Goal: Task Accomplishment & Management: Manage account settings

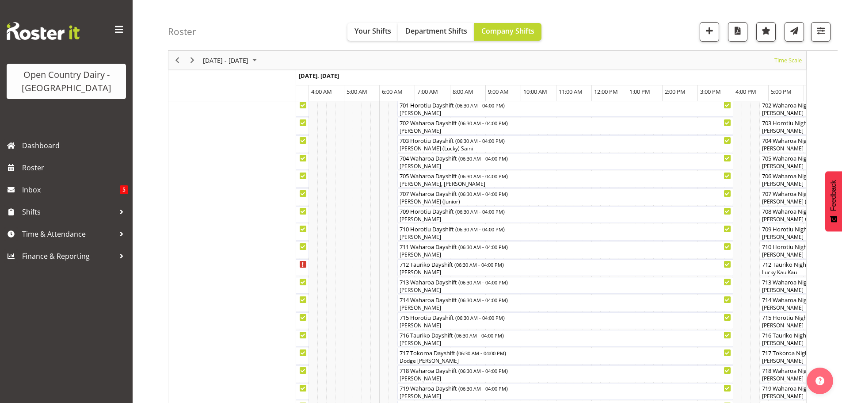
scroll to position [221, 0]
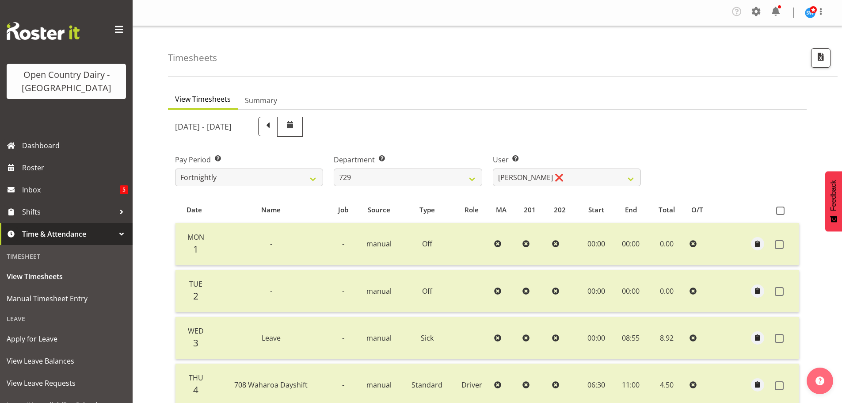
scroll to position [89, 0]
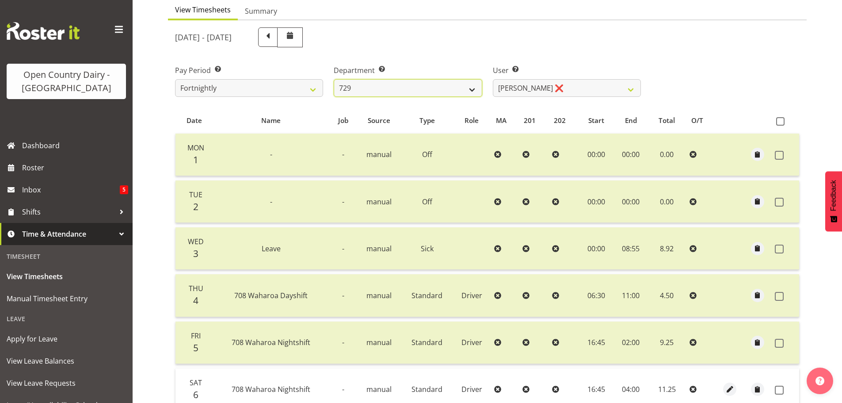
click at [456, 83] on select "701 702 703 704 705 706 707 708 709 710 711 712 713 714 715 716 717 718 719 720" at bounding box center [408, 88] width 148 height 18
select select "720"
click at [334, 79] on select "701 702 703 704 705 706 707 708 709 710 711 712 713 714 715 716 717 718 719 720" at bounding box center [408, 88] width 148 height 18
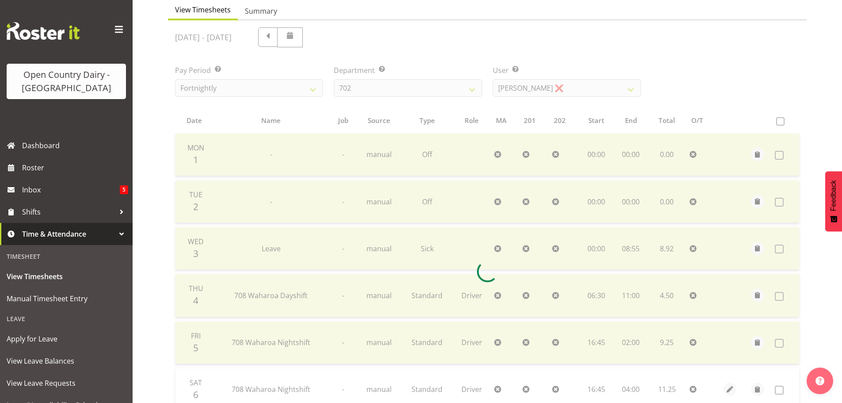
click at [505, 89] on div at bounding box center [487, 271] width 638 height 502
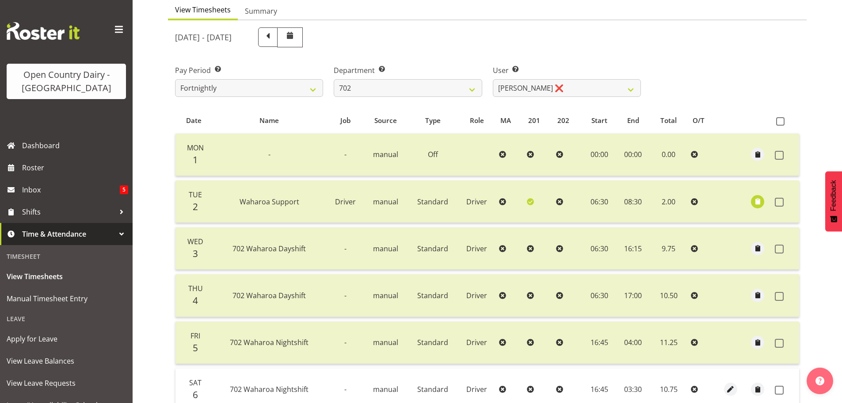
click at [698, 96] on div "Pay Period Select which pay period you would like to view. Fortnightly Departme…" at bounding box center [487, 77] width 635 height 49
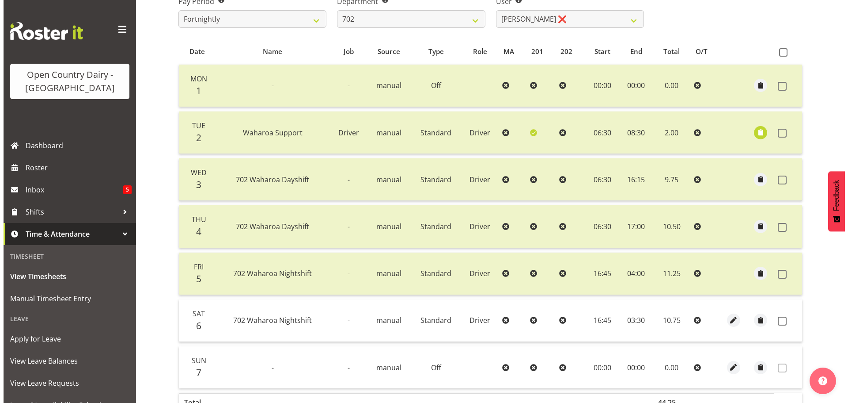
scroll to position [222, 0]
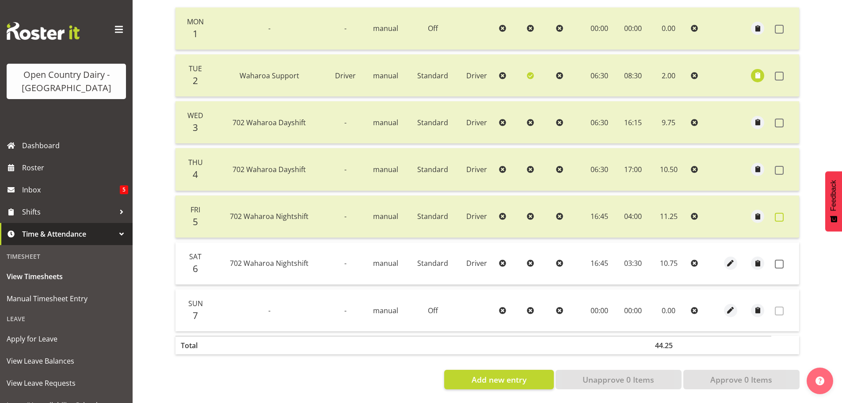
click at [780, 213] on span at bounding box center [779, 217] width 9 height 9
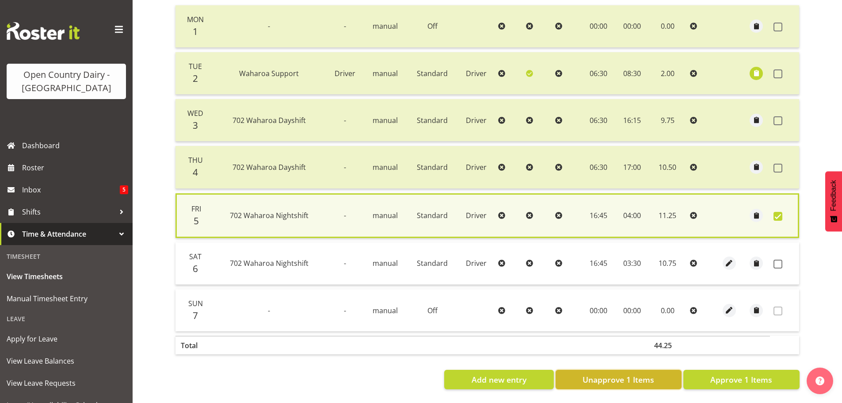
click at [627, 375] on span "Unapprove 1 Items" at bounding box center [618, 378] width 72 height 11
checkbox input "false"
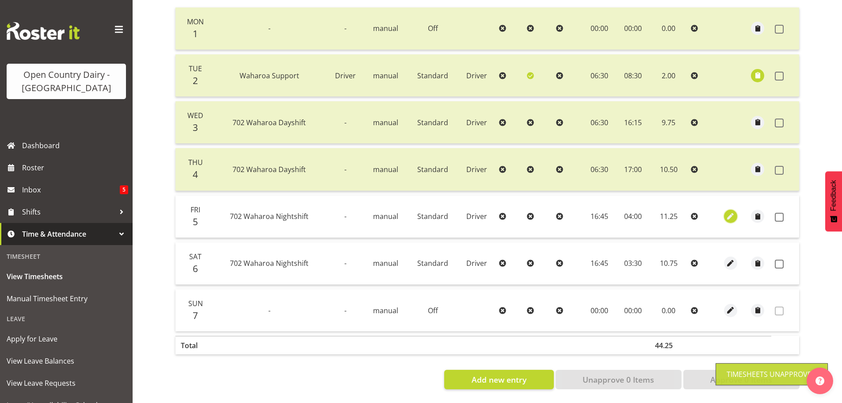
click at [727, 211] on span "button" at bounding box center [730, 216] width 10 height 10
select select "Standard"
select select "8"
select select "2025"
select select "4"
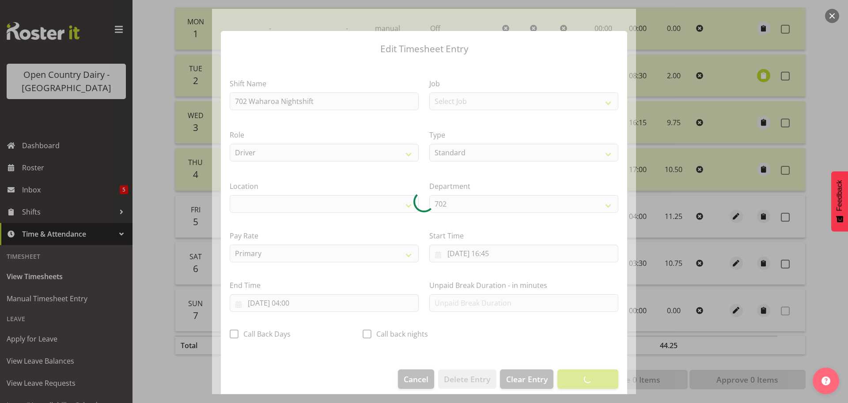
select select "1054"
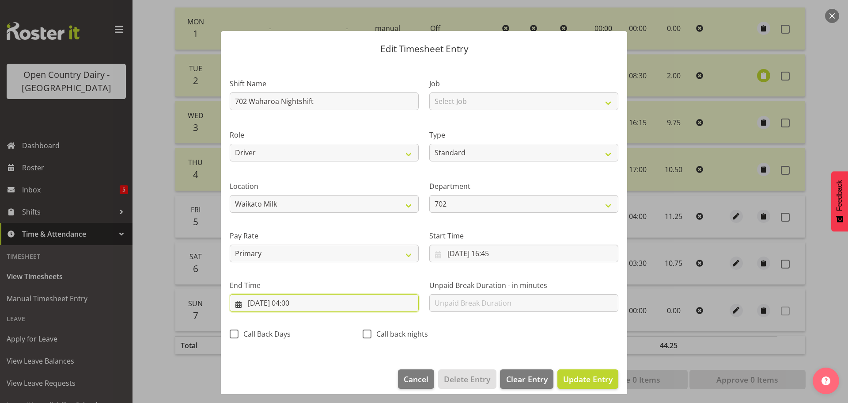
click at [293, 305] on input "06/09/2025, 04:00" at bounding box center [324, 303] width 189 height 18
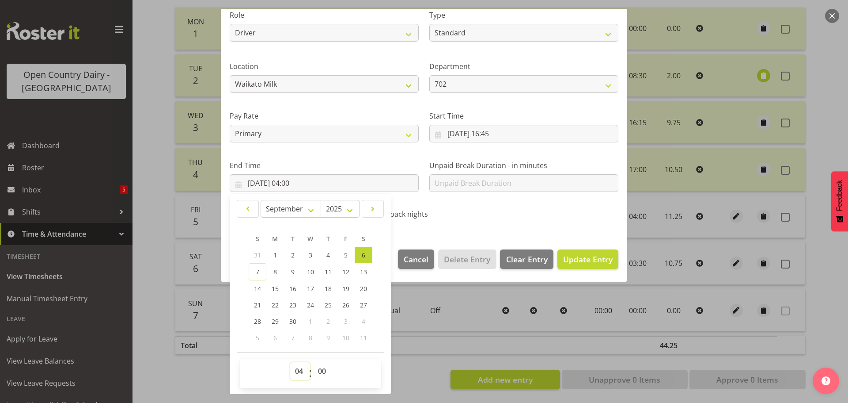
click at [300, 367] on select "00 01 02 03 04 05 06 07 08 09 10 11 12 13 14 15 16 17 18 19 20 21 22 23" at bounding box center [300, 371] width 20 height 18
select select "3"
click at [290, 362] on select "00 01 02 03 04 05 06 07 08 09 10 11 12 13 14 15 16 17 18 19 20 21 22 23" at bounding box center [300, 371] width 20 height 18
type input "06/09/2025, 03:00"
click at [324, 376] on select "00 01 02 03 04 05 06 07 08 09 10 11 12 13 14 15 16 17 18 19 20 21 22 23 24 25 2…" at bounding box center [323, 371] width 20 height 18
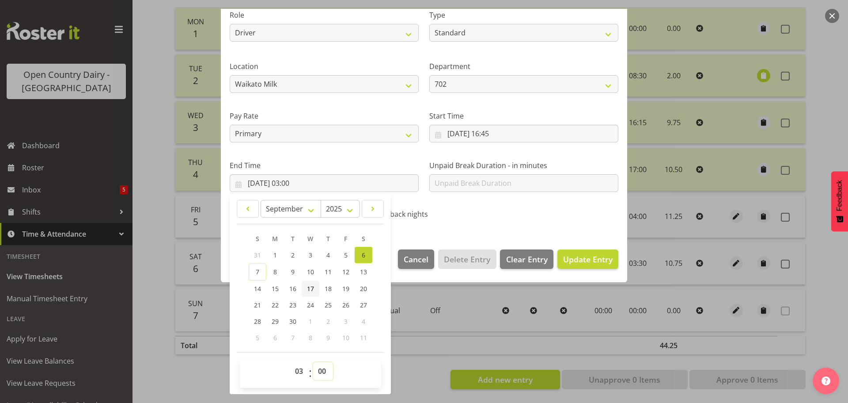
select select "30"
click at [313, 362] on select "00 01 02 03 04 05 06 07 08 09 10 11 12 13 14 15 16 17 18 19 20 21 22 23 24 25 2…" at bounding box center [323, 371] width 20 height 18
type input "06/09/2025, 03:30"
click at [574, 263] on span "Update Entry" at bounding box center [587, 259] width 49 height 11
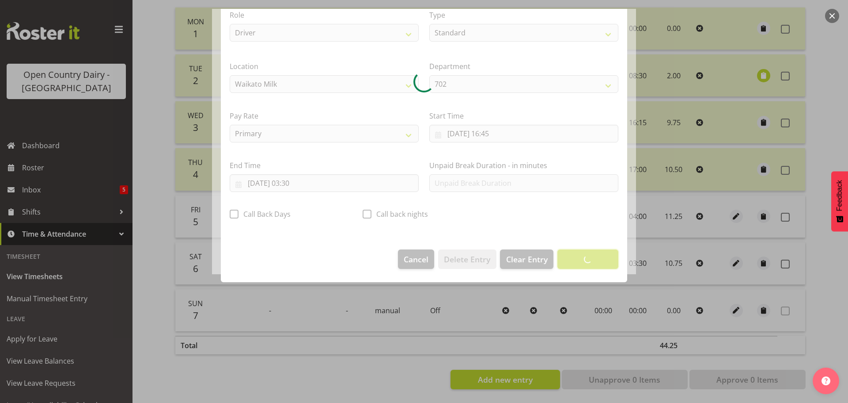
scroll to position [8, 0]
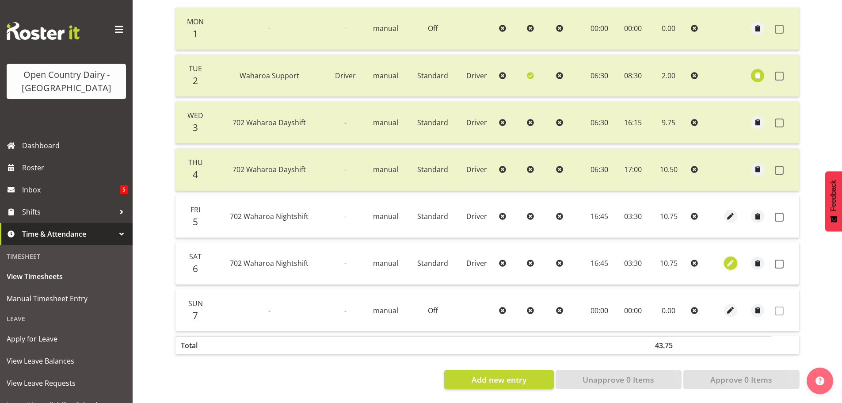
click at [732, 258] on span "button" at bounding box center [730, 263] width 10 height 10
select select "Standard"
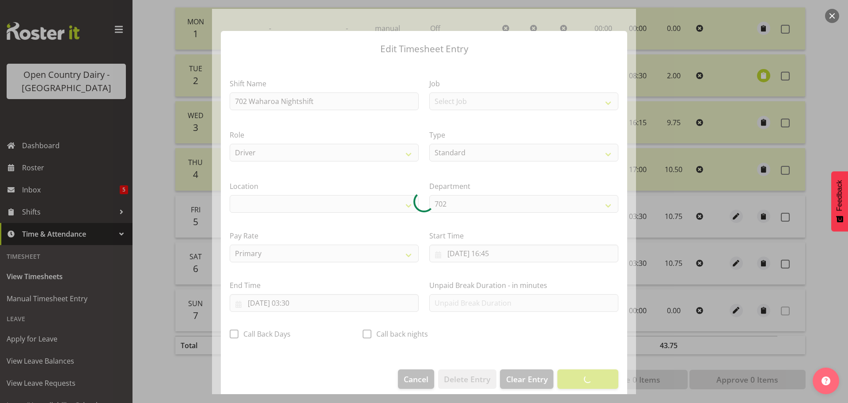
select select "1054"
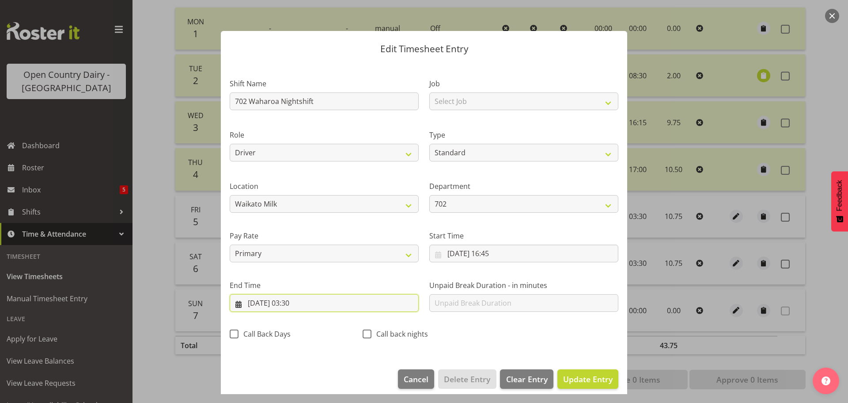
click at [296, 302] on input "07/09/2025, 03:30" at bounding box center [324, 303] width 189 height 18
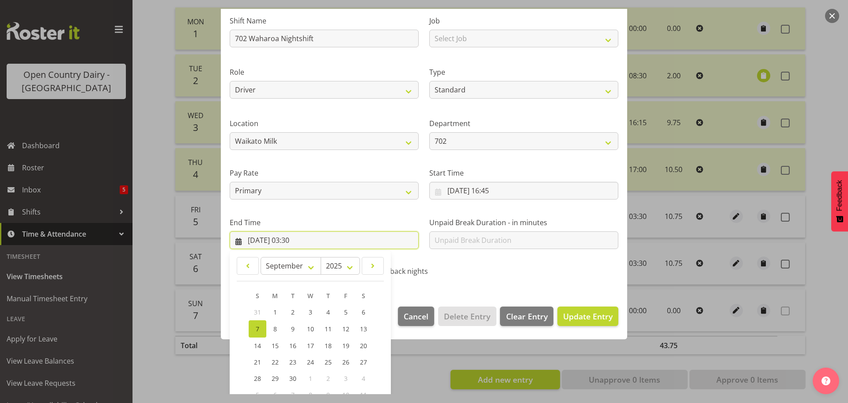
scroll to position [120, 0]
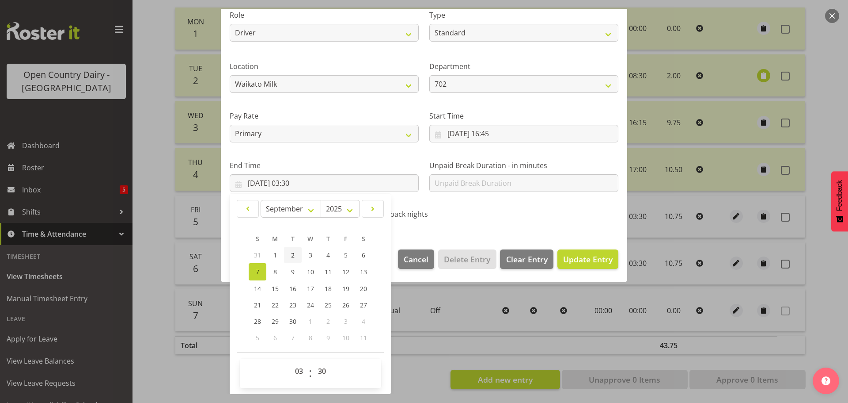
click at [289, 258] on link "2" at bounding box center [293, 255] width 18 height 16
click at [259, 270] on span "7" at bounding box center [258, 271] width 4 height 8
type input "07/09/2025, 03:30"
drag, startPoint x: 295, startPoint y: 374, endPoint x: 298, endPoint y: 368, distance: 7.3
click at [296, 374] on select "00 01 02 03 04 05 06 07 08 09 10 11 12 13 14 15 16 17 18 19 20 21 22 23" at bounding box center [300, 371] width 20 height 18
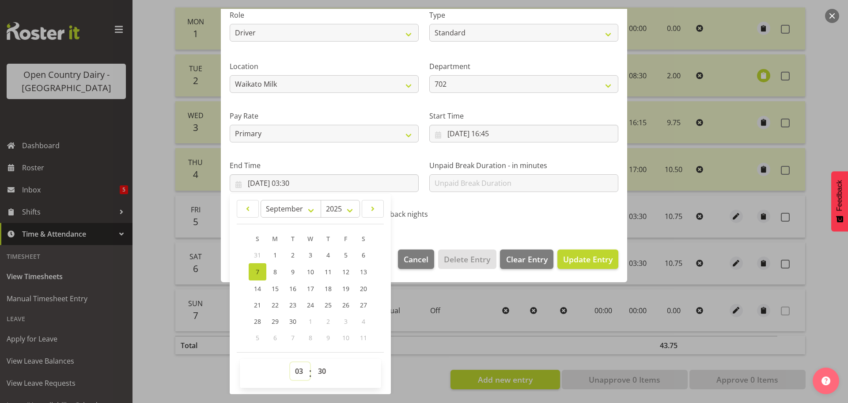
select select "2"
click at [290, 362] on select "00 01 02 03 04 05 06 07 08 09 10 11 12 13 14 15 16 17 18 19 20 21 22 23" at bounding box center [300, 371] width 20 height 18
type input "07/09/2025, 02:30"
click at [330, 366] on select "00 01 02 03 04 05 06 07 08 09 10 11 12 13 14 15 16 17 18 19 20 21 22 23 24 25 2…" at bounding box center [323, 371] width 20 height 18
select select "45"
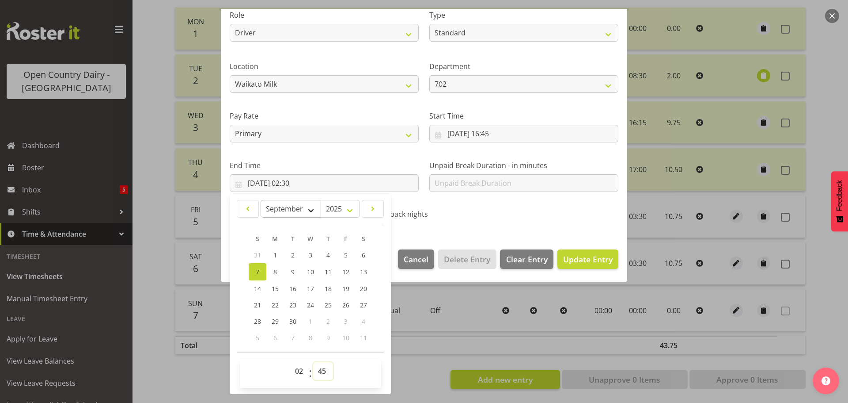
click at [313, 362] on select "00 01 02 03 04 05 06 07 08 09 10 11 12 13 14 15 16 17 18 19 20 21 22 23 24 25 2…" at bounding box center [323, 371] width 20 height 18
type input "07/09/2025, 02:45"
click at [598, 260] on span "Update Entry" at bounding box center [587, 259] width 49 height 11
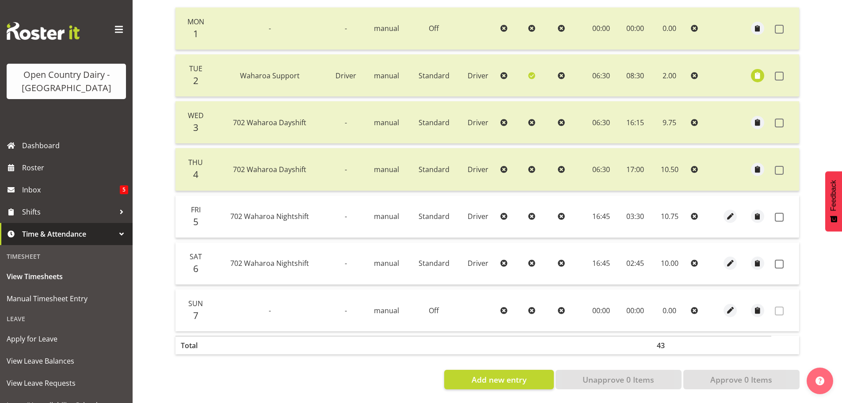
scroll to position [222, 0]
click at [761, 212] on span "button" at bounding box center [758, 216] width 10 height 10
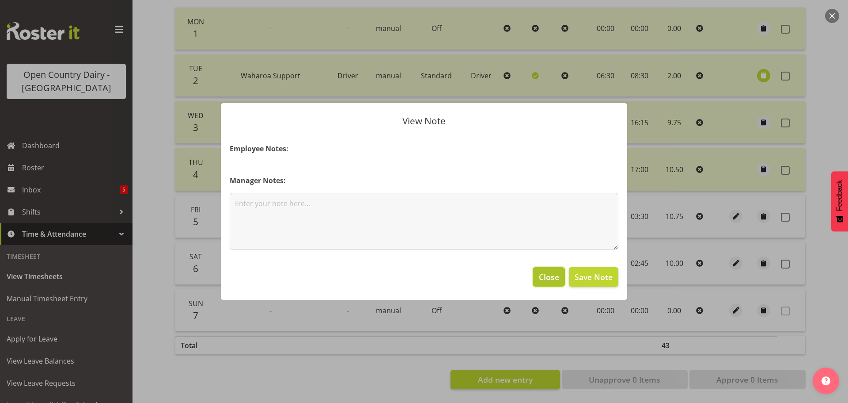
click at [542, 276] on span "Close" at bounding box center [549, 276] width 20 height 11
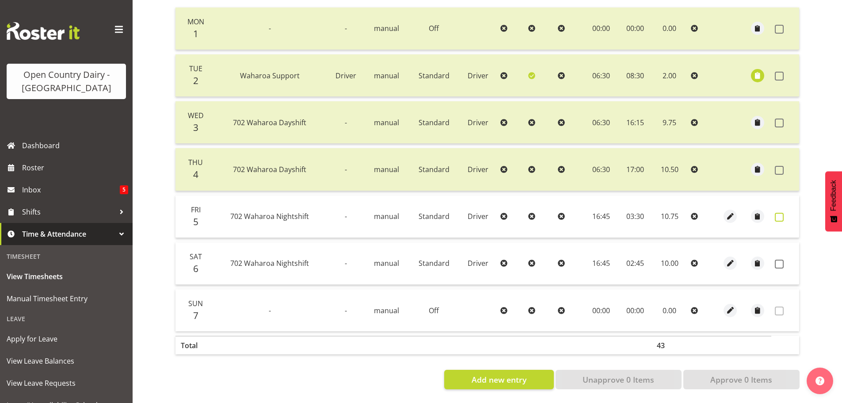
click at [776, 213] on span at bounding box center [779, 217] width 9 height 9
checkbox input "true"
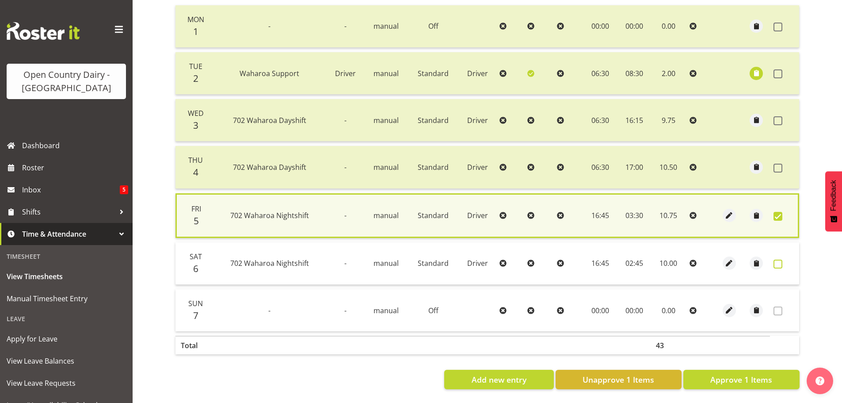
click at [777, 259] on span at bounding box center [777, 263] width 9 height 9
checkbox input "true"
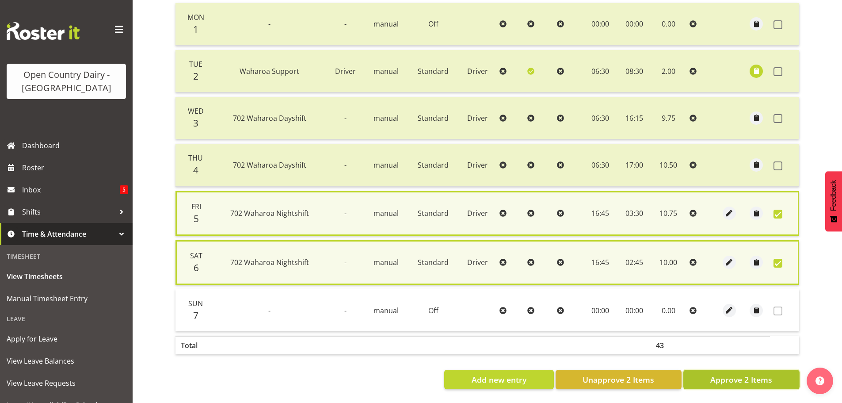
click at [738, 379] on span "Approve 2 Items" at bounding box center [741, 378] width 62 height 11
checkbox input "false"
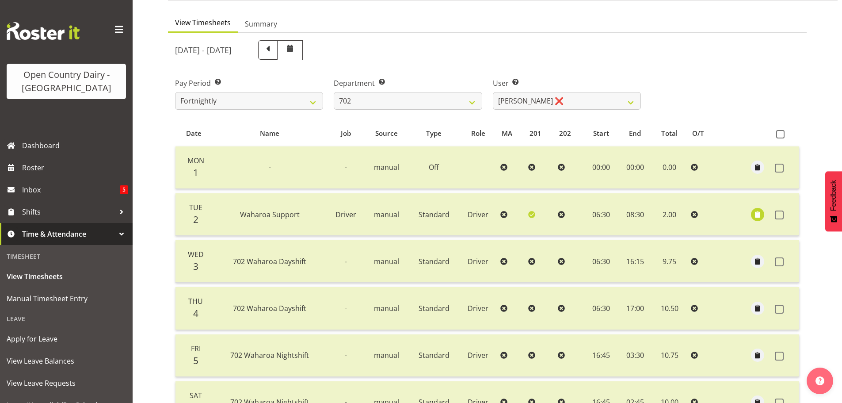
scroll to position [0, 0]
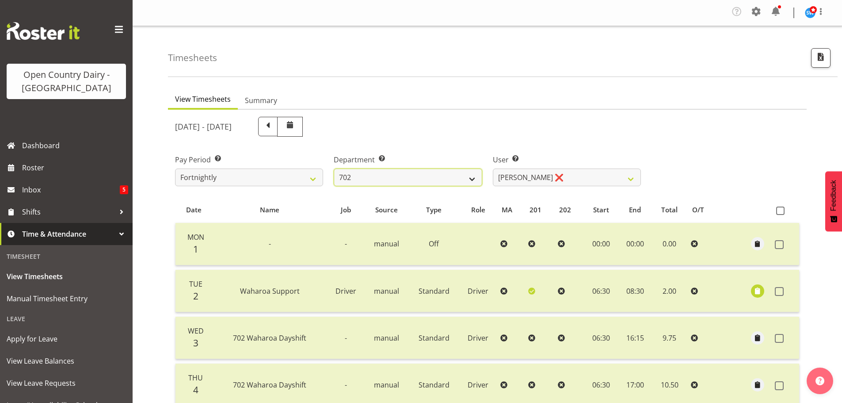
click at [437, 179] on select "701 702 703 704 705 706 707 708 709 710 711 712 713 714 715 716 717 718 719 720" at bounding box center [408, 177] width 148 height 18
click at [334, 168] on select "701 702 703 704 705 706 707 708 709 710 711 712 713 714 715 716 717 718 719 720" at bounding box center [408, 177] width 148 height 18
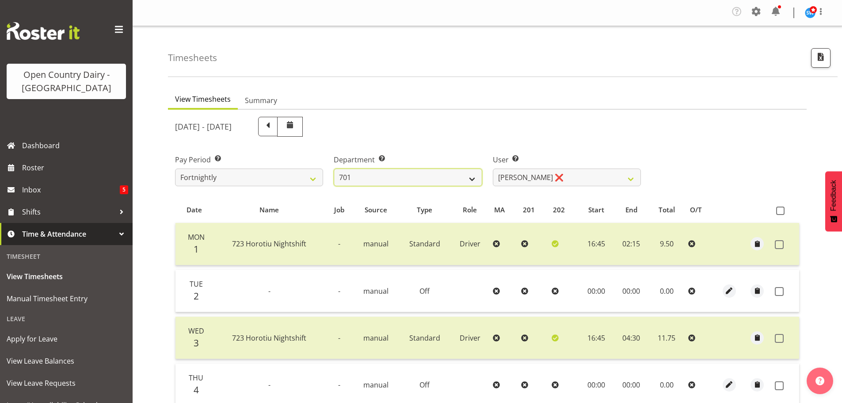
click at [410, 185] on select "701 702 703 704 705 706 707 708 709 710 711 712 713 714 715 716 717 718 719 720" at bounding box center [408, 177] width 148 height 18
select select "727"
click at [334, 168] on select "701 702 703 704 705 706 707 708 709 710 711 712 713 714 715 716 717 718 719 720" at bounding box center [408, 177] width 148 height 18
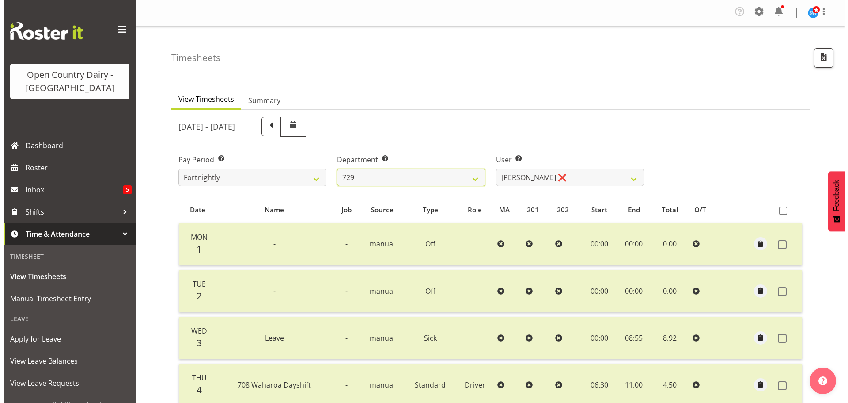
scroll to position [177, 0]
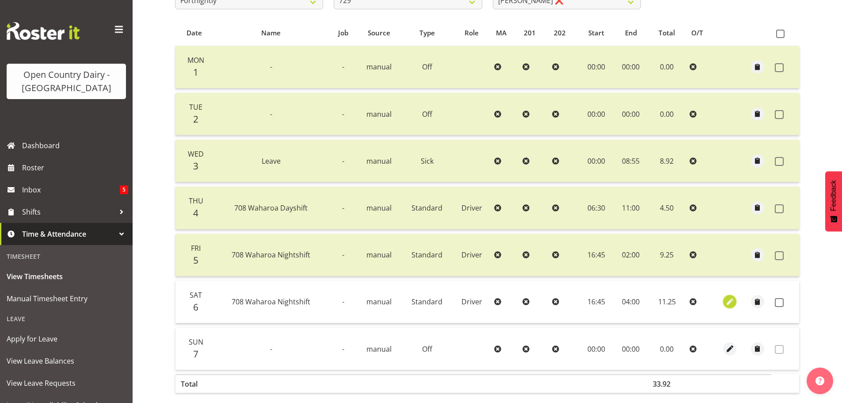
click at [728, 298] on span "button" at bounding box center [730, 301] width 10 height 10
select select "Standard"
select select "762"
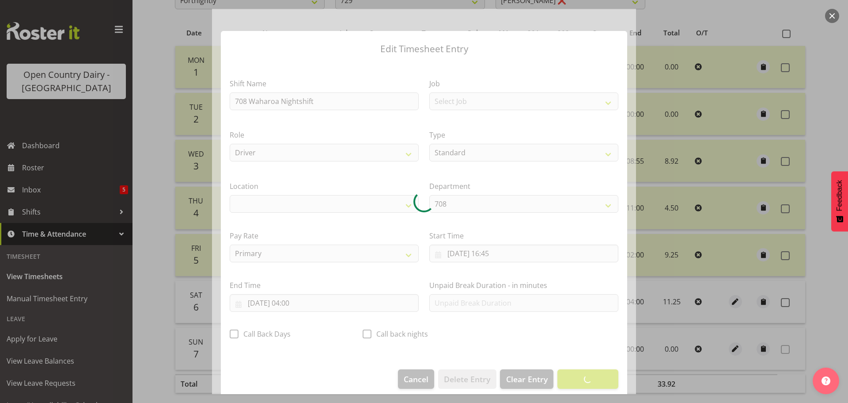
select select "1054"
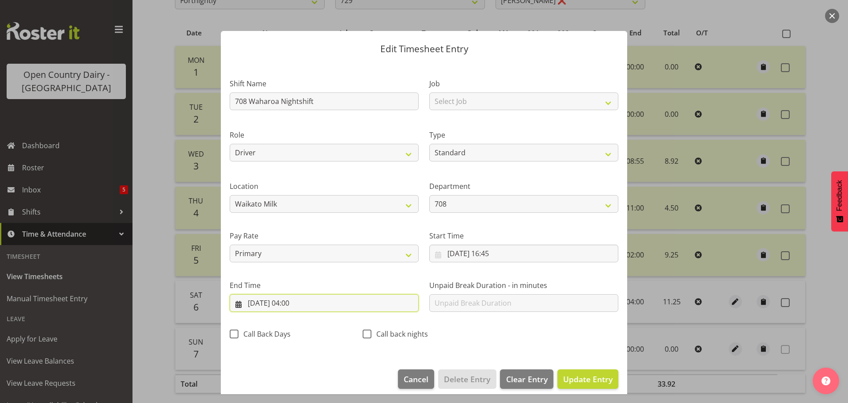
click at [302, 305] on input "07/09/2025, 04:00" at bounding box center [324, 303] width 189 height 18
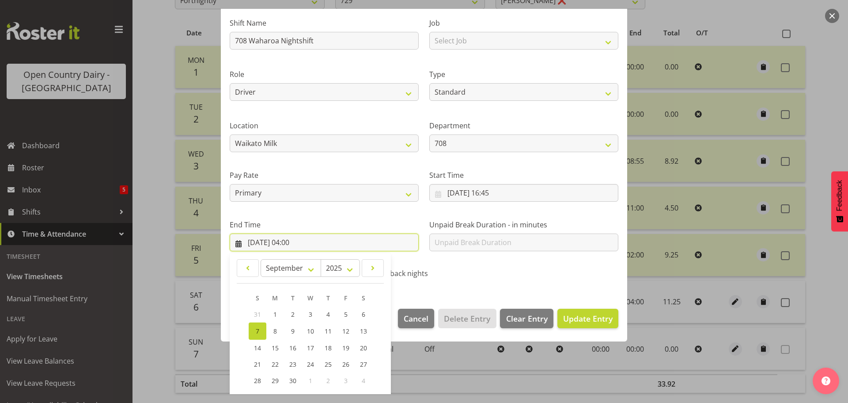
scroll to position [120, 0]
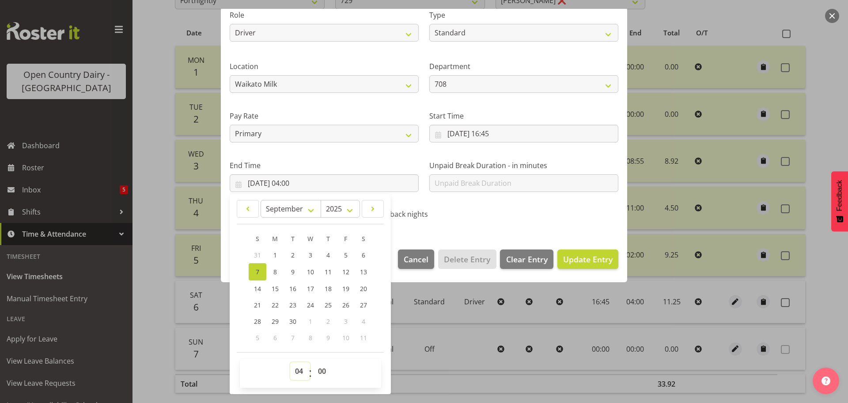
click at [302, 372] on select "00 01 02 03 04 05 06 07 08 09 10 11 12 13 14 15 16 17 18 19 20 21 22 23" at bounding box center [300, 371] width 20 height 18
select select "3"
click at [290, 362] on select "00 01 02 03 04 05 06 07 08 09 10 11 12 13 14 15 16 17 18 19 20 21 22 23" at bounding box center [300, 371] width 20 height 18
type input "07/09/2025, 03:00"
click at [570, 256] on span "Update Entry" at bounding box center [587, 259] width 49 height 11
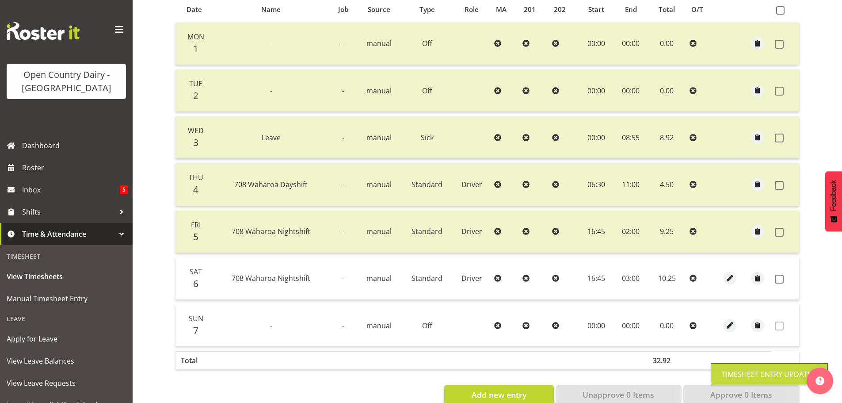
scroll to position [222, 0]
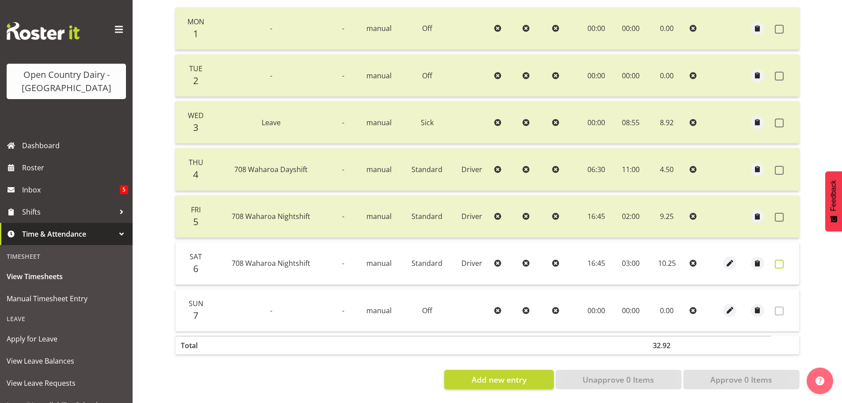
click at [780, 259] on span at bounding box center [779, 263] width 9 height 9
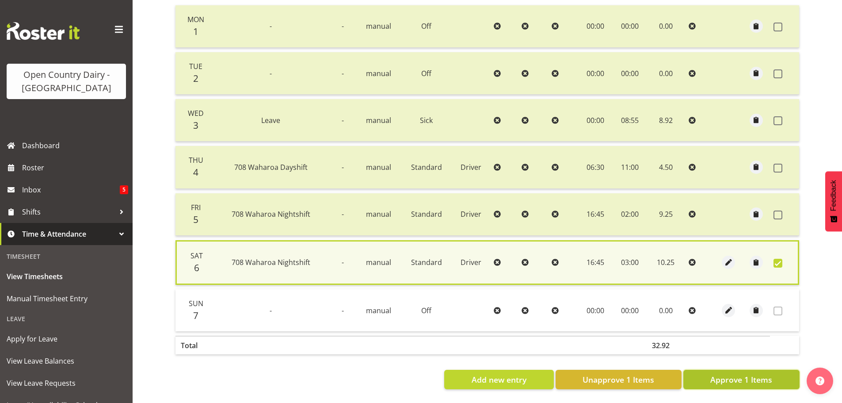
drag, startPoint x: 751, startPoint y: 371, endPoint x: 778, endPoint y: 338, distance: 43.3
click at [750, 373] on span "Approve 1 Items" at bounding box center [741, 378] width 62 height 11
checkbox input "false"
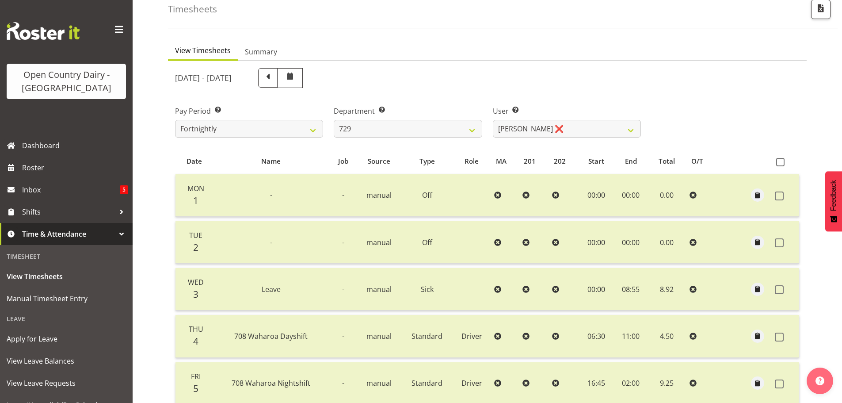
scroll to position [45, 0]
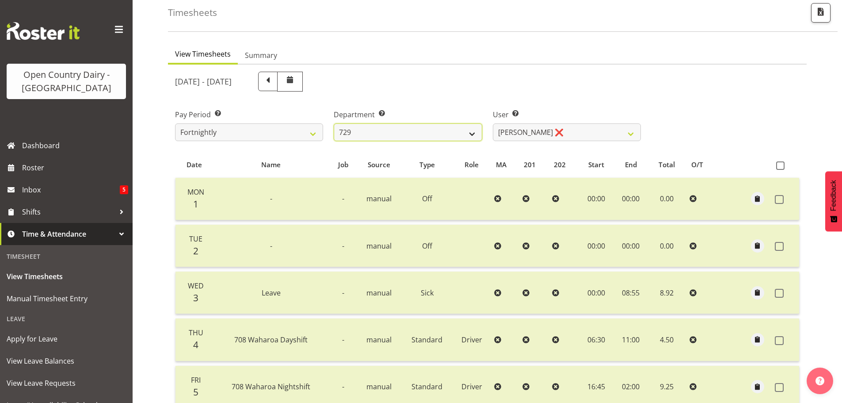
click at [473, 133] on select "701 702 703 704 705 706 707 708 709 710 711 712 713 714 715 716 717 718 719 720" at bounding box center [408, 132] width 148 height 18
click at [728, 134] on div "Pay Period Select which pay period you would like to view. Fortnightly Departme…" at bounding box center [487, 121] width 635 height 49
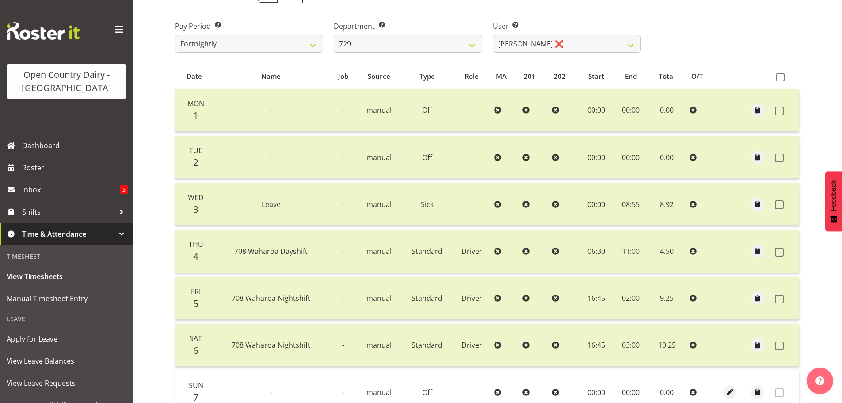
scroll to position [89, 0]
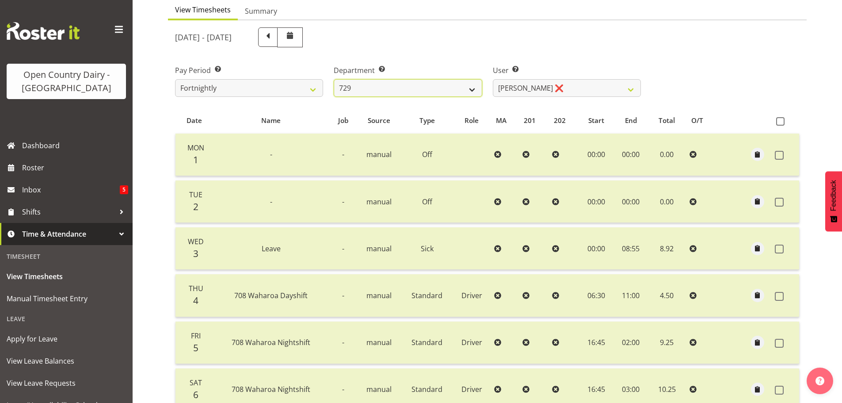
click at [438, 91] on select "701 702 703 704 705 706 707 708 709 710 711 712 713 714 715 716 717 718 719 720" at bounding box center [408, 88] width 148 height 18
click at [334, 79] on select "701 702 703 704 705 706 707 708 709 710 711 712 713 714 715 716 717 718 719 720" at bounding box center [408, 88] width 148 height 18
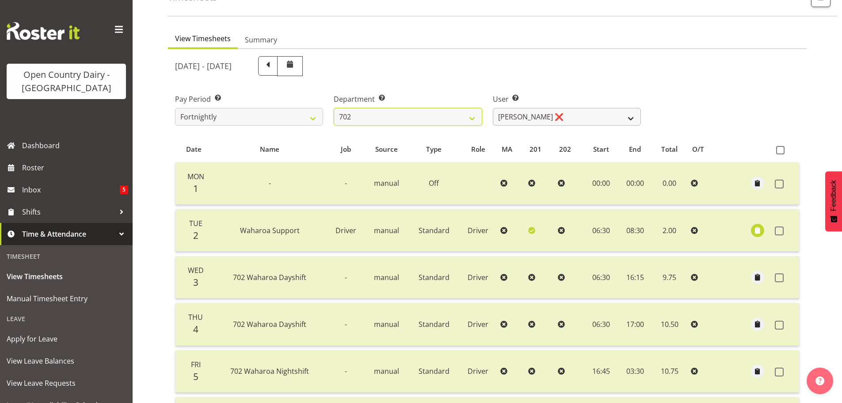
scroll to position [45, 0]
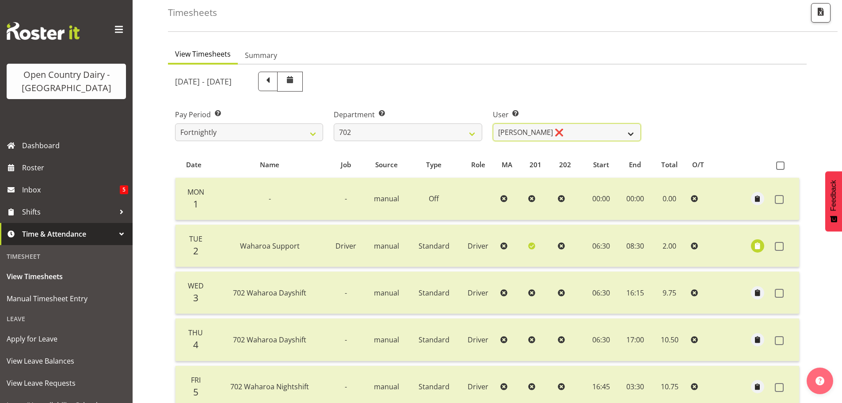
click at [540, 128] on select "Brian Riddle ❌ Denica Tapiki ❌ Nick Adlington ❌ Simon Phillpott ❌" at bounding box center [567, 132] width 148 height 18
click at [466, 133] on select "701 702 703 704 705 706 707 708 709 710 711 712 713 714 715 716 717 718 719 720" at bounding box center [408, 132] width 148 height 18
select select "710"
click at [334, 123] on select "701 702 703 704 705 706 707 708 709 710 711 712 713 714 715 716 717 718 719 720" at bounding box center [408, 132] width 148 height 18
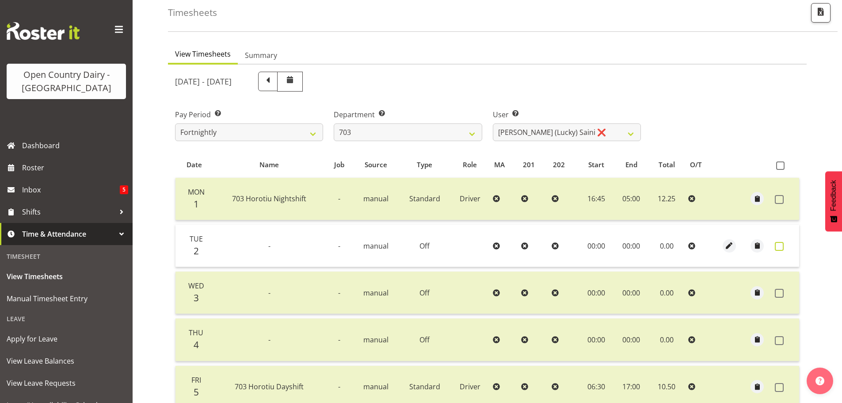
click at [779, 244] on span at bounding box center [779, 246] width 9 height 9
checkbox input "true"
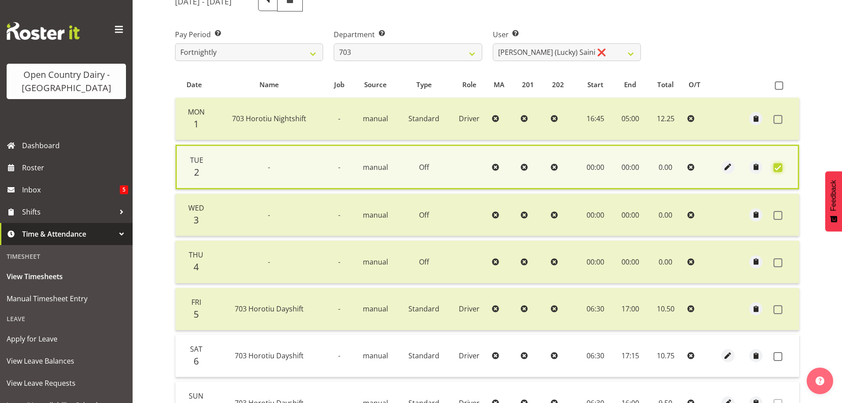
scroll to position [222, 0]
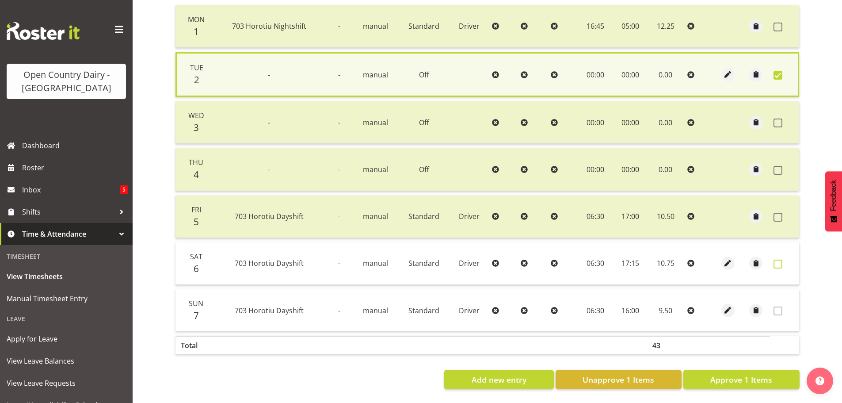
click at [776, 259] on span at bounding box center [777, 263] width 9 height 9
checkbox input "true"
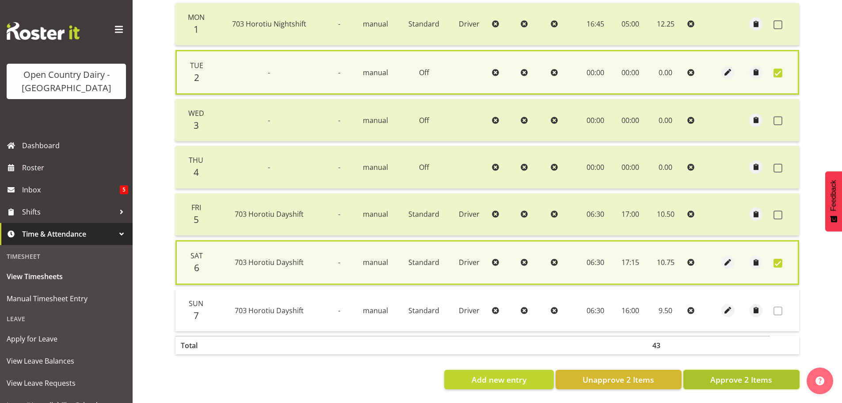
click at [731, 378] on span "Approve 2 Items" at bounding box center [741, 378] width 62 height 11
checkbox input "false"
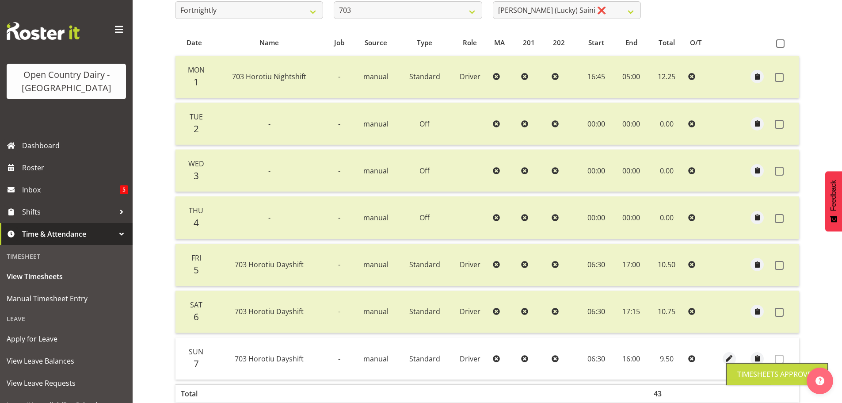
scroll to position [1, 0]
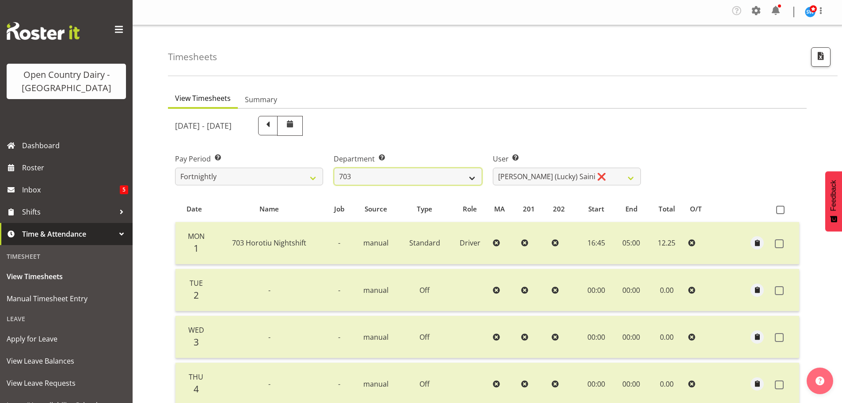
click at [376, 175] on select "701 702 703 704 705 706 707 708 709 710 711 712 713 714 715 716 717 718 719 720" at bounding box center [408, 176] width 148 height 18
click at [334, 167] on select "701 702 703 704 705 706 707 708 709 710 711 712 713 714 715 716 717 718 719 720" at bounding box center [408, 176] width 148 height 18
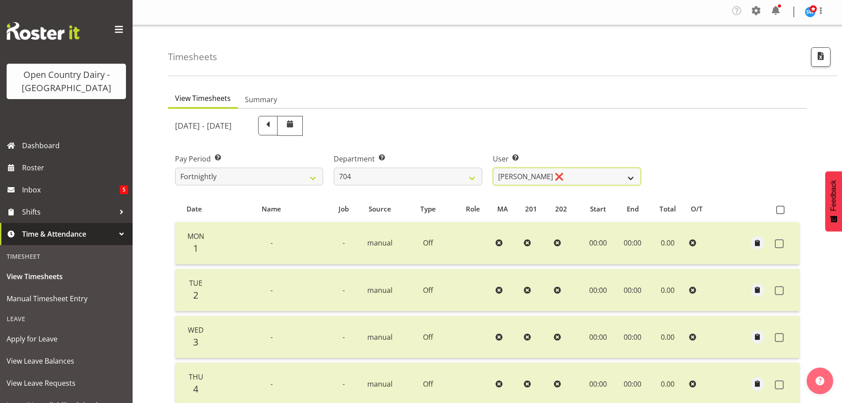
click at [573, 180] on select "Graham Houghton ❌ Jon Williams ❌ Stephen Rae ❌" at bounding box center [567, 176] width 148 height 18
click at [705, 150] on div "Pay Period Select which pay period you would like to view. Fortnightly Departme…" at bounding box center [487, 165] width 635 height 49
click at [412, 176] on select "701 702 703 704 705 706 707 708 709 710 711 712 713 714 715 716 717 718 719 720" at bounding box center [408, 176] width 148 height 18
select select "760"
click at [334, 167] on select "701 702 703 704 705 706 707 708 709 710 711 712 713 714 715 716 717 718 719 720" at bounding box center [408, 176] width 148 height 18
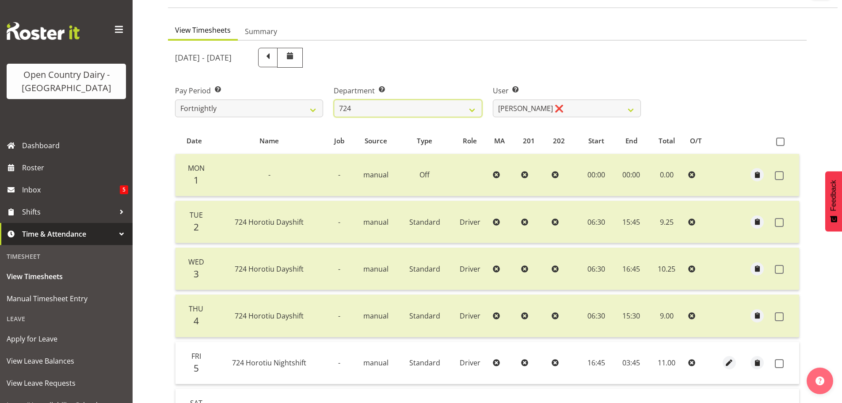
scroll to position [178, 0]
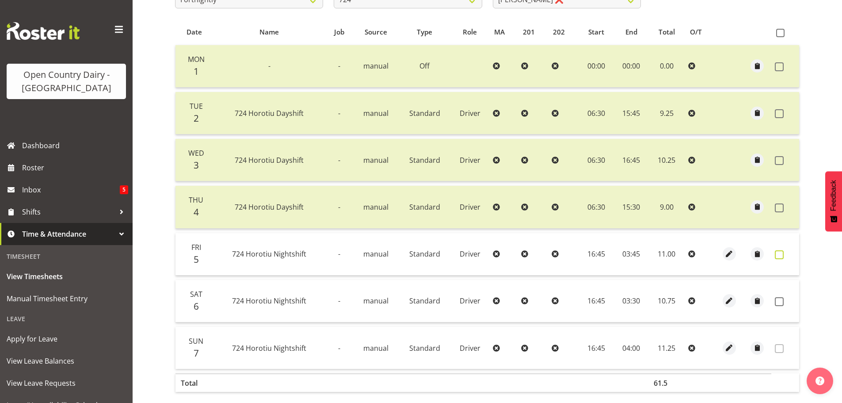
click at [779, 252] on span at bounding box center [779, 254] width 9 height 9
checkbox input "true"
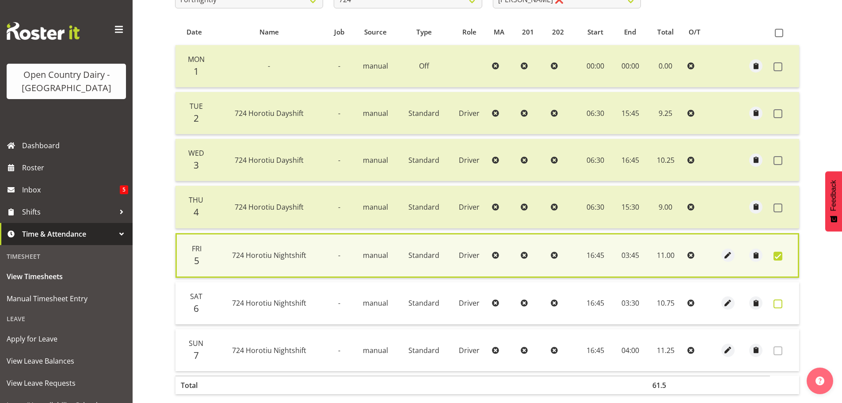
click at [778, 302] on span at bounding box center [777, 303] width 9 height 9
checkbox input "true"
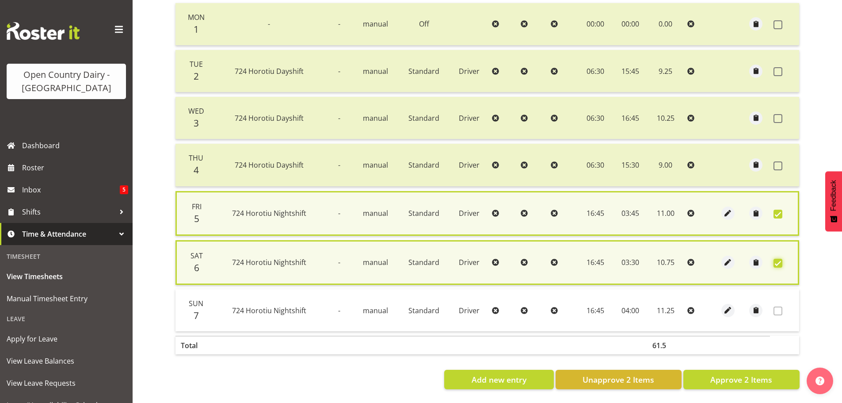
scroll to position [226, 0]
click at [764, 374] on span "Approve 2 Items" at bounding box center [741, 378] width 62 height 11
checkbox input "false"
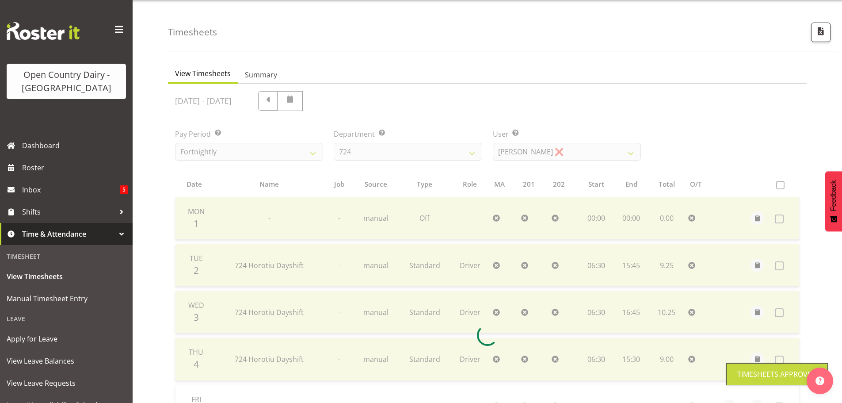
scroll to position [1, 0]
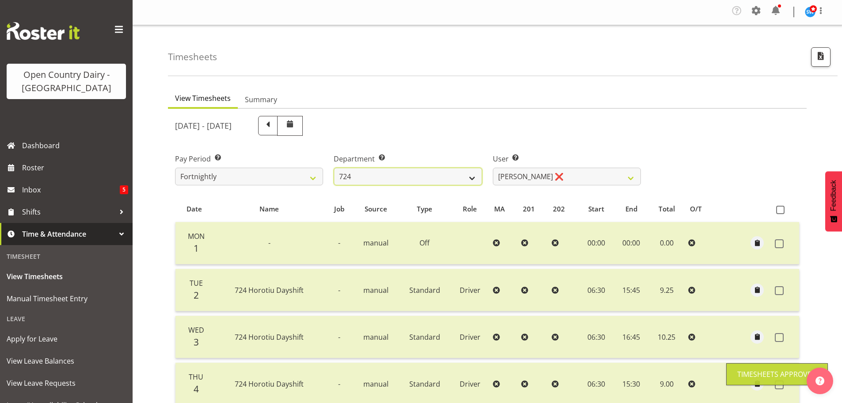
click at [420, 172] on select "701 702 703 704 705 706 707 708 709 710 711 712 713 714 715 716 717 718 719 720" at bounding box center [408, 176] width 148 height 18
select select "735"
click at [334, 167] on select "701 702 703 704 705 706 707 708 709 710 711 712 713 714 715 716 717 718 719 720" at bounding box center [408, 176] width 148 height 18
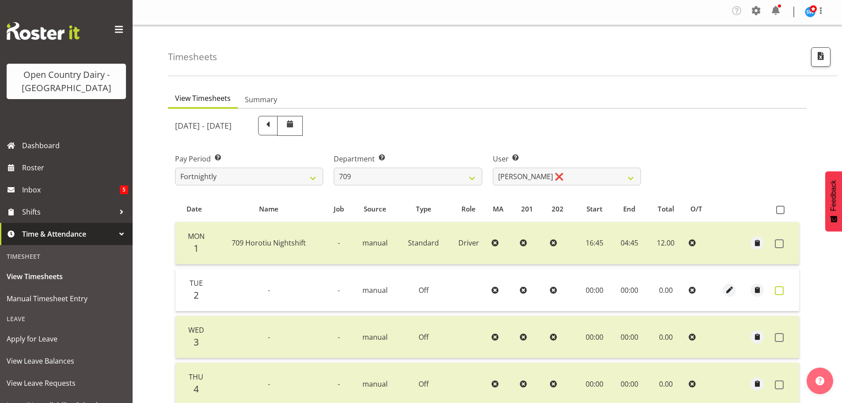
click at [781, 289] on span at bounding box center [779, 290] width 9 height 9
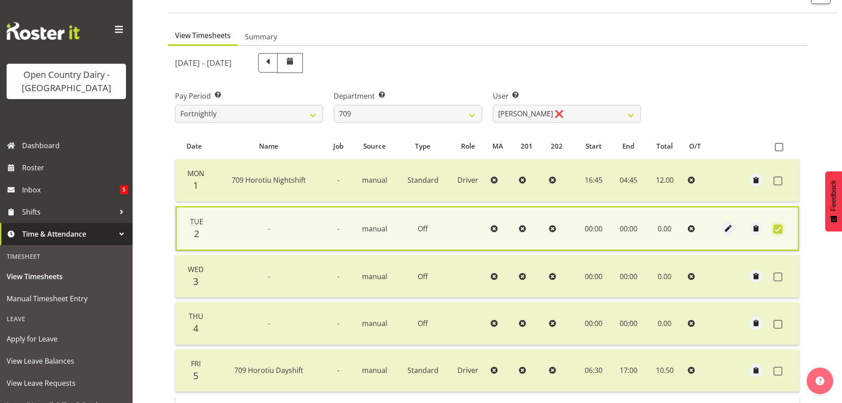
scroll to position [222, 0]
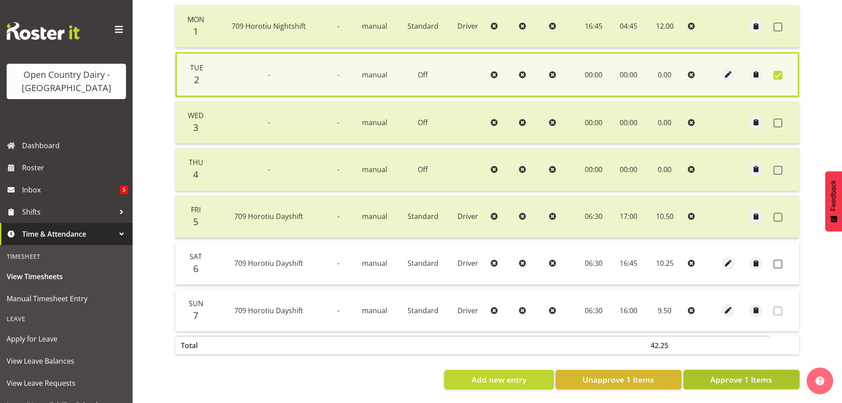
click at [768, 373] on span "Approve 1 Items" at bounding box center [741, 378] width 62 height 11
checkbox input "false"
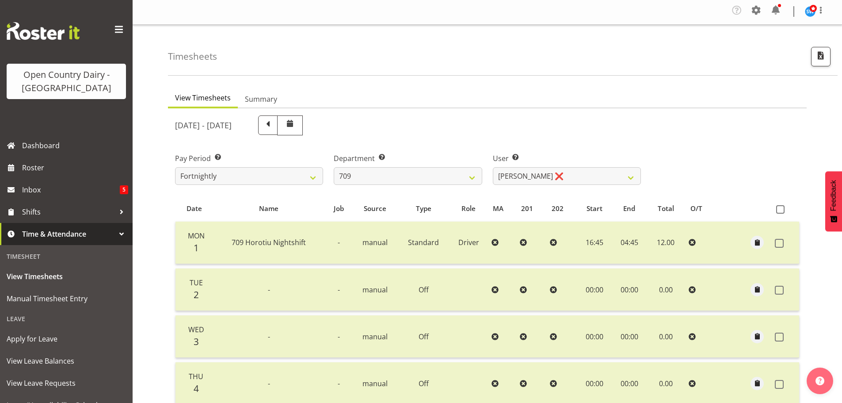
scroll to position [1, 0]
click at [499, 175] on select "Alex Barclay ❌ Craig Knudsen ❌ Jaswant Singh ❌ Ross Cook ❌" at bounding box center [567, 176] width 148 height 18
select select "9989"
click at [493, 167] on select "Alex Barclay ❌ Craig Knudsen ❌ Jaswant Singh ❌ Ross Cook ❌" at bounding box center [567, 176] width 148 height 18
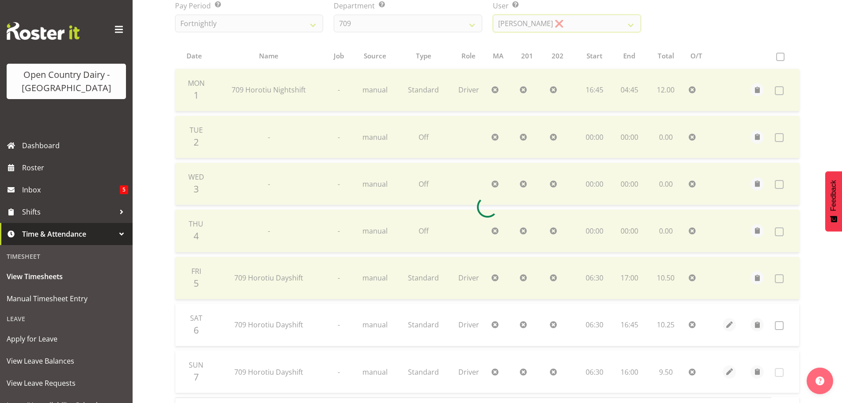
scroll to position [178, 0]
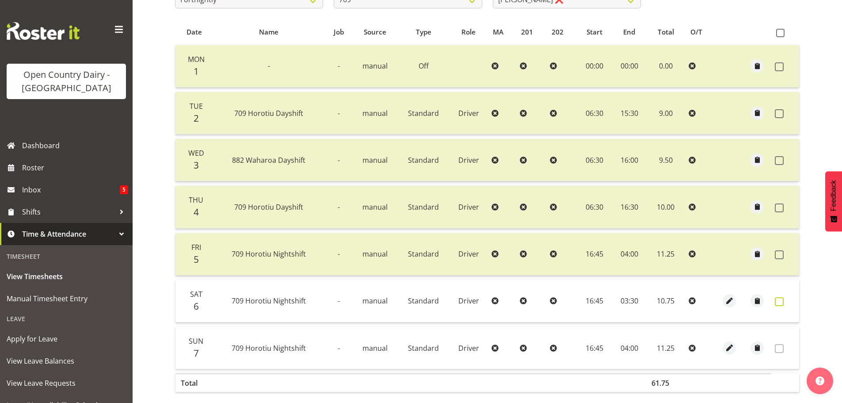
click at [779, 301] on span at bounding box center [779, 301] width 9 height 9
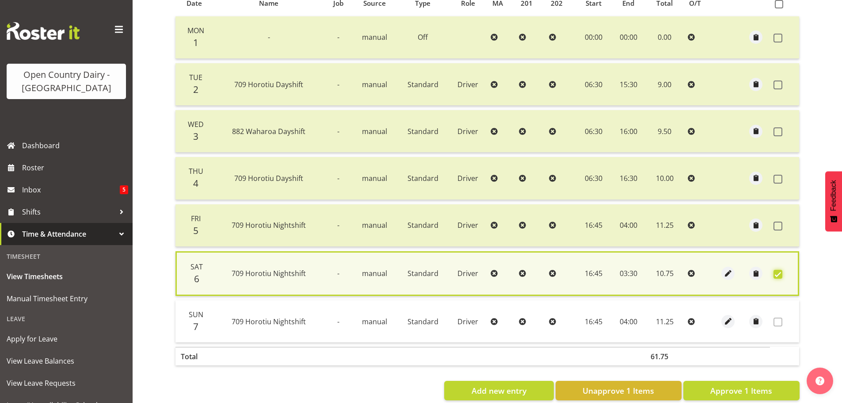
scroll to position [224, 0]
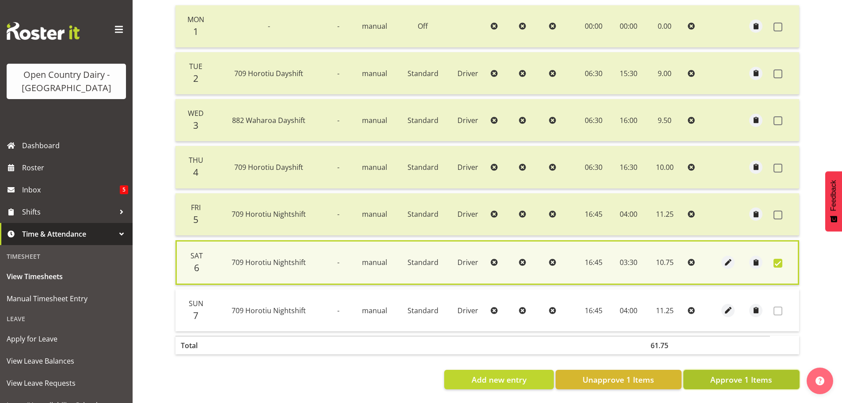
click at [753, 373] on span "Approve 1 Items" at bounding box center [741, 378] width 62 height 11
checkbox input "false"
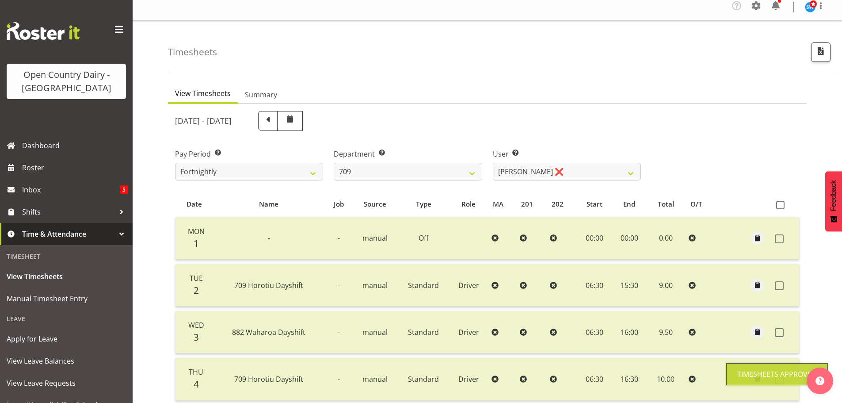
scroll to position [1, 0]
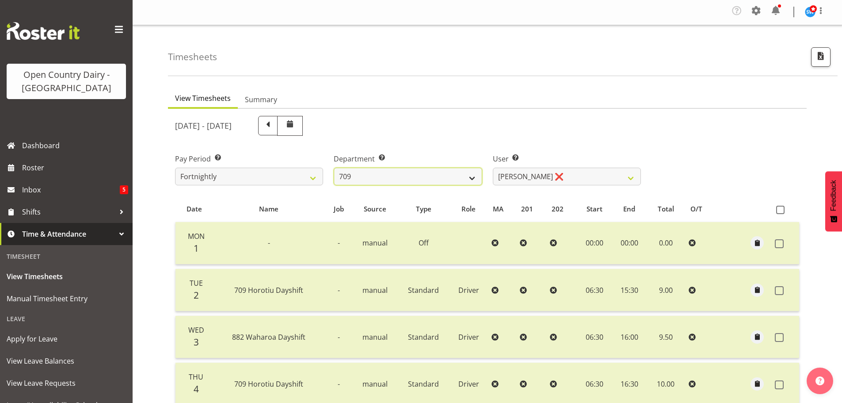
click at [476, 179] on select "701 702 703 704 705 706 707 708 709 710 711 712 713 714 715 716 717 718 719 720" at bounding box center [408, 176] width 148 height 18
select select "823"
click at [334, 167] on select "701 702 703 704 705 706 707 708 709 710 711 712 713 714 715 716 717 718 719 720" at bounding box center [408, 176] width 148 height 18
select select "10099"
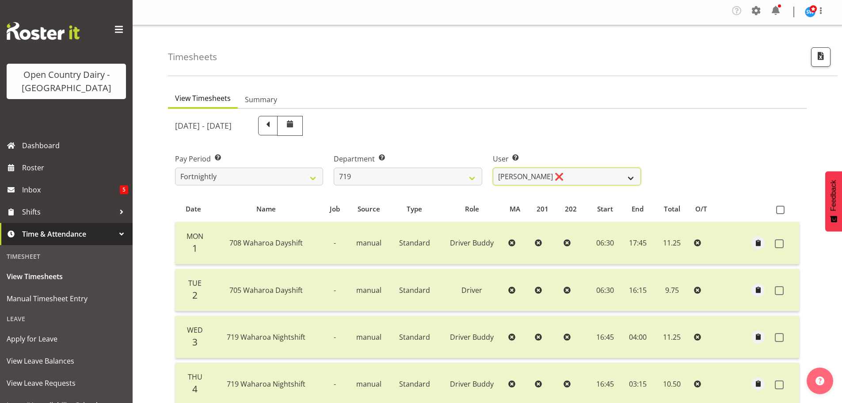
click at [574, 174] on select "Andrew de Lautour ❌ James Wellington ❌ Sami Ovesen ❌" at bounding box center [567, 176] width 148 height 18
click at [441, 175] on select "701 702 703 704 705 706 707 708 709 710 711 712 713 714 715 716 717 718 719 720" at bounding box center [408, 176] width 148 height 18
select select "763"
click at [334, 167] on select "701 702 703 704 705 706 707 708 709 710 711 712 713 714 715 716 717 718 719 720" at bounding box center [408, 176] width 148 height 18
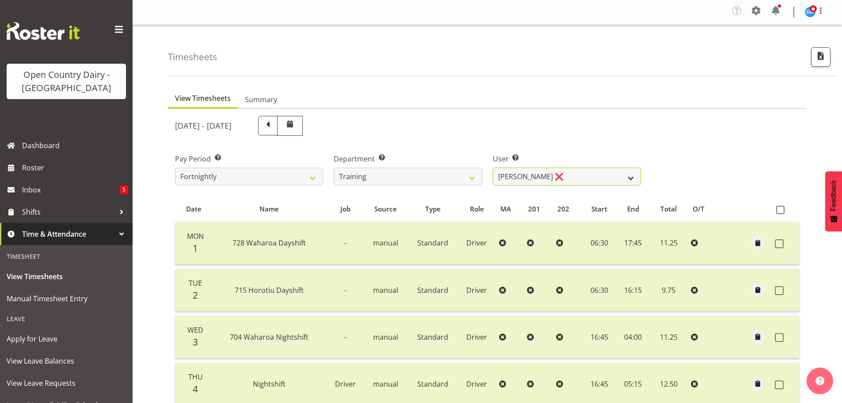
click at [541, 173] on select "Antony Lockyer ❌ Haley Galecki ❌ Jesse Simpson ❌ Kimberley-Rose Adams ❌ Liam Wa…" at bounding box center [567, 176] width 148 height 18
click at [527, 171] on select "Antony Lockyer ❌ Haley Galecki ❌ Jesse Simpson ❌ Kimberley-Rose Adams ❌ Liam Wa…" at bounding box center [567, 176] width 148 height 18
select select "11705"
click at [493, 167] on select "Antony Lockyer ❌ Haley Galecki ❌ Jesse Simpson ❌ Kimberley-Rose Adams ❌ Liam Wa…" at bounding box center [567, 176] width 148 height 18
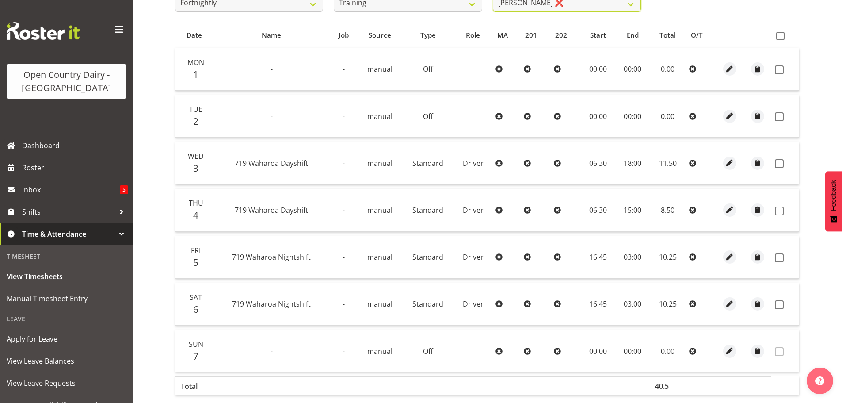
scroll to position [178, 0]
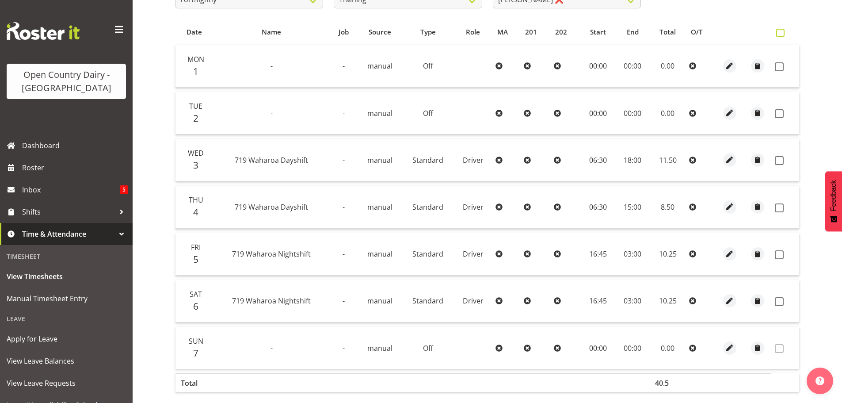
click at [783, 36] on span at bounding box center [780, 33] width 8 height 8
click at [782, 36] on input "checkbox" at bounding box center [779, 33] width 6 height 6
checkbox input "true"
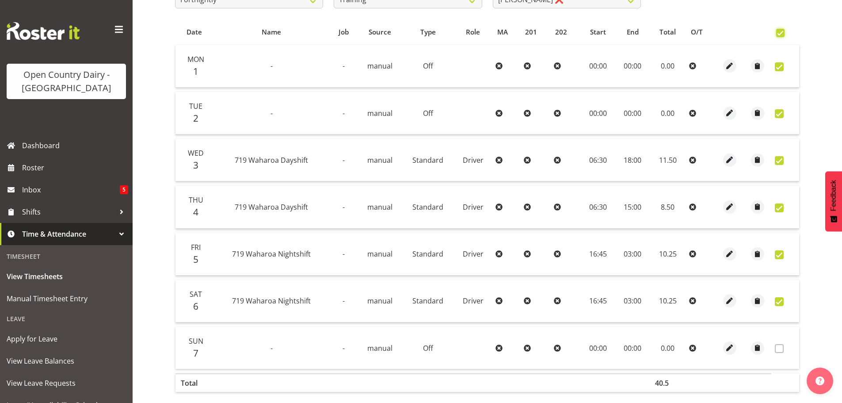
checkbox input "true"
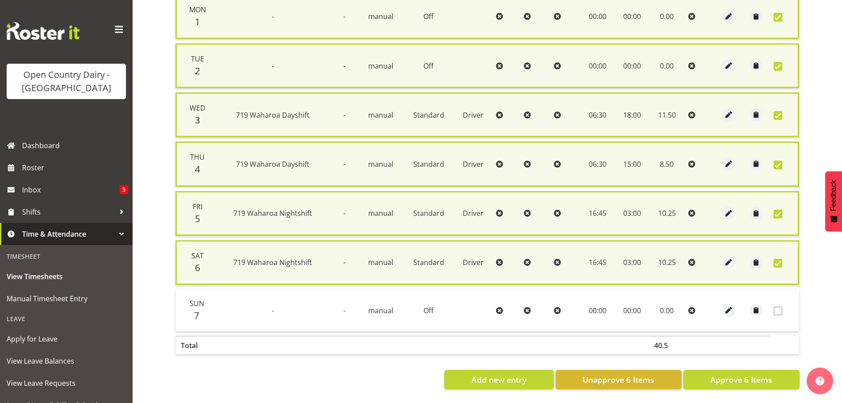
scroll to position [235, 0]
click at [741, 373] on span "Approve 6 Items" at bounding box center [741, 378] width 62 height 11
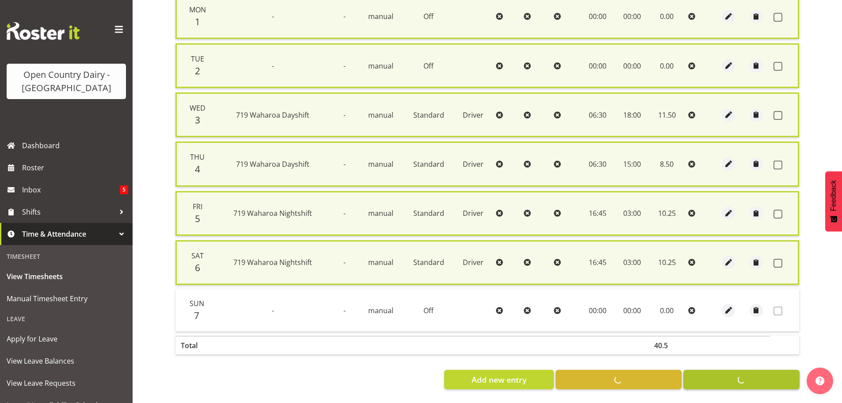
checkbox input "false"
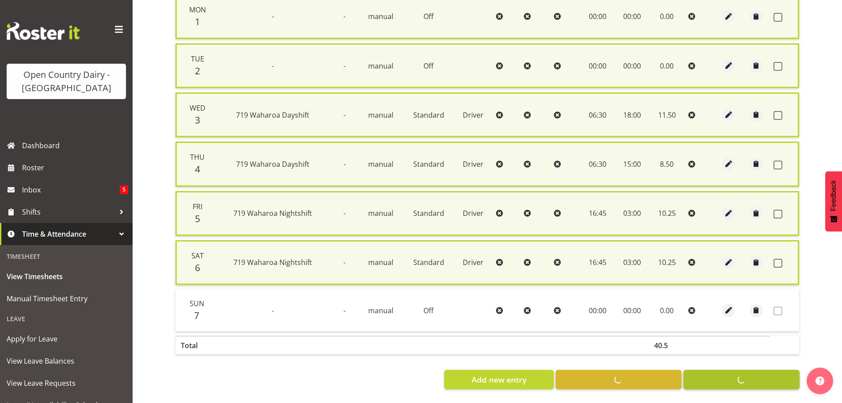
checkbox input "false"
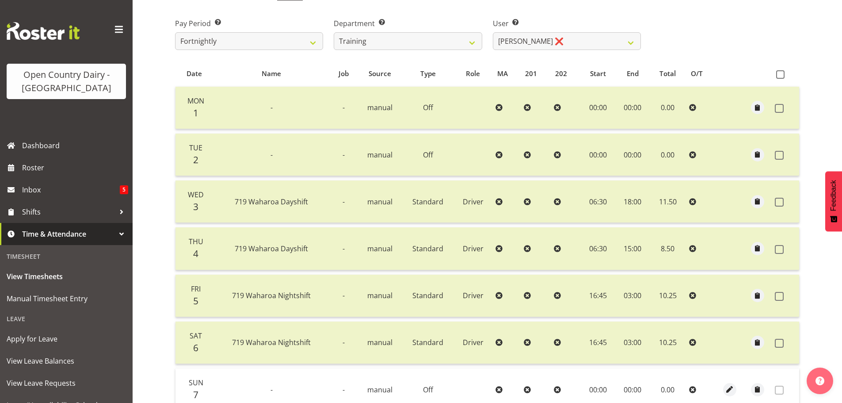
scroll to position [45, 0]
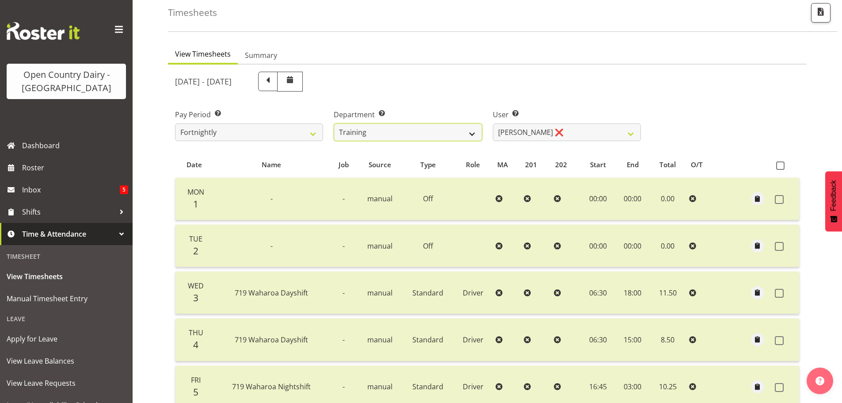
click at [384, 135] on select "701 702 703 704 705 706 707 708 709 710 711 712 713 714 715 716 717 718 719 720" at bounding box center [408, 132] width 148 height 18
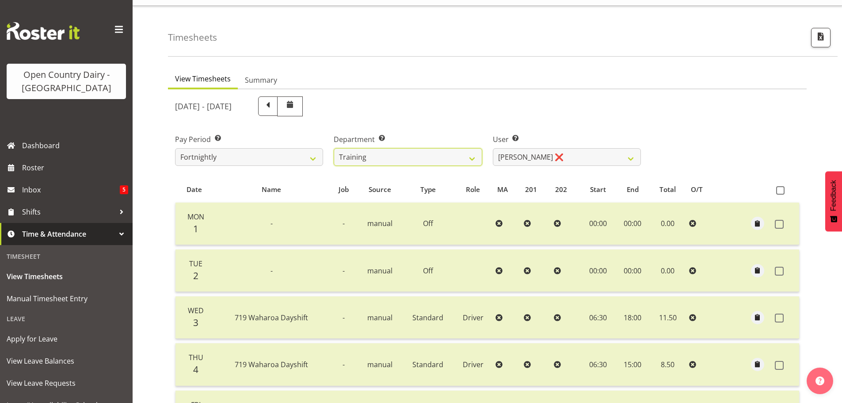
scroll to position [0, 0]
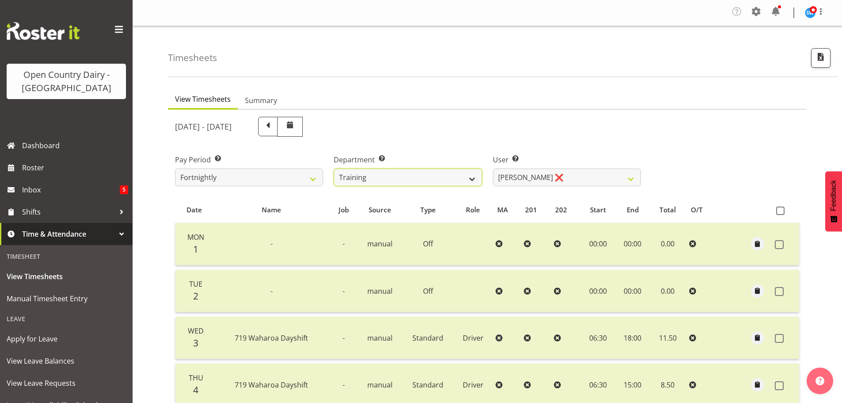
click at [458, 176] on select "701 702 703 704 705 706 707 708 709 710 711 712 713 714 715 716 717 718 719 720" at bounding box center [408, 177] width 148 height 18
click at [334, 168] on select "701 702 703 704 705 706 707 708 709 710 711 712 713 714 715 716 717 718 719 720" at bounding box center [408, 177] width 148 height 18
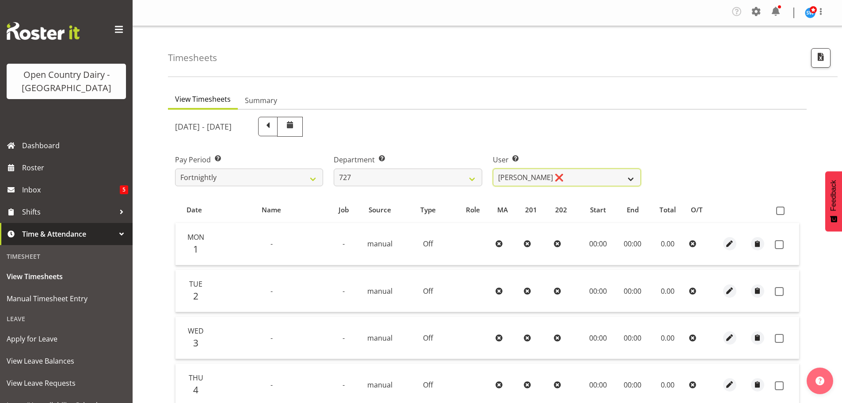
click at [522, 175] on select "David Pawley ❌ Kase Hussey ❌ Rhys Greener ❌" at bounding box center [567, 177] width 148 height 18
click at [442, 170] on select "701 702 703 704 705 706 707 708 709 710 711 712 713 714 715 716 717 718 719 720" at bounding box center [408, 177] width 148 height 18
select select "808"
click at [334, 168] on select "701 702 703 704 705 706 707 708 709 710 711 712 713 714 715 716 717 718 719 720" at bounding box center [408, 177] width 148 height 18
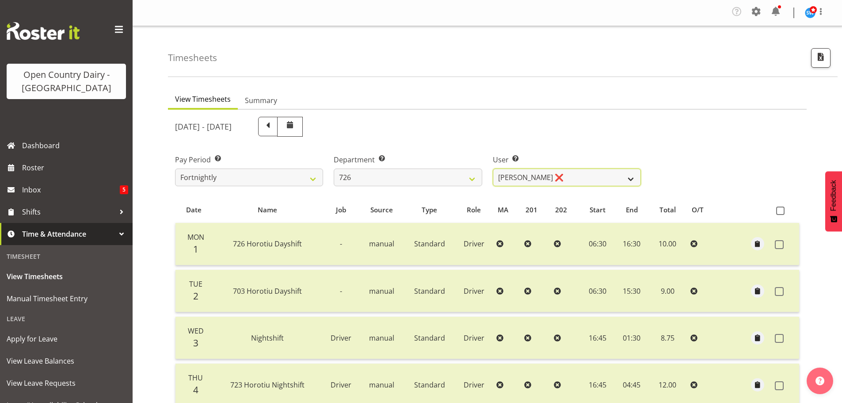
click at [506, 174] on select "Angela Burrill ❌ Bryan Leathart ❌ Harpreet Singh ❌ Kerry Young ❌" at bounding box center [567, 177] width 148 height 18
select select "9904"
click at [493, 168] on select "Angela Burrill ❌ Bryan Leathart ❌ Harpreet Singh ❌ Kerry Young ❌" at bounding box center [567, 177] width 148 height 18
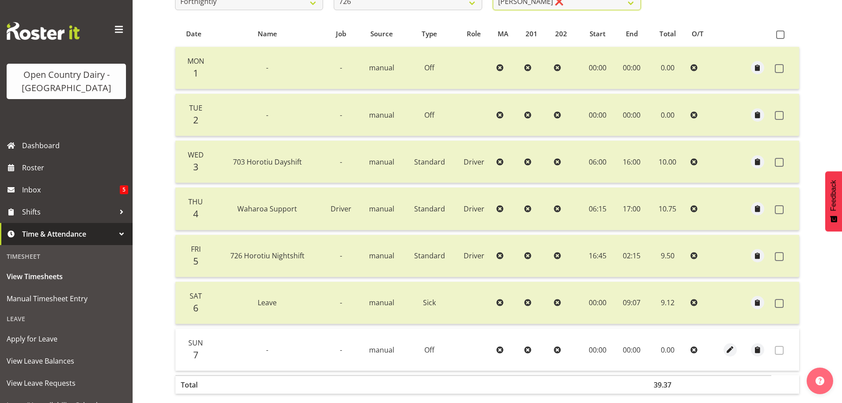
scroll to position [88, 0]
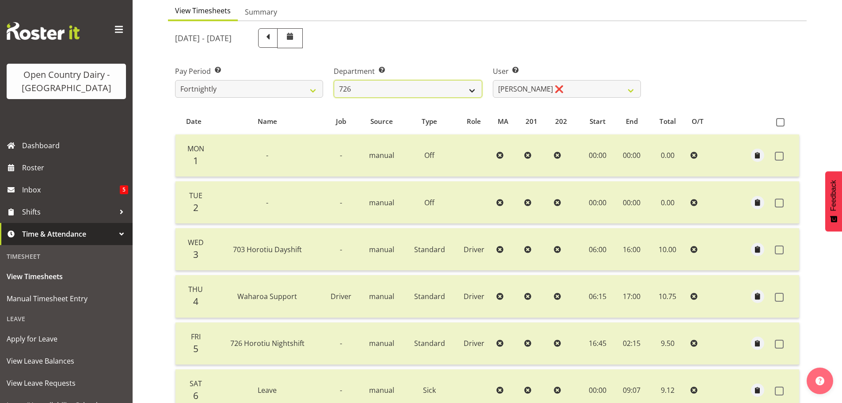
click at [448, 92] on select "701 702 703 704 705 706 707 708 709 710 711 712 713 714 715 716 717 718 719 720" at bounding box center [408, 89] width 148 height 18
select select "803"
click at [334, 80] on select "701 702 703 704 705 706 707 708 709 710 711 712 713 714 715 716 717 718 719 720" at bounding box center [408, 89] width 148 height 18
select select "11234"
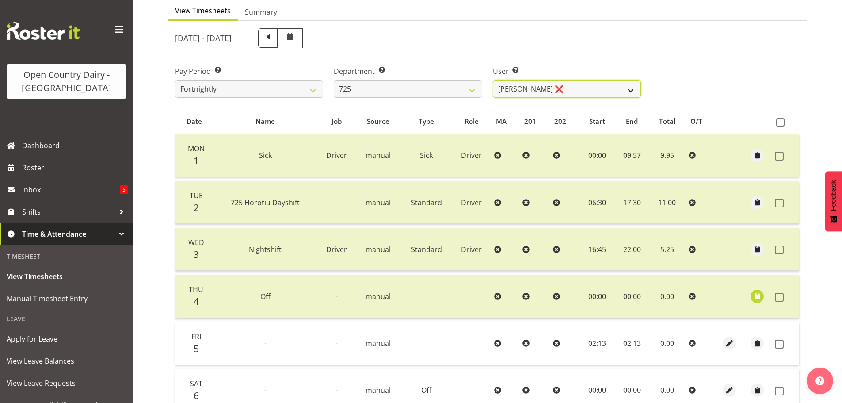
click at [530, 92] on select "Bhupinder Dhaliwal ❌ Gurpreet Singh Kahlon ❌ Hendrik Potgieter ❌ Len Grace ❌" at bounding box center [567, 89] width 148 height 18
click at [447, 86] on select "701 702 703 704 705 706 707 708 709 710 711 712 713 714 715 716 717 718 719 720" at bounding box center [408, 89] width 148 height 18
select select "819"
click at [334, 80] on select "701 702 703 704 705 706 707 708 709 710 711 712 713 714 715 716 717 718 719 720" at bounding box center [408, 89] width 148 height 18
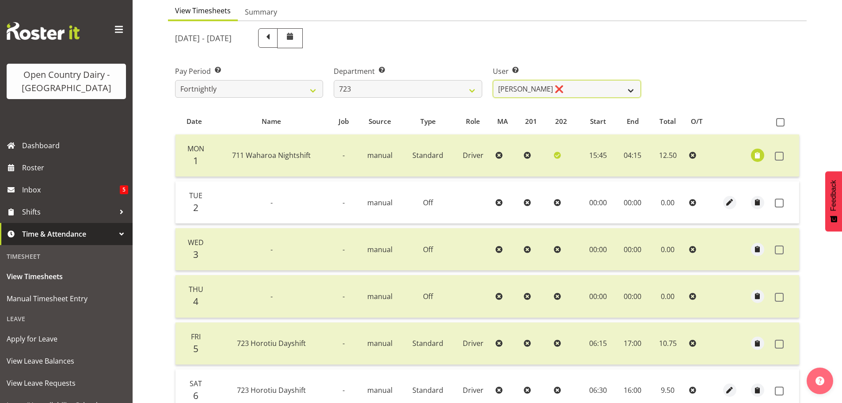
click at [539, 93] on select "Daljeet Rai ❌ Manjinder Singh ❌ Prabhjot Singh ❌ Varninder Singh ❌" at bounding box center [567, 89] width 148 height 18
select select "10999"
click at [493, 80] on select "Daljeet Rai ❌ Manjinder Singh ❌ Prabhjot Singh ❌ Varninder Singh ❌" at bounding box center [567, 89] width 148 height 18
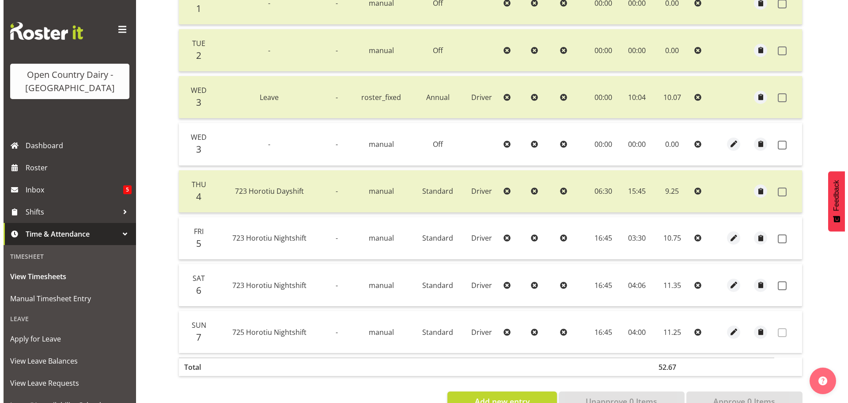
scroll to position [265, 0]
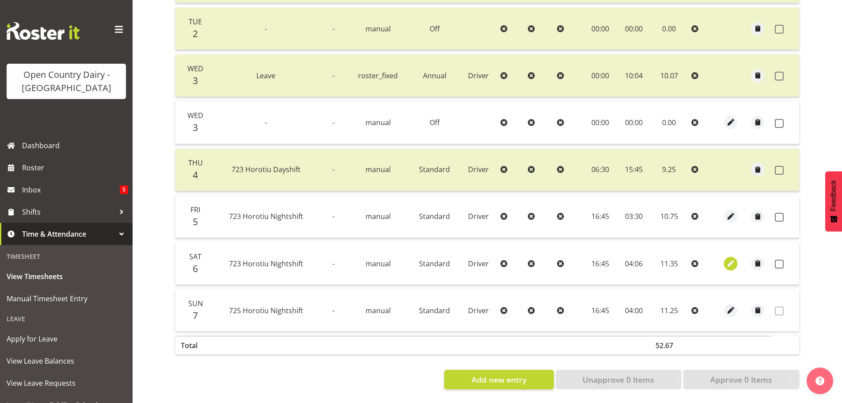
click at [732, 263] on span "button" at bounding box center [731, 263] width 10 height 10
select select "Standard"
select select "8"
select select "2025"
select select "4"
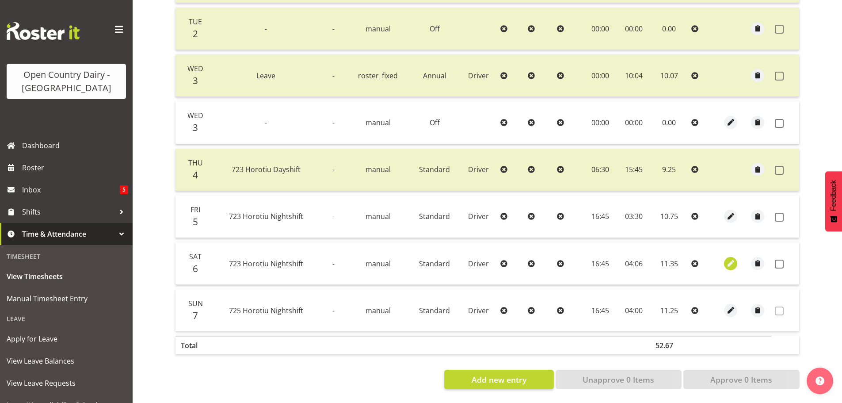
select select "6"
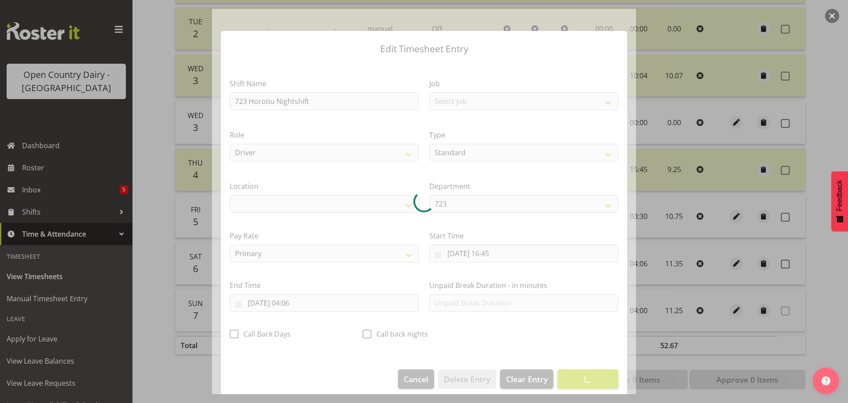
select select "1054"
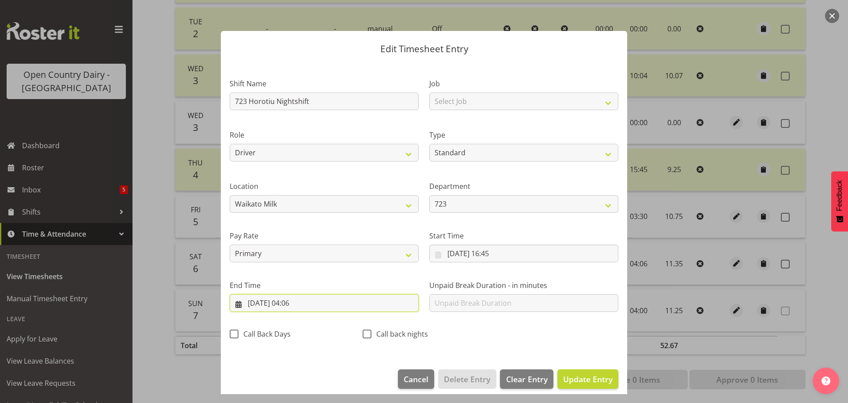
click at [298, 303] on input "07/09/2025, 04:06" at bounding box center [324, 303] width 189 height 18
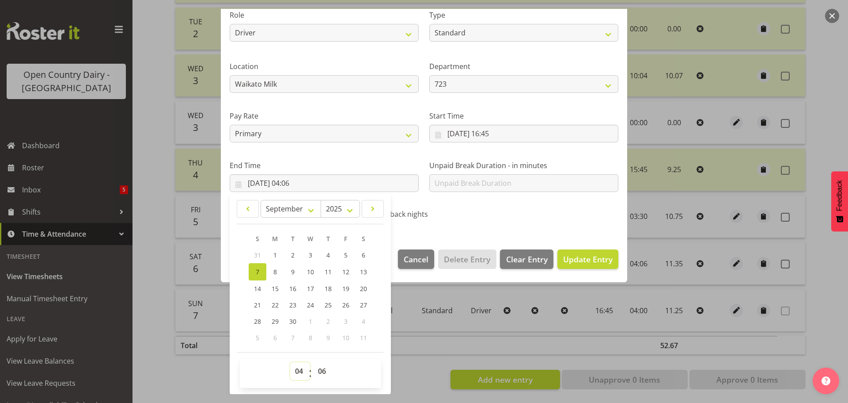
click at [298, 366] on select "00 01 02 03 04 05 06 07 08 09 10 11 12 13 14 15 16 17 18 19 20 21 22 23" at bounding box center [300, 371] width 20 height 18
select select "3"
click at [290, 362] on select "00 01 02 03 04 05 06 07 08 09 10 11 12 13 14 15 16 17 18 19 20 21 22 23" at bounding box center [300, 371] width 20 height 18
type input "07/09/2025, 03:06"
click at [318, 369] on select "00 01 02 03 04 05 06 07 08 09 10 11 12 13 14 15 16 17 18 19 20 21 22 23 24 25 2…" at bounding box center [323, 371] width 20 height 18
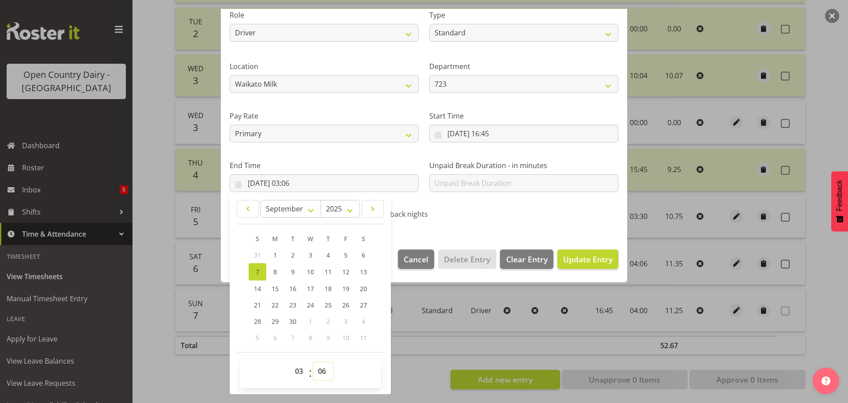
select select "0"
click at [313, 362] on select "00 01 02 03 04 05 06 07 08 09 10 11 12 13 14 15 16 17 18 19 20 21 22 23 24 25 2…" at bounding box center [323, 371] width 20 height 18
type input "07/09/2025, 03:00"
click at [570, 263] on span "Update Entry" at bounding box center [587, 259] width 49 height 11
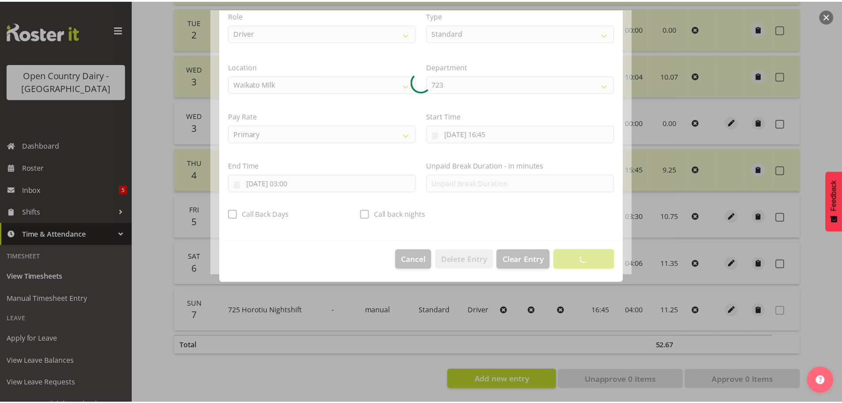
scroll to position [8, 0]
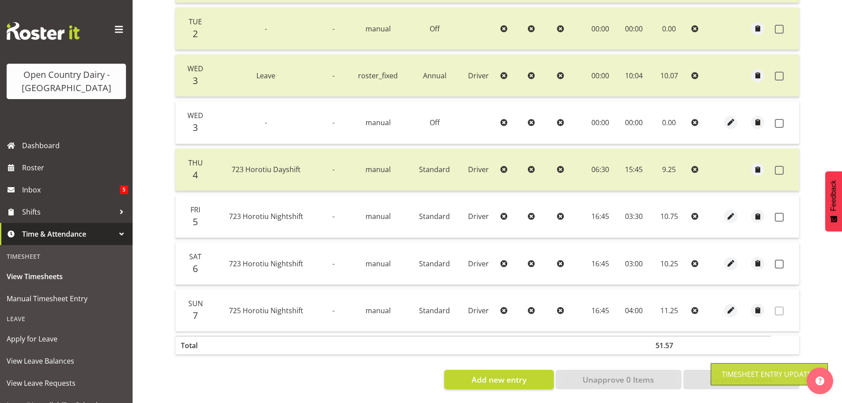
drag, startPoint x: 781, startPoint y: 119, endPoint x: 772, endPoint y: 175, distance: 56.9
click at [779, 119] on span at bounding box center [779, 123] width 9 height 9
checkbox input "true"
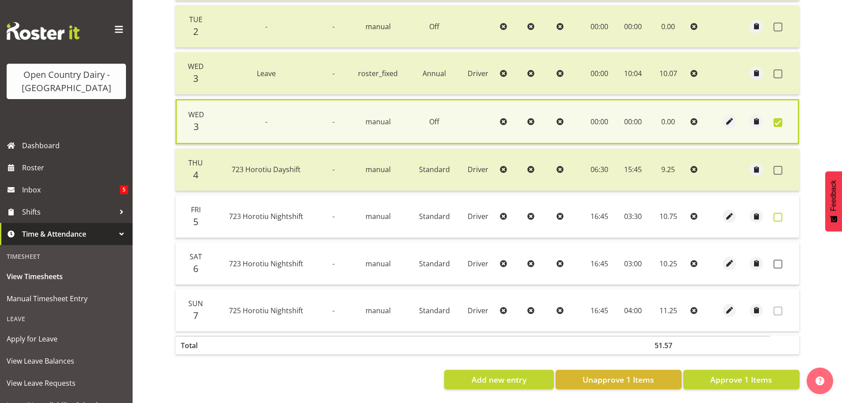
click at [780, 216] on span at bounding box center [777, 217] width 9 height 9
checkbox input "true"
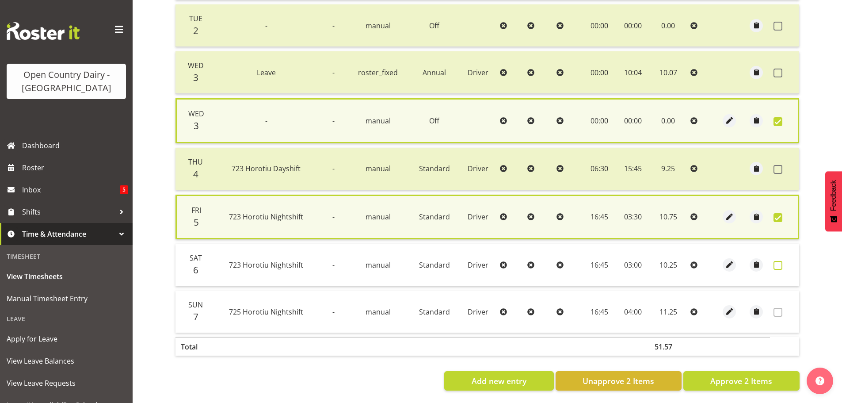
click at [776, 262] on span at bounding box center [777, 265] width 9 height 9
checkbox input "true"
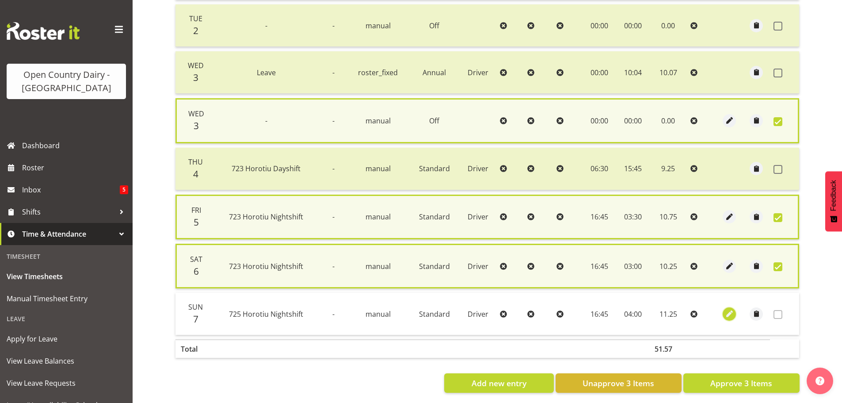
click at [730, 308] on span "button" at bounding box center [729, 313] width 10 height 15
select select "Standard"
select select "803"
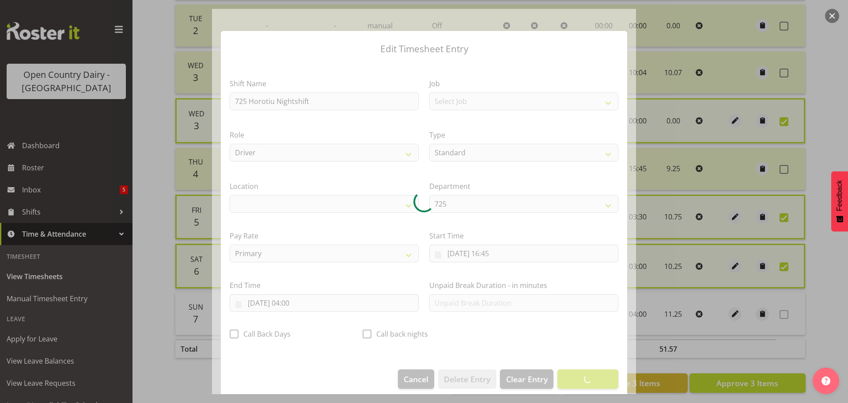
select select "1054"
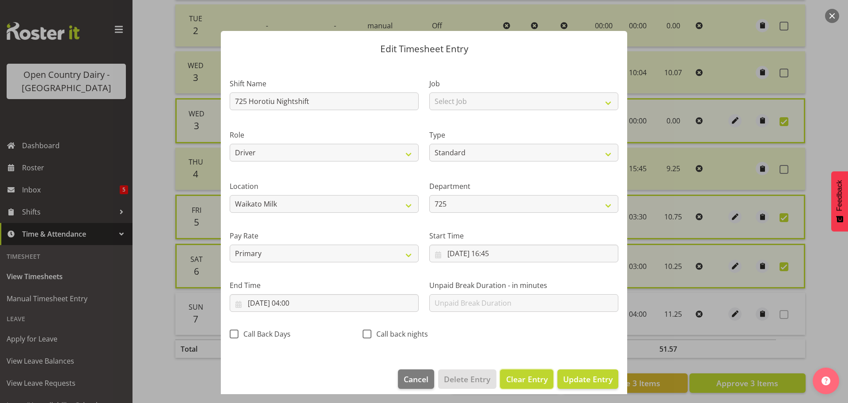
click at [518, 370] on button "Clear Entry" at bounding box center [526, 378] width 53 height 19
select select "Off"
type input "0"
select select
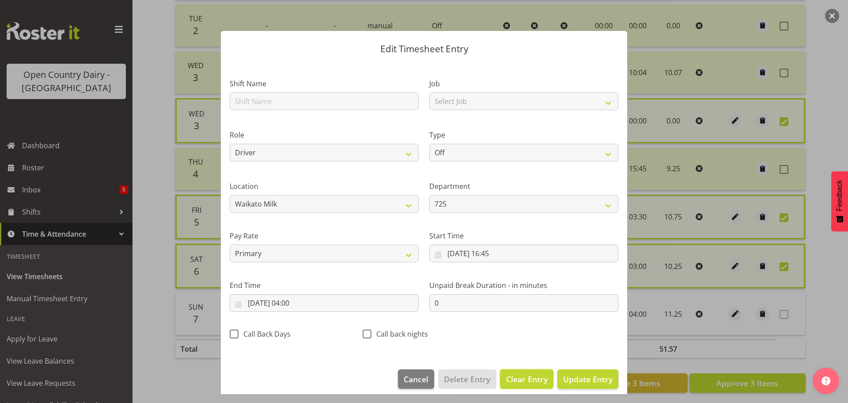
select select
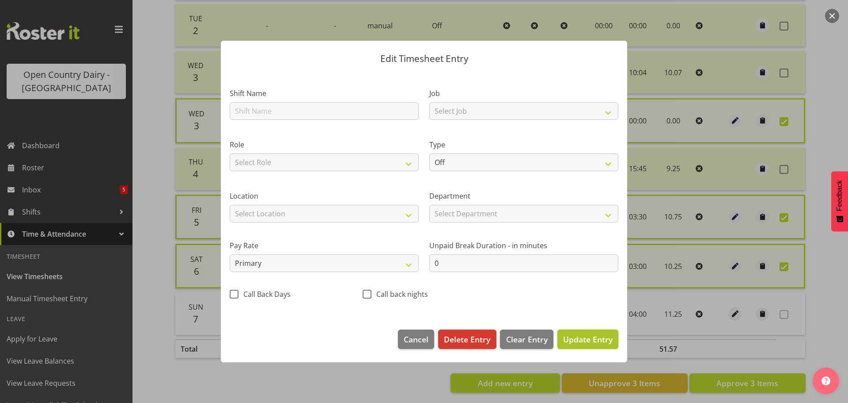
click at [592, 341] on span "Update Entry" at bounding box center [587, 339] width 49 height 11
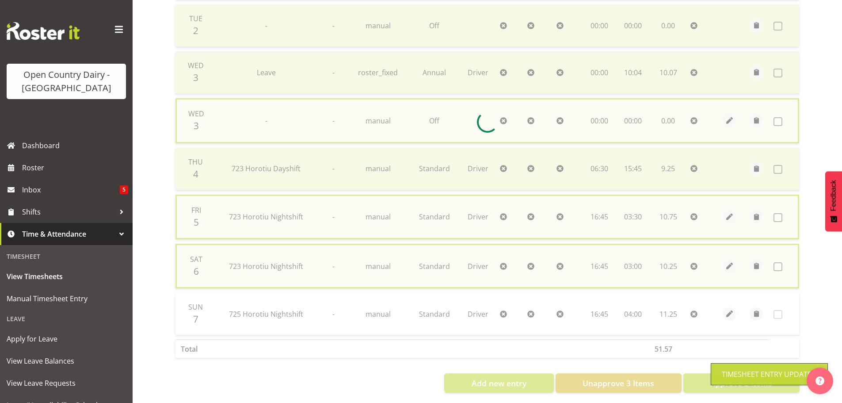
checkbox input "false"
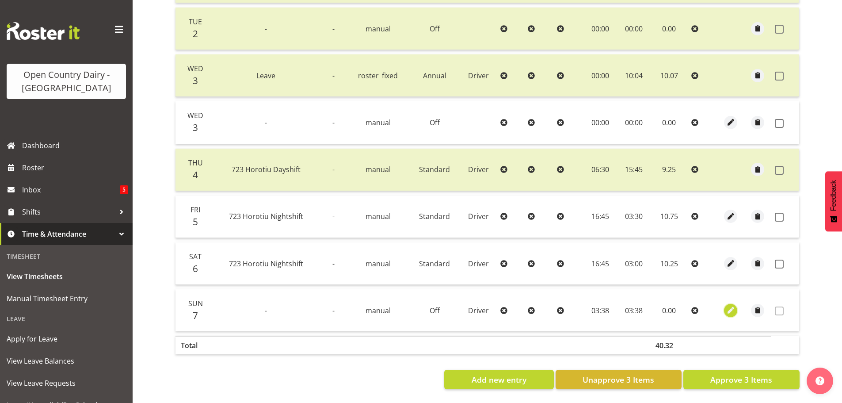
click at [730, 307] on span "button" at bounding box center [731, 310] width 10 height 10
select select "803"
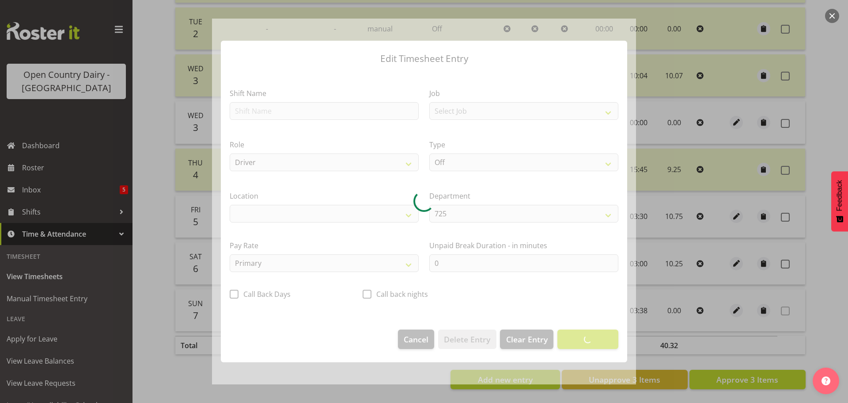
select select "1054"
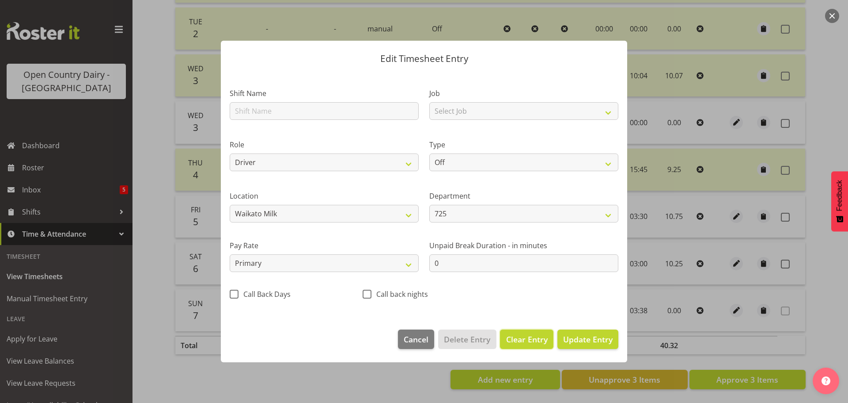
click at [508, 340] on span "Clear Entry" at bounding box center [527, 338] width 42 height 11
select select
click at [491, 336] on button "Delete Entry" at bounding box center [467, 338] width 58 height 19
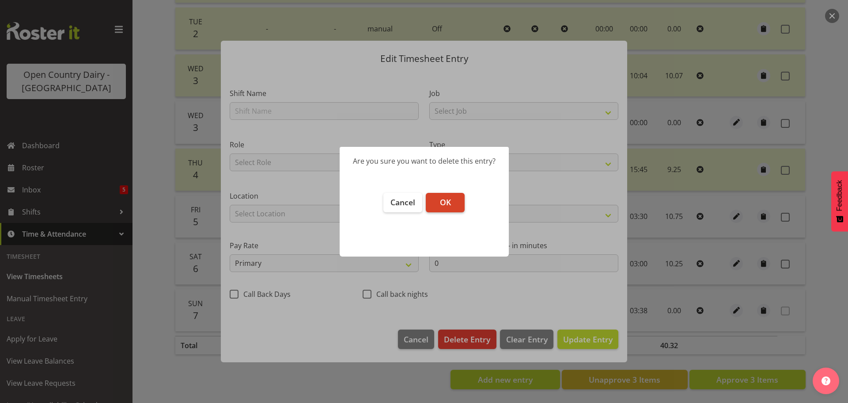
click at [460, 194] on button "OK" at bounding box center [445, 202] width 39 height 19
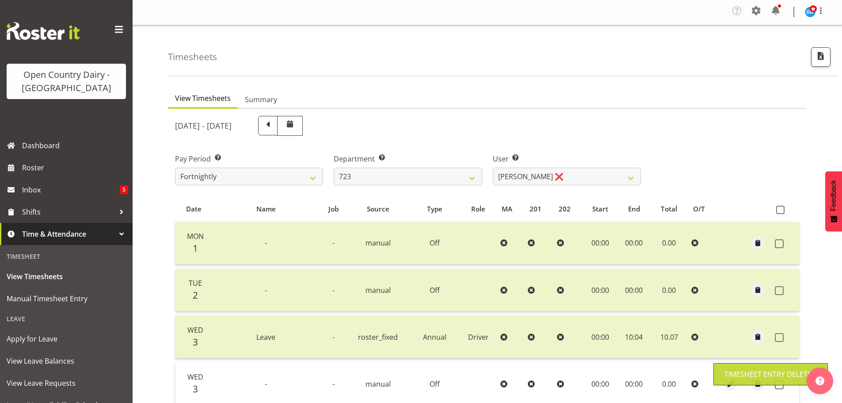
scroll to position [0, 0]
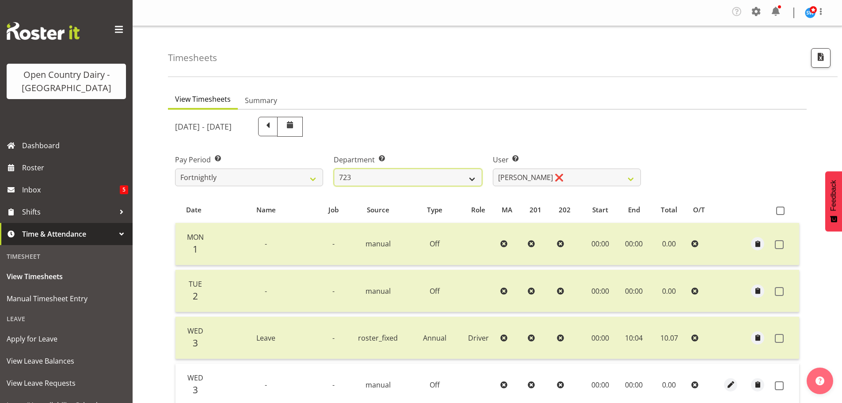
click at [363, 172] on select "701 702 703 704 705 706 707 708 709 710 711 712 713 714 715 716 717 718 719 720" at bounding box center [408, 177] width 148 height 18
select select "716"
click at [334, 168] on select "701 702 703 704 705 706 707 708 709 710 711 712 713 714 715 716 717 718 719 720" at bounding box center [408, 177] width 148 height 18
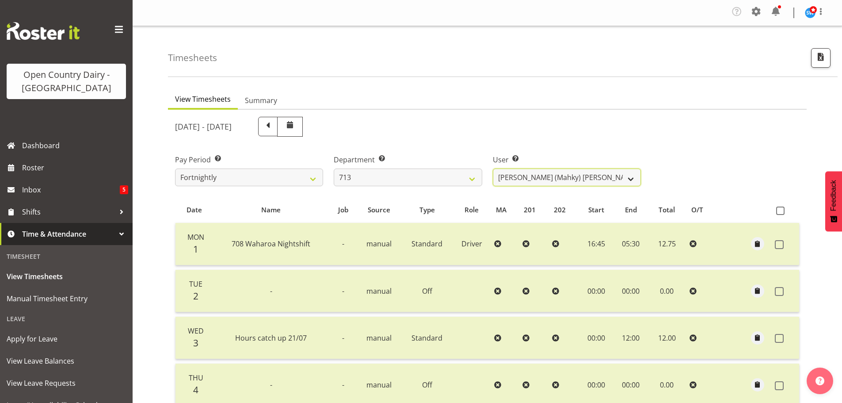
click at [551, 176] on select "Harmanpreet (Mahky) Dhillon ❌ Marcus Waretini ❌ Norman Sellen ❌" at bounding box center [567, 177] width 148 height 18
select select "8201"
click at [493, 168] on select "Harmanpreet (Mahky) Dhillon ❌ Marcus Waretini ❌ Norman Sellen ❌" at bounding box center [567, 177] width 148 height 18
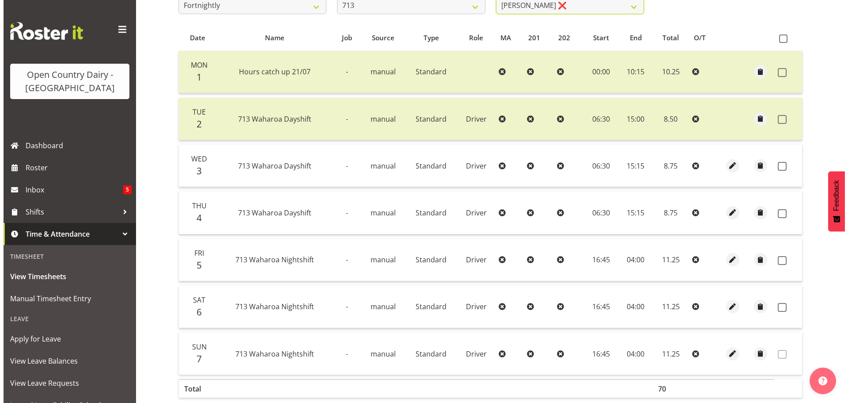
scroll to position [177, 0]
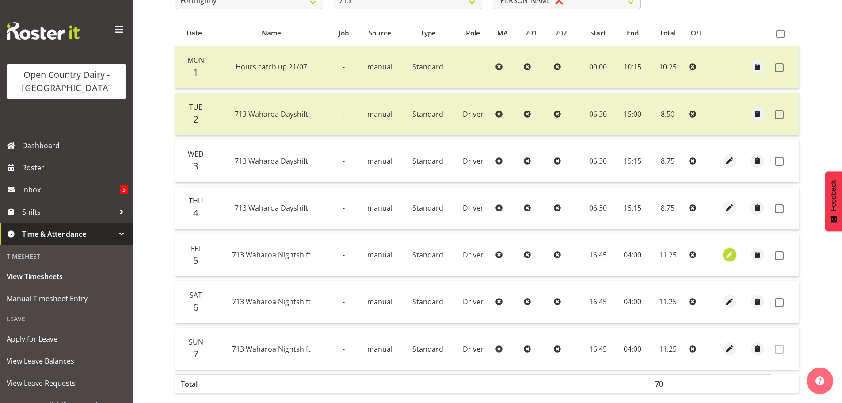
click at [733, 258] on span "button" at bounding box center [729, 255] width 10 height 10
select select "Standard"
select select "8"
select select "2025"
select select "4"
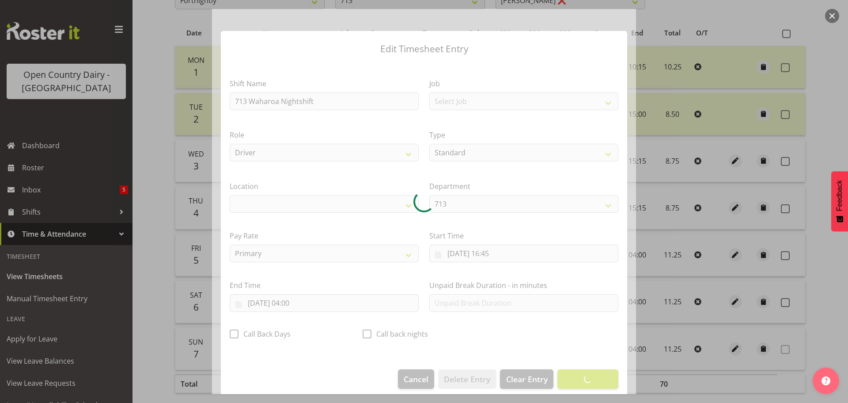
select select "1054"
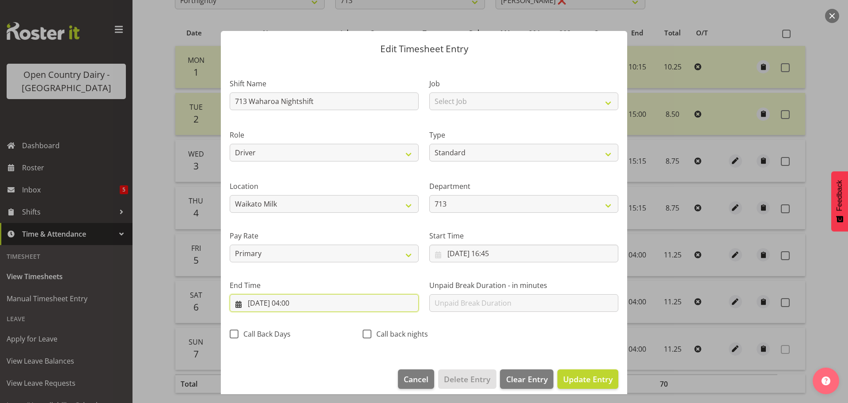
click at [307, 303] on input "06/09/2025, 04:00" at bounding box center [324, 303] width 189 height 18
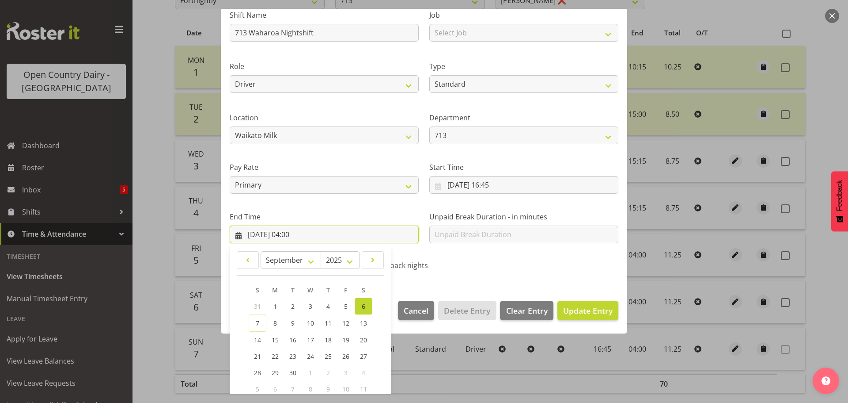
scroll to position [120, 0]
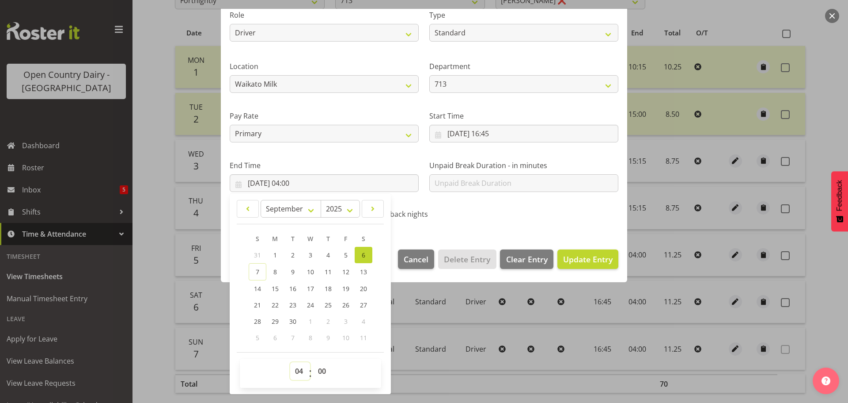
click at [305, 370] on select "00 01 02 03 04 05 06 07 08 09 10 11 12 13 14 15 16 17 18 19 20 21 22 23" at bounding box center [300, 371] width 20 height 18
select select "5"
click at [290, 362] on select "00 01 02 03 04 05 06 07 08 09 10 11 12 13 14 15 16 17 18 19 20 21 22 23" at bounding box center [300, 371] width 20 height 18
type input "06/09/2025, 05:00"
click at [584, 261] on span "Update Entry" at bounding box center [587, 259] width 49 height 11
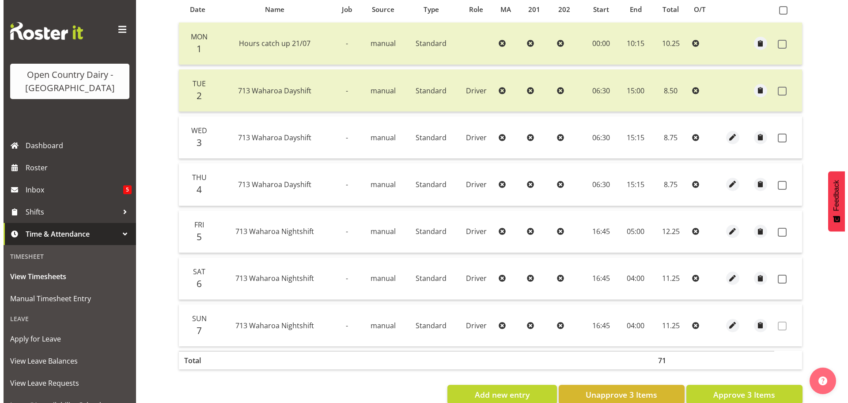
scroll to position [222, 0]
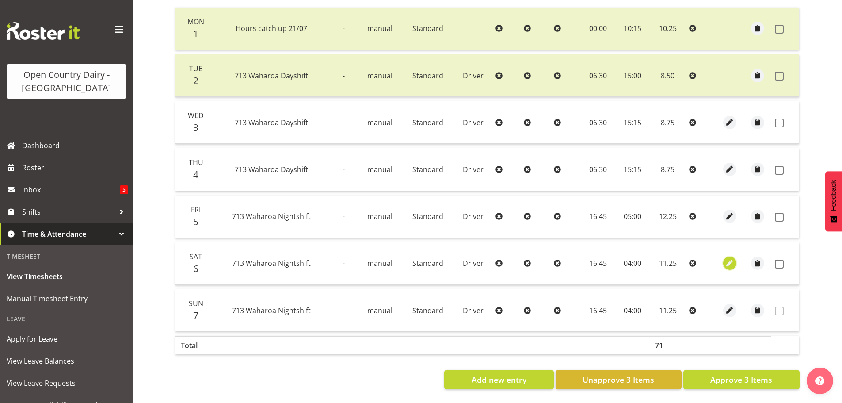
click at [727, 260] on span "button" at bounding box center [729, 263] width 10 height 10
select select "Standard"
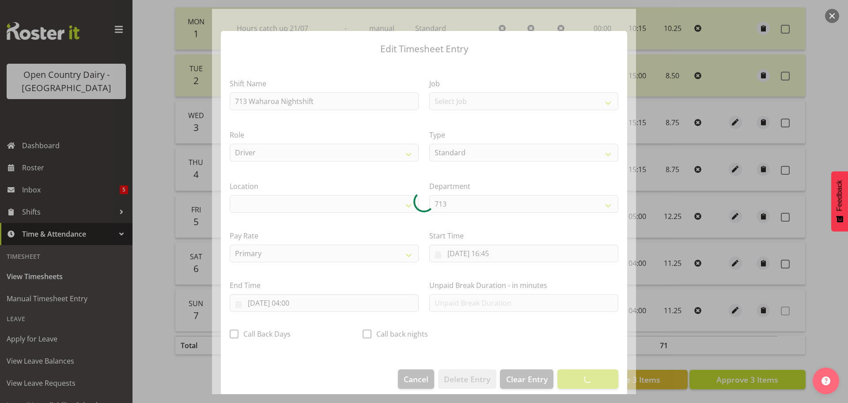
select select "1054"
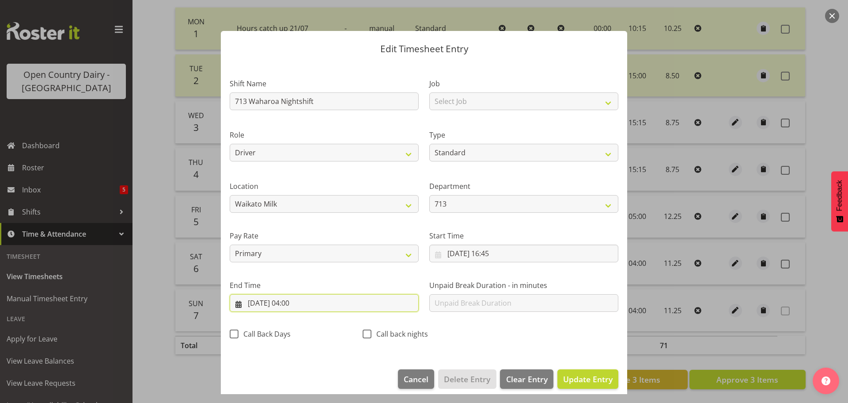
click at [293, 302] on input "07/09/2025, 04:00" at bounding box center [324, 303] width 189 height 18
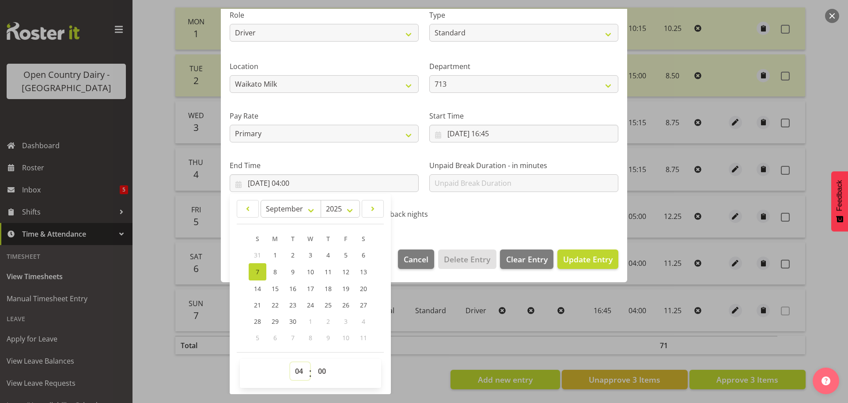
click at [299, 366] on select "00 01 02 03 04 05 06 07 08 09 10 11 12 13 14 15 16 17 18 19 20 21 22 23" at bounding box center [300, 371] width 20 height 18
select select "3"
click at [290, 362] on select "00 01 02 03 04 05 06 07 08 09 10 11 12 13 14 15 16 17 18 19 20 21 22 23" at bounding box center [300, 371] width 20 height 18
type input "07/09/2025, 03:00"
click at [323, 368] on select "00 01 02 03 04 05 06 07 08 09 10 11 12 13 14 15 16 17 18 19 20 21 22 23 24 25 2…" at bounding box center [323, 371] width 20 height 18
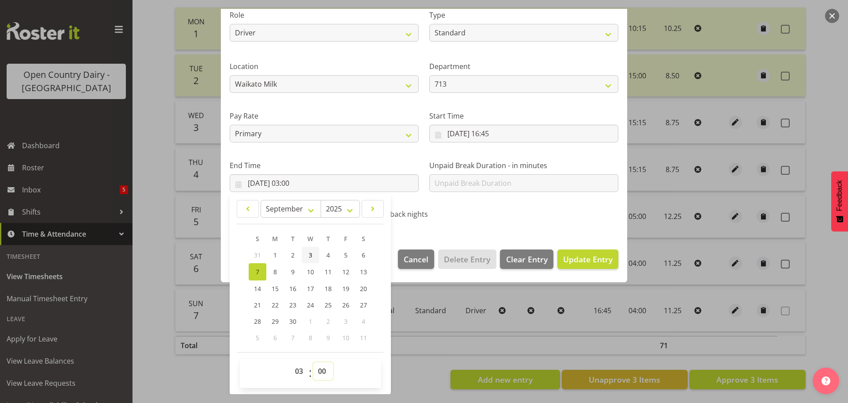
select select "45"
click at [313, 362] on select "00 01 02 03 04 05 06 07 08 09 10 11 12 13 14 15 16 17 18 19 20 21 22 23 24 25 2…" at bounding box center [323, 371] width 20 height 18
type input "07/09/2025, 03:45"
click at [573, 262] on span "Update Entry" at bounding box center [587, 259] width 49 height 11
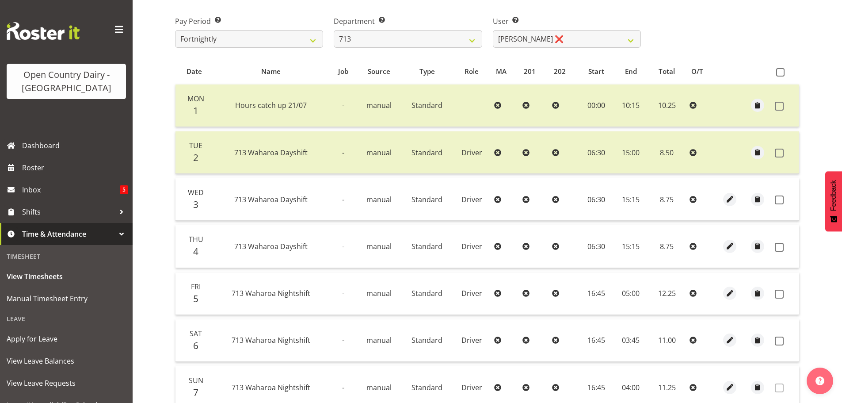
scroll to position [222, 0]
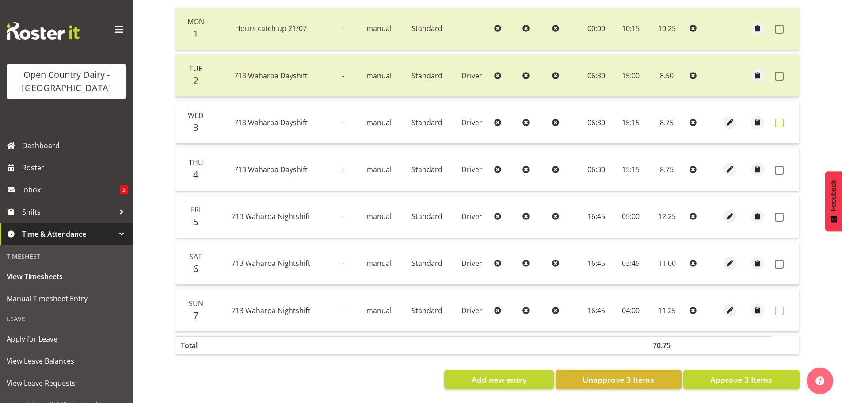
click at [779, 118] on span at bounding box center [779, 122] width 9 height 9
checkbox input "true"
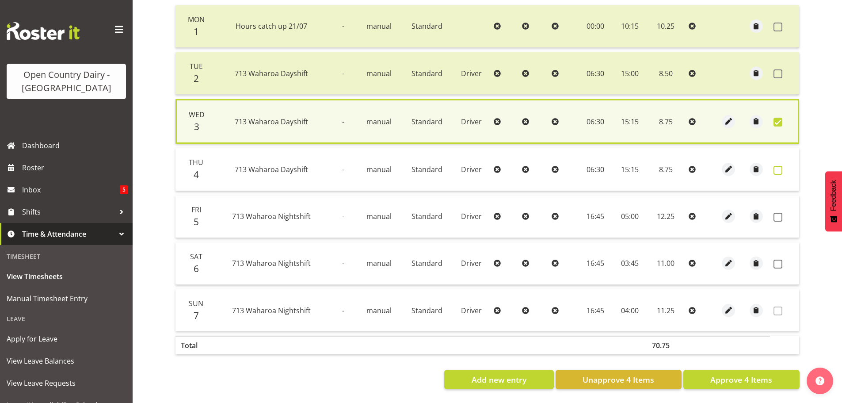
click at [777, 167] on span at bounding box center [777, 170] width 9 height 9
checkbox input "true"
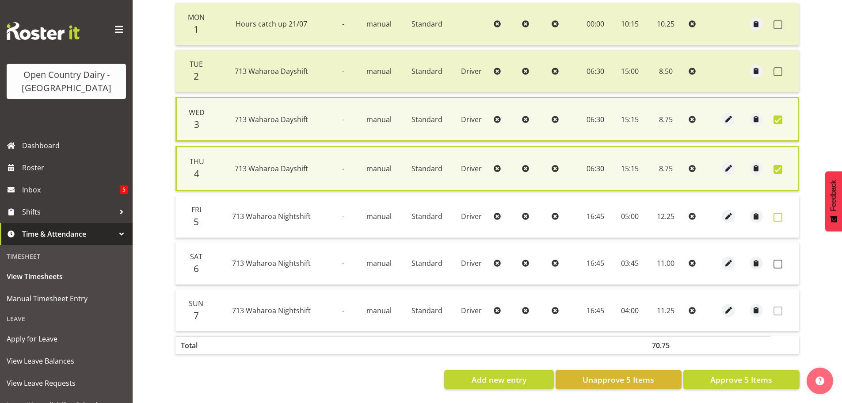
click at [776, 213] on span at bounding box center [777, 217] width 9 height 9
checkbox input "true"
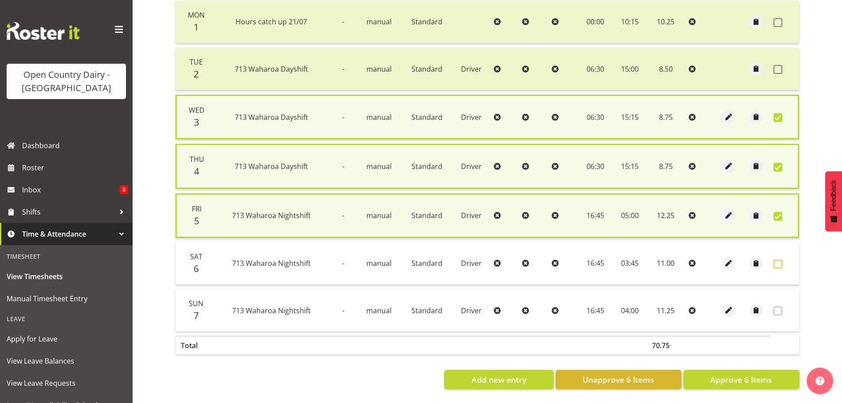
click at [779, 263] on span at bounding box center [777, 263] width 9 height 9
checkbox input "true"
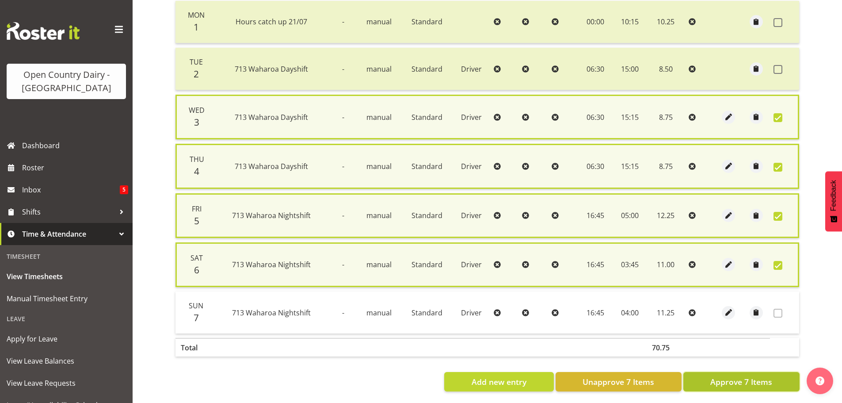
click at [743, 380] on span "Approve 7 Items" at bounding box center [741, 381] width 62 height 11
checkbox input "false"
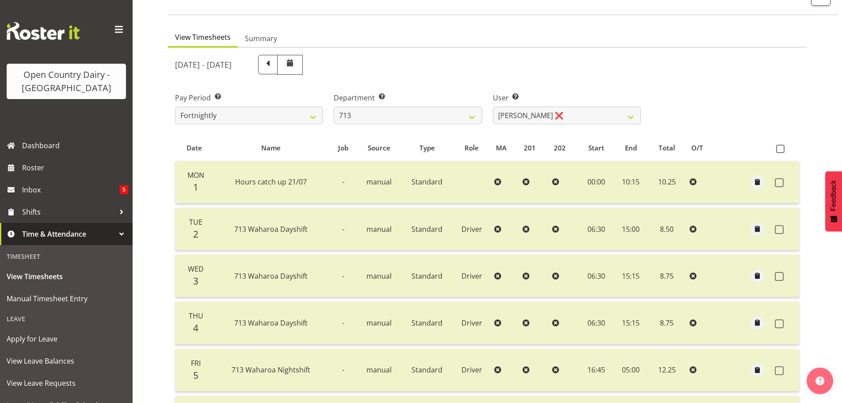
scroll to position [45, 0]
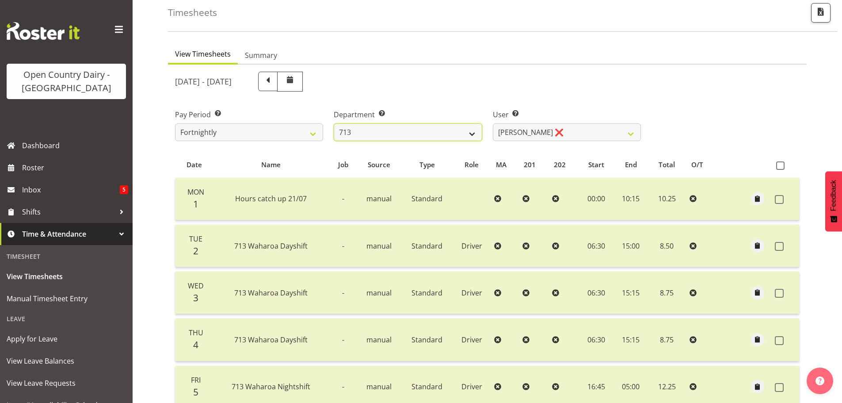
click at [425, 136] on select "701 702 703 704 705 706 707 708 709 710 711 712 713 714 715 716 717 718 719 720" at bounding box center [408, 132] width 148 height 18
select select "819"
click at [334, 123] on select "701 702 703 704 705 706 707 708 709 710 711 712 713 714 715 716 717 718 719 720" at bounding box center [408, 132] width 148 height 18
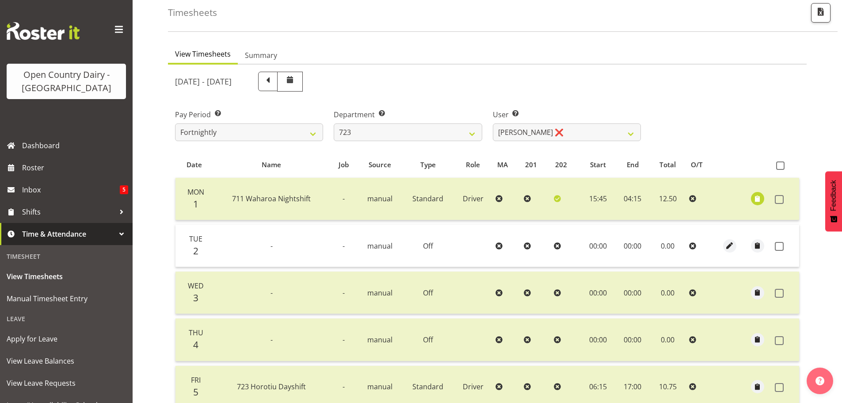
click at [534, 135] on div at bounding box center [487, 316] width 638 height 502
click at [540, 131] on select "Daljeet Rai ❌ Manjinder Singh ❌ Prabhjot Singh ❌ Varninder Singh ❌" at bounding box center [567, 132] width 148 height 18
select select "10999"
click at [493, 123] on select "Daljeet Rai ❌ Manjinder Singh ❌ Prabhjot Singh ❌ Varninder Singh ❌" at bounding box center [567, 132] width 148 height 18
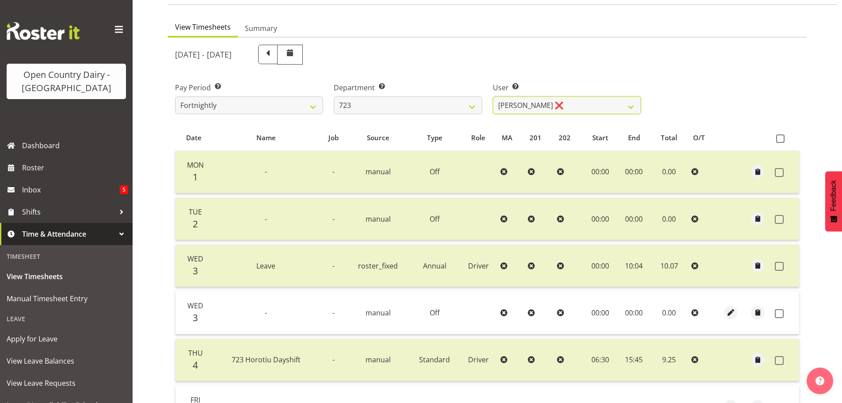
scroll to position [178, 0]
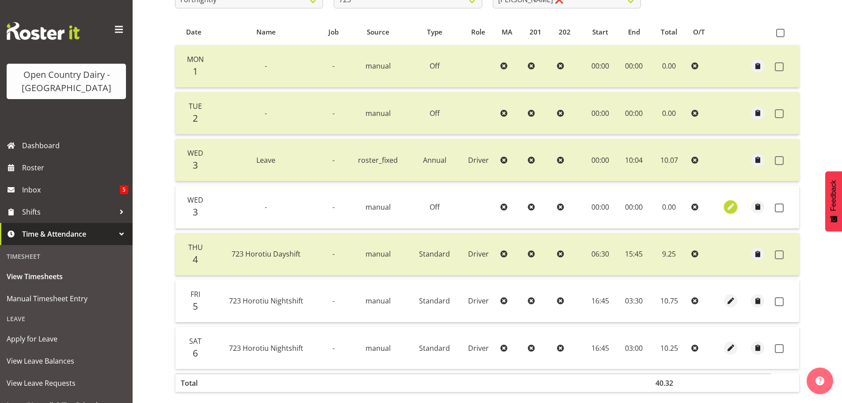
click at [730, 205] on span "button" at bounding box center [731, 206] width 10 height 10
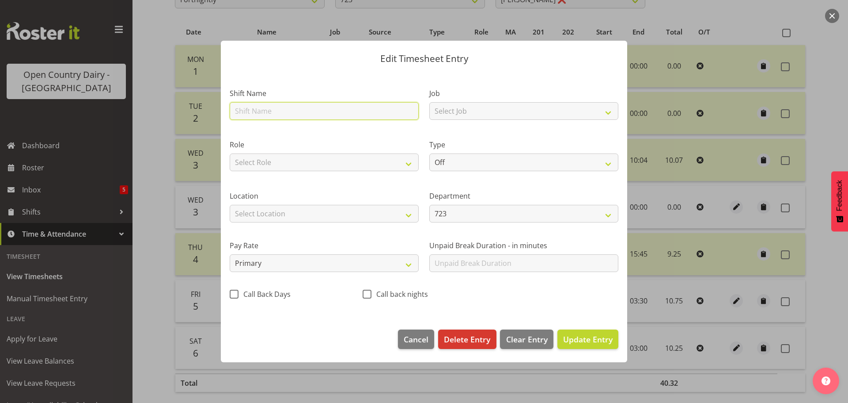
click at [321, 112] on input "text" at bounding box center [324, 111] width 189 height 18
click at [599, 76] on div "Job Select Job Driver Driver supervisor Support" at bounding box center [524, 101] width 200 height 51
click at [833, 14] on button "button" at bounding box center [832, 16] width 14 height 14
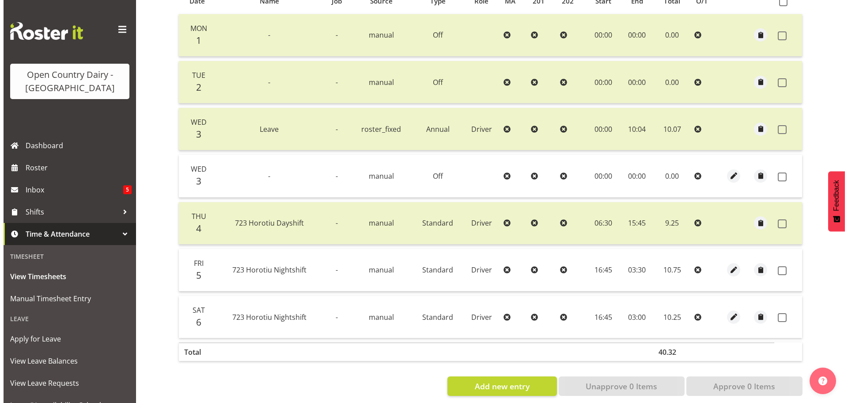
scroll to position [222, 0]
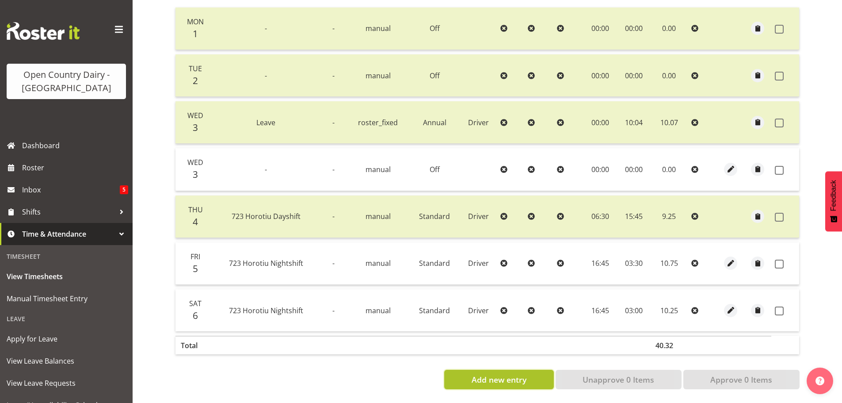
click at [533, 375] on button "Add new entry" at bounding box center [498, 378] width 109 height 19
select select
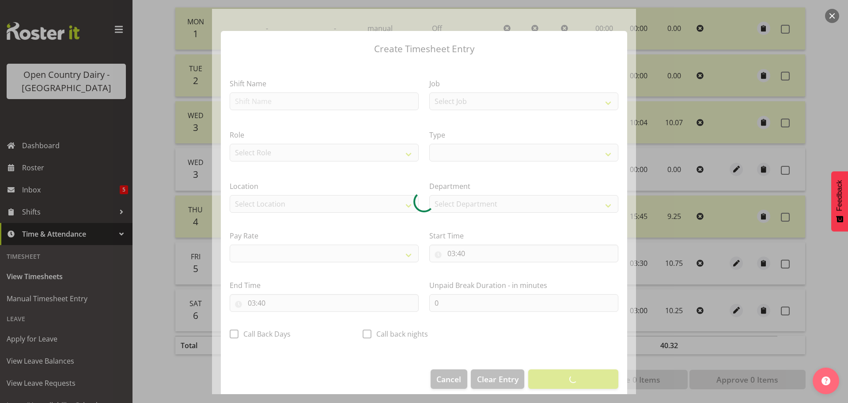
select select
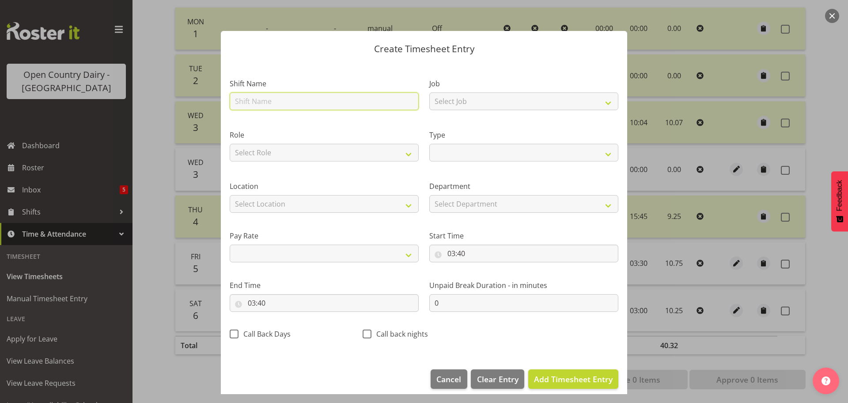
click at [310, 105] on input "text" at bounding box center [324, 101] width 189 height 18
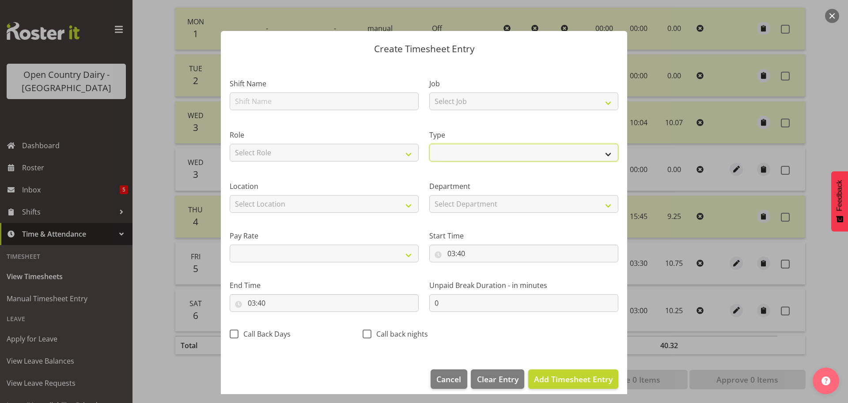
click at [446, 150] on select "Off Standard Public Holiday Public Holiday (Worked) Day In Lieu Annual Leave Si…" at bounding box center [523, 153] width 189 height 18
select select "Off"
click at [429, 153] on select "Off Standard Public Holiday Public Holiday (Worked) Day In Lieu Annual Leave Si…" at bounding box center [523, 153] width 189 height 18
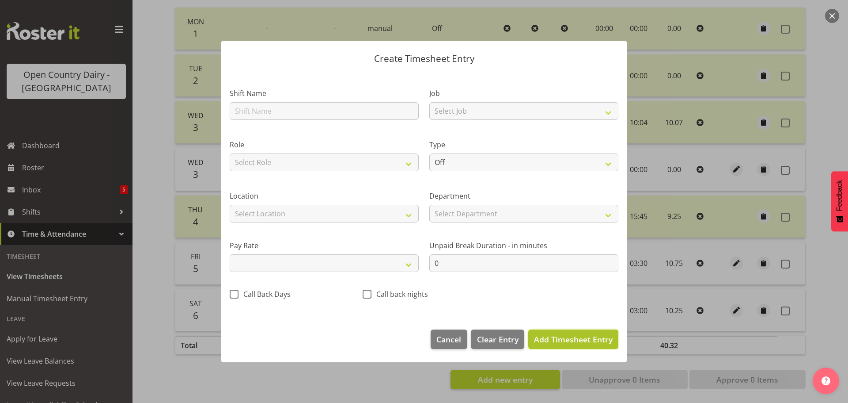
click at [560, 342] on span "Add Timesheet Entry" at bounding box center [573, 339] width 79 height 11
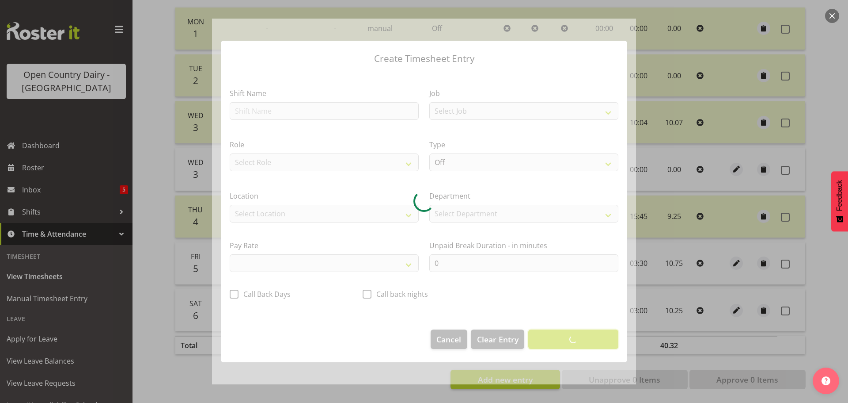
select select
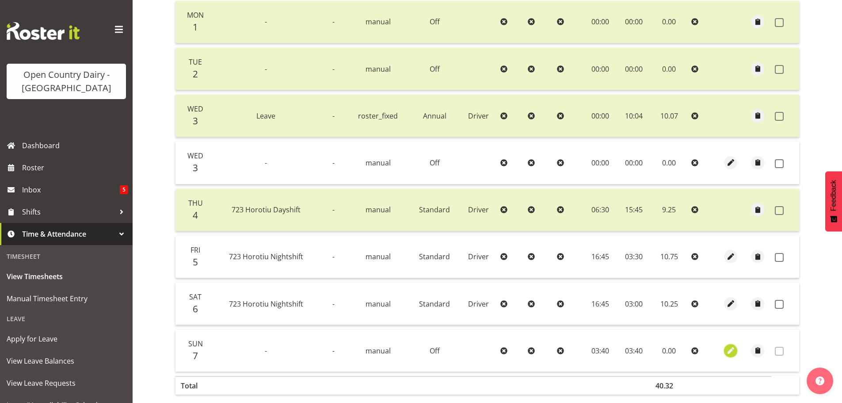
click at [727, 350] on span "button" at bounding box center [731, 350] width 10 height 10
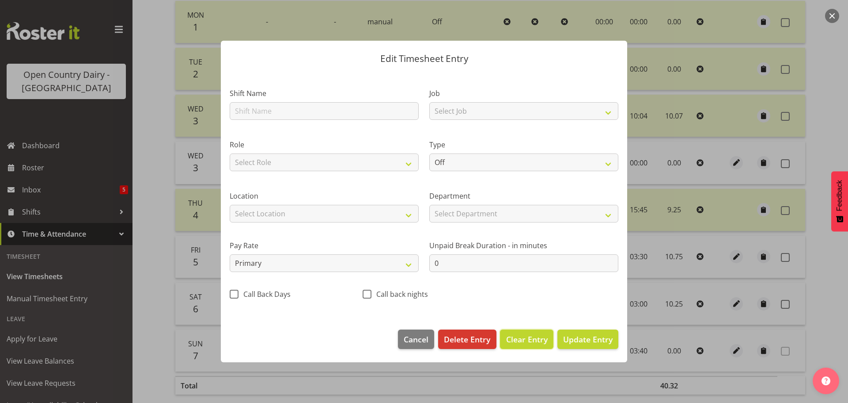
click at [520, 337] on span "Clear Entry" at bounding box center [527, 338] width 42 height 11
click at [523, 337] on span "Clear Entry" at bounding box center [527, 338] width 42 height 11
click at [576, 337] on span "Update Entry" at bounding box center [587, 339] width 49 height 11
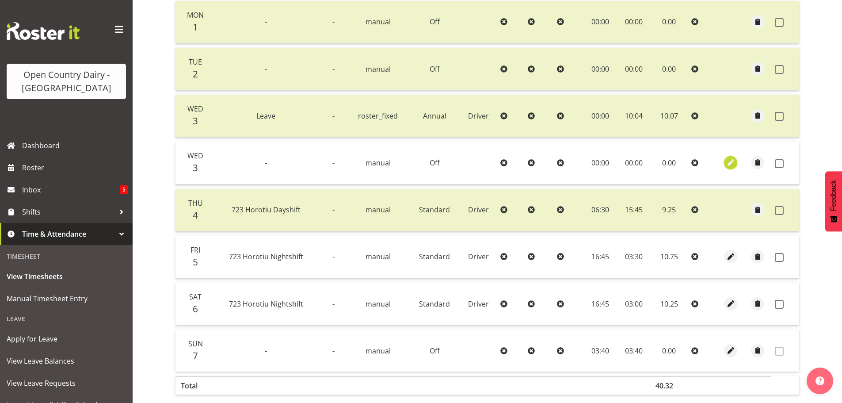
click at [734, 162] on span "button" at bounding box center [731, 162] width 10 height 10
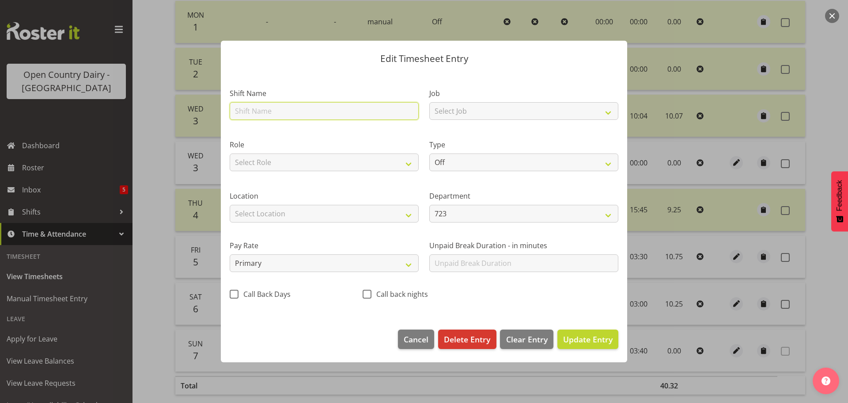
click at [320, 108] on input "text" at bounding box center [324, 111] width 189 height 18
type input "Leave"
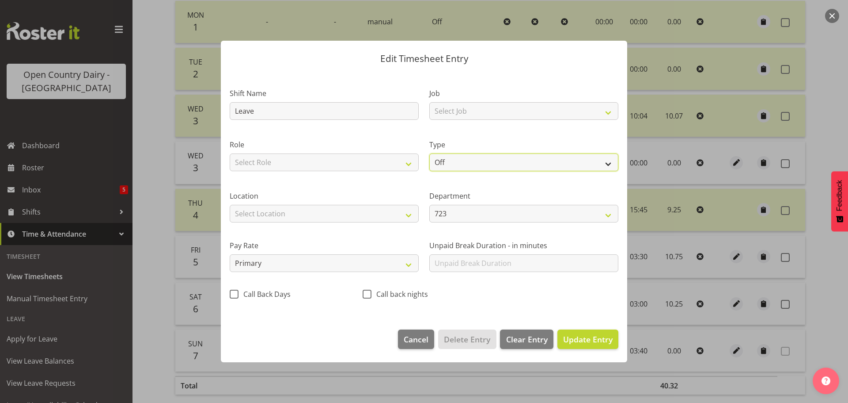
drag, startPoint x: 463, startPoint y: 158, endPoint x: 463, endPoint y: 163, distance: 5.3
click at [463, 158] on select "Off Standard Public Holiday Public Holiday (Worked) Day In Lieu Annual Leave Si…" at bounding box center [523, 162] width 189 height 18
select select "Annual"
click at [429, 153] on select "Off Standard Public Holiday Public Holiday (Worked) Day In Lieu Annual Leave Si…" at bounding box center [523, 162] width 189 height 18
select select "8"
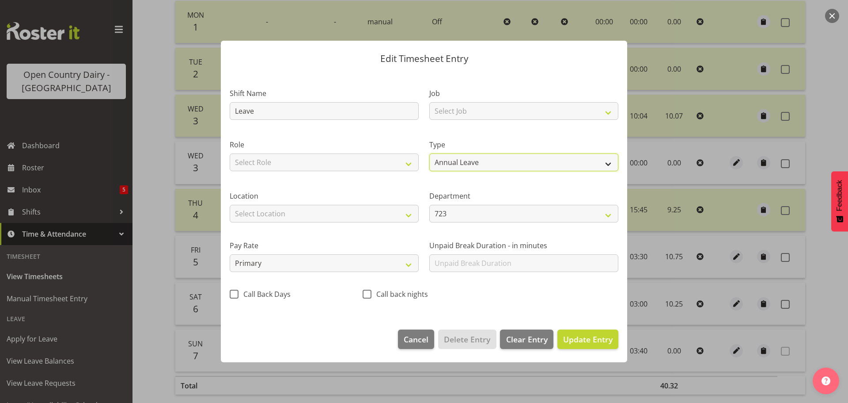
select select "2025"
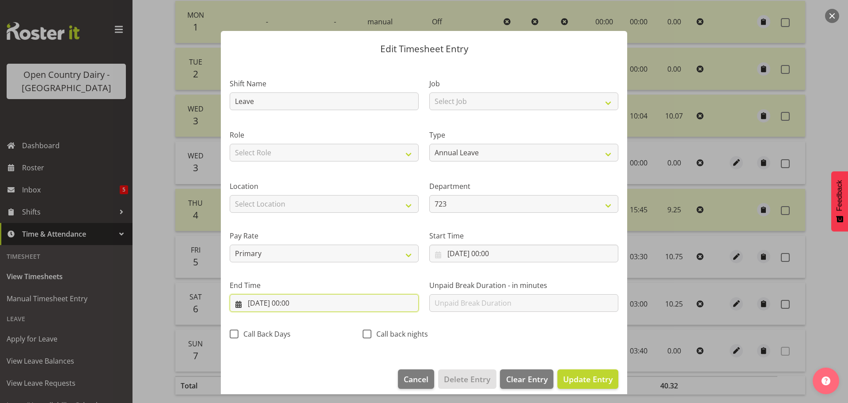
click at [309, 304] on input "03/09/2025, 00:00" at bounding box center [324, 303] width 189 height 18
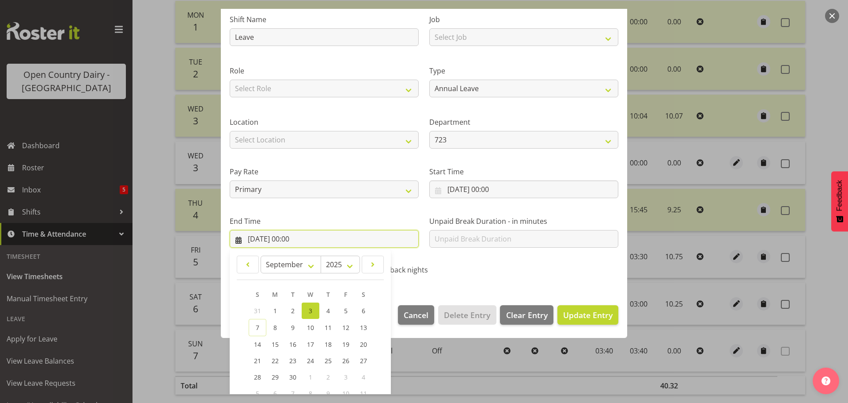
scroll to position [120, 0]
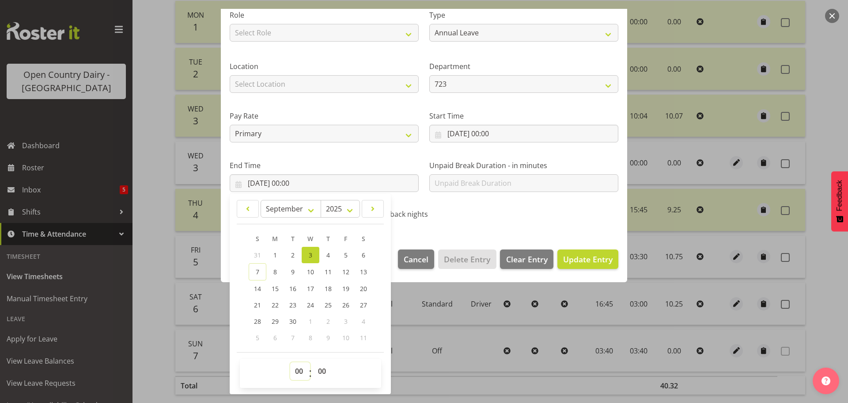
click at [297, 367] on select "00 01 02 03 04 05 06 07 08 09 10 11 12 13 14 15 16 17 18 19 20 21 22 23" at bounding box center [300, 371] width 20 height 18
select select "10"
click at [290, 362] on select "00 01 02 03 04 05 06 07 08 09 10 11 12 13 14 15 16 17 18 19 20 21 22 23" at bounding box center [300, 371] width 20 height 18
type input "03/09/2025, 10:00"
click at [319, 365] on select "00 01 02 03 04 05 06 07 08 09 10 11 12 13 14 15 16 17 18 19 20 21 22 23 24 25 2…" at bounding box center [323, 371] width 20 height 18
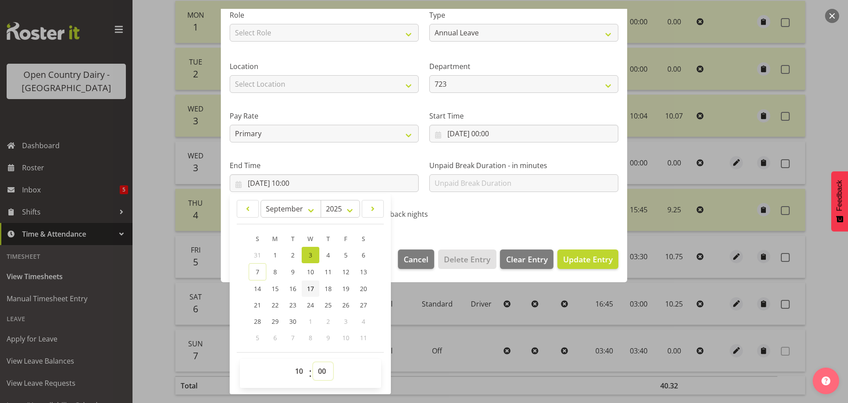
select select "4"
click at [313, 362] on select "00 01 02 03 04 05 06 07 08 09 10 11 12 13 14 15 16 17 18 19 20 21 22 23 24 25 2…" at bounding box center [323, 371] width 20 height 18
type input "03/09/2025, 10:04"
click at [565, 263] on span "Update Entry" at bounding box center [587, 259] width 49 height 11
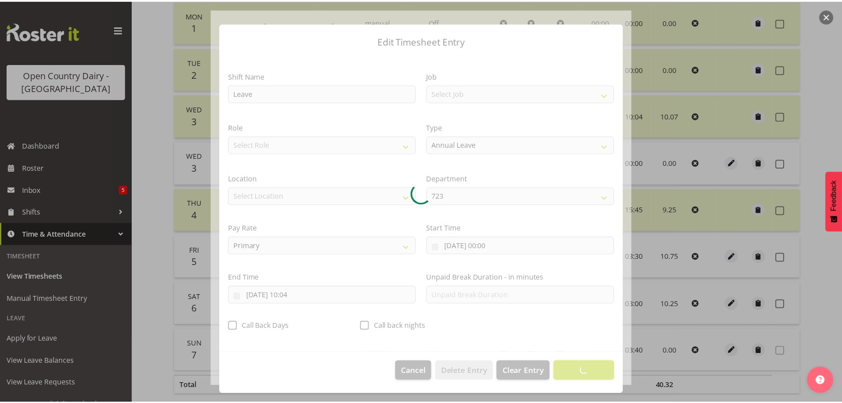
scroll to position [8, 0]
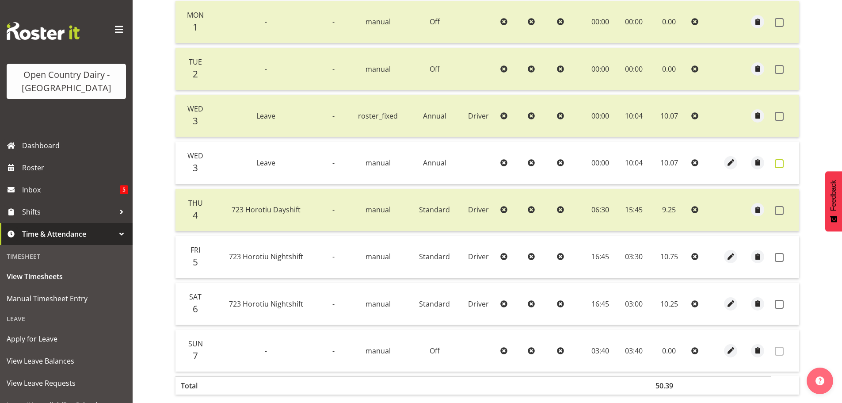
click at [781, 160] on span at bounding box center [779, 163] width 9 height 9
checkbox input "true"
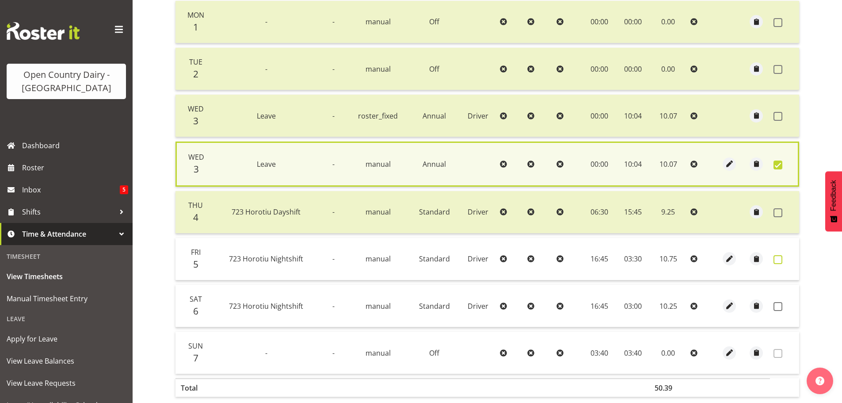
click at [777, 257] on span at bounding box center [777, 259] width 9 height 9
checkbox input "true"
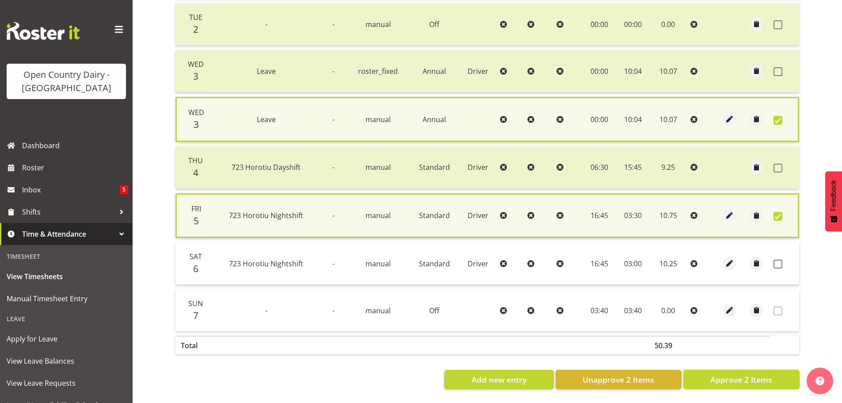
click at [715, 373] on span "Approve 2 Items" at bounding box center [741, 378] width 62 height 11
checkbox input "false"
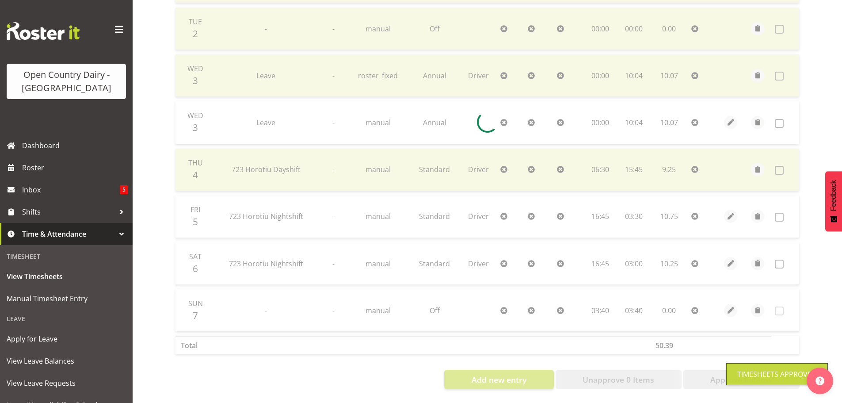
scroll to position [269, 0]
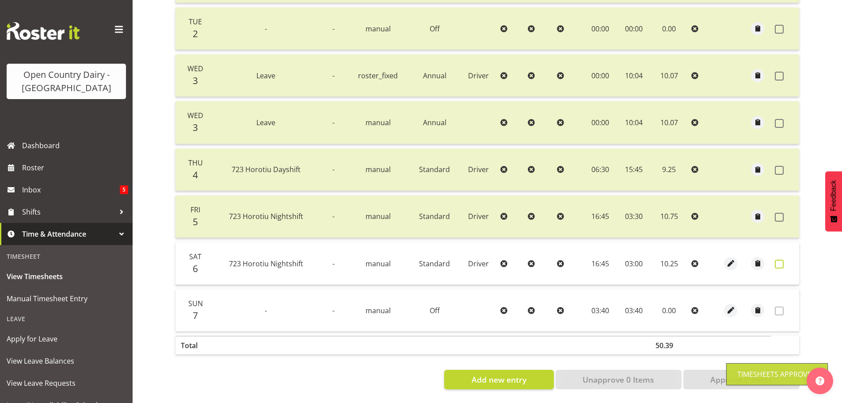
click at [778, 259] on span at bounding box center [779, 263] width 9 height 9
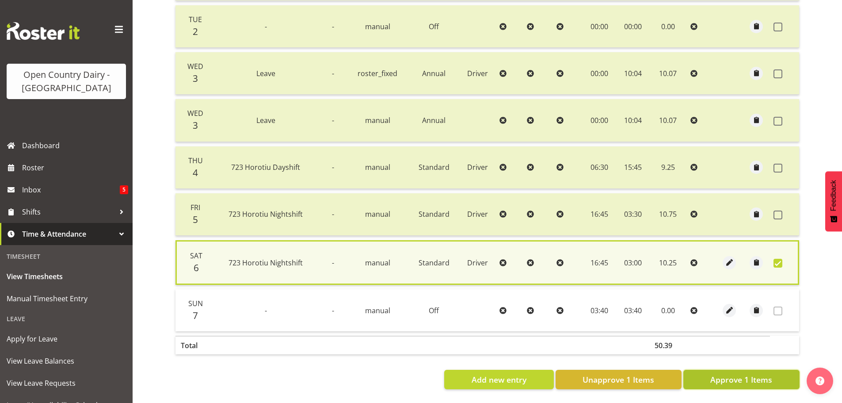
click at [725, 383] on button "Approve 1 Items" at bounding box center [741, 378] width 116 height 19
checkbox input "false"
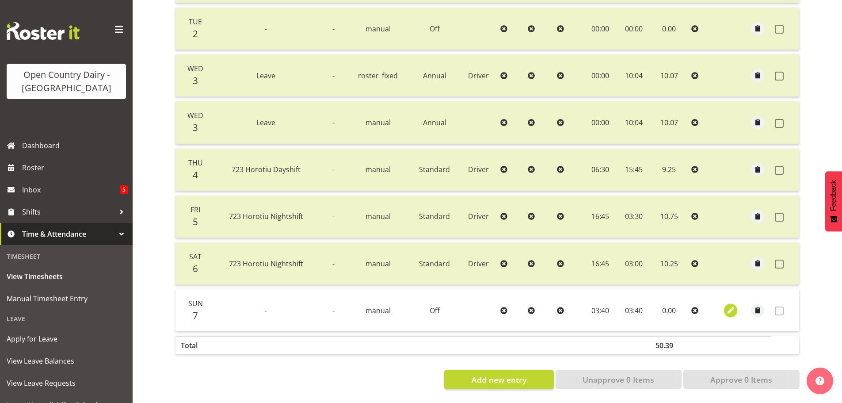
click at [730, 305] on span "button" at bounding box center [731, 310] width 10 height 10
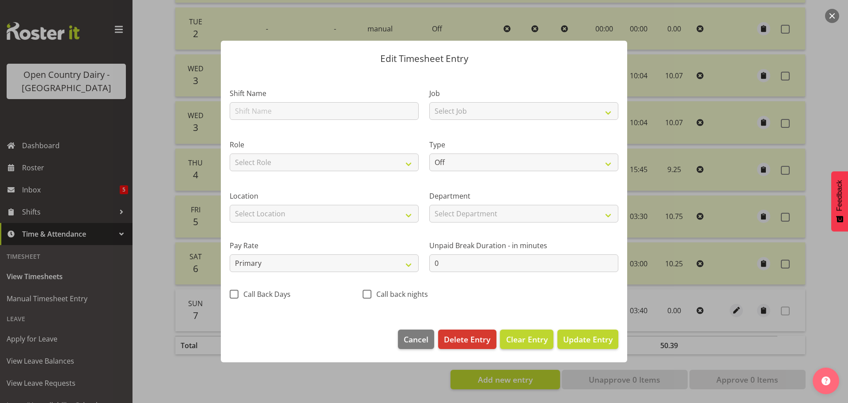
click at [521, 336] on span "Clear Entry" at bounding box center [527, 338] width 42 height 11
click at [453, 341] on span "Delete Entry" at bounding box center [467, 338] width 46 height 11
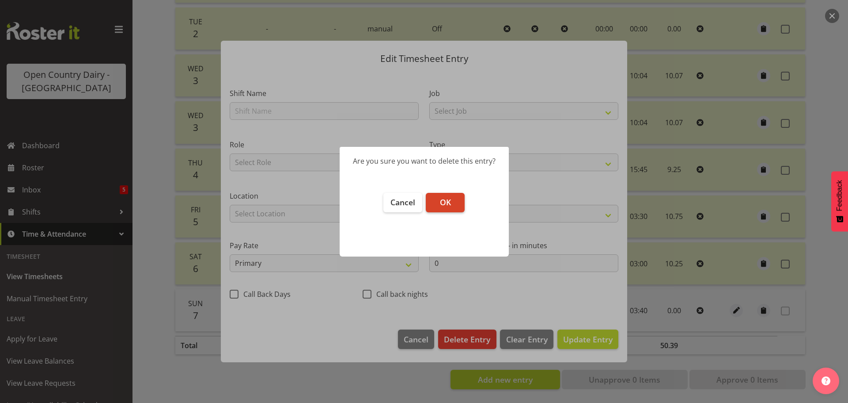
click at [446, 204] on span "OK" at bounding box center [445, 202] width 11 height 11
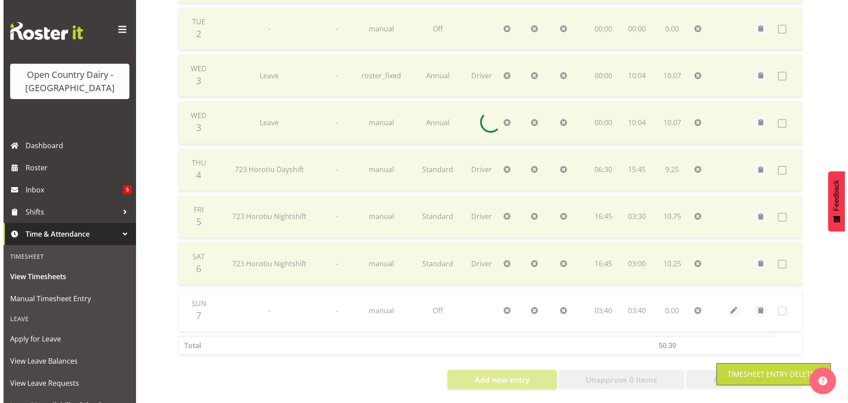
scroll to position [222, 0]
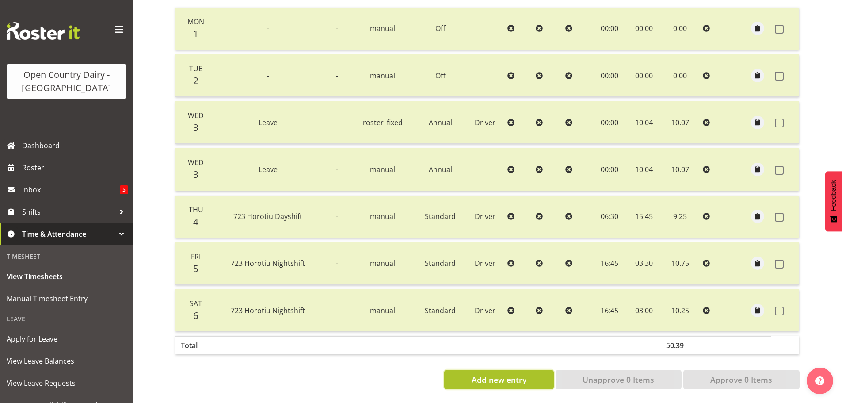
click at [498, 373] on span "Add new entry" at bounding box center [498, 378] width 55 height 11
select select
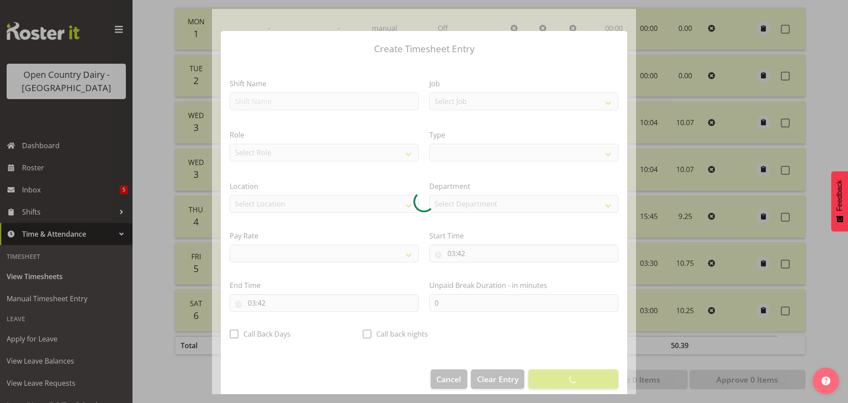
select select
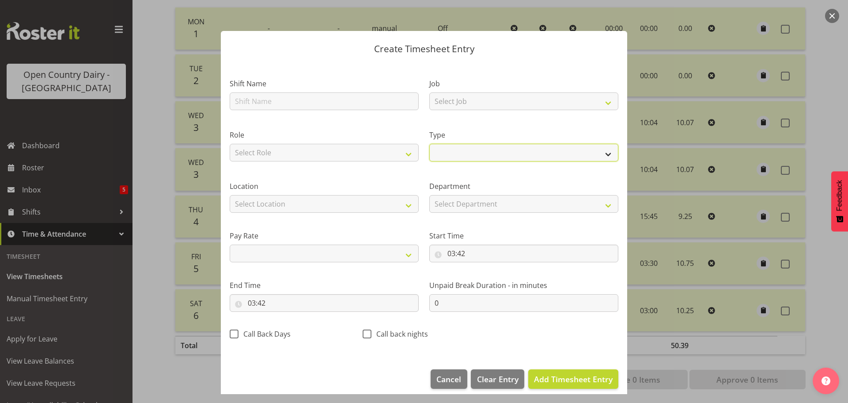
click at [449, 156] on select "Off Standard Public Holiday Public Holiday (Worked) Day In Lieu Annual Leave Si…" at bounding box center [523, 153] width 189 height 18
select select "Off"
click at [429, 153] on select "Off Standard Public Holiday Public Holiday (Worked) Day In Lieu Annual Leave Si…" at bounding box center [523, 153] width 189 height 18
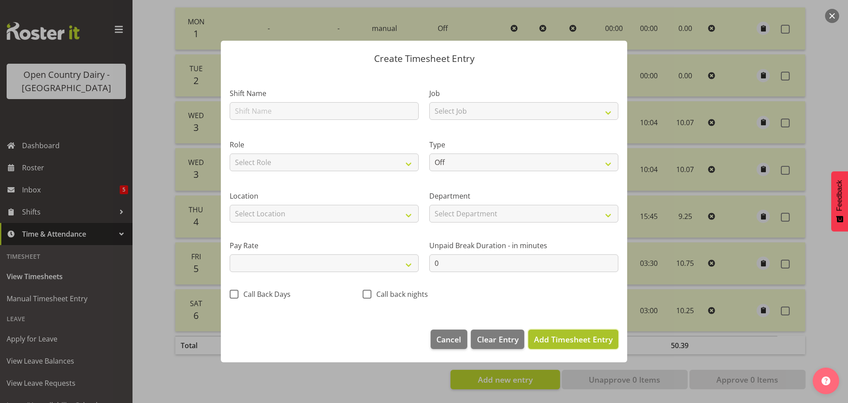
click at [600, 339] on span "Add Timesheet Entry" at bounding box center [573, 339] width 79 height 11
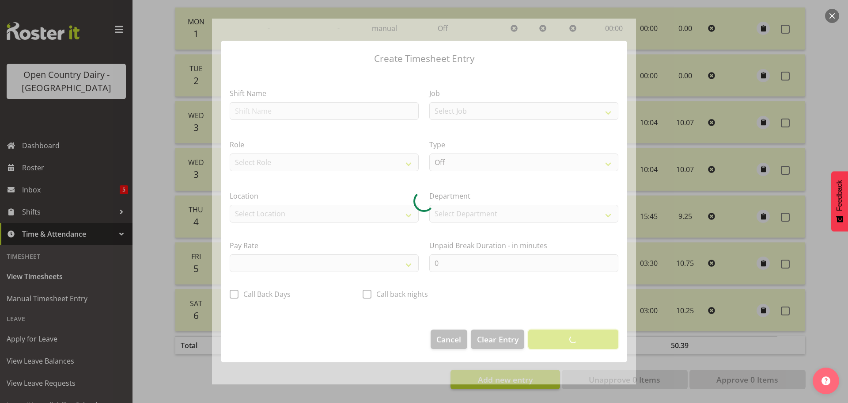
select select
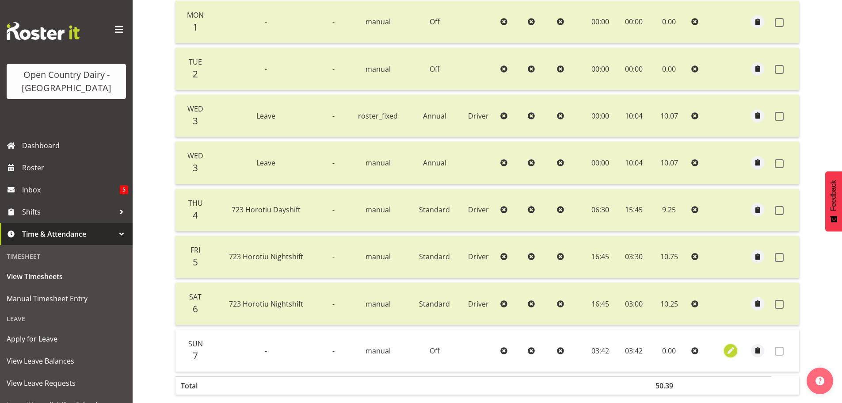
click at [725, 348] on button "button" at bounding box center [730, 350] width 13 height 13
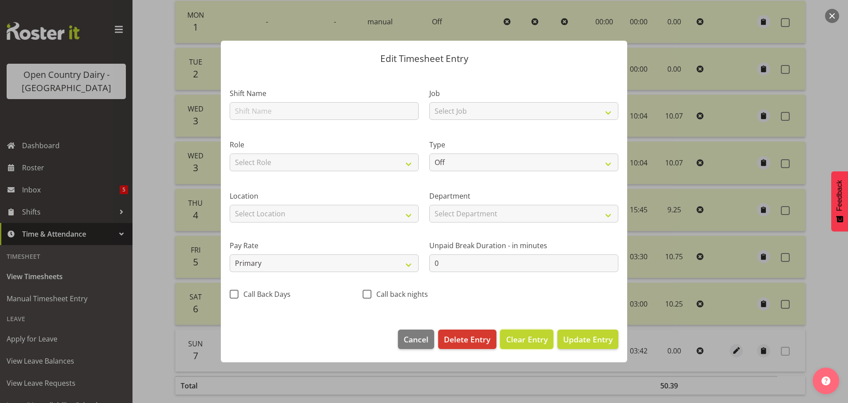
click at [515, 337] on span "Clear Entry" at bounding box center [527, 338] width 42 height 11
click at [470, 341] on span "Delete Entry" at bounding box center [467, 338] width 46 height 11
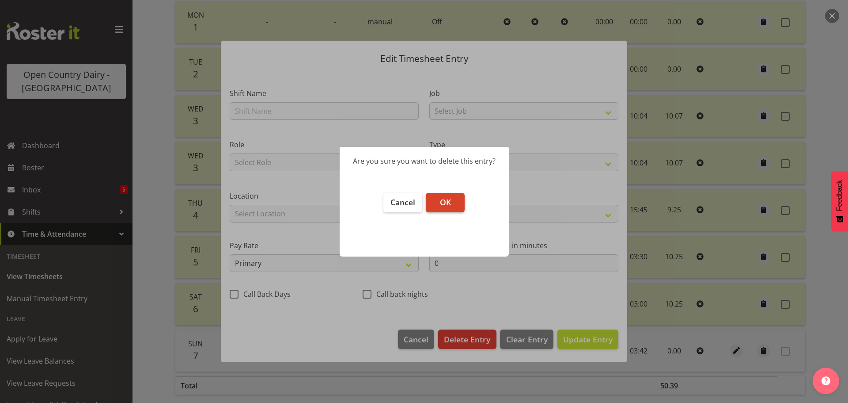
click at [444, 204] on span "OK" at bounding box center [445, 202] width 11 height 11
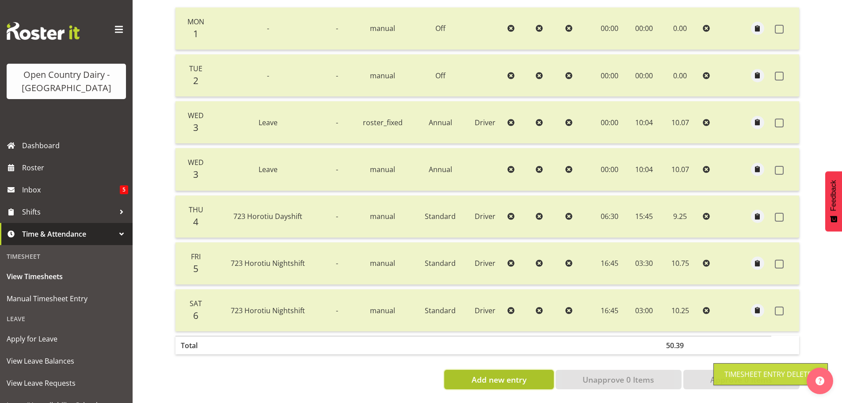
click at [499, 373] on span "Add new entry" at bounding box center [498, 378] width 55 height 11
select select
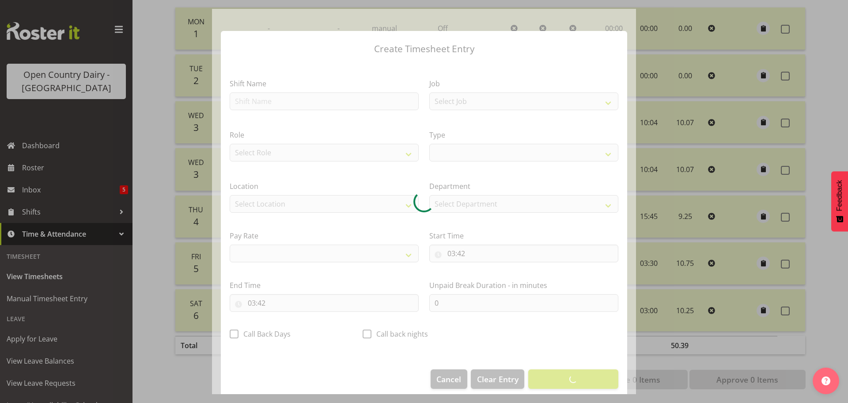
select select
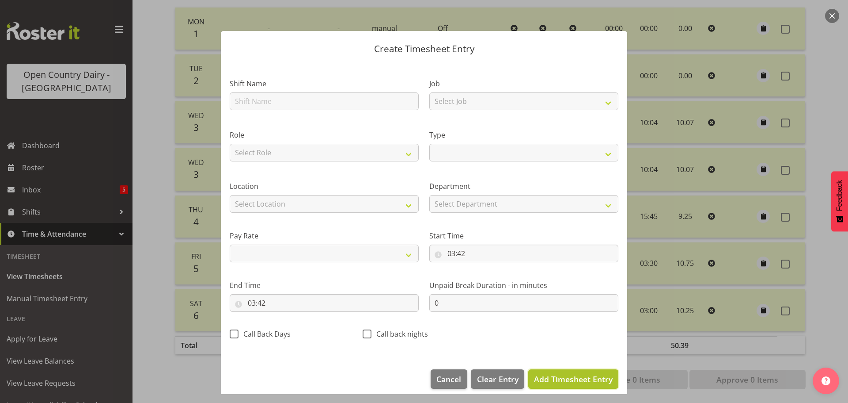
click at [549, 376] on span "Add Timesheet Entry" at bounding box center [573, 378] width 79 height 11
select select
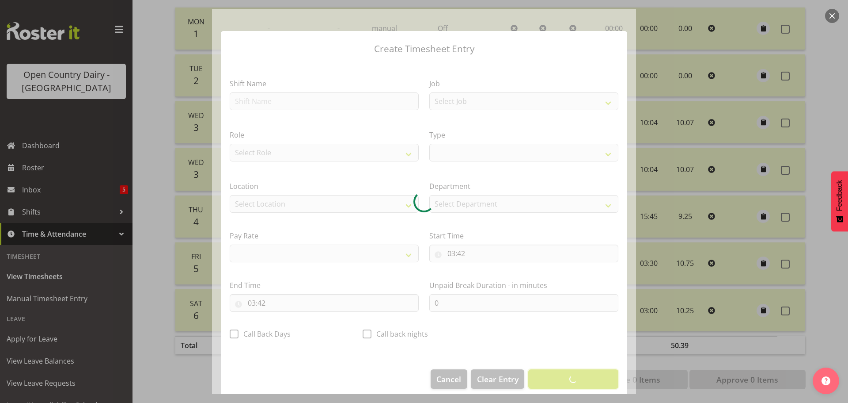
select select
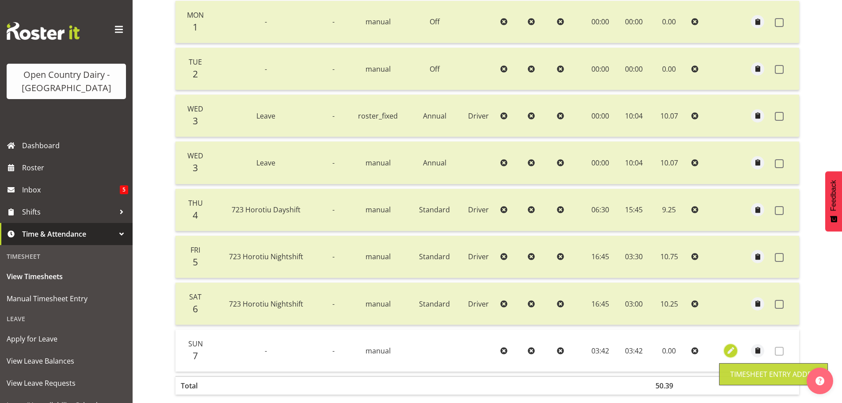
click at [728, 350] on span "button" at bounding box center [731, 350] width 10 height 10
select select "8"
select select "2025"
select select "3"
select select "42"
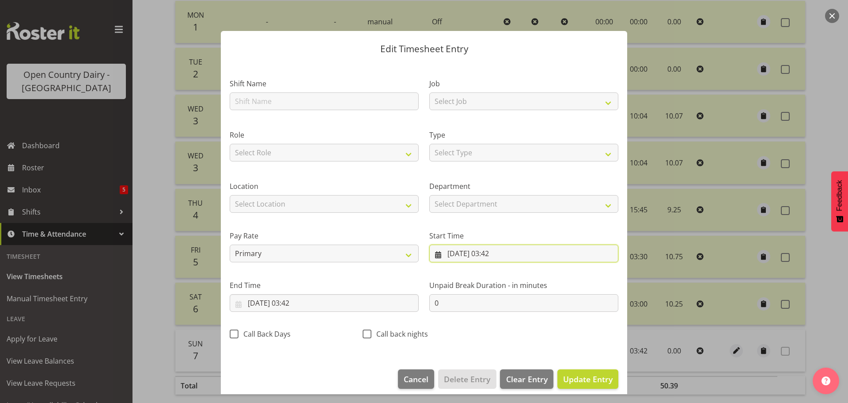
click at [485, 255] on input "07/09/2025, 03:42" at bounding box center [523, 253] width 189 height 18
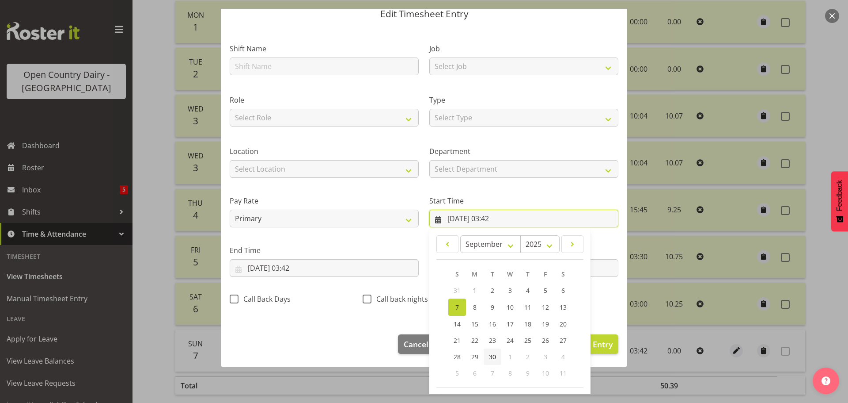
scroll to position [70, 0]
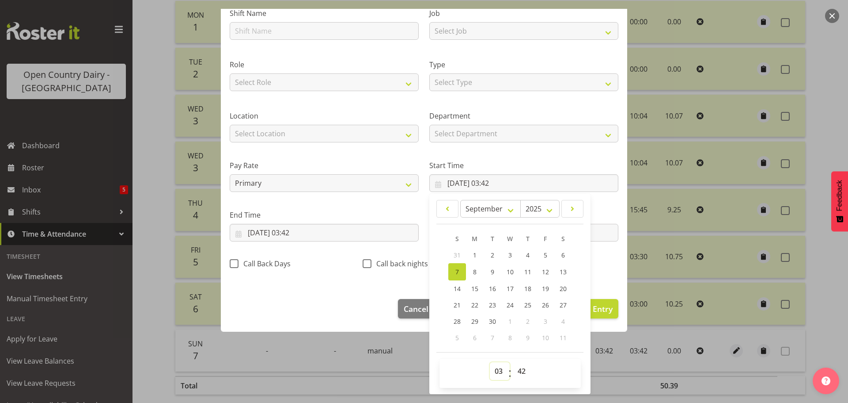
drag, startPoint x: 490, startPoint y: 369, endPoint x: 490, endPoint y: 363, distance: 5.7
click at [490, 369] on select "00 01 02 03 04 05 06 07 08 09 10 11 12 13 14 15 16 17 18 19 20 21 22 23" at bounding box center [500, 371] width 20 height 18
select select "0"
click at [490, 362] on select "00 01 02 03 04 05 06 07 08 09 10 11 12 13 14 15 16 17 18 19 20 21 22 23" at bounding box center [500, 371] width 20 height 18
type input "07/09/2025, 00:42"
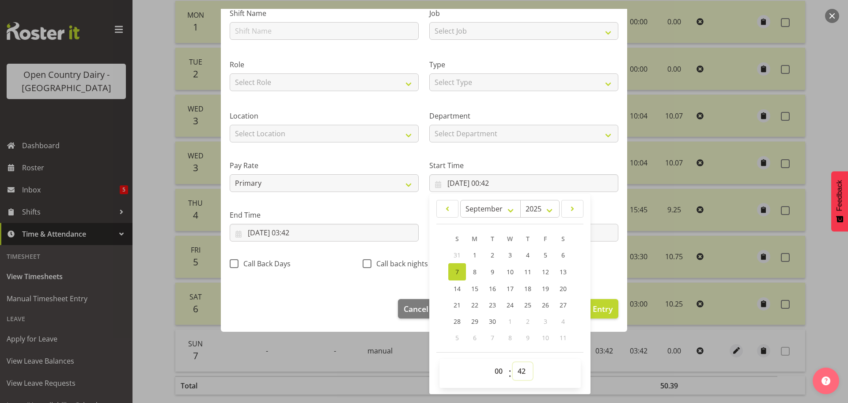
drag, startPoint x: 522, startPoint y: 372, endPoint x: 520, endPoint y: 366, distance: 5.7
click at [522, 372] on select "00 01 02 03 04 05 06 07 08 09 10 11 12 13 14 15 16 17 18 19 20 21 22 23 24 25 2…" at bounding box center [523, 371] width 20 height 18
select select "0"
click at [513, 362] on select "00 01 02 03 04 05 06 07 08 09 10 11 12 13 14 15 16 17 18 19 20 21 22 23 24 25 2…" at bounding box center [523, 371] width 20 height 18
type input "07/09/2025, 00:00"
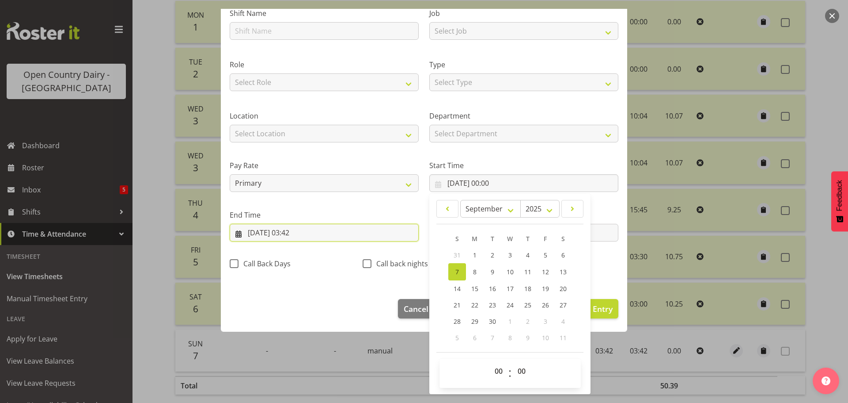
click at [285, 228] on input "07/09/2025, 03:42" at bounding box center [324, 233] width 189 height 18
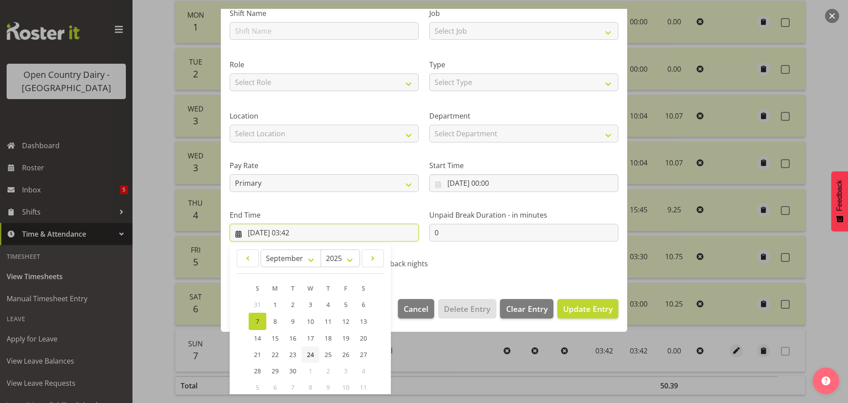
scroll to position [120, 0]
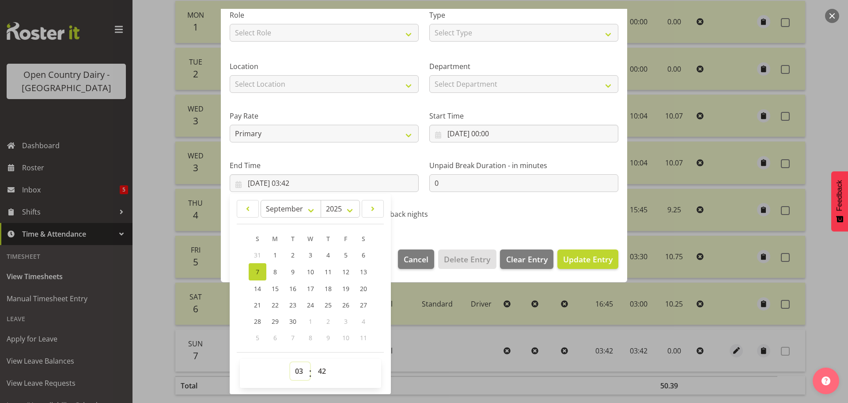
click at [304, 369] on select "00 01 02 03 04 05 06 07 08 09 10 11 12 13 14 15 16 17 18 19 20 21 22 23" at bounding box center [300, 371] width 20 height 18
select select "0"
click at [290, 362] on select "00 01 02 03 04 05 06 07 08 09 10 11 12 13 14 15 16 17 18 19 20 21 22 23" at bounding box center [300, 371] width 20 height 18
type input "07/09/2025, 00:42"
click at [316, 369] on select "00 01 02 03 04 05 06 07 08 09 10 11 12 13 14 15 16 17 18 19 20 21 22 23 24 25 2…" at bounding box center [323, 371] width 20 height 18
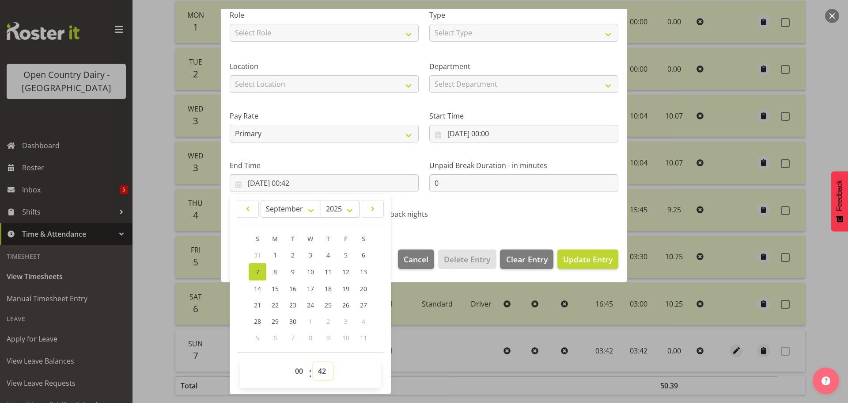
select select "0"
click at [313, 362] on select "00 01 02 03 04 05 06 07 08 09 10 11 12 13 14 15 16 17 18 19 20 21 22 23 24 25 2…" at bounding box center [323, 371] width 20 height 18
type input "07/09/2025, 00:00"
click at [495, 224] on div "Shift Name Job Select Job Driver Driver supervisor Support Role Select Role Dri…" at bounding box center [423, 86] width 399 height 280
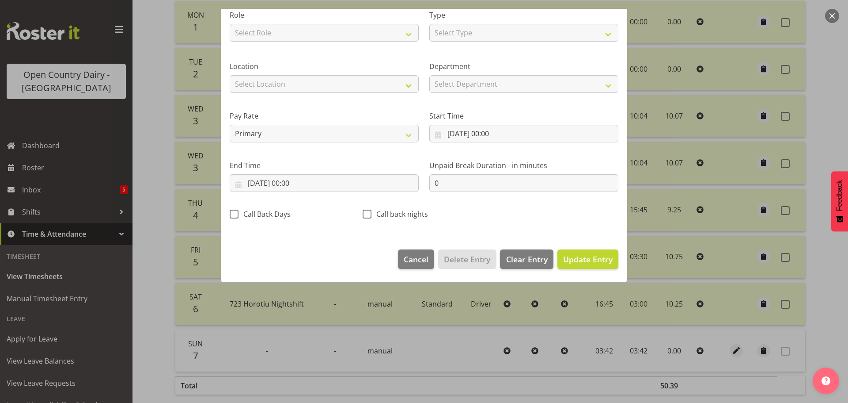
scroll to position [8, 0]
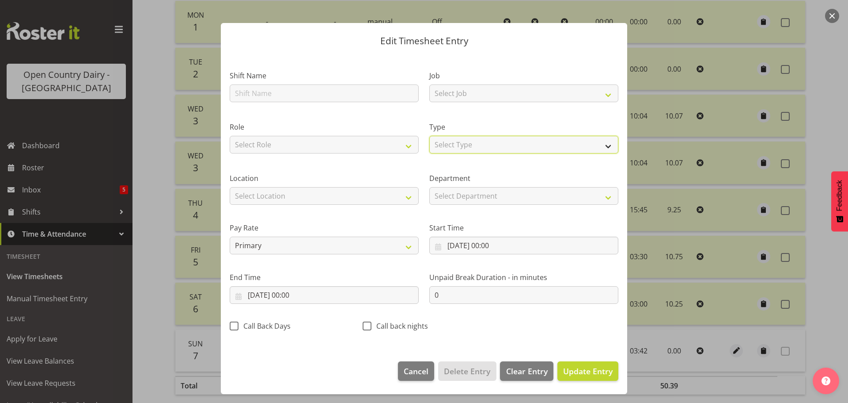
click at [438, 148] on select "Select Type Off Standard Public Holiday Public Holiday (Worked) Day In Lieu Ann…" at bounding box center [523, 145] width 189 height 18
select select "Off"
click at [429, 153] on select "Select Type Off Standard Public Holiday Public Holiday (Worked) Day In Lieu Ann…" at bounding box center [523, 145] width 189 height 18
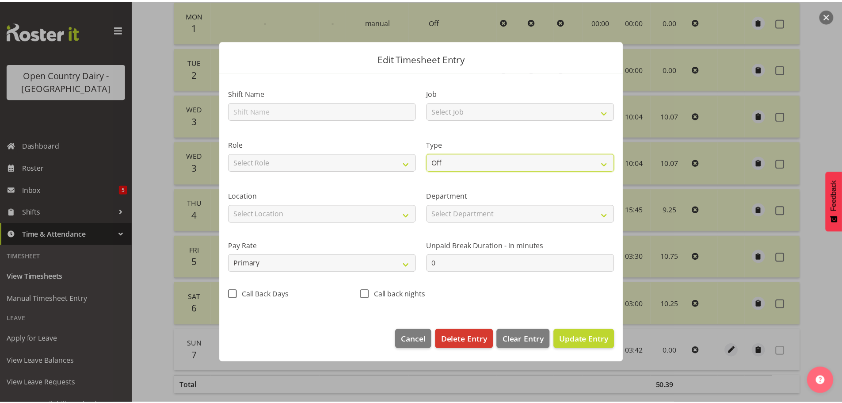
scroll to position [0, 0]
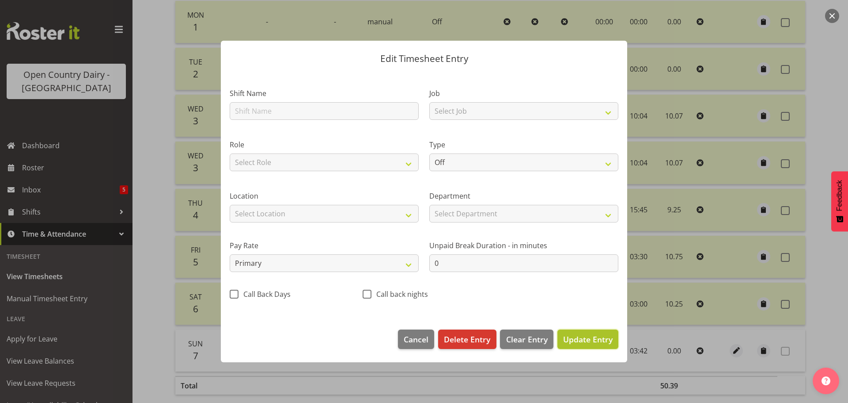
click at [573, 342] on span "Update Entry" at bounding box center [587, 339] width 49 height 11
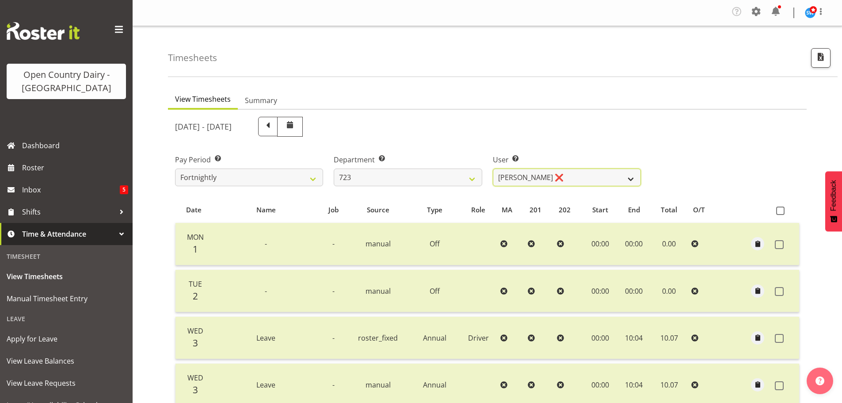
click at [520, 175] on select "Daljeet Rai ❌ Manjinder Singh ❌ Prabhjot Singh ❌ Varninder Singh ❌" at bounding box center [567, 177] width 148 height 18
click at [445, 176] on select "701 702 703 704 705 706 707 708 709 710 711 712 713 714 715 716 717 718 719 720" at bounding box center [408, 177] width 148 height 18
select select "756"
click at [334, 168] on select "701 702 703 704 705 706 707 708 709 710 711 712 713 714 715 716 717 718 719 720" at bounding box center [408, 177] width 148 height 18
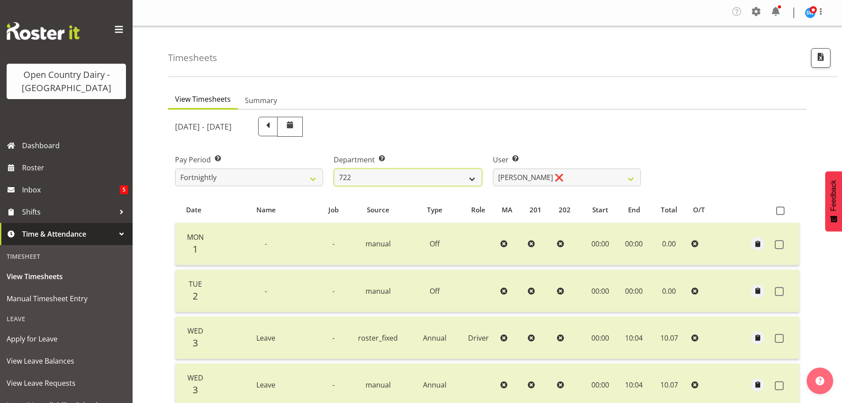
select select "8163"
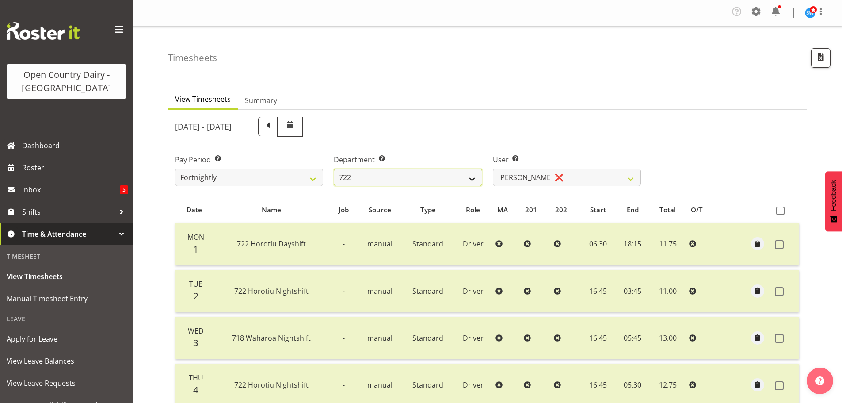
click at [388, 176] on select "701 702 703 704 705 706 707 708 709 710 711 712 713 714 715 716 717 718 719 720" at bounding box center [408, 177] width 148 height 18
click at [334, 168] on select "701 702 703 704 705 706 707 708 709 710 711 712 713 714 715 716 717 718 719 720" at bounding box center [408, 177] width 148 height 18
click at [528, 173] on select "George Taylor ❌ Grant Vercoe ❌ Thakur Ajit Singh ❌" at bounding box center [567, 177] width 148 height 18
click at [450, 173] on select "701 702 703 704 705 706 707 708 709 710 711 712 713 714 715 716 717 718 719 720" at bounding box center [408, 177] width 148 height 18
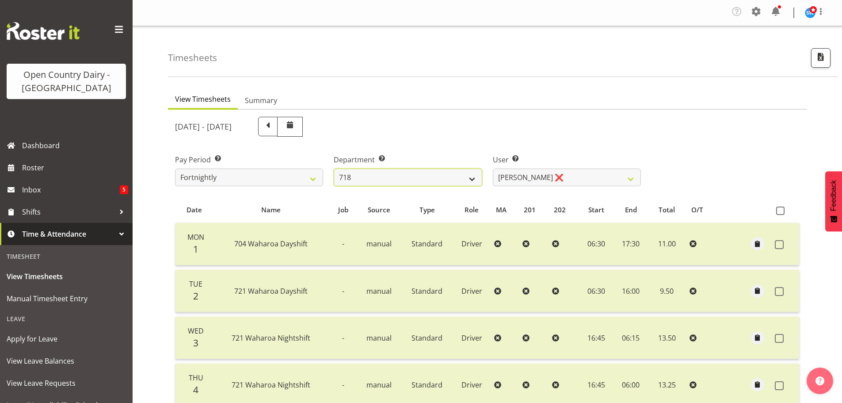
click at [334, 168] on select "701 702 703 704 705 706 707 708 709 710 711 712 713 714 715 716 717 718 719 720" at bounding box center [408, 177] width 148 height 18
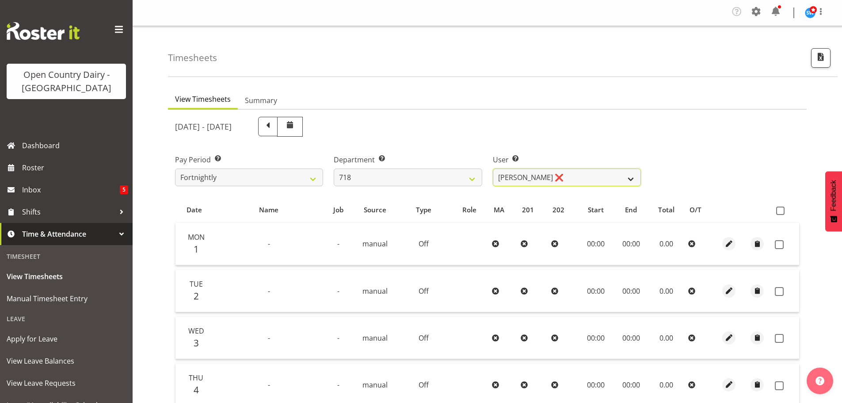
click at [529, 171] on select "Graeme Raupi ❌ Jimmy Boult ❌ Linsay Bourne ❌ Tony Fielding ❌" at bounding box center [567, 177] width 148 height 18
click at [384, 170] on select "701 702 703 704 705 706 707 708 709 710 711 712 713 714 715 716 717 718 719 720" at bounding box center [408, 177] width 148 height 18
select select "820"
click at [334, 168] on select "701 702 703 704 705 706 707 708 709 710 711 712 713 714 715 716 717 718 719 720" at bounding box center [408, 177] width 148 height 18
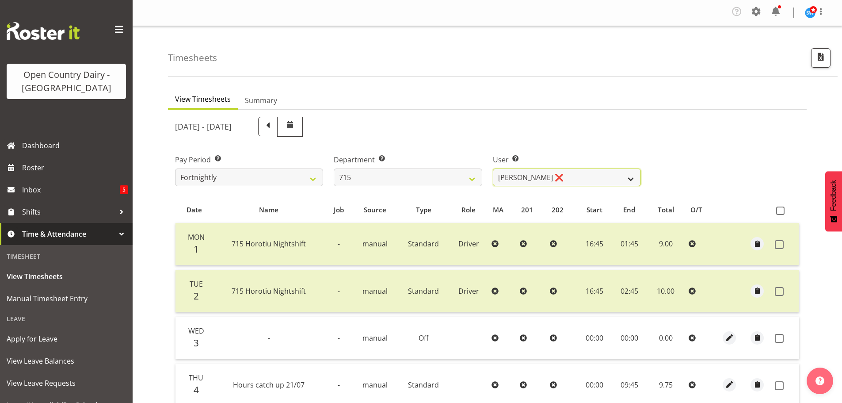
click at [565, 179] on select "Glenn McPherson ❌ Greg Healey ❌ Max Coulter ❌ Neal Chalklen ❌" at bounding box center [567, 177] width 148 height 18
select select "9914"
click at [493, 168] on select "Glenn McPherson ❌ Greg Healey ❌ Max Coulter ❌ Neal Chalklen ❌" at bounding box center [567, 177] width 148 height 18
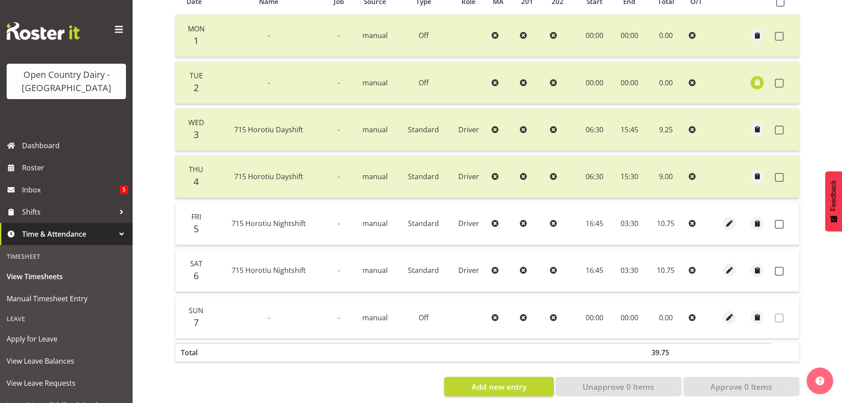
scroll to position [221, 0]
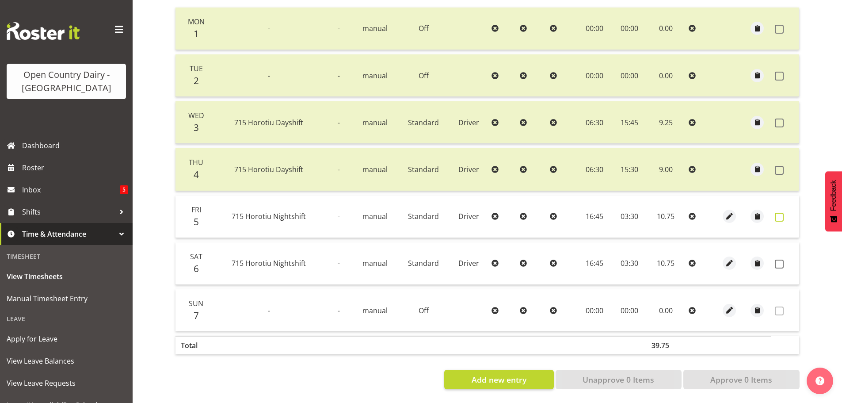
click at [776, 213] on span at bounding box center [779, 217] width 9 height 9
checkbox input "true"
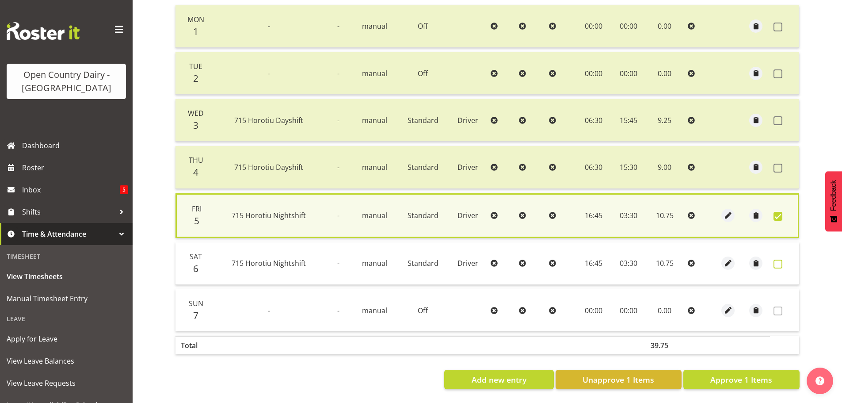
click at [777, 259] on span at bounding box center [777, 263] width 9 height 9
checkbox input "true"
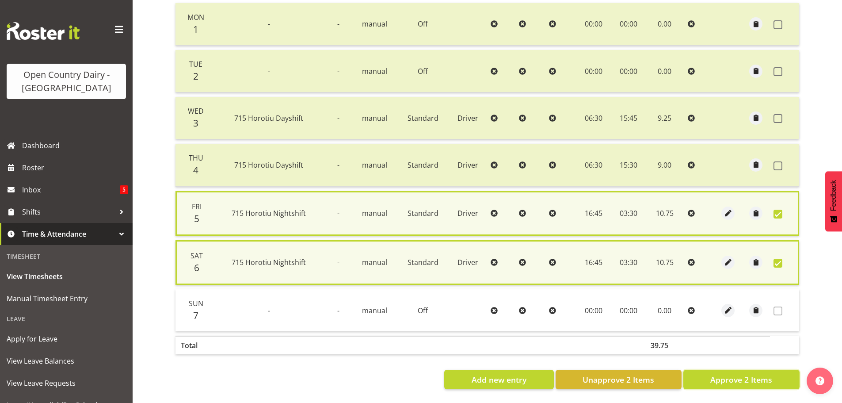
drag, startPoint x: 755, startPoint y: 380, endPoint x: 747, endPoint y: 374, distance: 9.6
click at [752, 379] on span "Approve 2 Items" at bounding box center [741, 378] width 62 height 11
checkbox input "false"
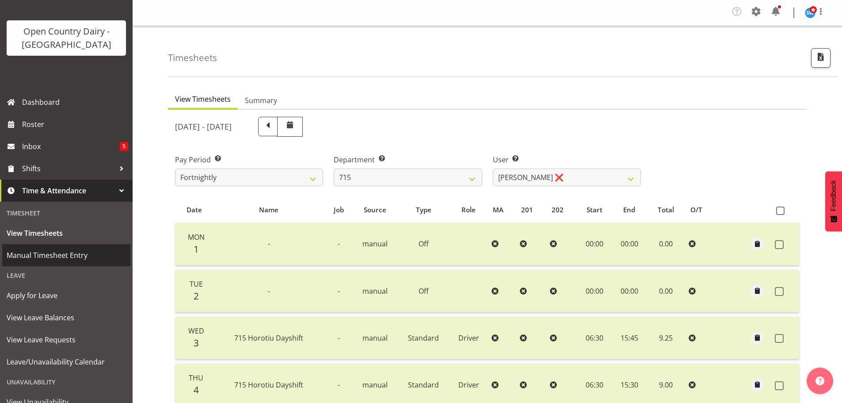
scroll to position [100, 0]
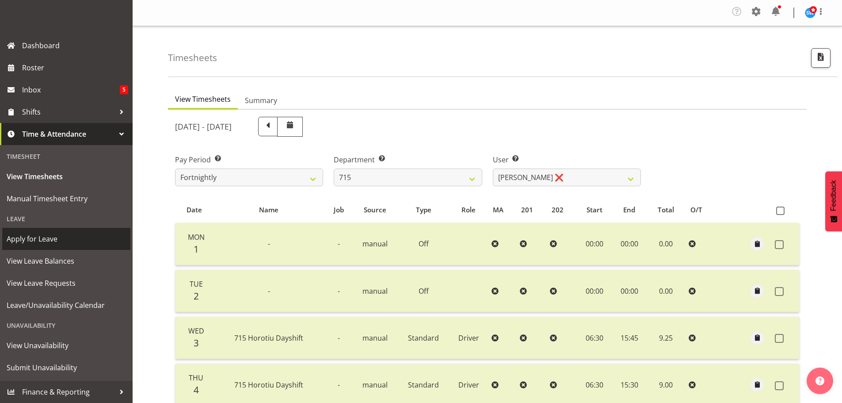
click at [43, 233] on span "Apply for Leave" at bounding box center [66, 238] width 119 height 13
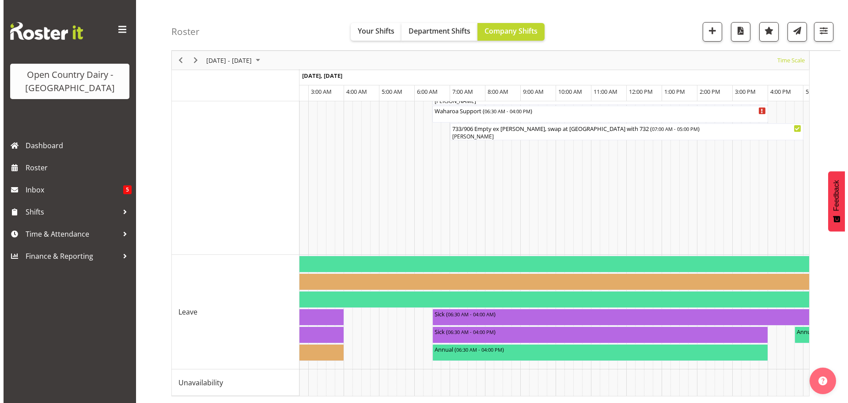
scroll to position [530, 0]
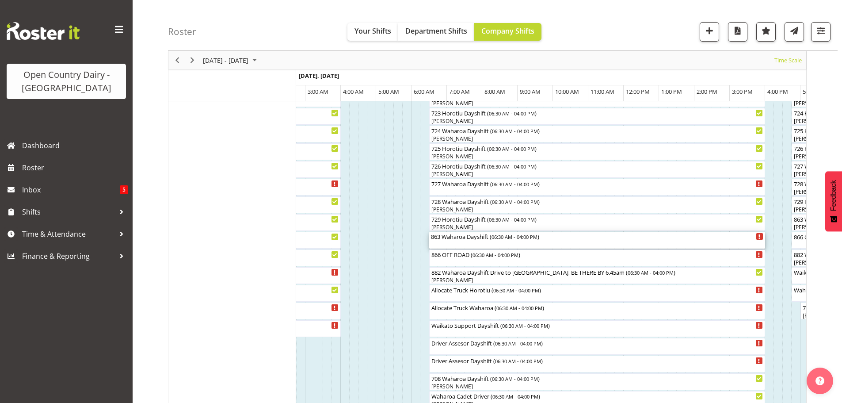
click at [460, 243] on div "863 Waharoa Dayshift ( 06:30 AM - 04:00 PM )" at bounding box center [597, 240] width 332 height 17
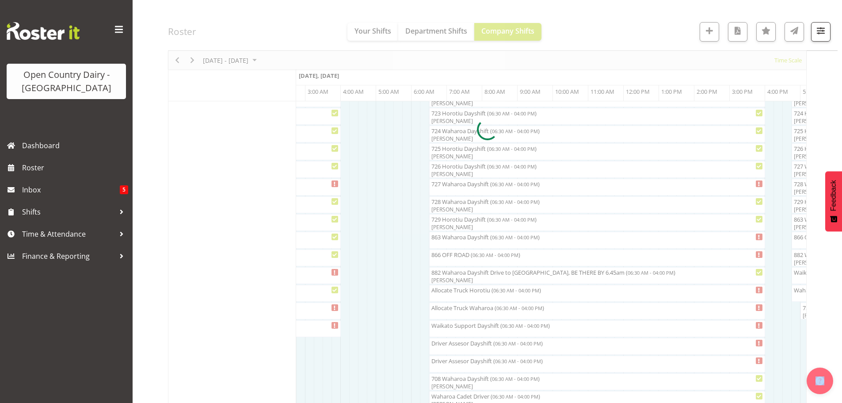
click at [460, 243] on div at bounding box center [487, 129] width 638 height 1139
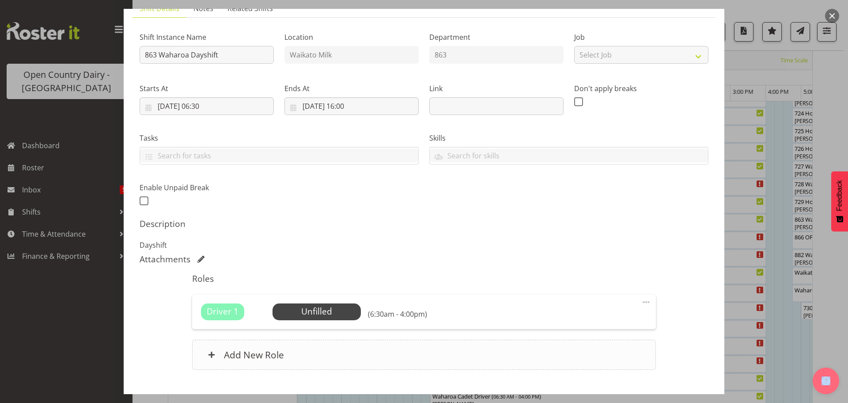
scroll to position [126, 0]
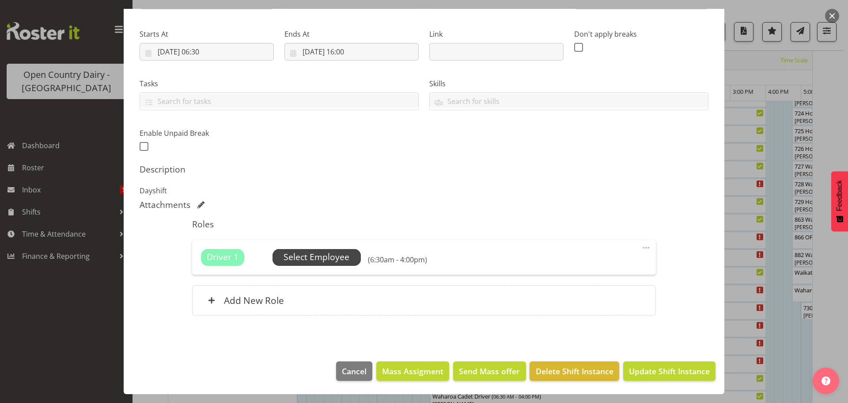
click at [350, 258] on span "Select Employee" at bounding box center [317, 257] width 88 height 17
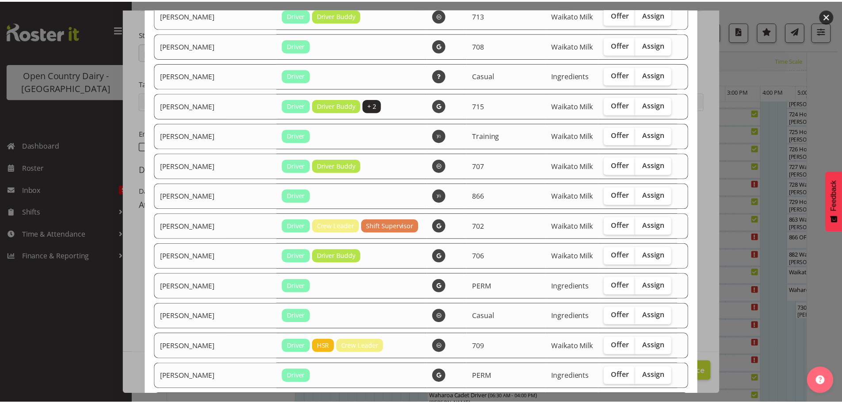
scroll to position [748, 0]
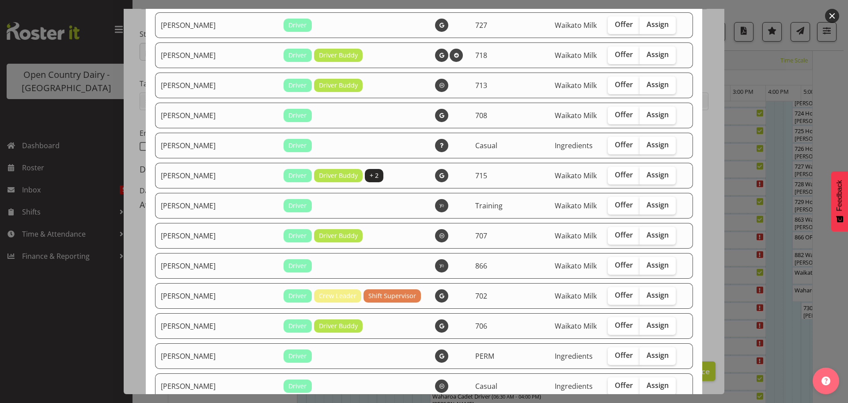
drag, startPoint x: 832, startPoint y: 14, endPoint x: 757, endPoint y: 73, distance: 95.0
click at [830, 14] on button "button" at bounding box center [832, 16] width 14 height 14
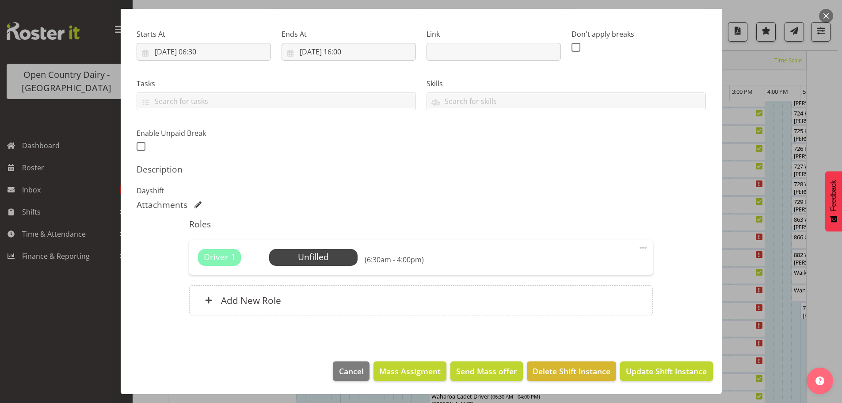
drag, startPoint x: 826, startPoint y: 15, endPoint x: 775, endPoint y: 17, distance: 50.9
click at [826, 15] on button "button" at bounding box center [826, 16] width 14 height 14
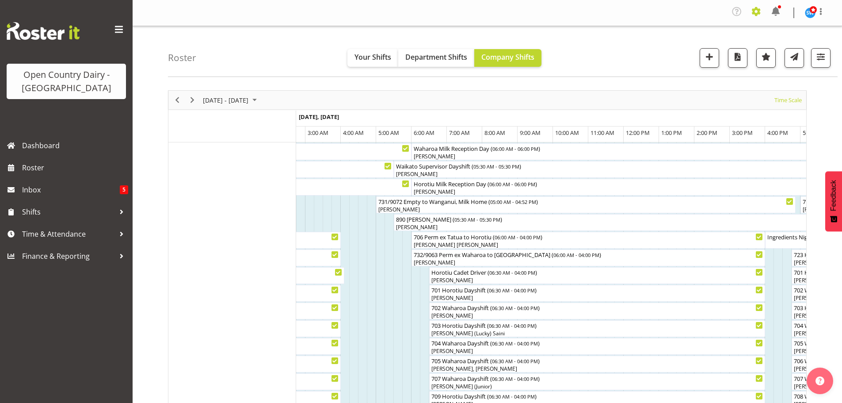
click at [756, 15] on span at bounding box center [756, 11] width 14 height 14
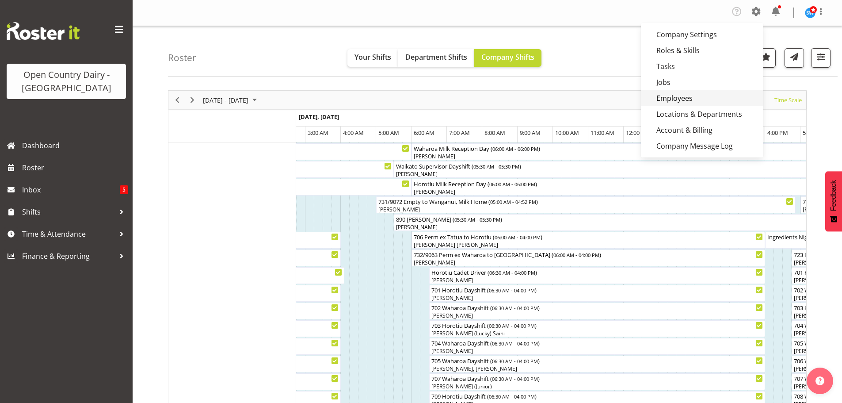
click at [683, 98] on link "Employees" at bounding box center [702, 98] width 122 height 16
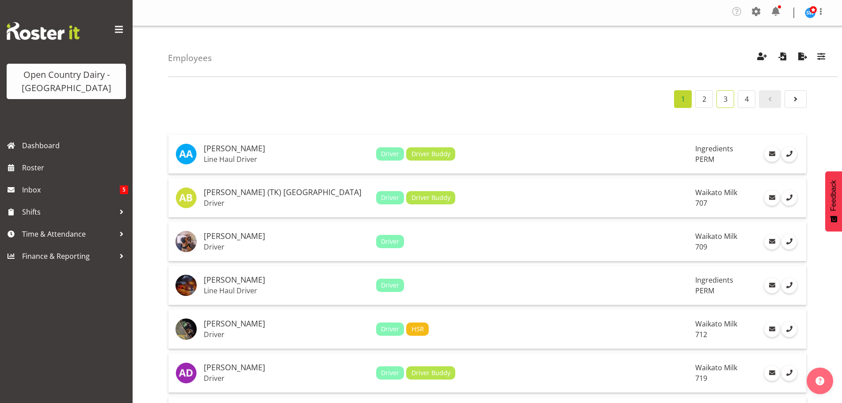
click at [717, 101] on link "3" at bounding box center [725, 99] width 18 height 18
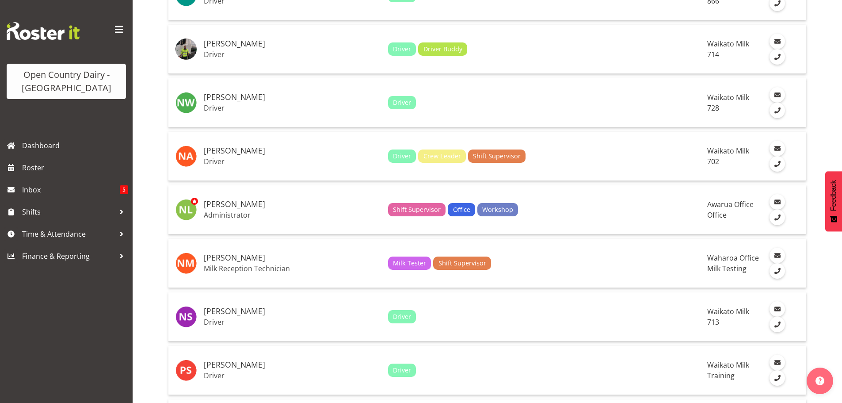
scroll to position [1458, 0]
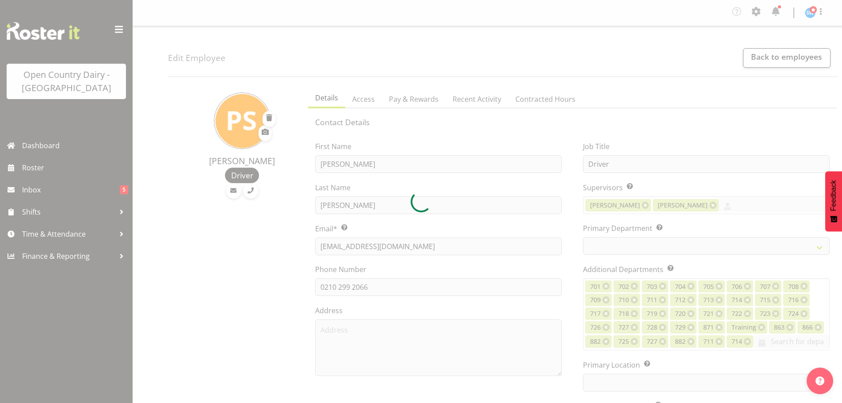
select select "TimelineWeek"
select select
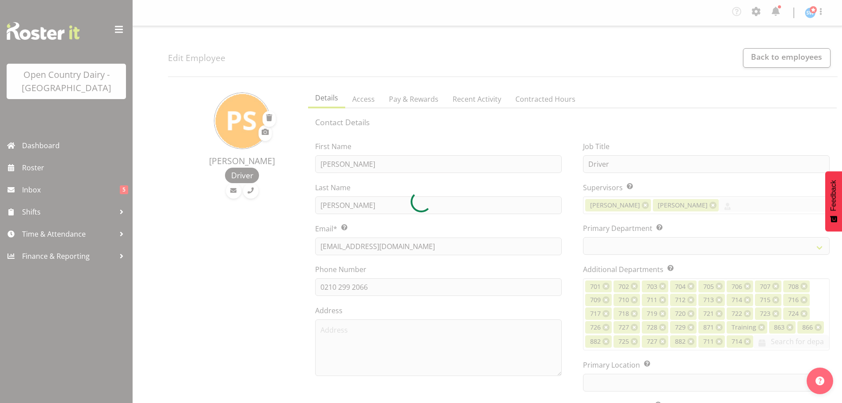
select select
select select "1054"
select select "819"
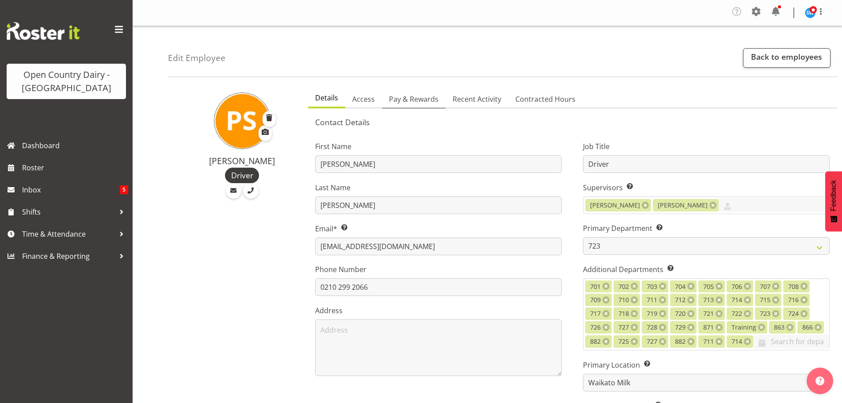
click at [420, 103] on span "Pay & Rewards" at bounding box center [413, 99] width 49 height 11
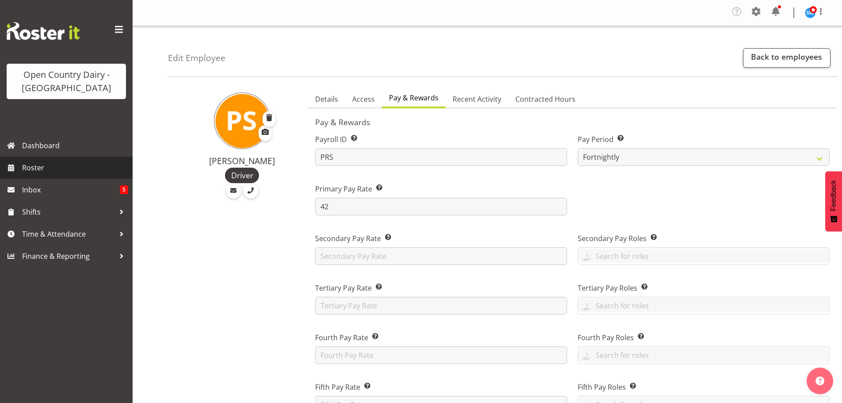
click at [19, 165] on link "Roster" at bounding box center [66, 167] width 133 height 22
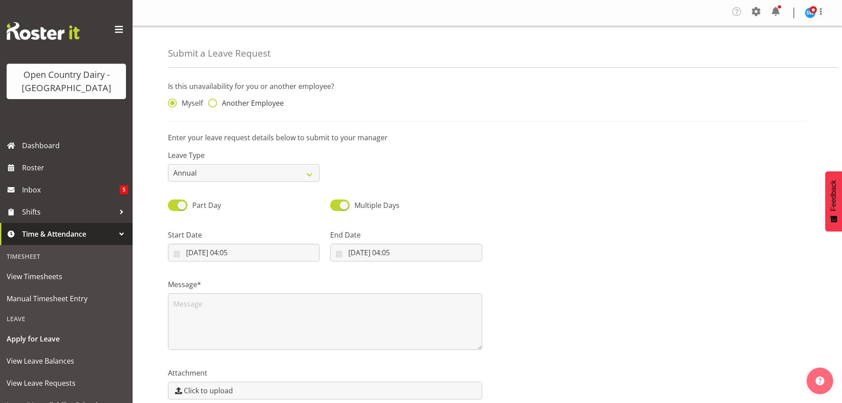
click at [213, 105] on span at bounding box center [212, 103] width 9 height 9
click at [213, 105] on input "Another Employee" at bounding box center [211, 103] width 6 height 6
radio input "true"
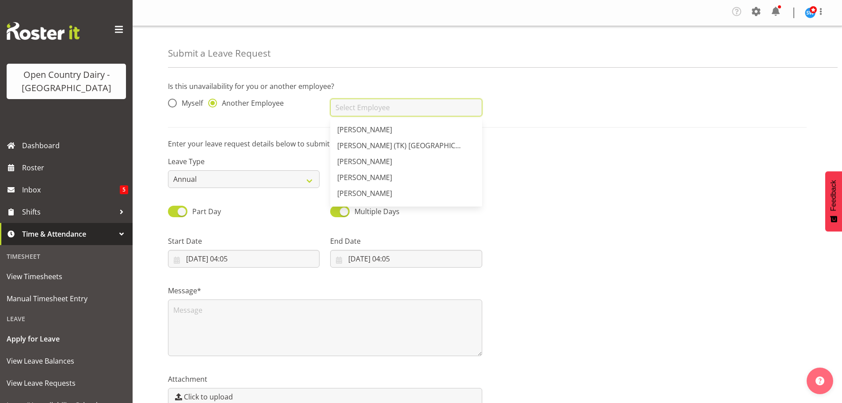
click at [352, 109] on input "text" at bounding box center [406, 108] width 152 height 18
click at [357, 181] on span "Lucky Kau Kau" at bounding box center [361, 177] width 48 height 10
type input "Lucky Kau Kau"
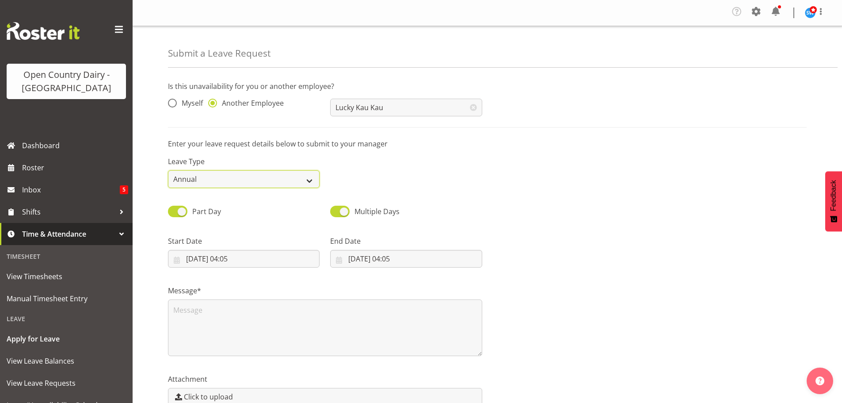
click at [281, 179] on select "Annual Sick Leave Without Pay Bereavement Domestic Violence Parental Jury Servi…" at bounding box center [244, 179] width 152 height 18
select select "Sick"
click at [168, 170] on select "Annual Sick Leave Without Pay Bereavement Domestic Violence Parental Jury Servi…" at bounding box center [244, 179] width 152 height 18
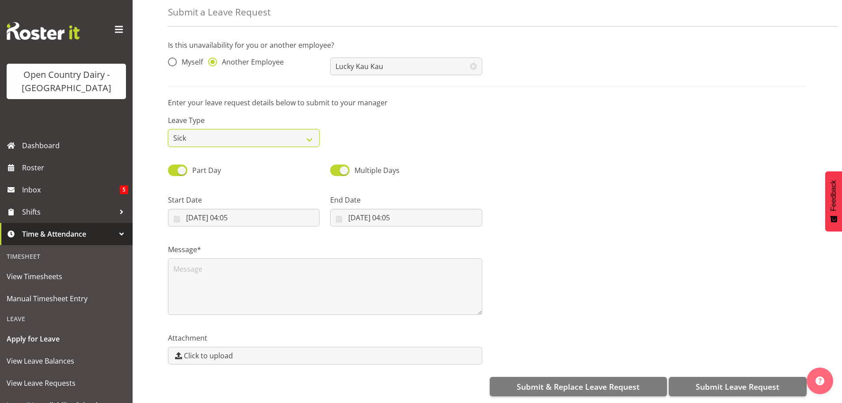
scroll to position [48, 0]
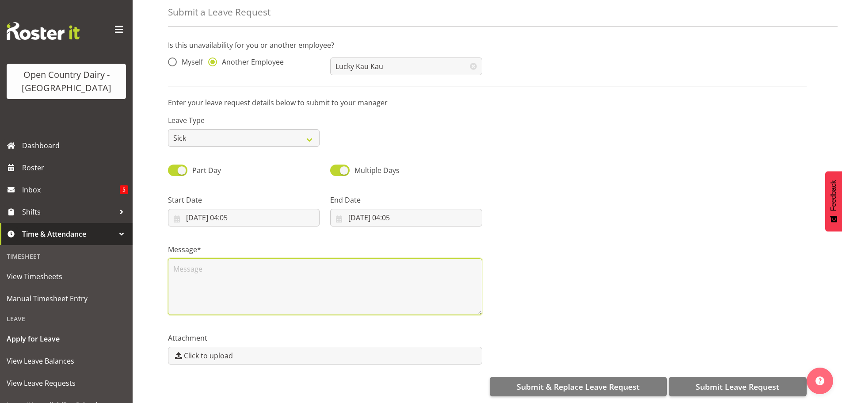
click at [213, 258] on textarea at bounding box center [325, 286] width 314 height 57
type textarea "t"
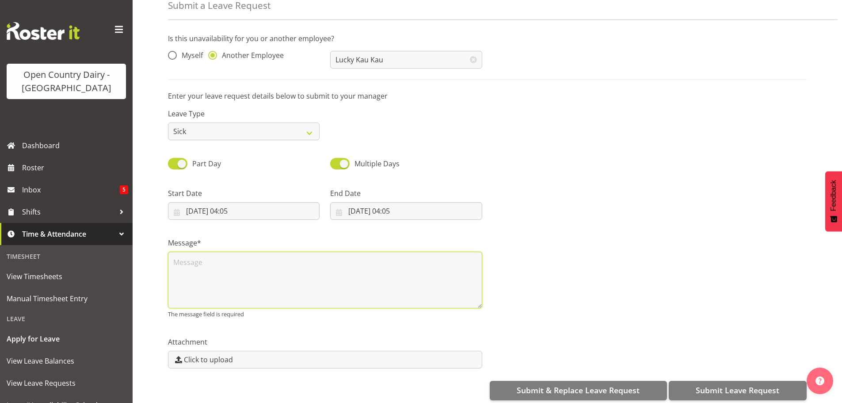
type textarea "N"
type textarea "t"
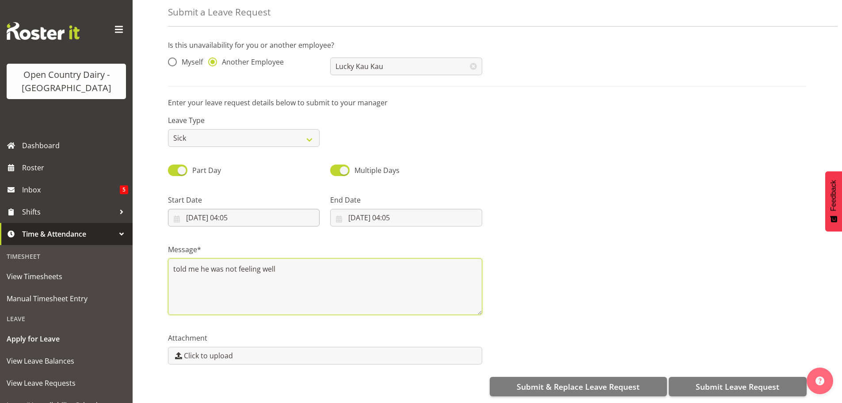
type textarea "told me he was not feeling well"
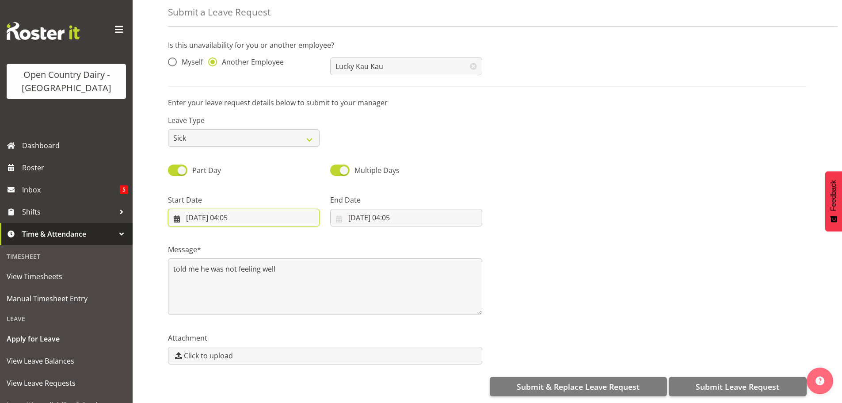
click at [186, 209] on input "07/09/2025, 04:05" at bounding box center [244, 218] width 152 height 18
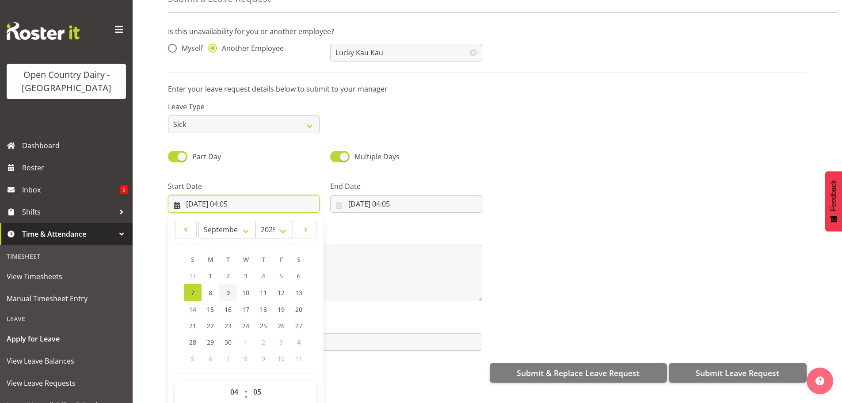
scroll to position [26, 0]
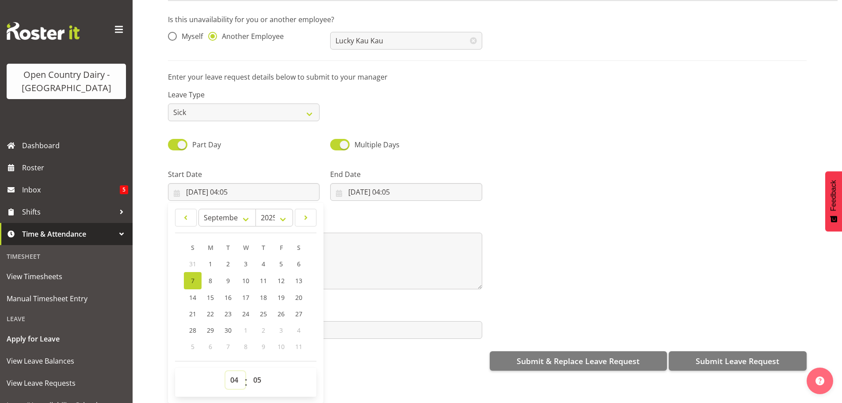
click at [238, 371] on select "00 01 02 03 04 05 06 07 08 09 10 11 12 13 14 15 16 17 18 19 20 21 22 23" at bounding box center [235, 380] width 20 height 18
select select "16"
click at [225, 371] on select "00 01 02 03 04 05 06 07 08 09 10 11 12 13 14 15 16 17 18 19 20 21 22 23" at bounding box center [235, 380] width 20 height 18
type input "07/09/2025, 16:05"
click at [254, 373] on select "00 01 02 03 04 05 06 07 08 09 10 11 12 13 14 15 16 17 18 19 20 21 22 23 24 25 2…" at bounding box center [258, 380] width 20 height 18
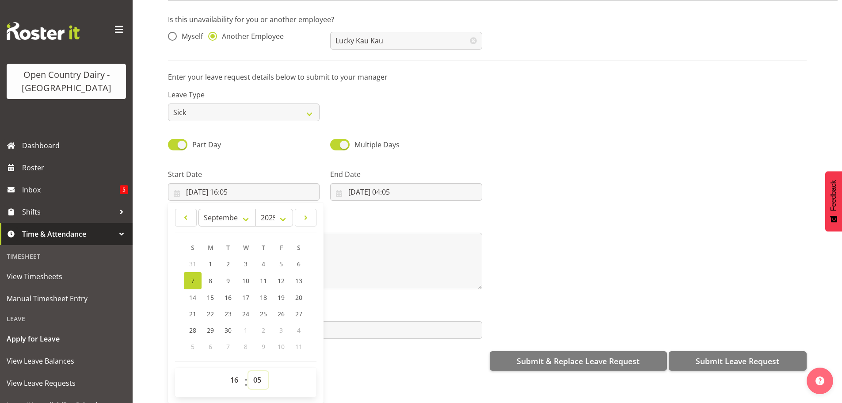
click at [252, 372] on select "00 01 02 03 04 05 06 07 08 09 10 11 12 13 14 15 16 17 18 19 20 21 22 23 24 25 2…" at bounding box center [258, 380] width 20 height 18
select select "45"
click at [248, 371] on select "00 01 02 03 04 05 06 07 08 09 10 11 12 13 14 15 16 17 18 19 20 21 22 23 24 25 2…" at bounding box center [258, 380] width 20 height 18
type input "[DATE] 16:45"
click at [383, 183] on input "07/09/2025, 04:05" at bounding box center [406, 192] width 152 height 18
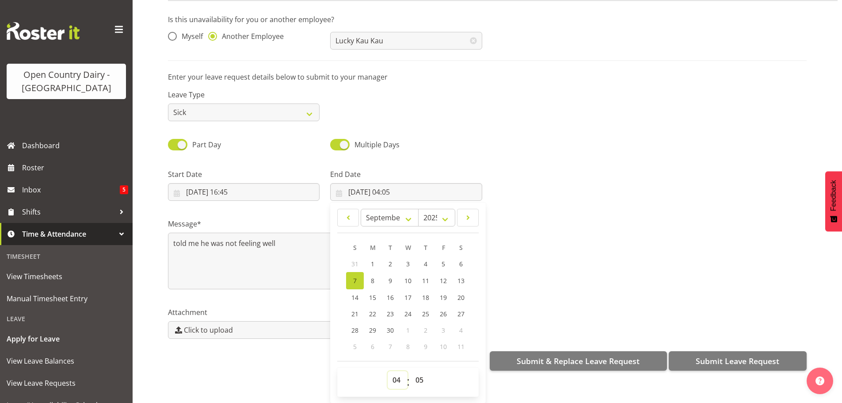
click at [393, 372] on select "00 01 02 03 04 05 06 07 08 09 10 11 12 13 14 15 16 17 18 19 20 21 22 23" at bounding box center [398, 380] width 20 height 18
drag, startPoint x: 423, startPoint y: 373, endPoint x: 418, endPoint y: 369, distance: 6.4
click at [422, 373] on select "00 01 02 03 04 05 06 07 08 09 10 11 12 13 14 15 16 17 18 19 20 21 22 23 24 25 2…" at bounding box center [420, 380] width 20 height 18
select select "0"
click at [410, 371] on select "00 01 02 03 04 05 06 07 08 09 10 11 12 13 14 15 16 17 18 19 20 21 22 23 24 25 2…" at bounding box center [420, 380] width 20 height 18
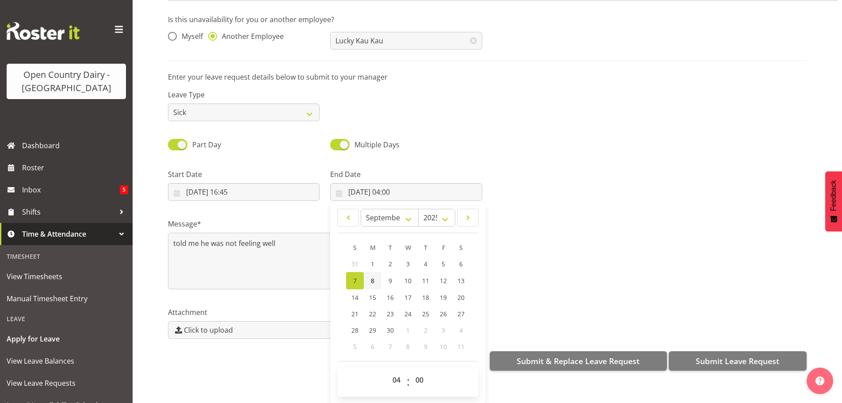
click at [374, 272] on link "8" at bounding box center [373, 280] width 18 height 17
type input "[DATE] 04:00"
click at [528, 274] on div "Message* told me he was not feeling well" at bounding box center [487, 250] width 649 height 88
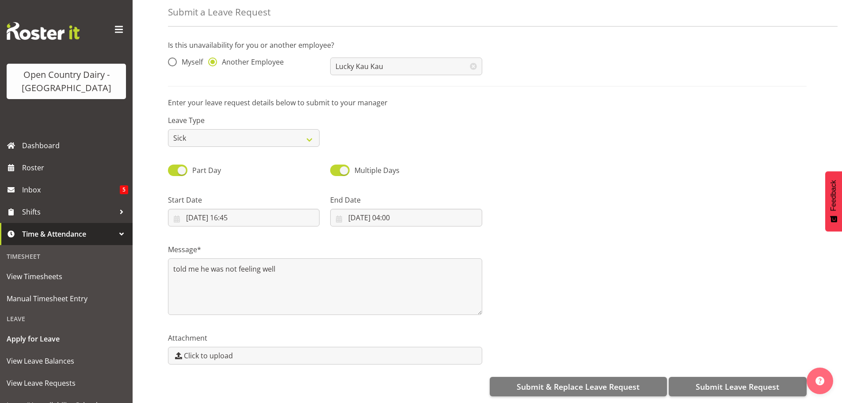
scroll to position [0, 0]
click at [740, 380] on span "Submit Leave Request" at bounding box center [738, 385] width 84 height 11
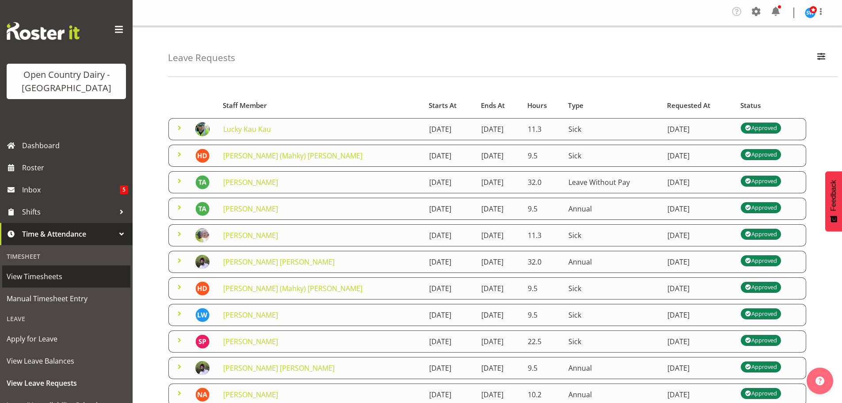
click at [30, 276] on span "View Timesheets" at bounding box center [66, 276] width 119 height 13
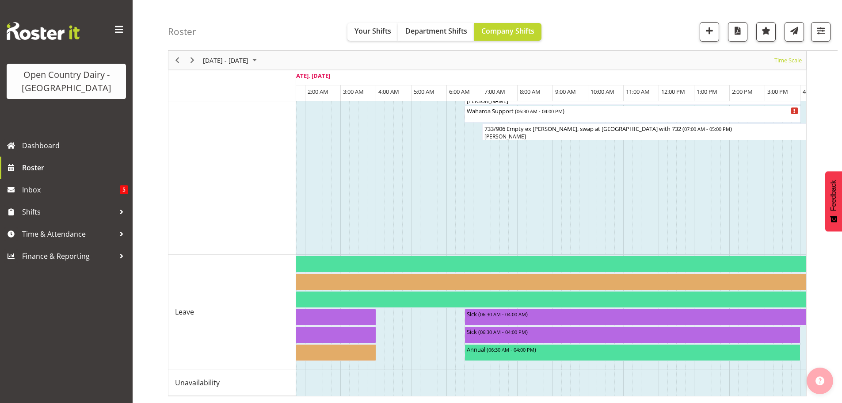
scroll to position [0, 5161]
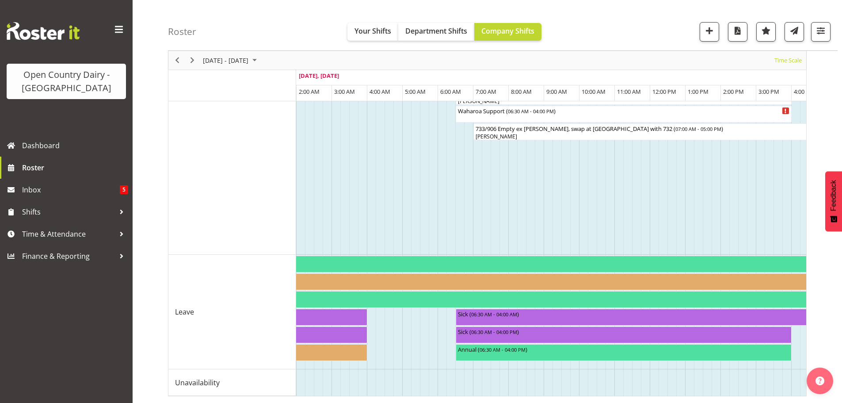
drag, startPoint x: 754, startPoint y: 388, endPoint x: 848, endPoint y: 386, distance: 94.2
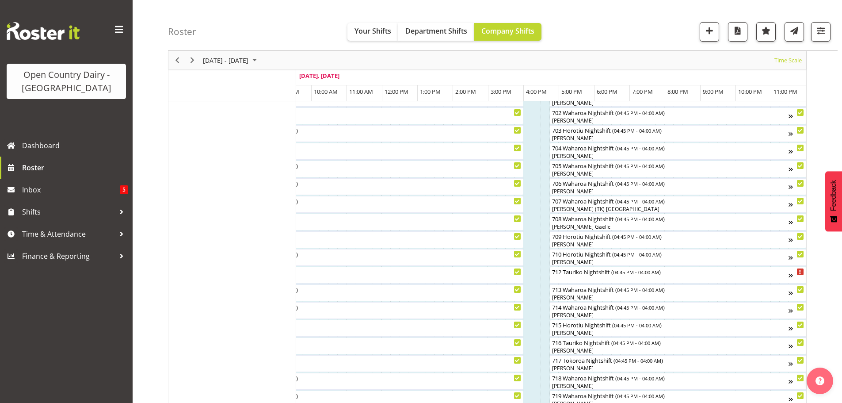
scroll to position [840, 0]
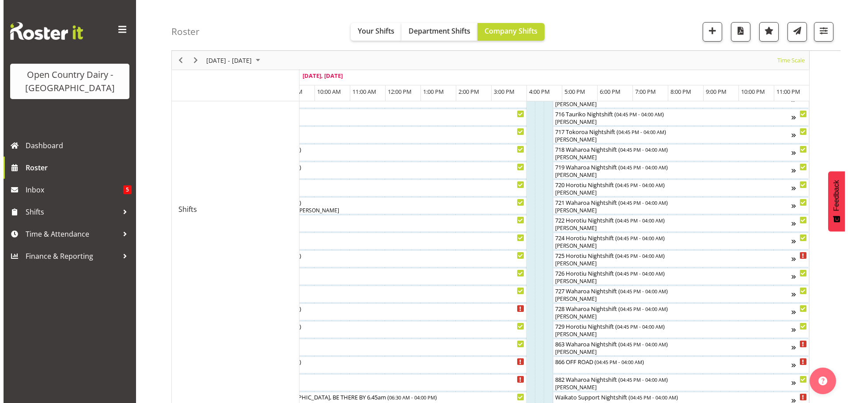
scroll to position [309, 0]
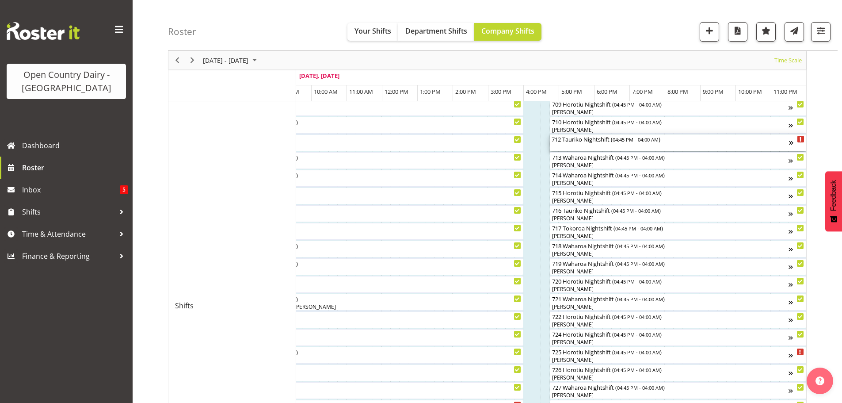
click at [578, 145] on div "712 Tauriko Nightshift ( 04:45 PM - 04:00 AM )" at bounding box center [669, 142] width 237 height 17
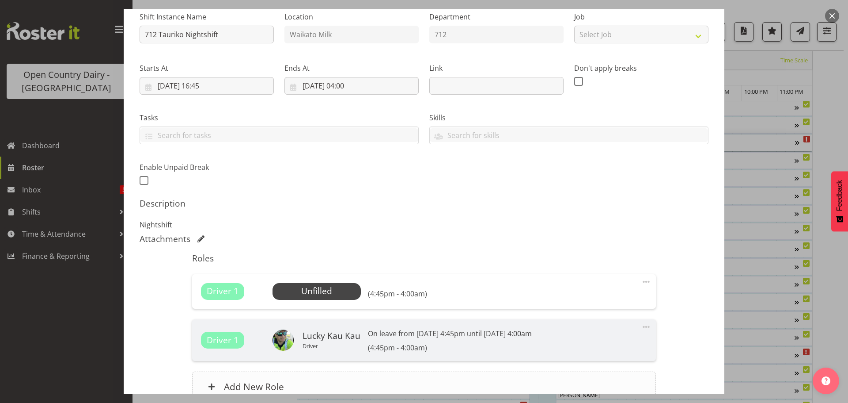
scroll to position [133, 0]
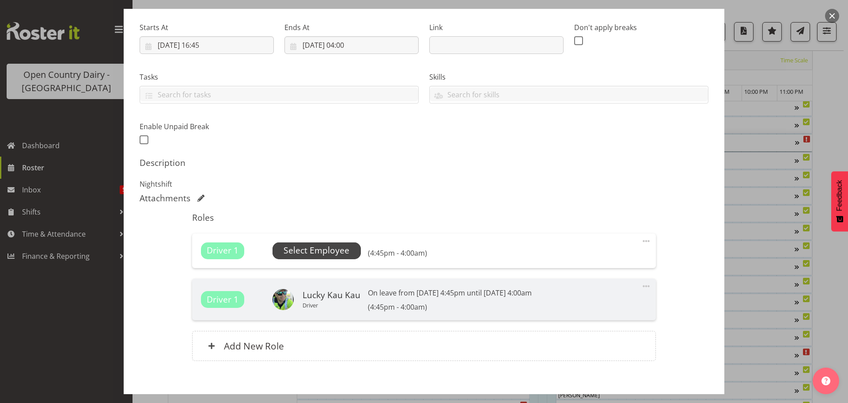
click at [325, 252] on span "Select Employee" at bounding box center [317, 250] width 66 height 13
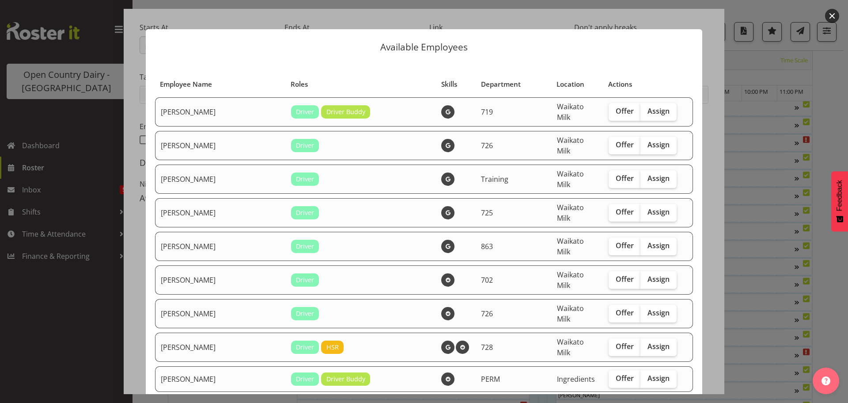
scroll to position [0, 0]
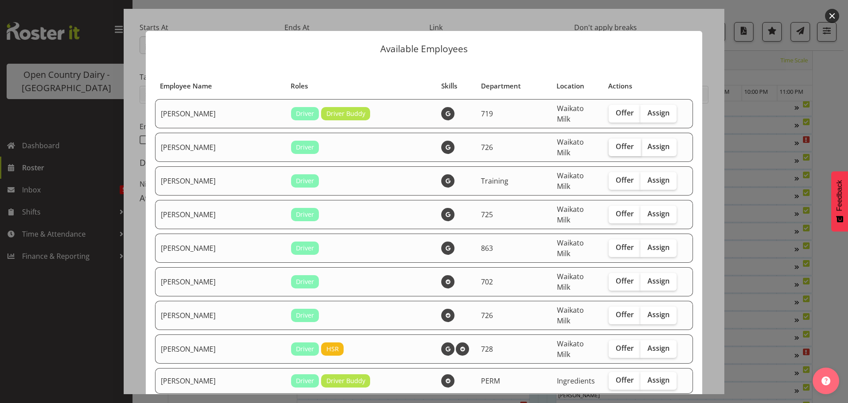
drag, startPoint x: 607, startPoint y: 115, endPoint x: 612, endPoint y: 135, distance: 20.4
click at [616, 115] on span "Offer" at bounding box center [625, 112] width 18 height 9
click at [609, 115] on input "Offer" at bounding box center [612, 113] width 6 height 6
checkbox input "true"
click at [617, 243] on span "Offer" at bounding box center [625, 247] width 18 height 9
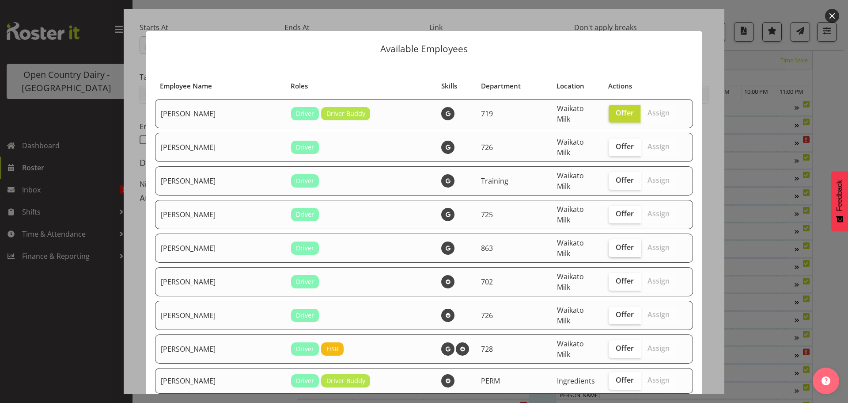
click at [615, 244] on input "Offer" at bounding box center [612, 247] width 6 height 6
checkbox input "true"
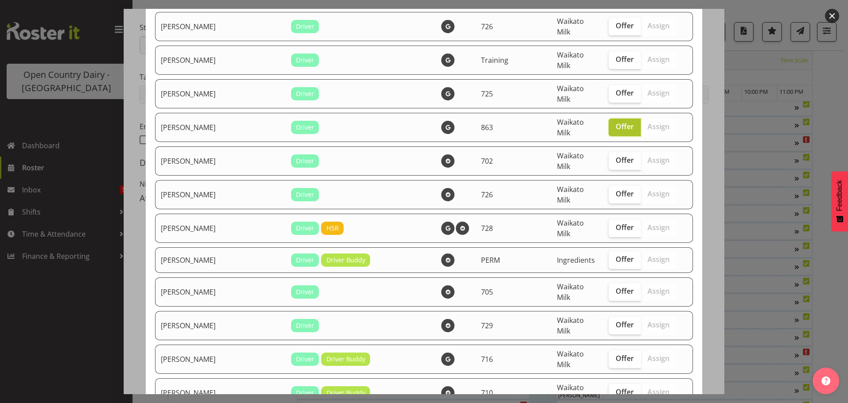
scroll to position [133, 0]
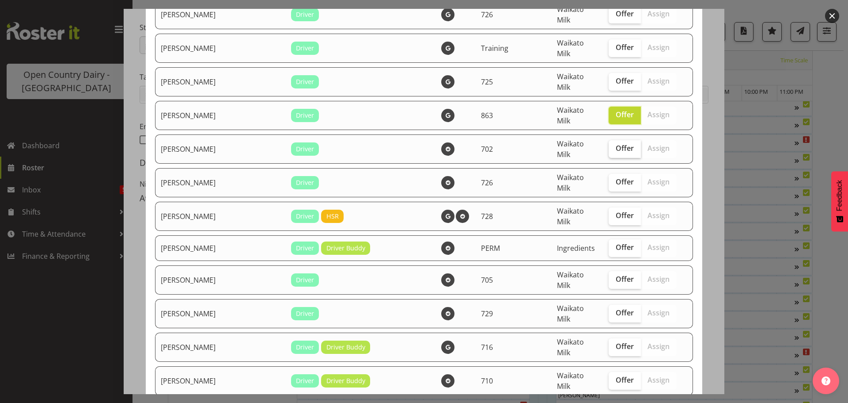
click at [616, 144] on span "Offer" at bounding box center [625, 148] width 18 height 9
click at [609, 145] on input "Offer" at bounding box center [612, 148] width 6 height 6
checkbox input "true"
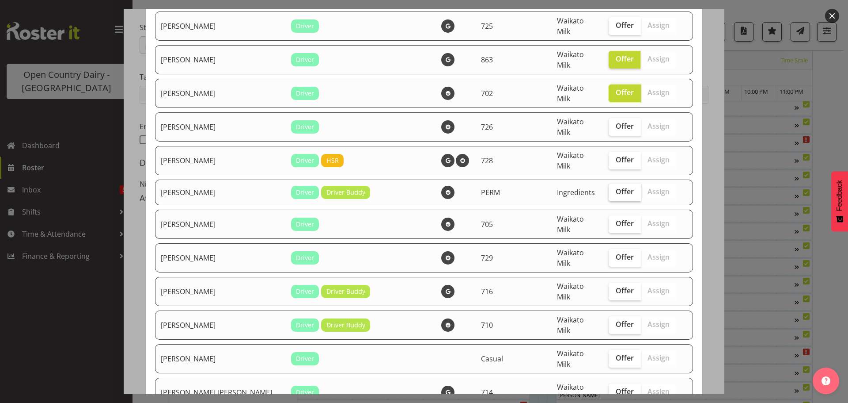
scroll to position [221, 0]
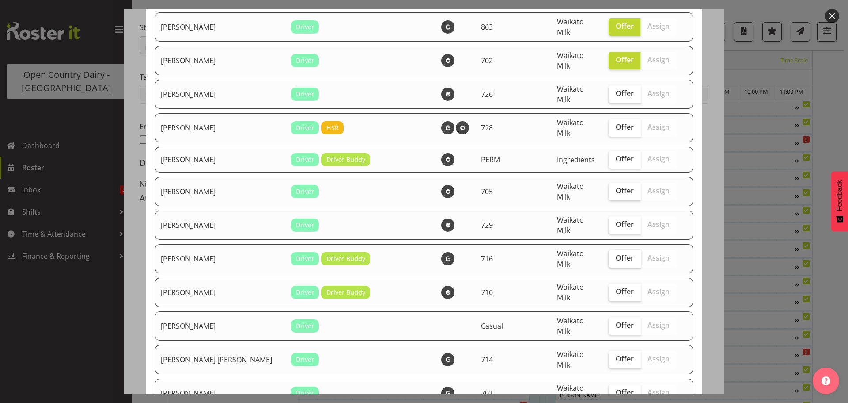
click at [618, 253] on span "Offer" at bounding box center [625, 257] width 18 height 9
click at [615, 255] on input "Offer" at bounding box center [612, 258] width 6 height 6
checkbox input "true"
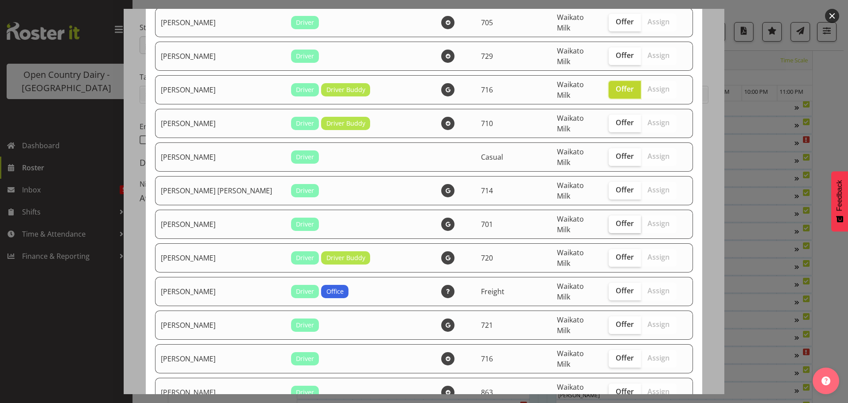
scroll to position [398, 0]
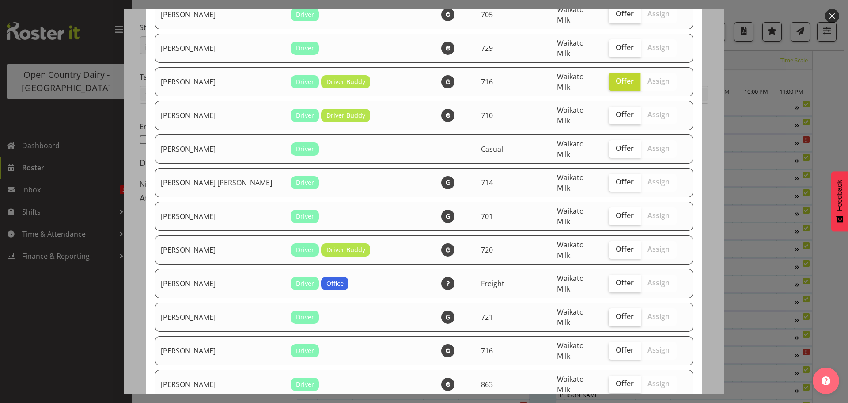
click at [616, 312] on span "Offer" at bounding box center [625, 316] width 18 height 9
click at [609, 313] on input "Offer" at bounding box center [612, 316] width 6 height 6
checkbox input "true"
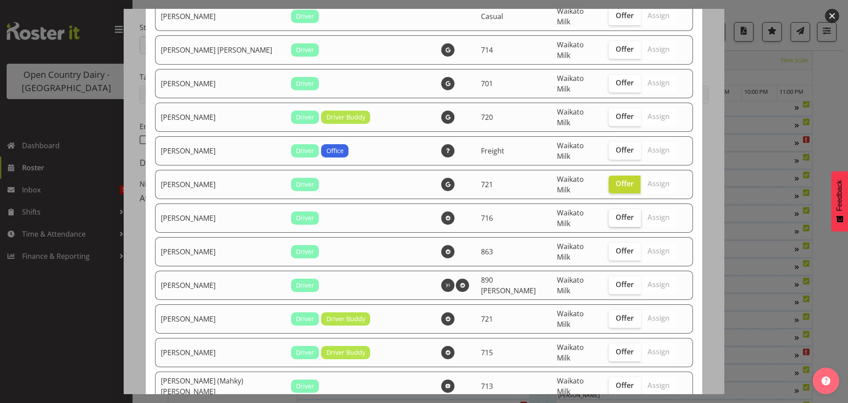
click at [616, 213] on span "Offer" at bounding box center [625, 217] width 18 height 9
click at [614, 214] on input "Offer" at bounding box center [612, 217] width 6 height 6
checkbox input "true"
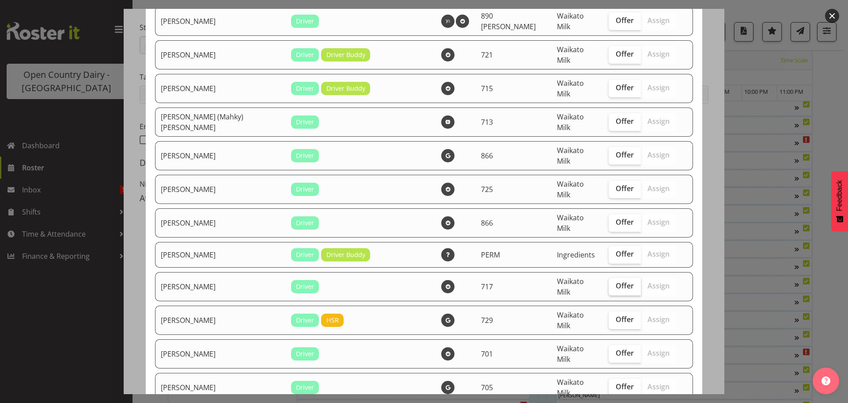
scroll to position [840, 0]
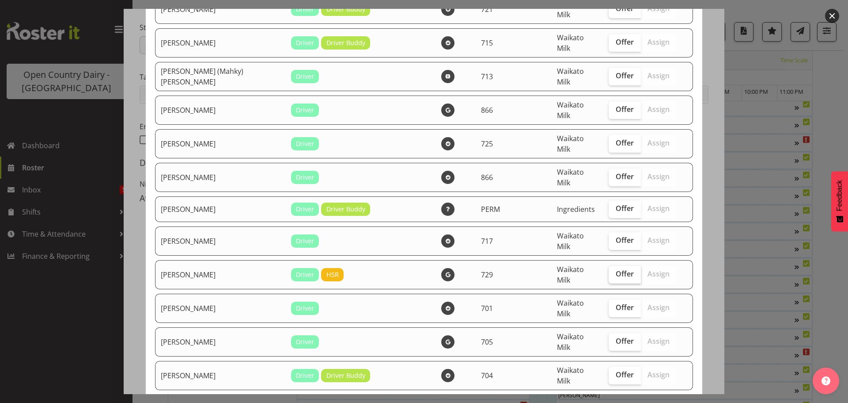
click at [616, 269] on span "Offer" at bounding box center [625, 273] width 18 height 9
click at [609, 271] on input "Offer" at bounding box center [612, 274] width 6 height 6
checkbox input "true"
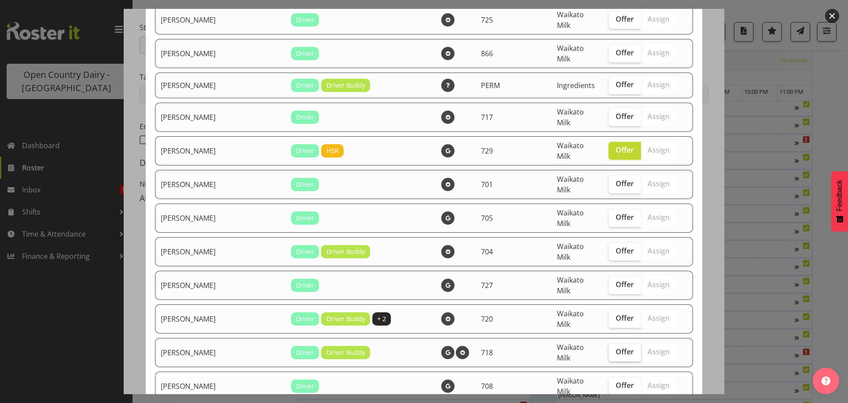
scroll to position [972, 0]
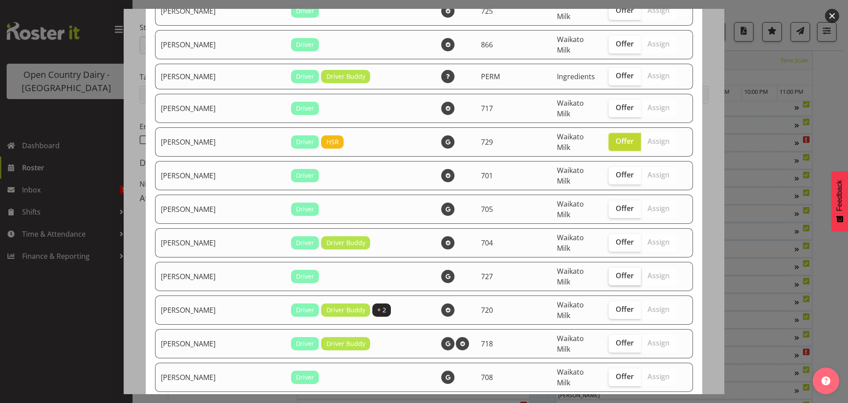
click at [609, 267] on label "Offer" at bounding box center [625, 276] width 32 height 18
click at [609, 273] on input "Offer" at bounding box center [612, 276] width 6 height 6
checkbox input "true"
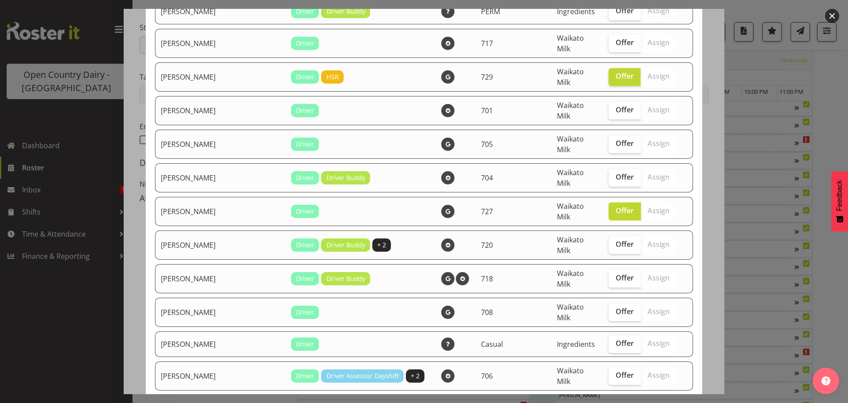
scroll to position [1060, 0]
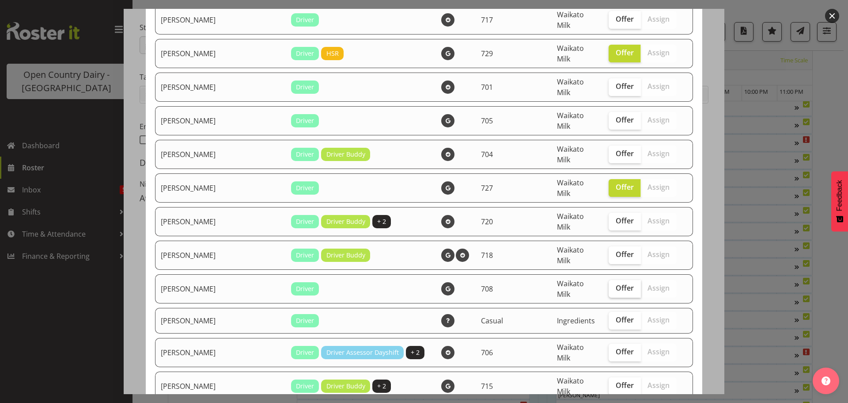
click at [616, 283] on span "Offer" at bounding box center [625, 287] width 18 height 9
click at [609, 285] on input "Offer" at bounding box center [612, 288] width 6 height 6
checkbox input "true"
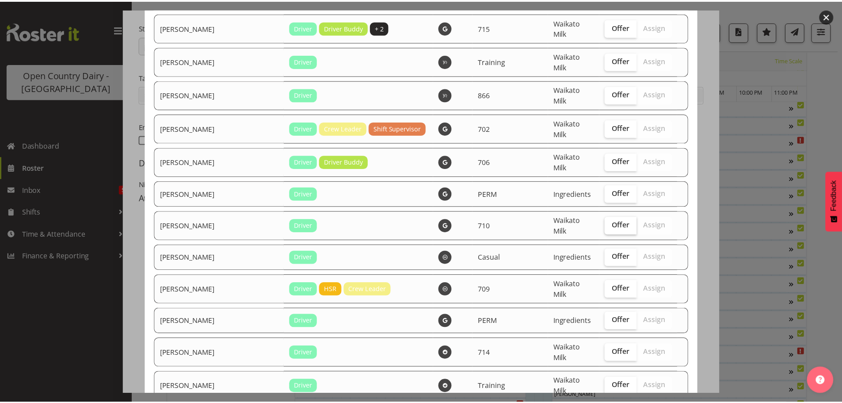
scroll to position [1419, 0]
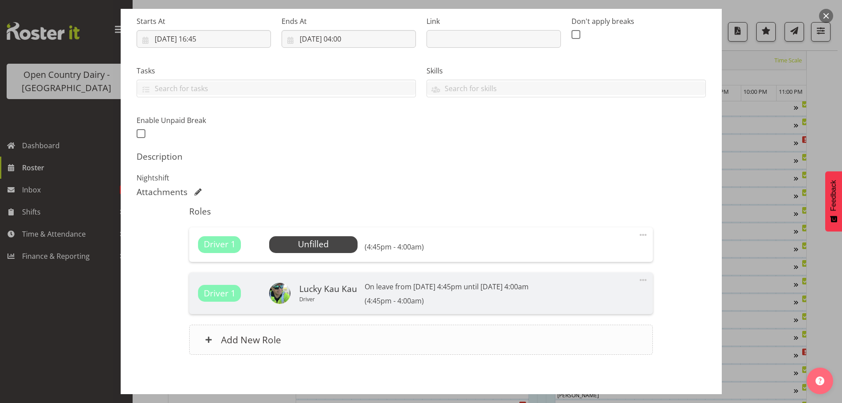
scroll to position [178, 0]
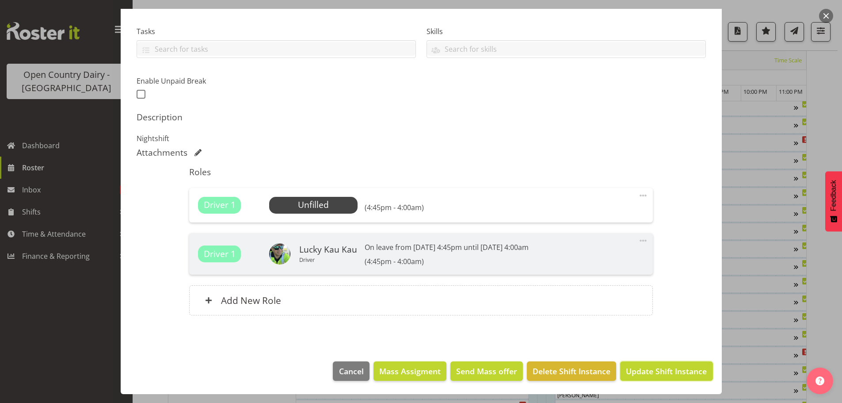
drag, startPoint x: 648, startPoint y: 372, endPoint x: 729, endPoint y: 400, distance: 86.1
click at [647, 371] on span "Update Shift Instance" at bounding box center [666, 370] width 81 height 11
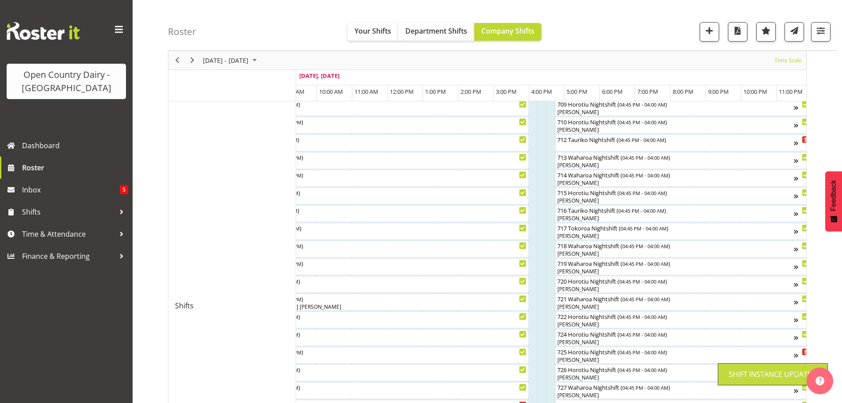
scroll to position [34, 0]
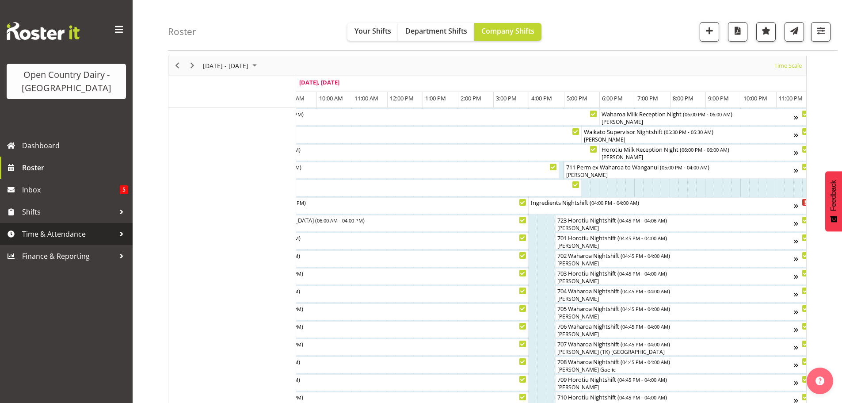
click at [34, 229] on span "Time & Attendance" at bounding box center [68, 233] width 93 height 13
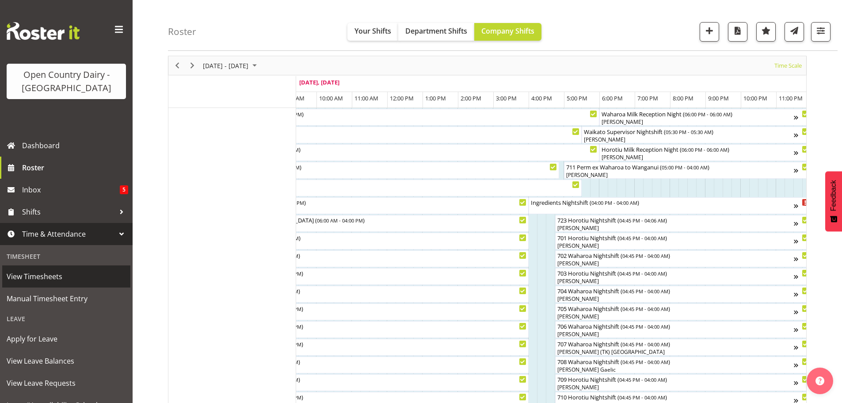
click at [49, 274] on span "View Timesheets" at bounding box center [66, 276] width 119 height 13
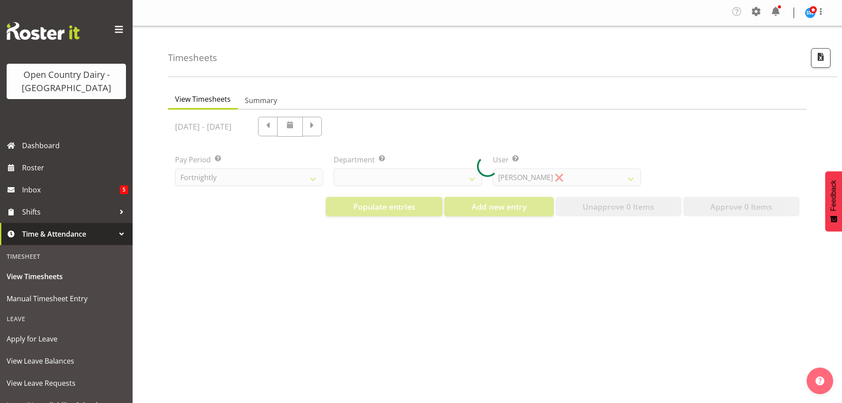
select select "733"
select select "7414"
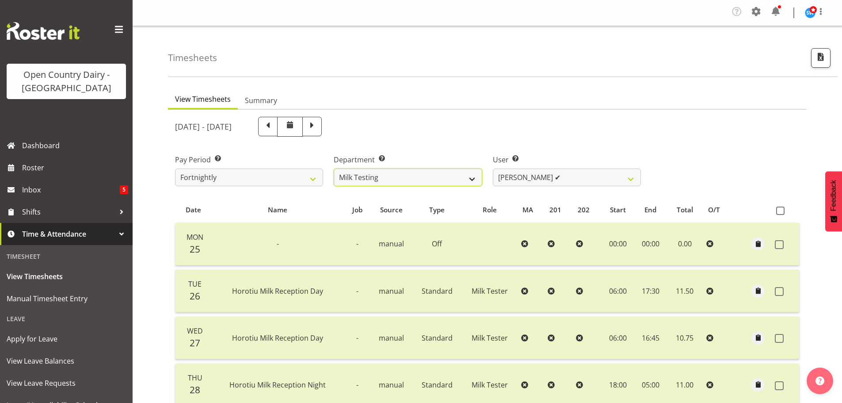
click at [459, 181] on select "701 702 703 704 705 706 707 708 709 710 711 712 713 714 715 716 717 718 719 720" at bounding box center [408, 177] width 148 height 18
select select "717"
click at [334, 168] on select "701 702 703 704 705 706 707 708 709 710 711 712 713 714 715 716 717 718 719 720" at bounding box center [408, 177] width 148 height 18
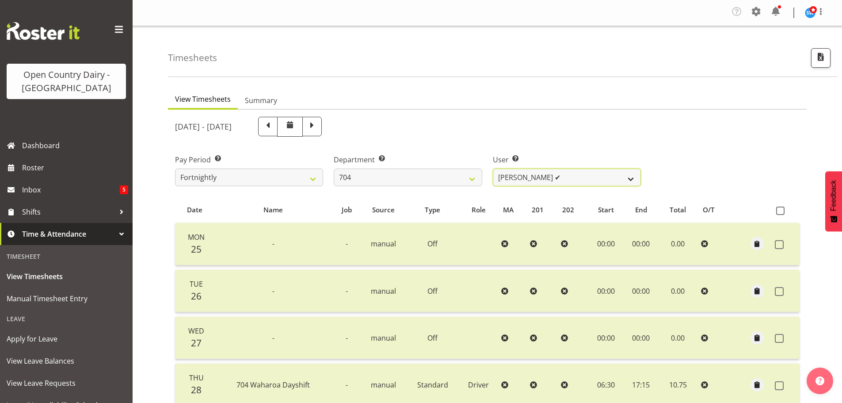
click at [555, 173] on select "[PERSON_NAME] ✔ [PERSON_NAME] ✔ [PERSON_NAME] ✔" at bounding box center [567, 177] width 148 height 18
select select "11180"
click at [493, 168] on select "[PERSON_NAME] ✔ [PERSON_NAME] ✔ [PERSON_NAME] ✔" at bounding box center [567, 177] width 148 height 18
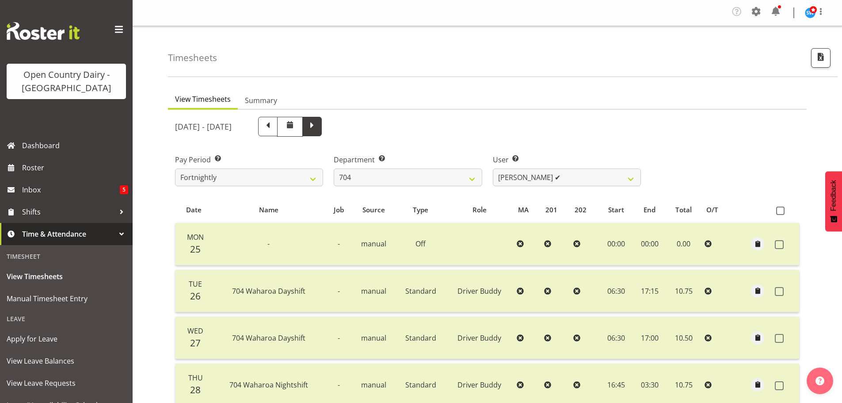
click at [318, 124] on span at bounding box center [311, 125] width 11 height 11
select select
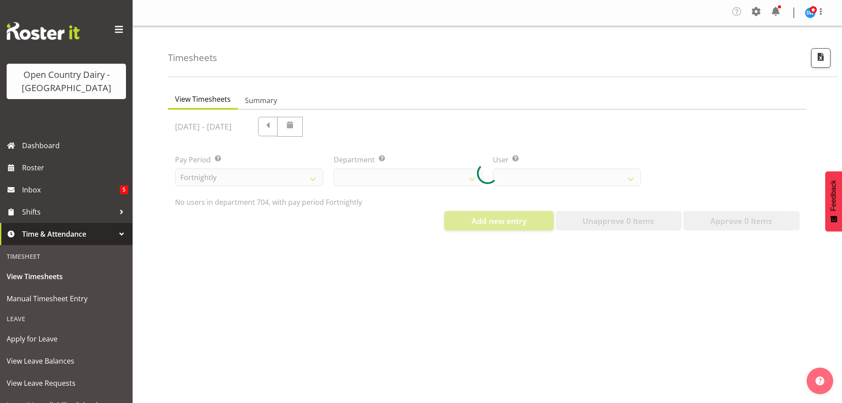
select select "717"
select select "11180"
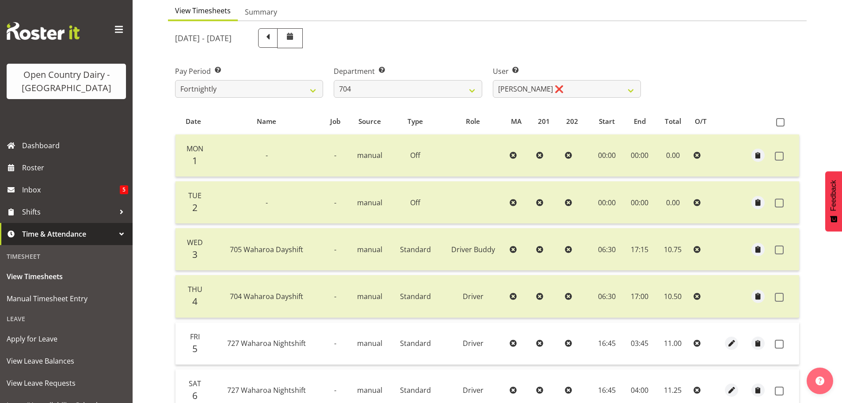
scroll to position [221, 0]
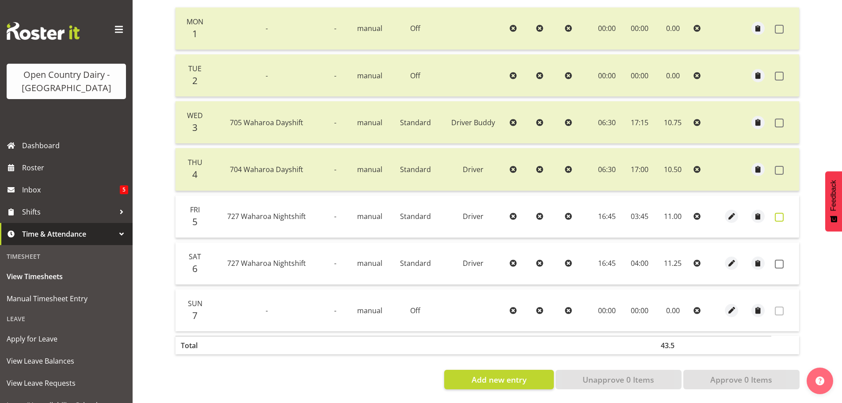
click at [777, 213] on span at bounding box center [779, 217] width 9 height 9
checkbox input "true"
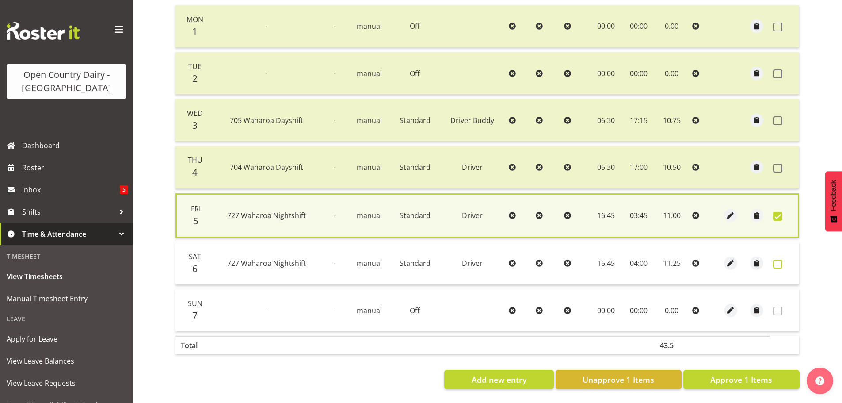
click at [776, 264] on span at bounding box center [777, 263] width 9 height 9
checkbox input "true"
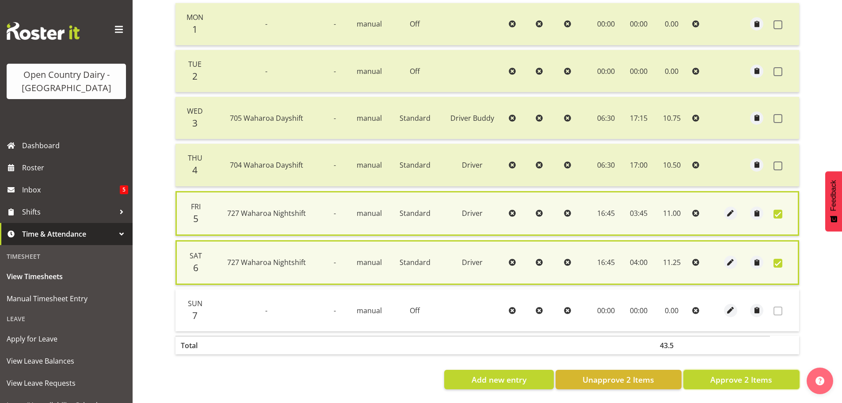
click at [763, 373] on span "Approve 2 Items" at bounding box center [741, 378] width 62 height 11
checkbox input "false"
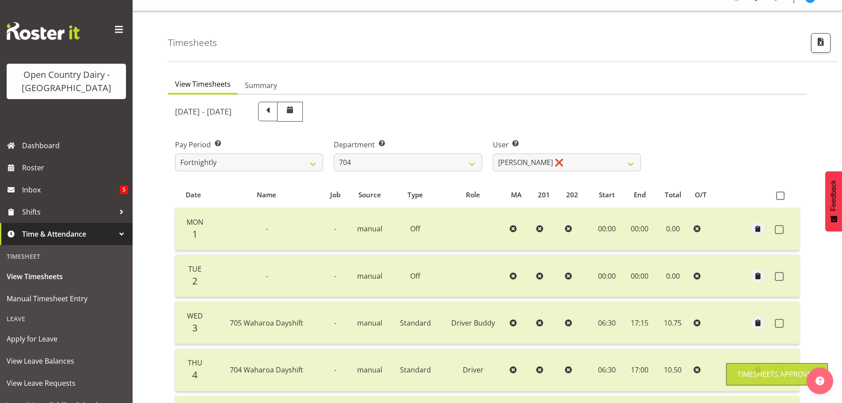
scroll to position [0, 0]
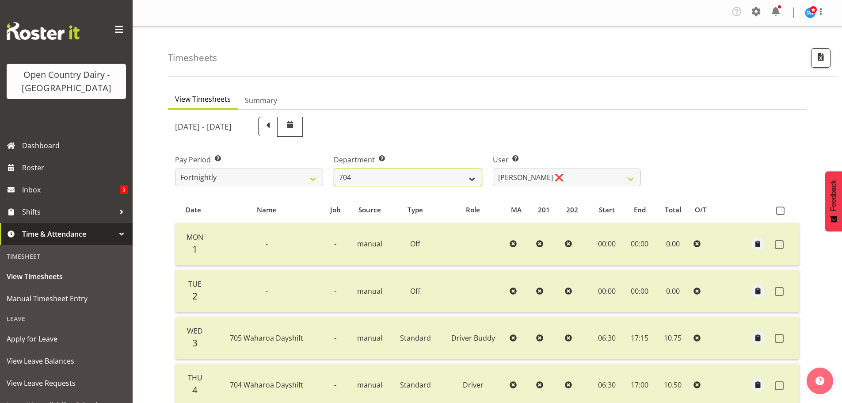
click at [380, 170] on select "701 702 703 704 705 706 707 708 709 710 711 712 713 714 715 716 717 718 719 720" at bounding box center [408, 177] width 148 height 18
select select "880"
click at [334, 168] on select "701 702 703 704 705 706 707 708 709 710 711 712 713 714 715 716 717 718 719 720" at bounding box center [408, 177] width 148 height 18
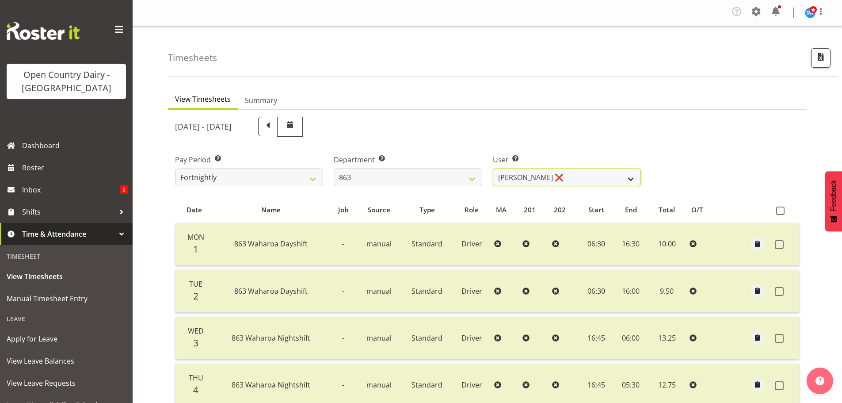
click at [529, 179] on select "[PERSON_NAME] ❌ [PERSON_NAME] ❌ [PERSON_NAME] ❌ [PERSON_NAME] ❌" at bounding box center [567, 177] width 148 height 18
select select "11250"
click at [493, 168] on select "[PERSON_NAME] ❌ [PERSON_NAME] ❌ [PERSON_NAME] ❌ [PERSON_NAME] ❌" at bounding box center [567, 177] width 148 height 18
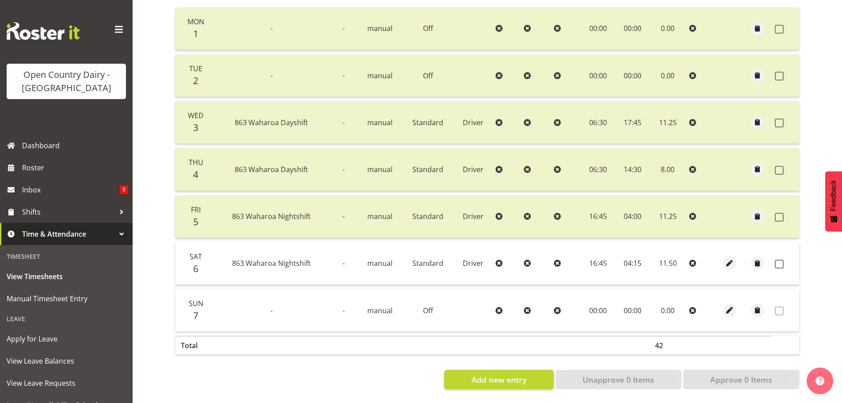
scroll to position [221, 0]
click at [776, 259] on span at bounding box center [779, 263] width 9 height 9
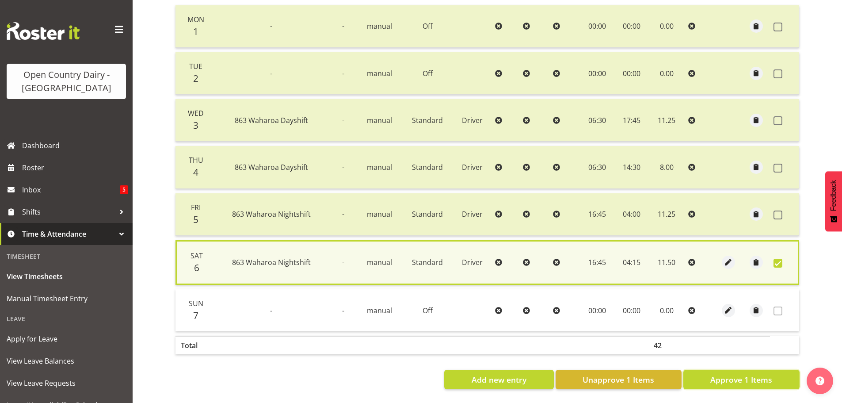
click at [744, 373] on span "Approve 1 Items" at bounding box center [741, 378] width 62 height 11
checkbox input "false"
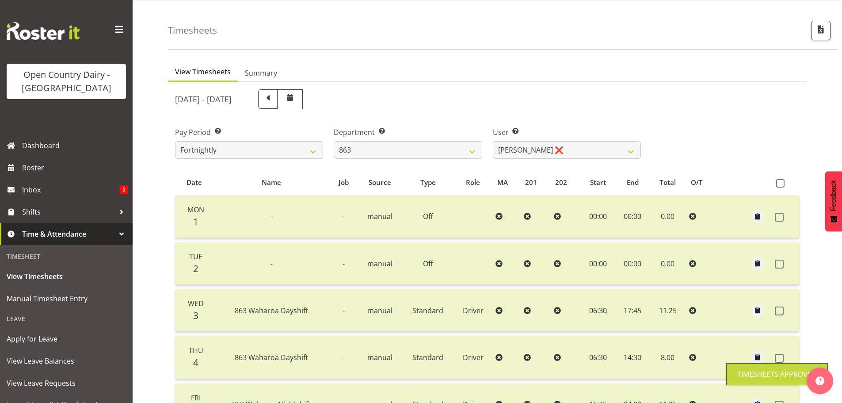
scroll to position [0, 0]
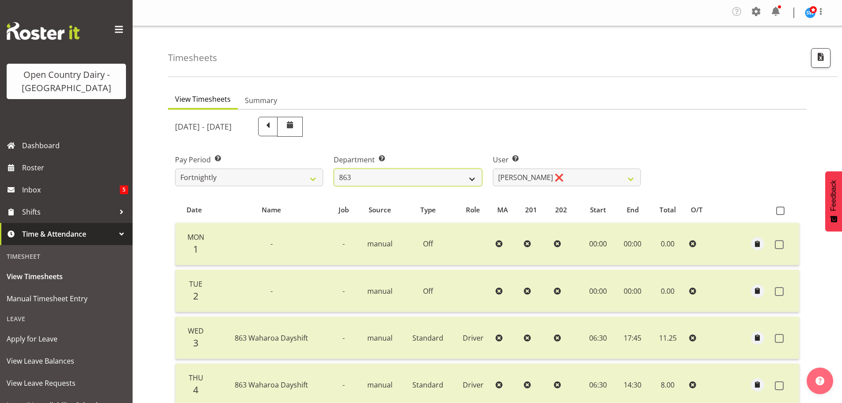
click at [434, 176] on select "701 702 703 704 705 706 707 708 709 710 711 712 713 714 715 716 717 718 719 720" at bounding box center [408, 177] width 148 height 18
select select "898"
click at [334, 168] on select "701 702 703 704 705 706 707 708 709 710 711 712 713 714 715 716 717 718 719 720" at bounding box center [408, 177] width 148 height 18
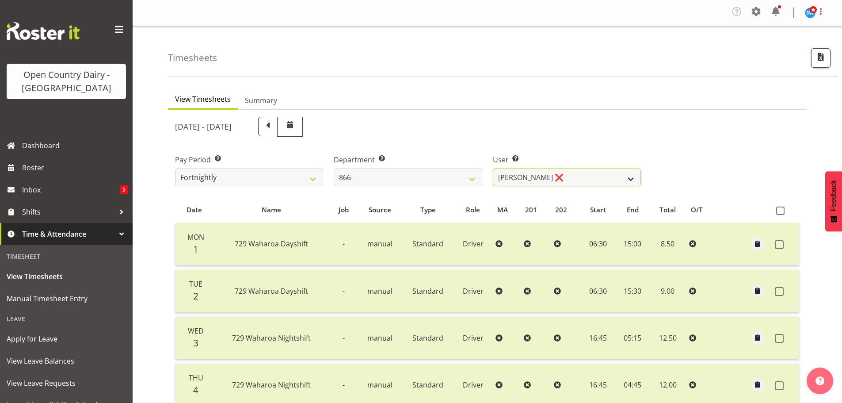
click at [583, 177] on select "[PERSON_NAME] ❌ [PERSON_NAME] ❌ [PERSON_NAME] ❌ [PERSON_NAME] ❌" at bounding box center [567, 177] width 148 height 18
select select "11211"
click at [493, 168] on select "[PERSON_NAME] ❌ [PERSON_NAME] ❌ [PERSON_NAME] ❌ [PERSON_NAME] ❌" at bounding box center [567, 177] width 148 height 18
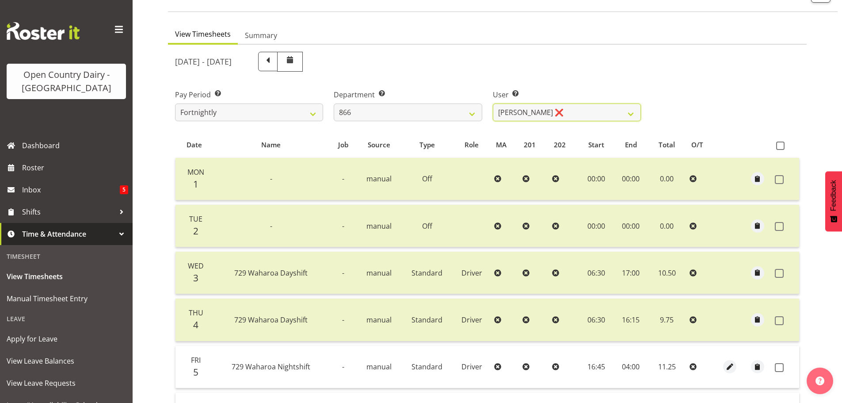
scroll to position [177, 0]
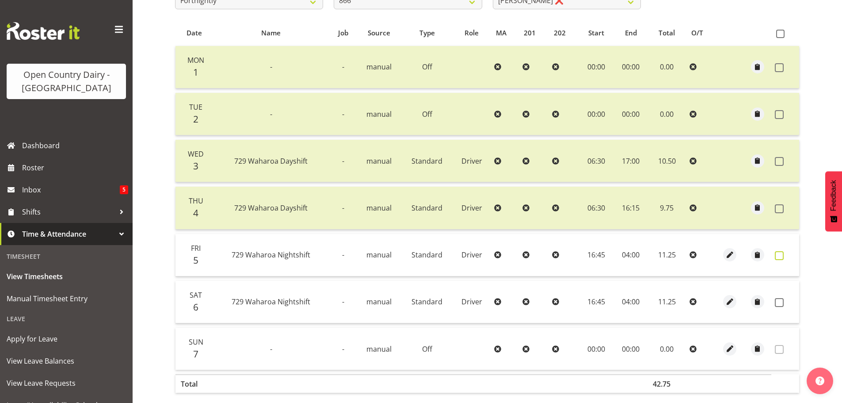
click at [778, 255] on span at bounding box center [779, 255] width 9 height 9
checkbox input "true"
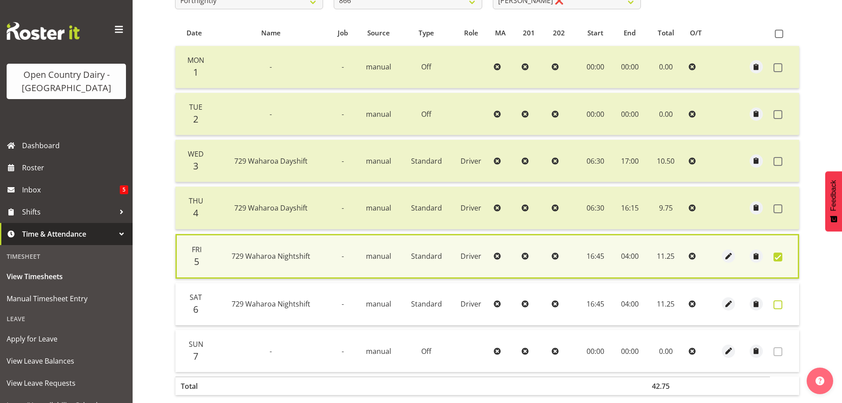
click at [776, 305] on span at bounding box center [777, 304] width 9 height 9
checkbox input "true"
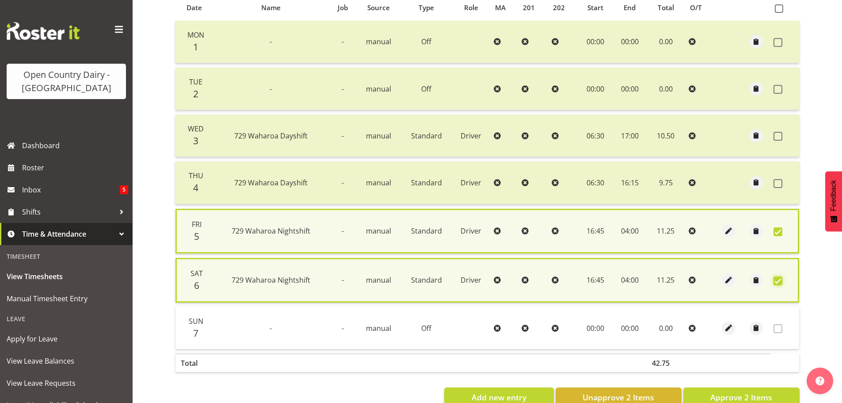
scroll to position [226, 0]
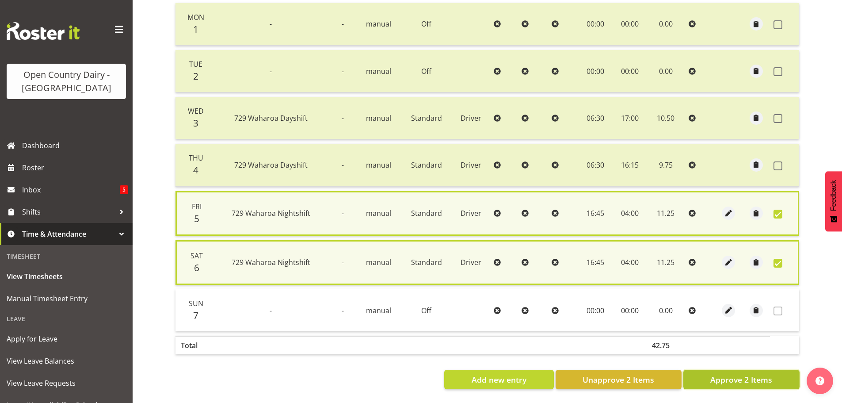
click at [771, 375] on span "Approve 2 Items" at bounding box center [741, 378] width 62 height 11
checkbox input "false"
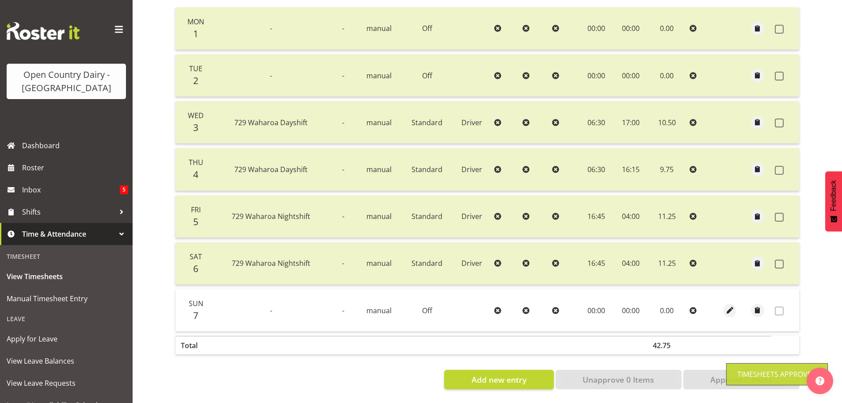
scroll to position [89, 0]
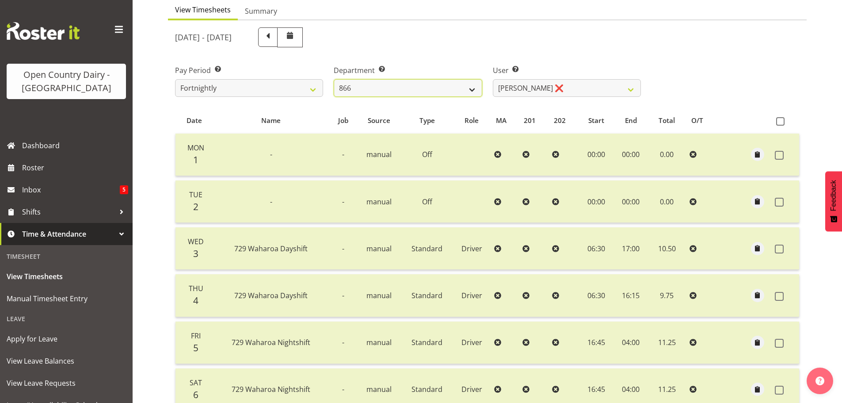
click at [400, 79] on select "701 702 703 704 705 706 707 708 709 710 711 712 713 714 715 716 717 718 719 720" at bounding box center [408, 88] width 148 height 18
select select "803"
click at [334, 79] on select "701 702 703 704 705 706 707 708 709 710 711 712 713 714 715 716 717 718 719 720" at bounding box center [408, 88] width 148 height 18
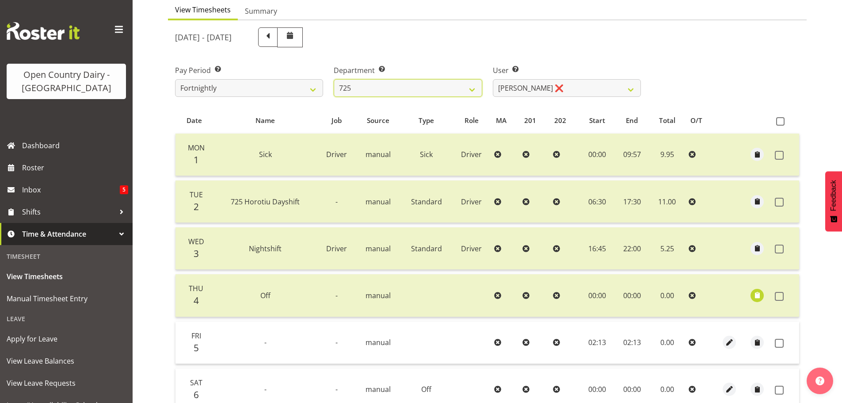
scroll to position [45, 0]
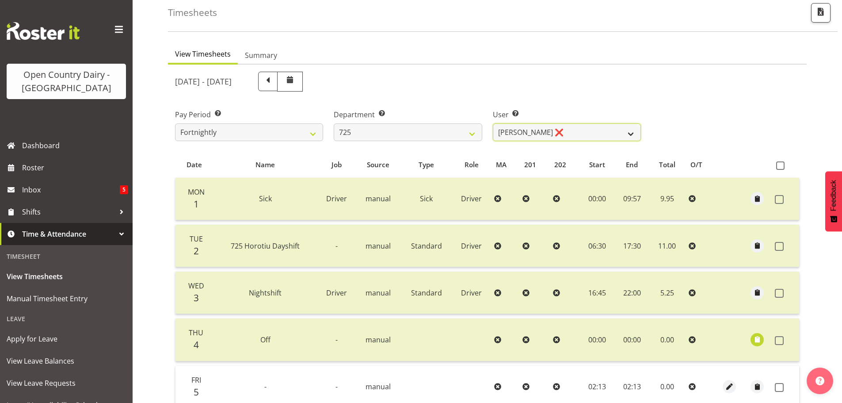
click at [552, 129] on select "[PERSON_NAME] ❌ [PERSON_NAME] [PERSON_NAME] ❌ [PERSON_NAME] ❌ [PERSON_NAME] ❌" at bounding box center [567, 132] width 148 height 18
select select "11206"
click at [493, 123] on select "[PERSON_NAME] ❌ [PERSON_NAME] [PERSON_NAME] ❌ [PERSON_NAME] ❌ [PERSON_NAME] ❌" at bounding box center [567, 132] width 148 height 18
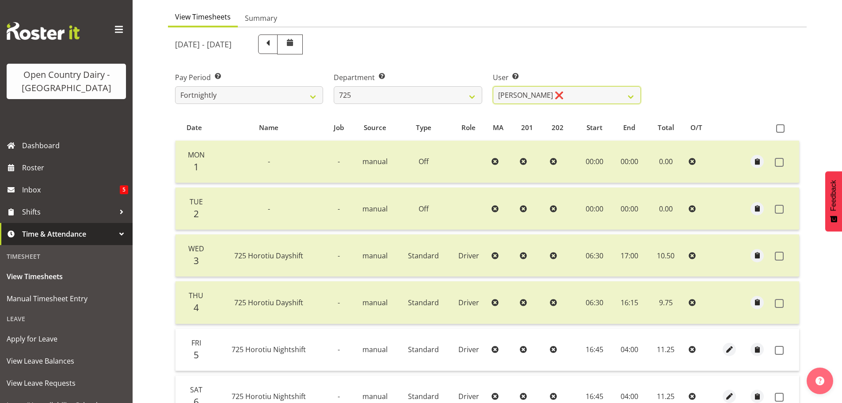
scroll to position [222, 0]
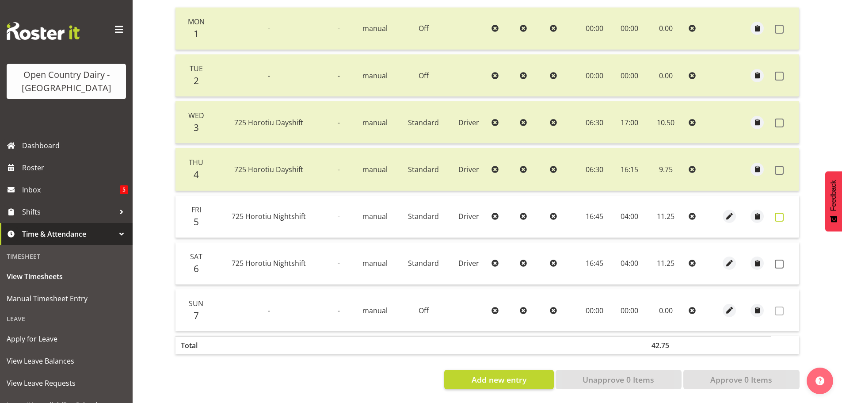
click at [779, 213] on span at bounding box center [779, 217] width 9 height 9
checkbox input "true"
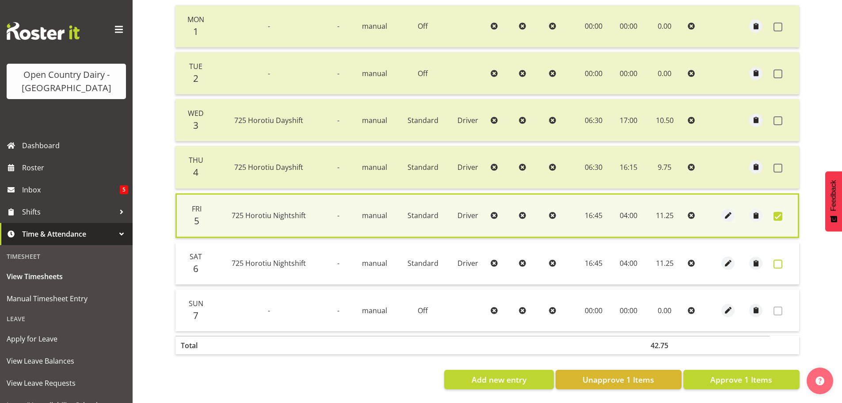
click at [779, 259] on span at bounding box center [777, 263] width 9 height 9
checkbox input "true"
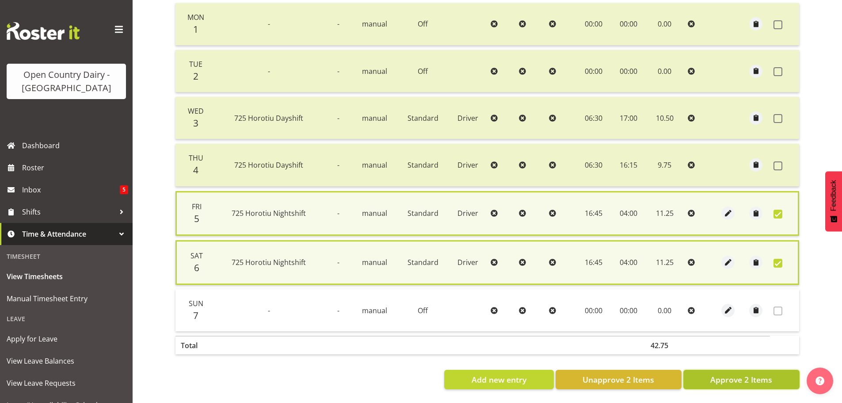
click at [745, 373] on span "Approve 2 Items" at bounding box center [741, 378] width 62 height 11
checkbox input "false"
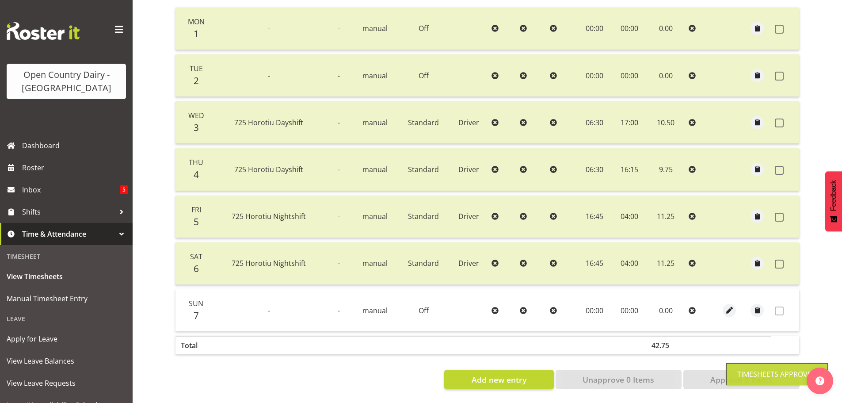
scroll to position [1, 0]
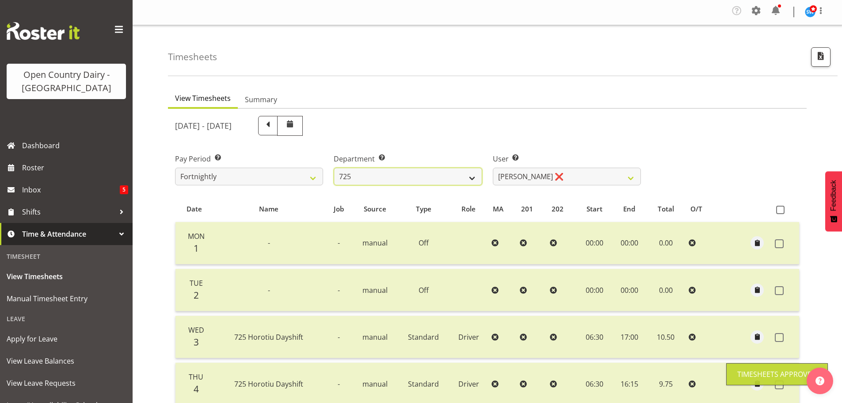
click at [437, 172] on select "701 702 703 704 705 706 707 708 709 710 711 712 713 714 715 716 717 718 719 720" at bounding box center [408, 176] width 148 height 18
select select "874"
click at [334, 167] on select "701 702 703 704 705 706 707 708 709 710 711 712 713 714 715 716 717 718 719 720" at bounding box center [408, 176] width 148 height 18
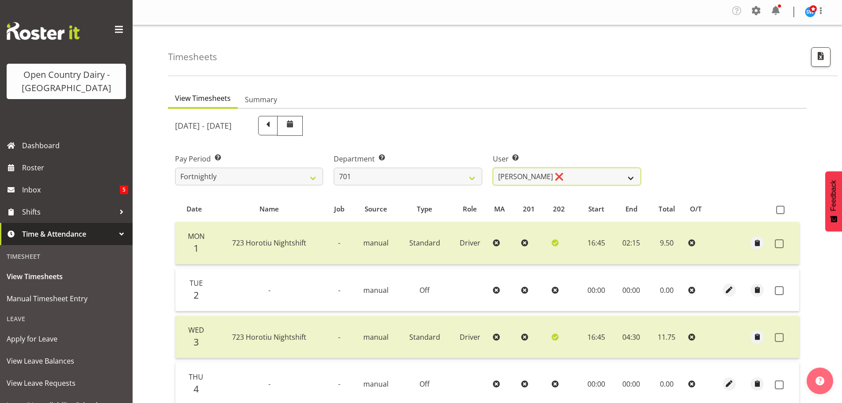
click at [553, 176] on select "[PERSON_NAME] ❌ [PERSON_NAME] ❌ [PERSON_NAME] ❌ [PERSON_NAME] ❌" at bounding box center [567, 176] width 148 height 18
select select "11207"
click at [493, 167] on select "[PERSON_NAME] ❌ [PERSON_NAME] ❌ [PERSON_NAME] ❌ [PERSON_NAME] ❌" at bounding box center [567, 176] width 148 height 18
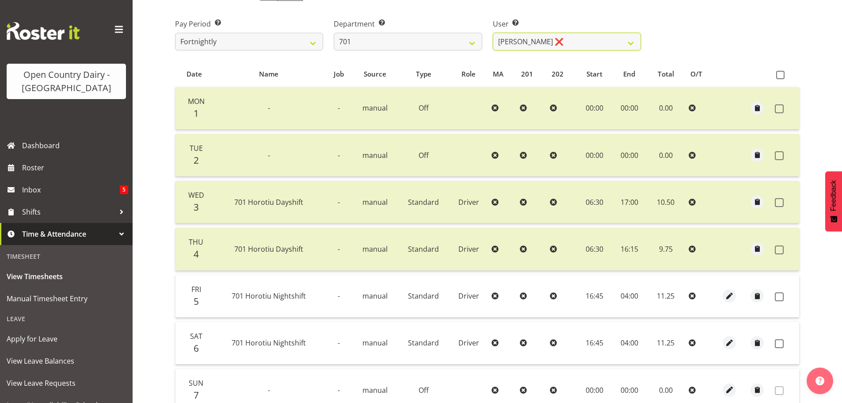
scroll to position [178, 0]
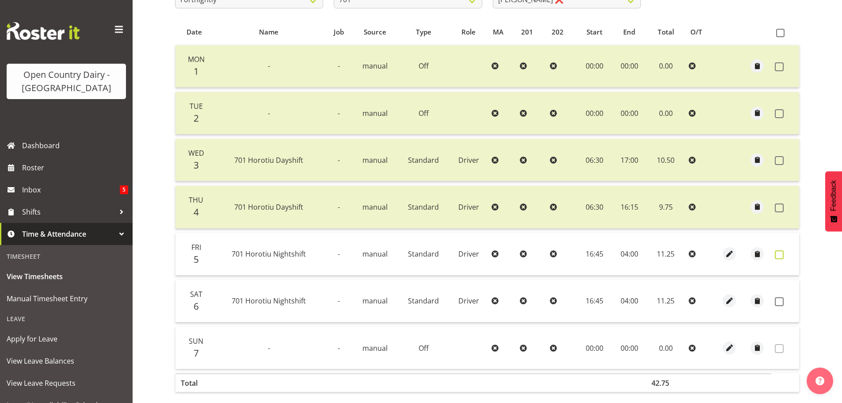
click at [776, 254] on span at bounding box center [779, 254] width 9 height 9
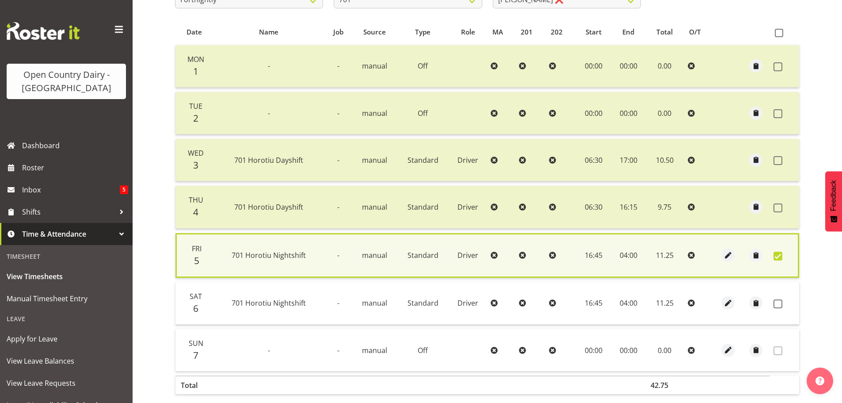
click at [776, 254] on span at bounding box center [777, 255] width 9 height 9
checkbox input "false"
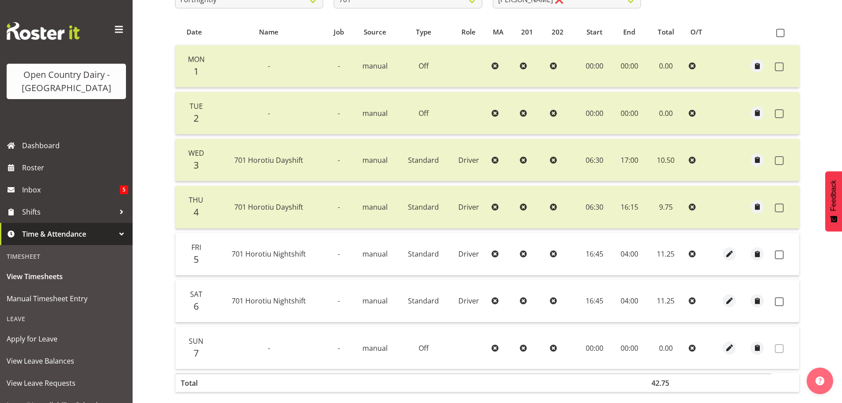
click at [774, 255] on td at bounding box center [785, 254] width 28 height 42
drag, startPoint x: 781, startPoint y: 299, endPoint x: 777, endPoint y: 295, distance: 5.9
click at [780, 299] on span at bounding box center [779, 301] width 9 height 9
checkbox input "true"
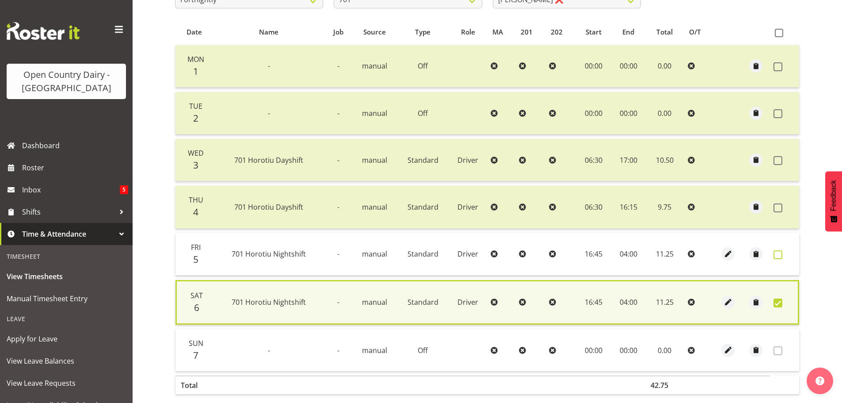
click at [776, 254] on span at bounding box center [777, 254] width 9 height 9
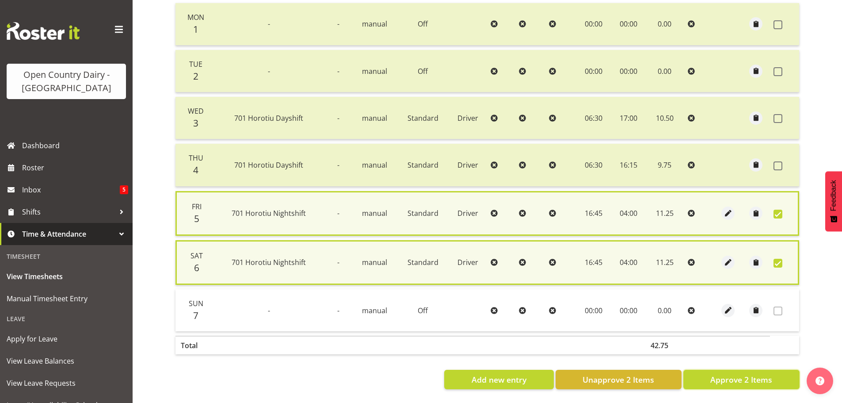
drag, startPoint x: 751, startPoint y: 369, endPoint x: 742, endPoint y: 365, distance: 10.1
click at [749, 373] on span "Approve 2 Items" at bounding box center [741, 378] width 62 height 11
checkbox input "false"
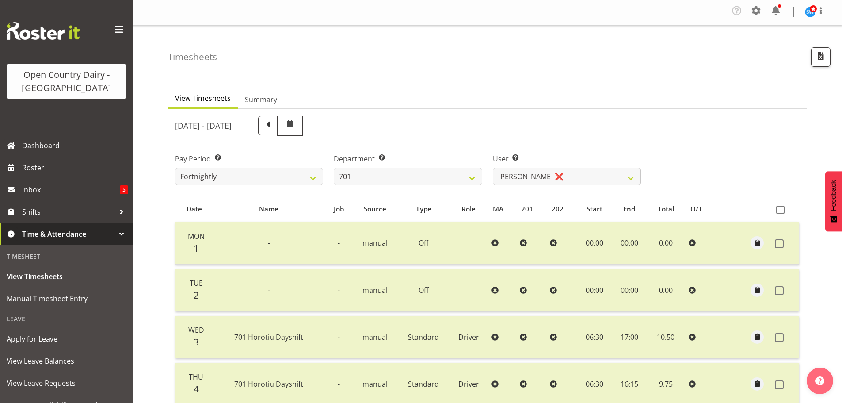
scroll to position [0, 0]
select select "11207"
click at [429, 174] on select "701 702 703 704 705 706 707 708 709 710 711 712 713 714 715 716 717 718 719 720" at bounding box center [408, 177] width 148 height 18
select select "832"
click at [334, 168] on select "701 702 703 704 705 706 707 708 709 710 711 712 713 714 715 716 717 718 719 720" at bounding box center [408, 177] width 148 height 18
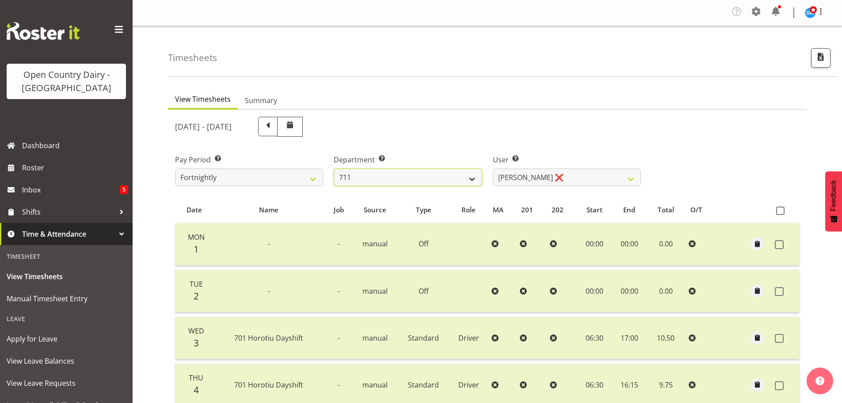
select select "8167"
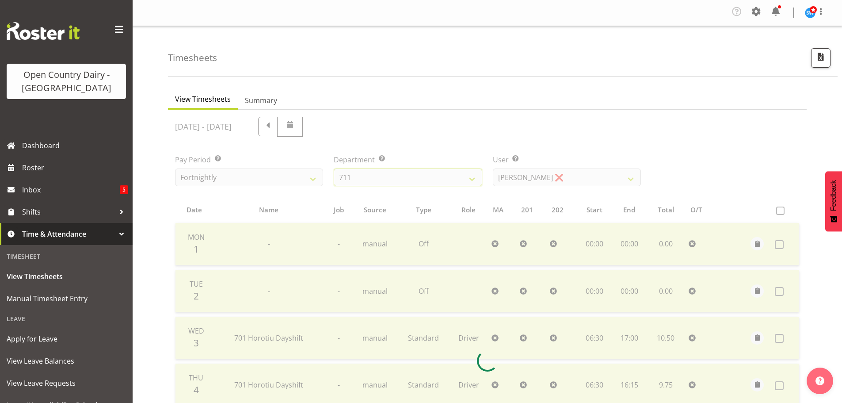
scroll to position [177, 0]
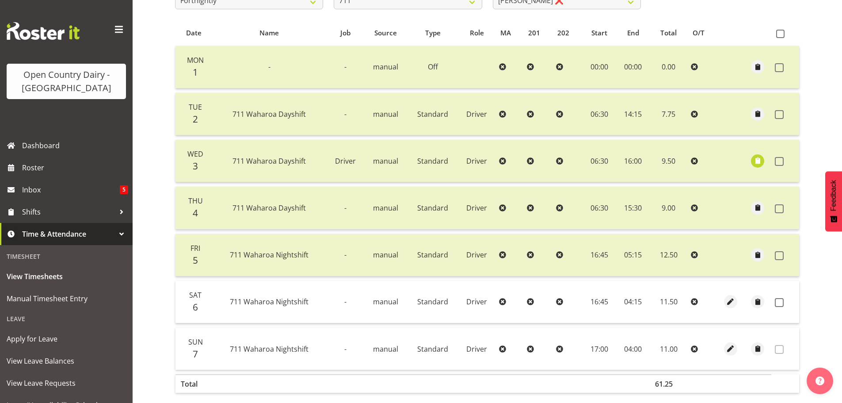
click at [774, 303] on td at bounding box center [785, 302] width 28 height 42
click at [777, 301] on span at bounding box center [779, 302] width 9 height 9
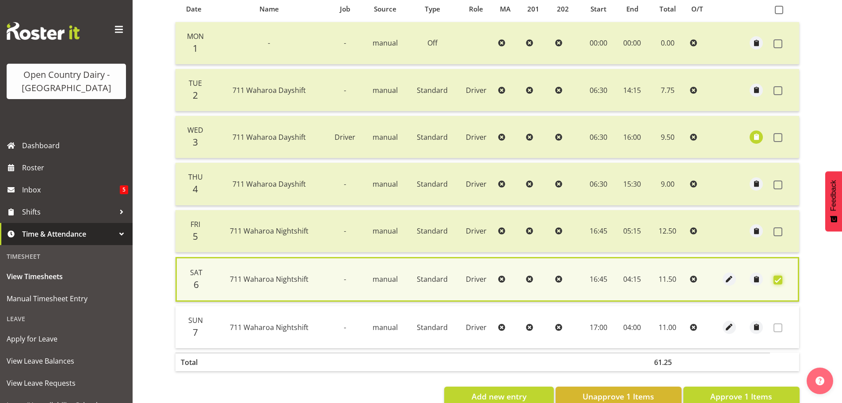
scroll to position [224, 0]
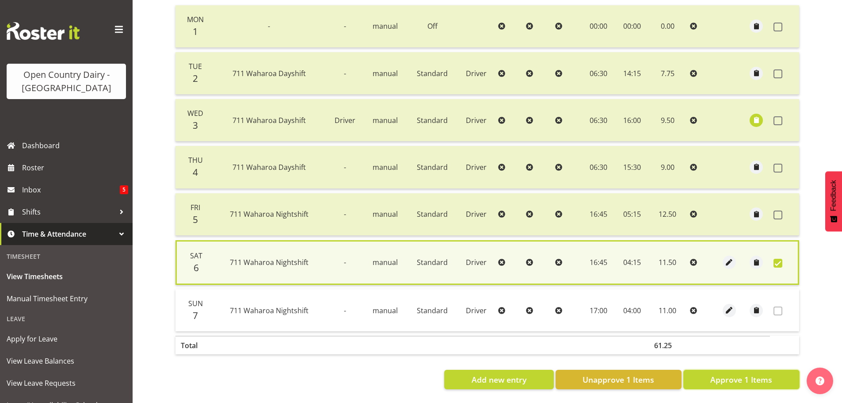
click at [755, 374] on span "Approve 1 Items" at bounding box center [741, 378] width 62 height 11
checkbox input "false"
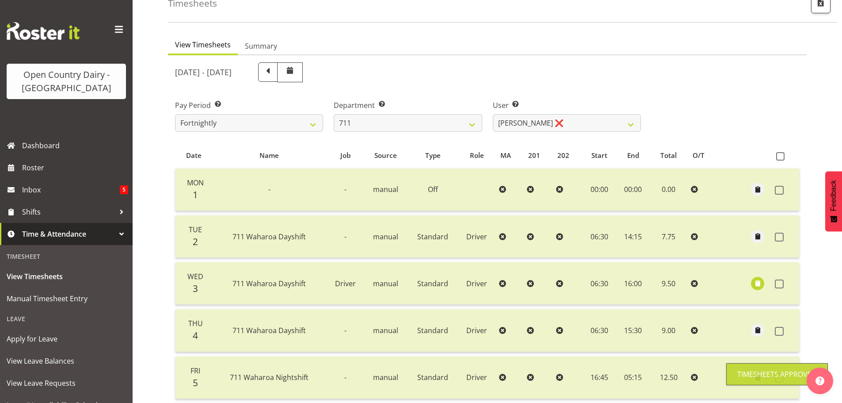
scroll to position [45, 0]
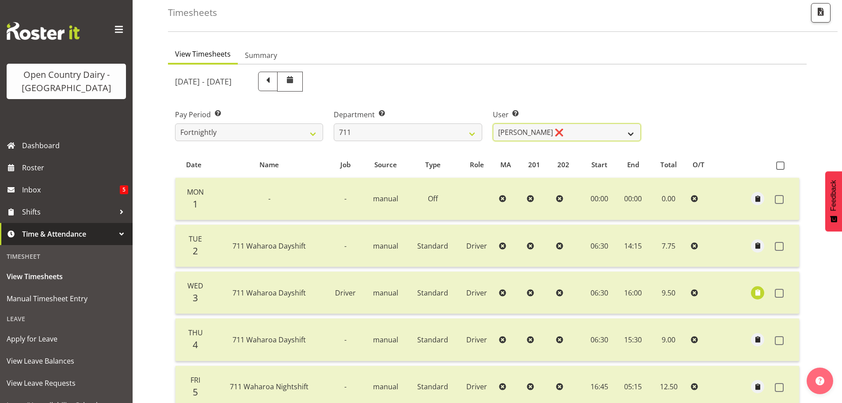
click at [506, 127] on select "Baz Morgan ❌ Gerard Cavanagh ❌ Tyrone Lawry ❌" at bounding box center [567, 132] width 148 height 18
click at [441, 131] on select "701 702 703 704 705 706 707 708 709 710 711 712 713 714 715 716 717 718 719 720" at bounding box center [408, 132] width 148 height 18
click at [334, 123] on select "701 702 703 704 705 706 707 708 709 710 711 712 713 714 715 716 717 718 719 720" at bounding box center [408, 132] width 148 height 18
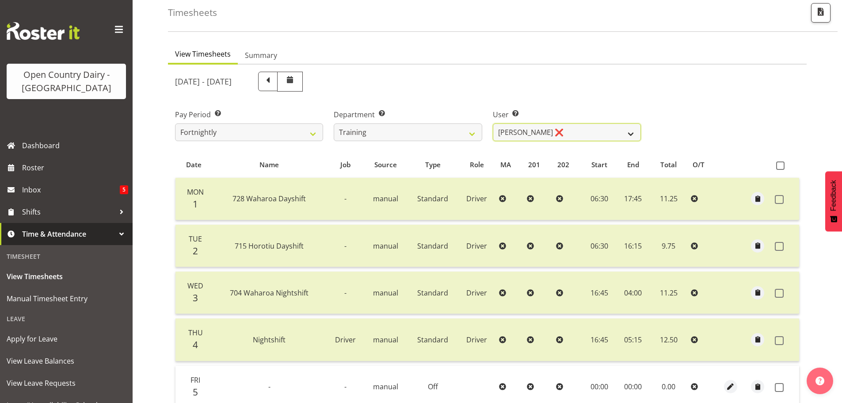
click at [540, 134] on select "Antony Lockyer ❌ Haley Galecki ❌ Jesse Simpson ❌ Kimberley-Rose Adams ❌ Liam Wa…" at bounding box center [567, 132] width 148 height 18
click at [666, 88] on div "[DATE] - [DATE]" at bounding box center [487, 81] width 635 height 30
click at [361, 129] on select "701 702 703 704 705 706 707 708 709 710 711 712 713 714 715 716 717 718 719 720" at bounding box center [408, 132] width 148 height 18
select select "714"
click at [334, 123] on select "701 702 703 704 705 706 707 708 709 710 711 712 713 714 715 716 717 718 719 720" at bounding box center [408, 132] width 148 height 18
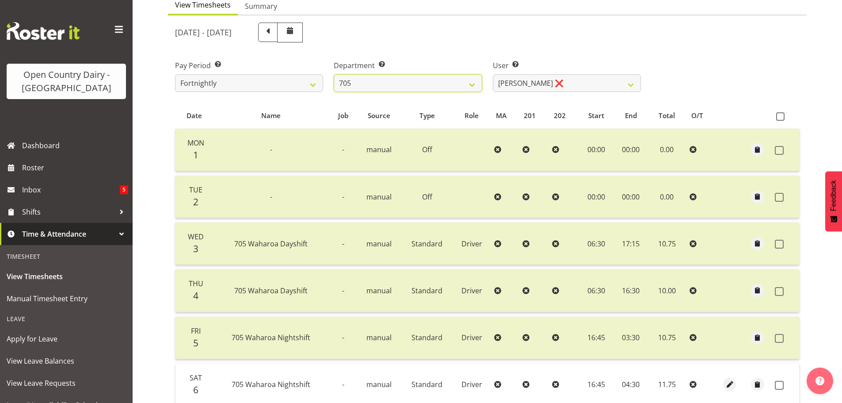
scroll to position [178, 0]
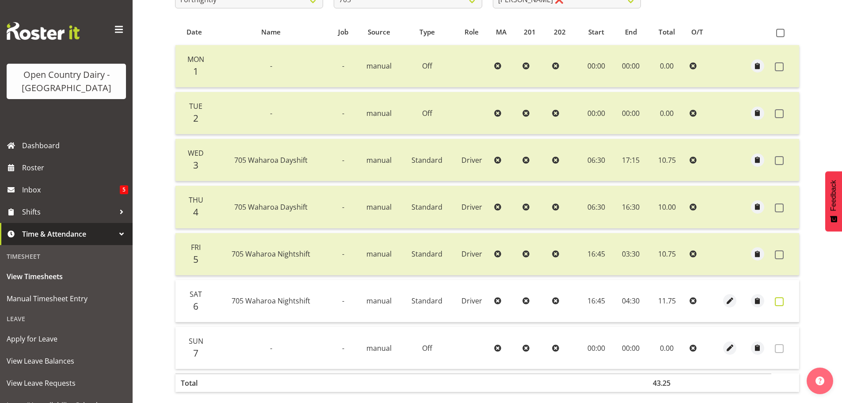
click at [777, 303] on span at bounding box center [779, 301] width 9 height 9
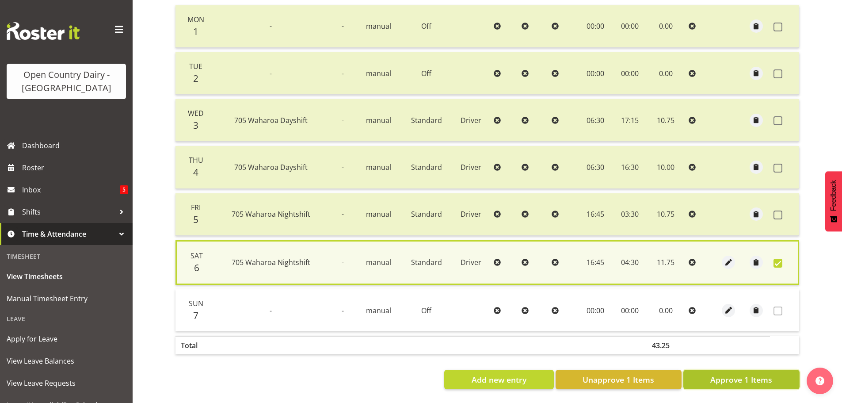
click at [778, 369] on button "Approve 1 Items" at bounding box center [741, 378] width 116 height 19
checkbox input "false"
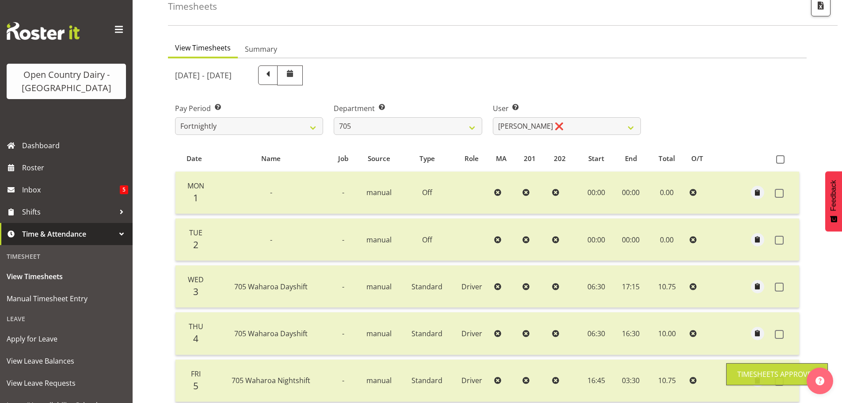
scroll to position [45, 0]
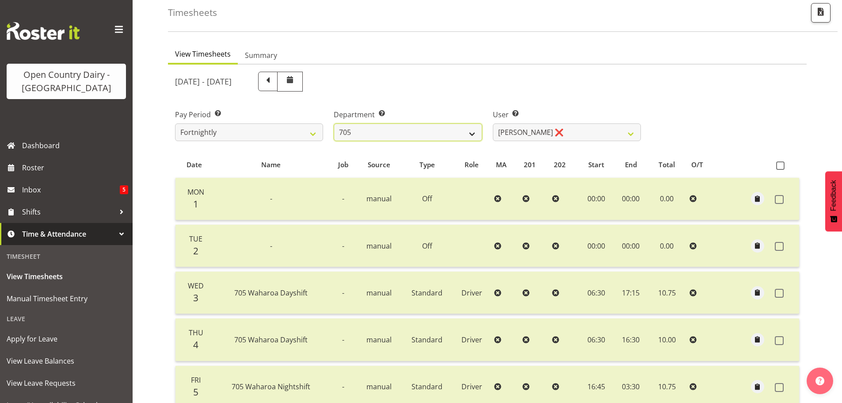
click at [363, 126] on select "701 702 703 704 705 706 707 708 709 710 711 712 713 714 715 716 717 718 719 720" at bounding box center [408, 132] width 148 height 18
click at [700, 96] on div "[DATE] - [DATE]" at bounding box center [487, 81] width 635 height 30
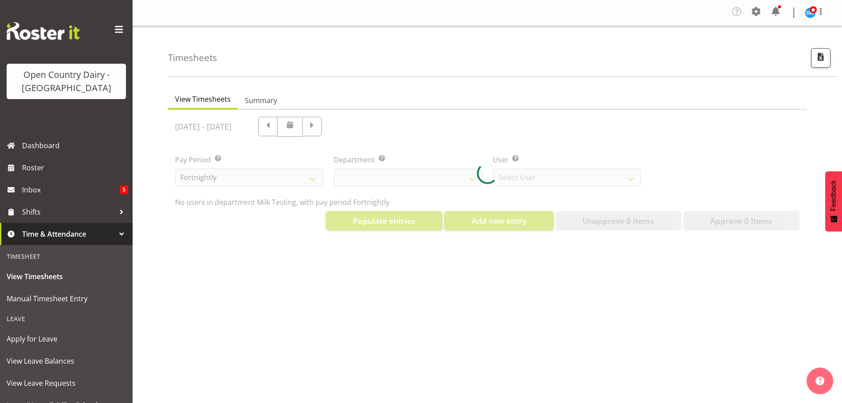
select select "733"
select select "7414"
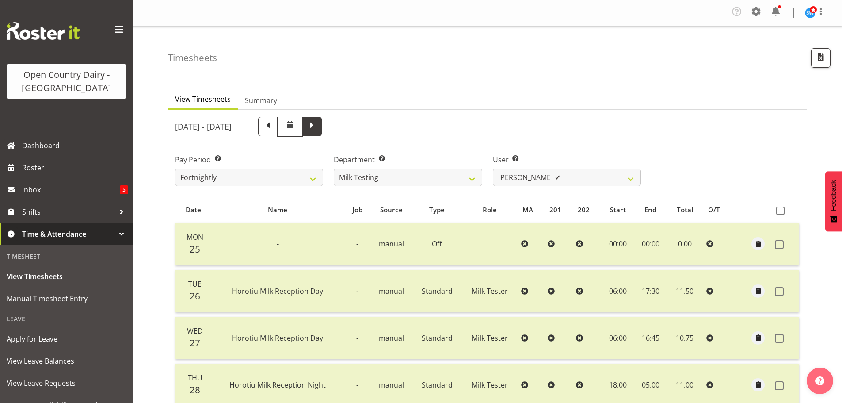
click at [318, 122] on span at bounding box center [311, 125] width 11 height 11
select select
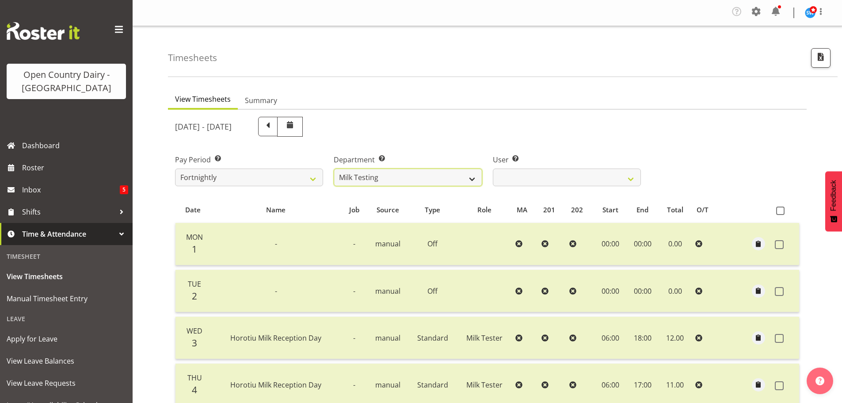
click at [435, 176] on select "701 702 703 704 705 706 707 708 709 710 711 712 713 714 715 716 717 718 719 720" at bounding box center [408, 177] width 148 height 18
select select "875"
click at [334, 168] on select "701 702 703 704 705 706 707 708 709 710 711 712 713 714 715 716 717 718 719 720" at bounding box center [408, 177] width 148 height 18
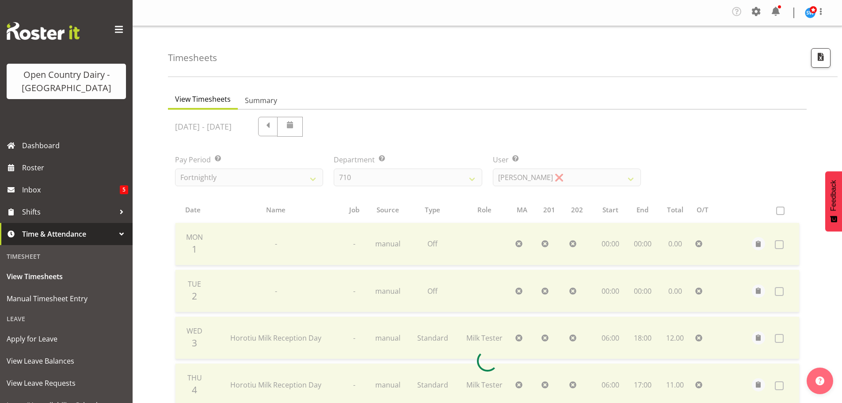
click at [523, 169] on div at bounding box center [487, 361] width 638 height 502
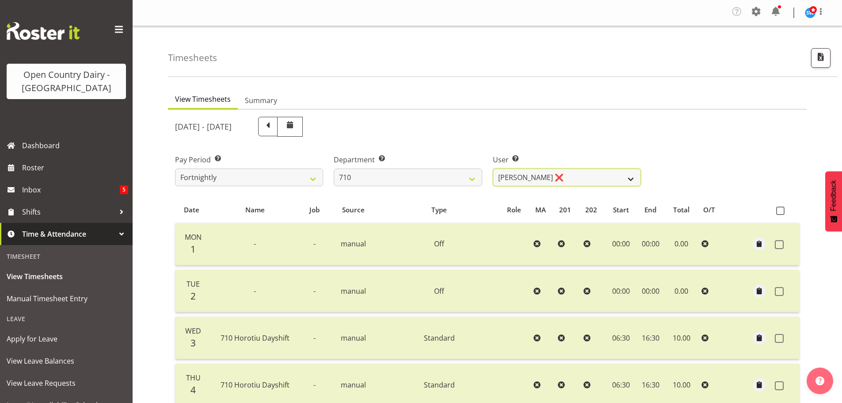
click at [523, 173] on select "[PERSON_NAME] ❌ [PERSON_NAME] ❌ [PERSON_NAME] ❌ [PERSON_NAME] ❌" at bounding box center [567, 177] width 148 height 18
select select "8203"
click at [493, 168] on select "[PERSON_NAME] ❌ [PERSON_NAME] ❌ [PERSON_NAME] ❌ [PERSON_NAME] ❌" at bounding box center [567, 177] width 148 height 18
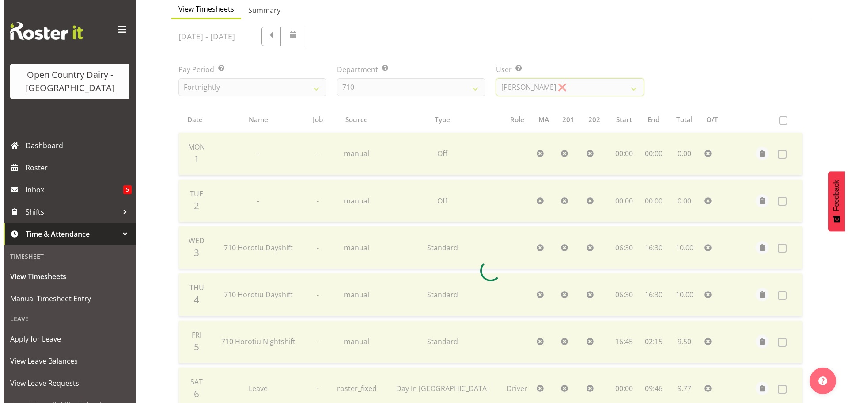
scroll to position [221, 0]
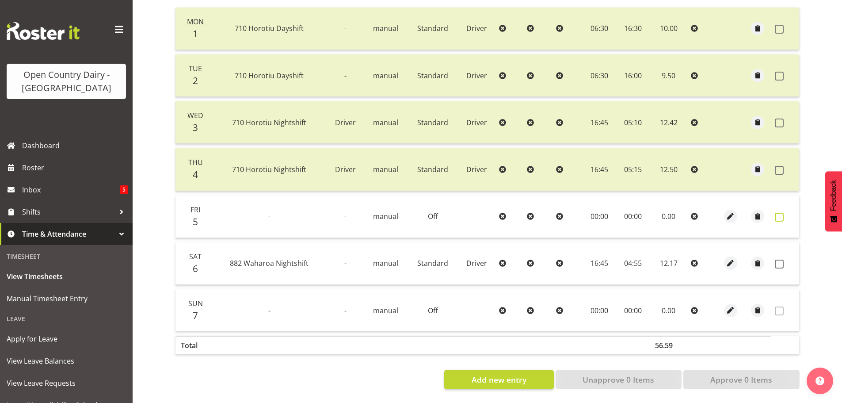
click at [775, 213] on span at bounding box center [779, 217] width 9 height 9
checkbox input "true"
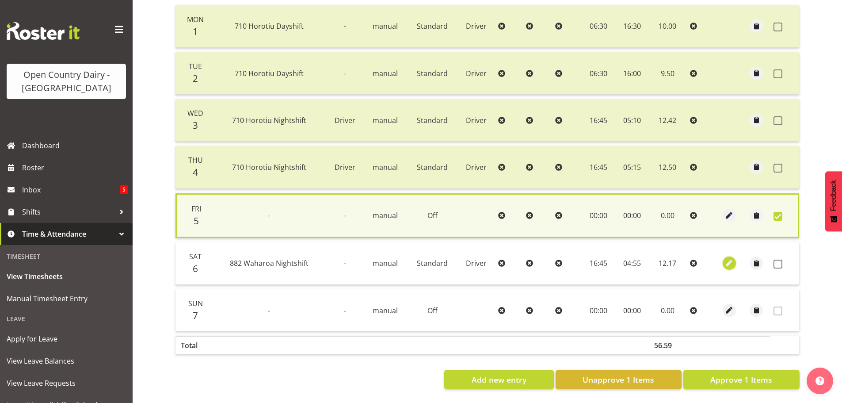
click at [728, 261] on span "button" at bounding box center [729, 263] width 10 height 10
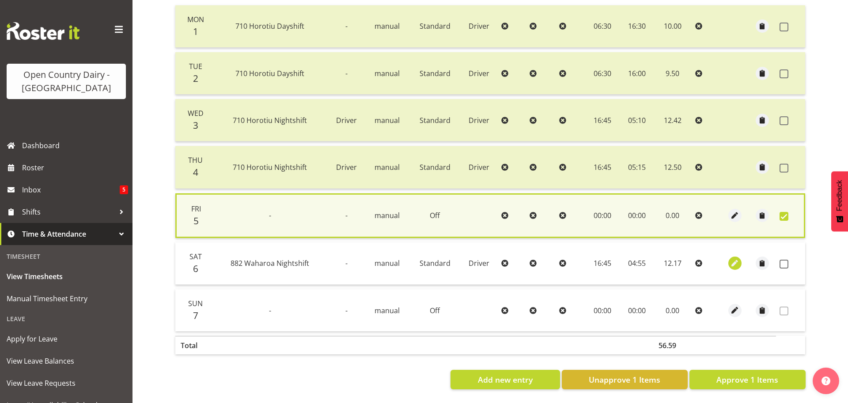
select select "Standard"
select select "883"
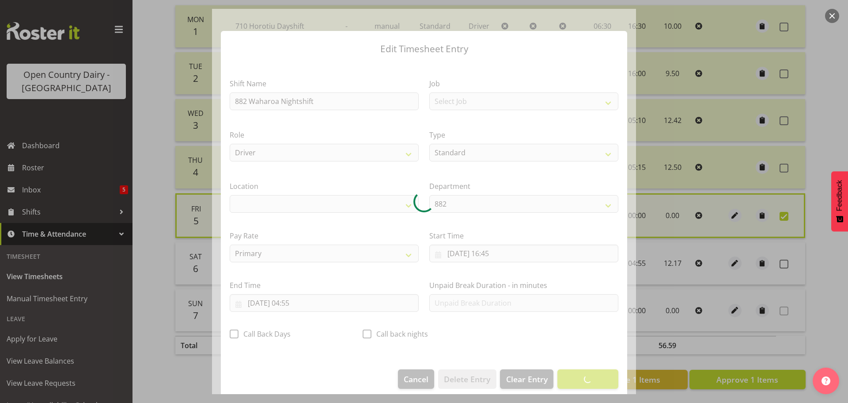
select select "1054"
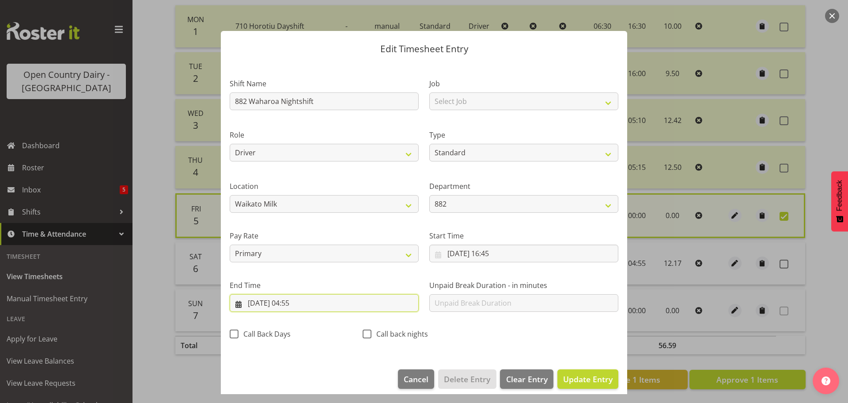
click at [295, 306] on input "[DATE] 04:55" at bounding box center [324, 303] width 189 height 18
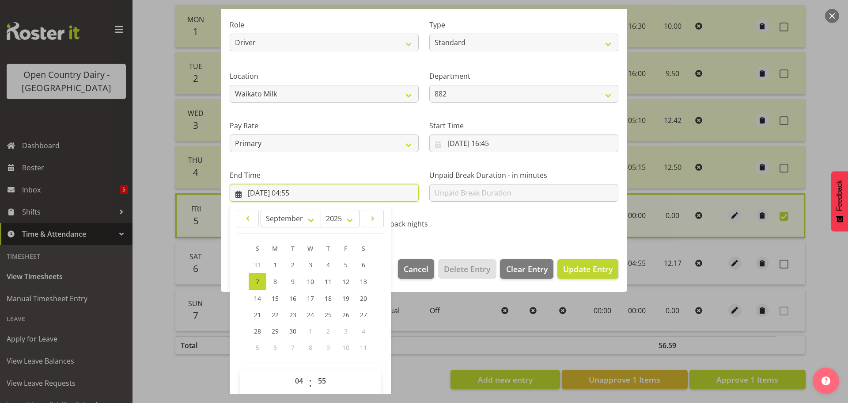
scroll to position [120, 0]
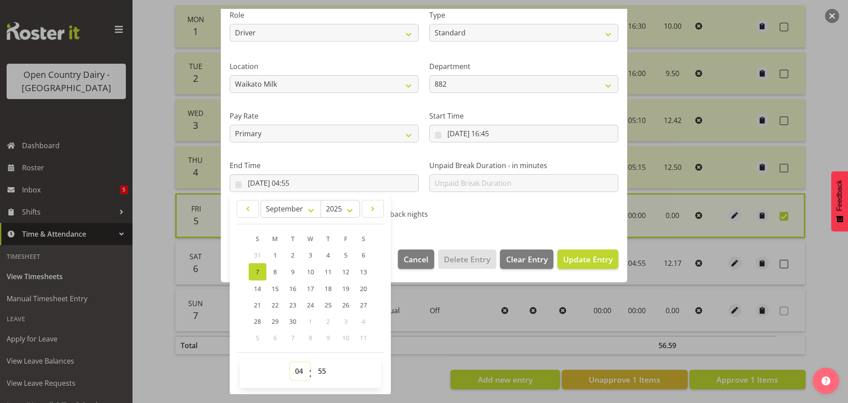
click at [304, 372] on select "00 01 02 03 04 05 06 07 08 09 10 11 12 13 14 15 16 17 18 19 20 21 22 23" at bounding box center [300, 371] width 20 height 18
select select "5"
click at [290, 362] on select "00 01 02 03 04 05 06 07 08 09 10 11 12 13 14 15 16 17 18 19 20 21 22 23" at bounding box center [300, 371] width 20 height 18
type input "[DATE] 05:55"
click at [328, 368] on select "00 01 02 03 04 05 06 07 08 09 10 11 12 13 14 15 16 17 18 19 20 21 22 23 24 25 2…" at bounding box center [323, 371] width 20 height 18
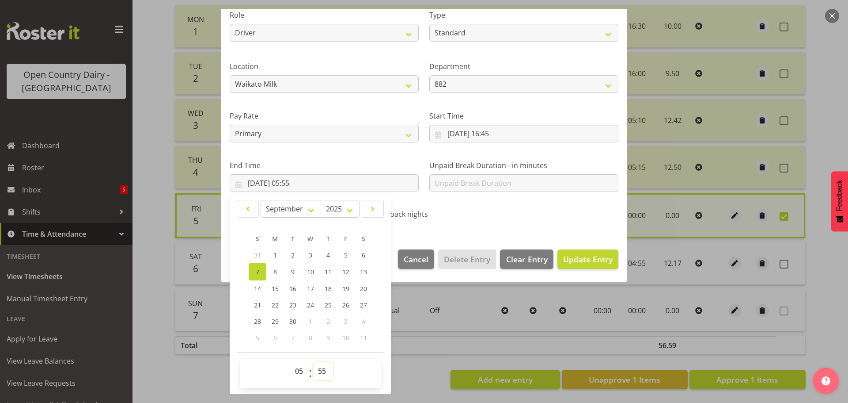
select select "0"
click at [313, 362] on select "00 01 02 03 04 05 06 07 08 09 10 11 12 13 14 15 16 17 18 19 20 21 22 23 24 25 2…" at bounding box center [323, 371] width 20 height 18
type input "[DATE] 05:00"
click at [579, 254] on span "Update Entry" at bounding box center [587, 259] width 49 height 11
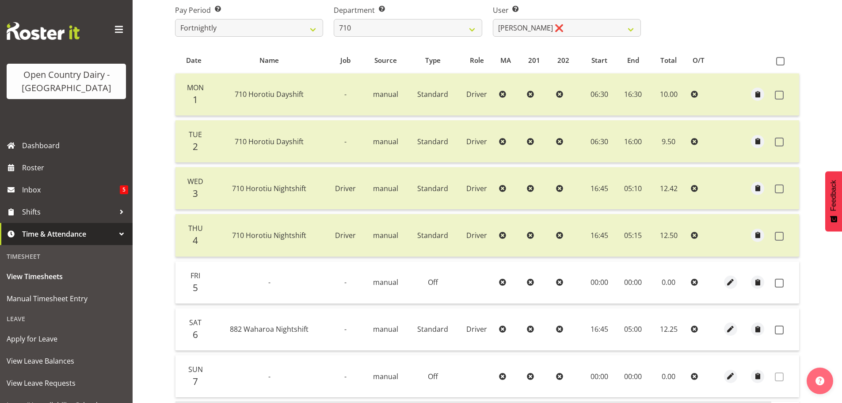
scroll to position [177, 0]
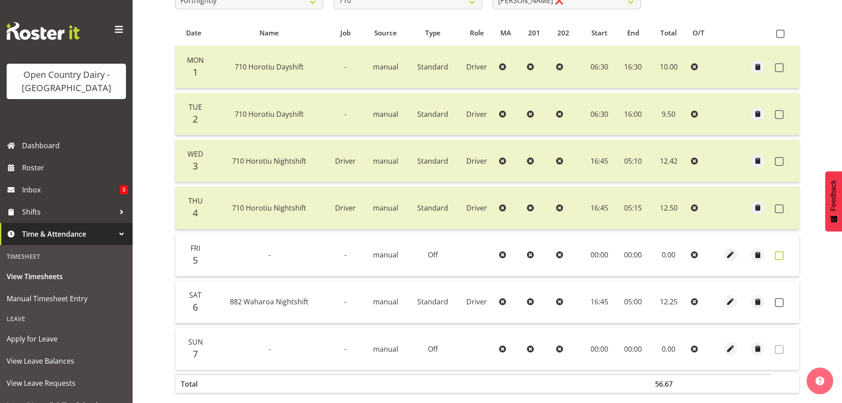
click at [781, 258] on span at bounding box center [779, 255] width 9 height 9
checkbox input "true"
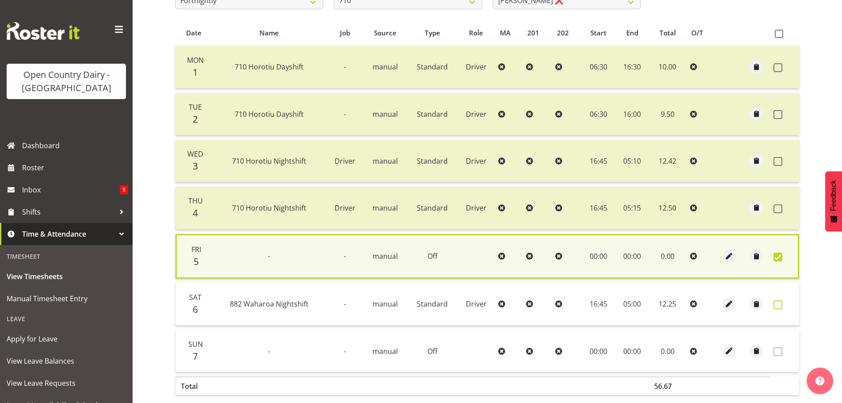
click at [777, 304] on span at bounding box center [777, 304] width 9 height 9
checkbox input "true"
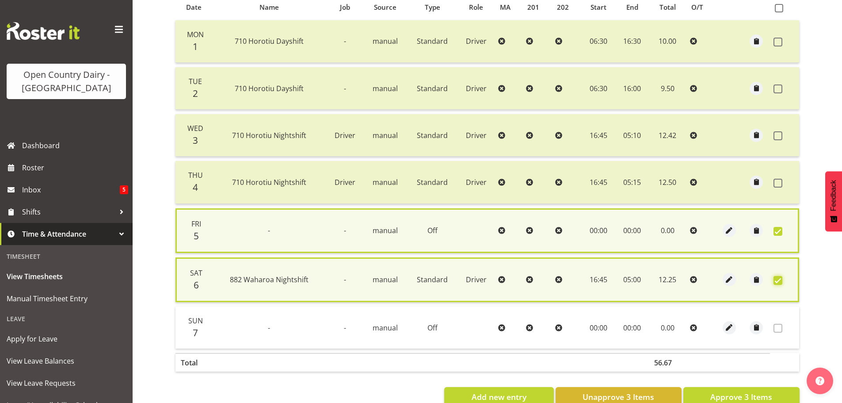
scroll to position [226, 0]
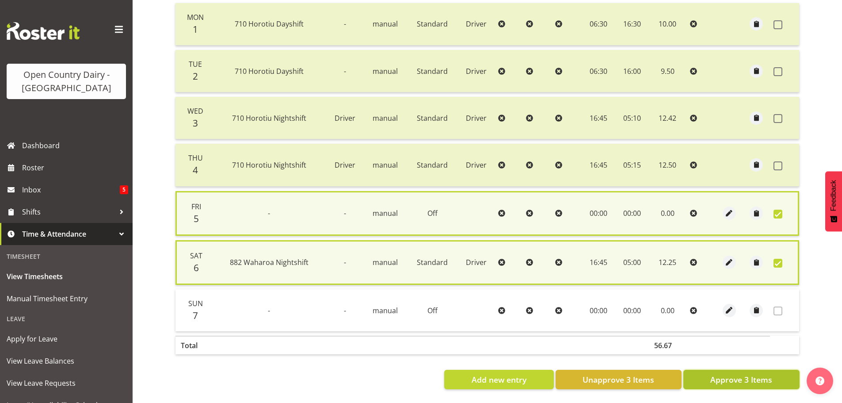
click at [741, 369] on button "Approve 3 Items" at bounding box center [741, 378] width 116 height 19
checkbox input "false"
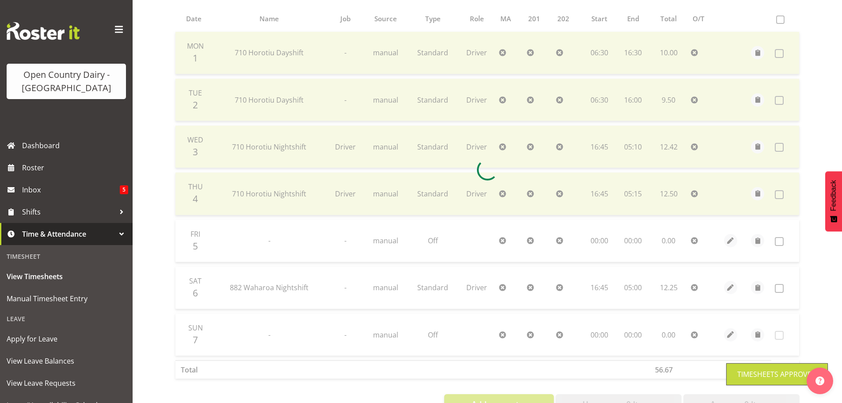
scroll to position [0, 0]
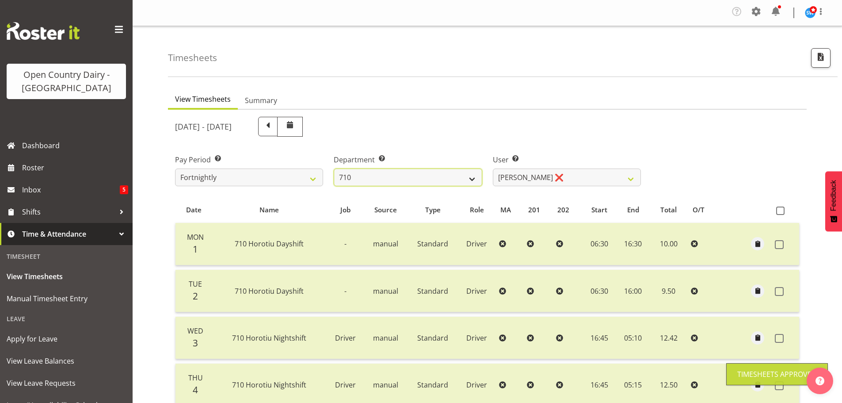
click at [388, 178] on select "701 702 703 704 705 706 707 708 709 710 711 712 713 714 715 716 717 718 719 720" at bounding box center [408, 177] width 148 height 18
select select "733"
click at [334, 168] on select "701 702 703 704 705 706 707 708 709 710 711 712 713 714 715 716 717 718 719 720" at bounding box center [408, 177] width 148 height 18
select select "7414"
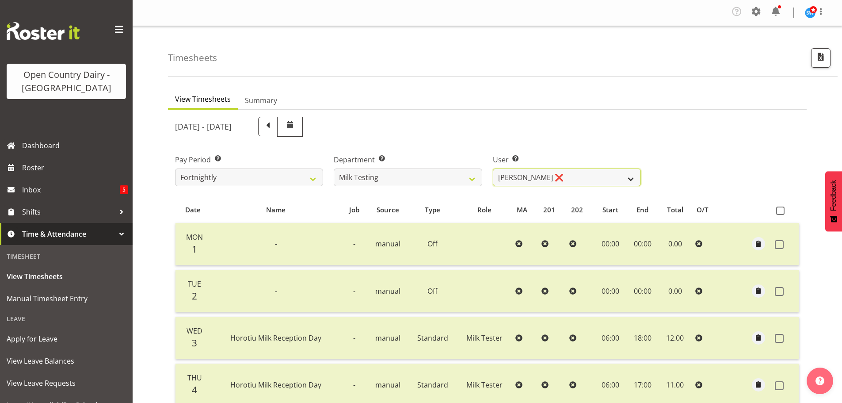
click at [512, 179] on select "[PERSON_NAME] ❌ [PERSON_NAME] ❌ [PERSON_NAME] ❌ [PERSON_NAME] ❌ [PERSON_NAME] ❌…" at bounding box center [567, 177] width 148 height 18
click at [513, 185] on select "[PERSON_NAME] ❌ [PERSON_NAME] ❌ [PERSON_NAME] ❌ [PERSON_NAME] ❌ [PERSON_NAME] ❌…" at bounding box center [567, 177] width 148 height 18
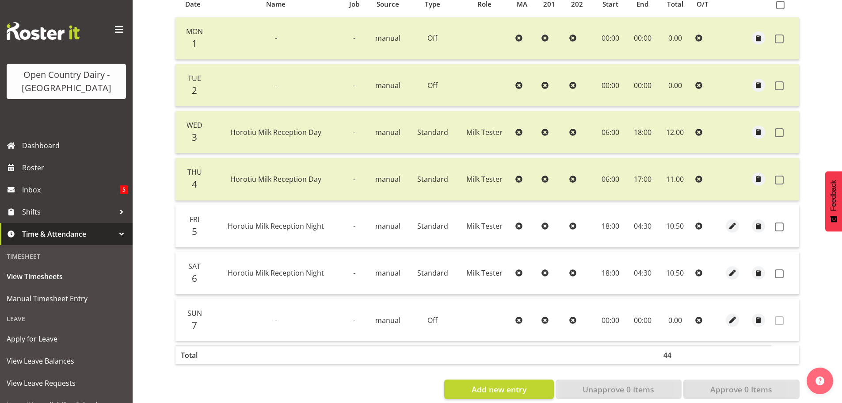
scroll to position [221, 0]
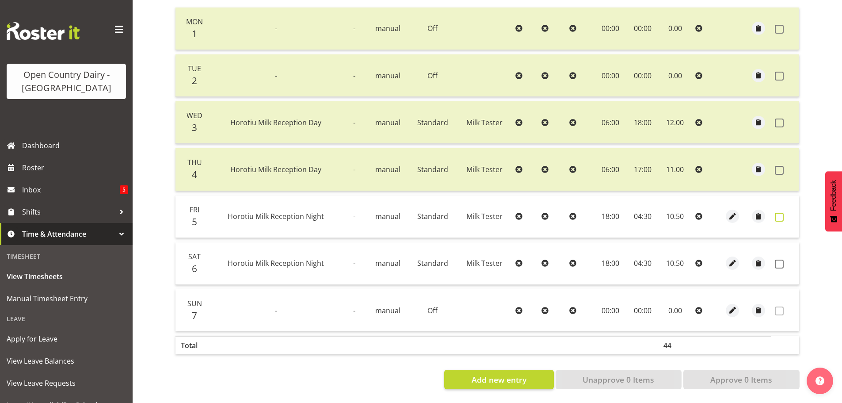
click at [782, 213] on span at bounding box center [779, 217] width 9 height 9
checkbox input "true"
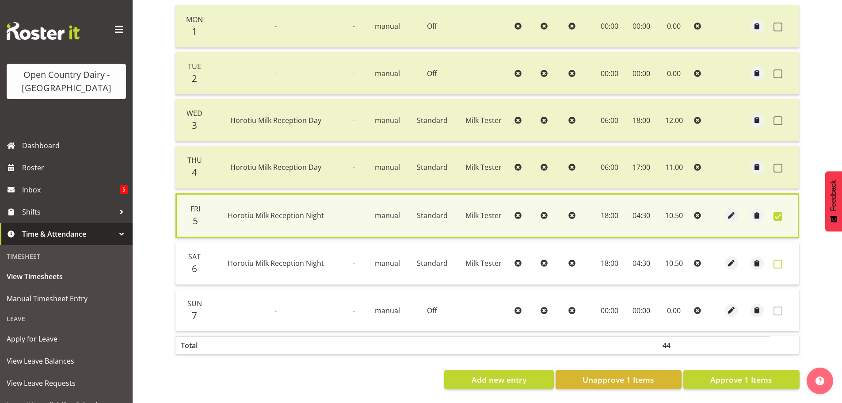
drag, startPoint x: 783, startPoint y: 260, endPoint x: 776, endPoint y: 267, distance: 10.3
click at [783, 260] on label at bounding box center [780, 263] width 14 height 9
checkbox input "true"
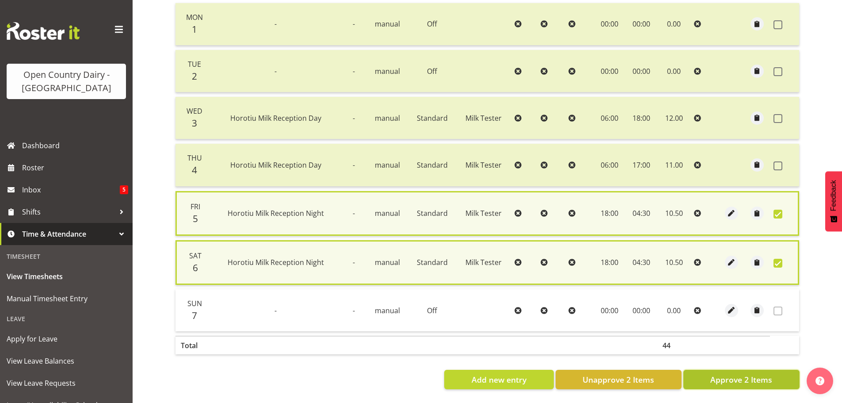
click at [760, 373] on span "Approve 2 Items" at bounding box center [741, 378] width 62 height 11
checkbox input "false"
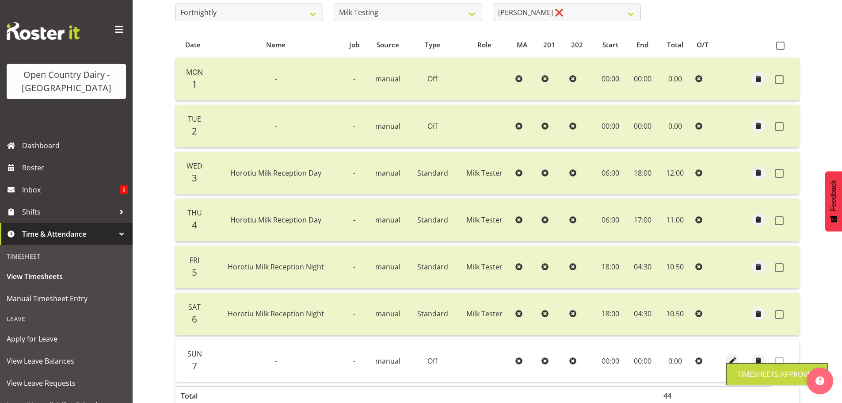
scroll to position [0, 0]
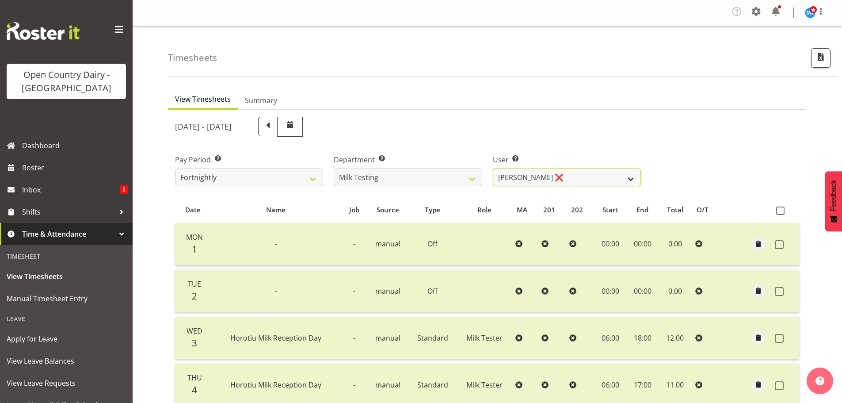
click at [502, 181] on select "[PERSON_NAME] ❌ [PERSON_NAME] ❌ [PERSON_NAME] ❌ [PERSON_NAME] ❌ [PERSON_NAME] ❌…" at bounding box center [567, 177] width 148 height 18
select select "7485"
click at [493, 168] on select "[PERSON_NAME] ❌ [PERSON_NAME] ❌ [PERSON_NAME] ❌ [PERSON_NAME] ❌ [PERSON_NAME] ❌…" at bounding box center [567, 177] width 148 height 18
click at [414, 181] on select "701 702 703 704 705 706 707 708 709 710 711 712 713 714 715 716 717 718 719 720" at bounding box center [408, 177] width 148 height 18
select select "805"
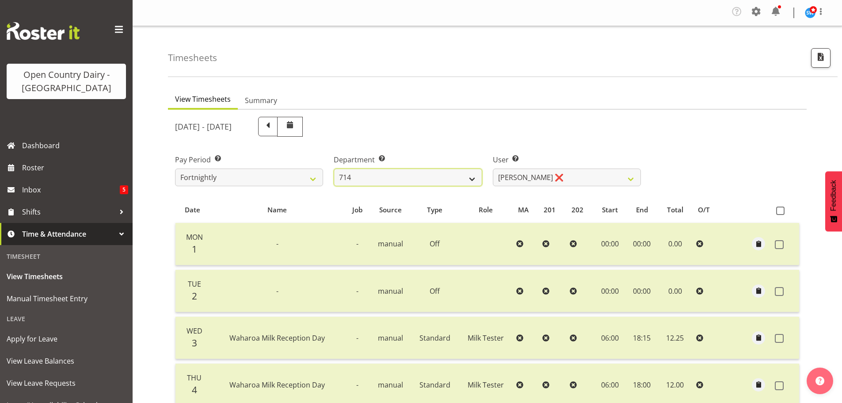
click at [334, 168] on select "701 702 703 704 705 706 707 708 709 710 711 712 713 714 715 716 717 718 719 720" at bounding box center [408, 177] width 148 height 18
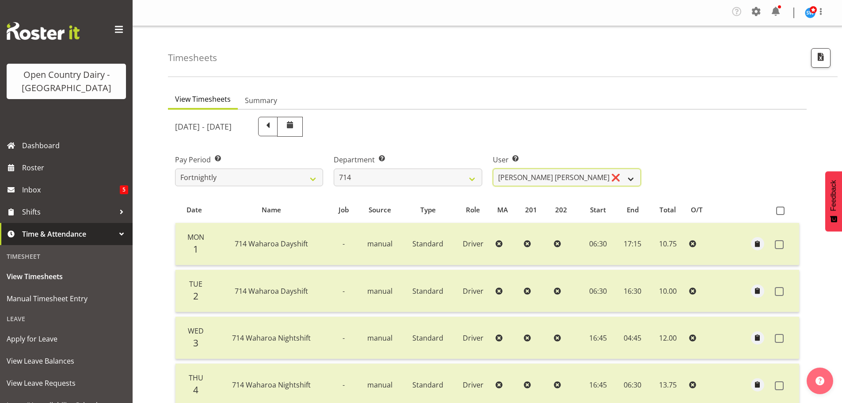
click at [521, 171] on select "[PERSON_NAME] [PERSON_NAME] ❌ [PERSON_NAME] ❌ [PERSON_NAME] ❌ [PERSON_NAME] Gae…" at bounding box center [567, 177] width 148 height 18
select select "10323"
click at [493, 168] on select "[PERSON_NAME] [PERSON_NAME] ❌ [PERSON_NAME] ❌ [PERSON_NAME] ❌ [PERSON_NAME] Gae…" at bounding box center [567, 177] width 148 height 18
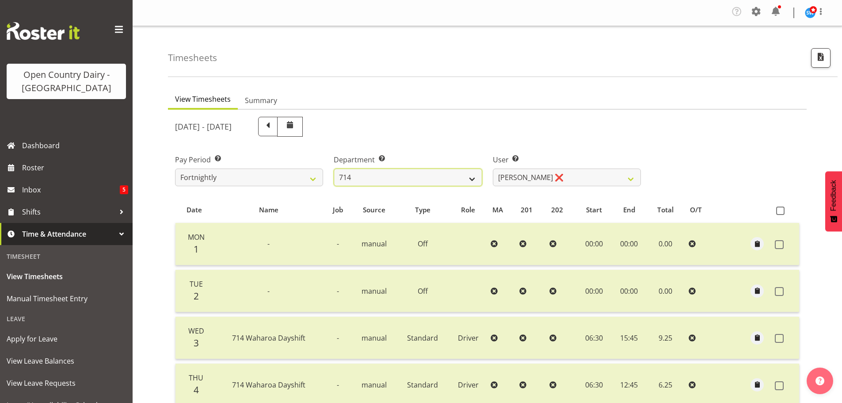
click at [449, 186] on select "701 702 703 704 705 706 707 708 709 710 711 712 713 714 715 716 717 718 719 720" at bounding box center [408, 177] width 148 height 18
click at [656, 147] on div "Pay Period Select which pay period you would like to view. Fortnightly Departme…" at bounding box center [487, 166] width 635 height 49
click at [467, 182] on select "701 702 703 704 705 706 707 708 709 710 711 712 713 714 715 716 717 718 719 720" at bounding box center [408, 177] width 148 height 18
click at [427, 178] on select "701 702 703 704 705 706 707 708 709 710 711 712 713 714 715 716 717 718 719 720" at bounding box center [408, 177] width 148 height 18
select select "710"
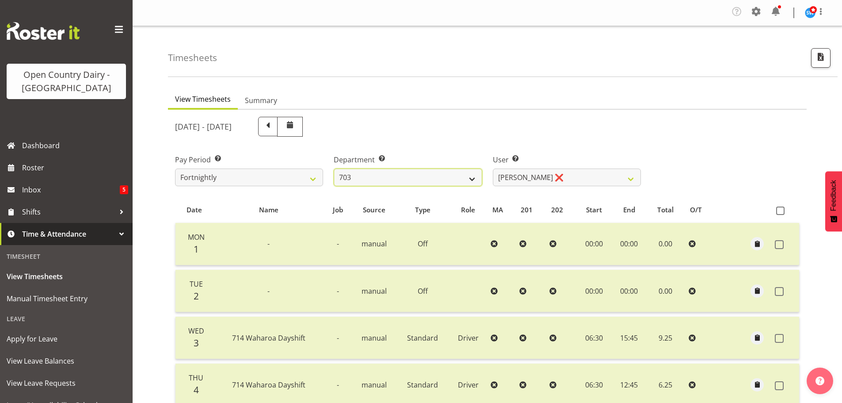
click at [334, 168] on select "701 702 703 704 705 706 707 708 709 710 711 712 713 714 715 716 717 718 719 720" at bounding box center [408, 177] width 148 height 18
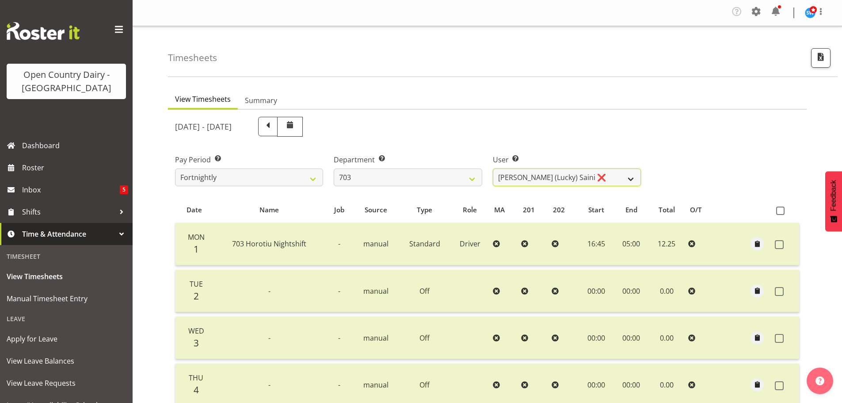
click at [591, 178] on select "[PERSON_NAME] (Lucky) Saini ❌ [PERSON_NAME] ❌ [PERSON_NAME] ❌" at bounding box center [567, 177] width 148 height 18
select select "8198"
click at [493, 168] on select "Bhupinder (Lucky) Saini ❌ Mark Fowler ❌ Tama Baker ❌" at bounding box center [567, 177] width 148 height 18
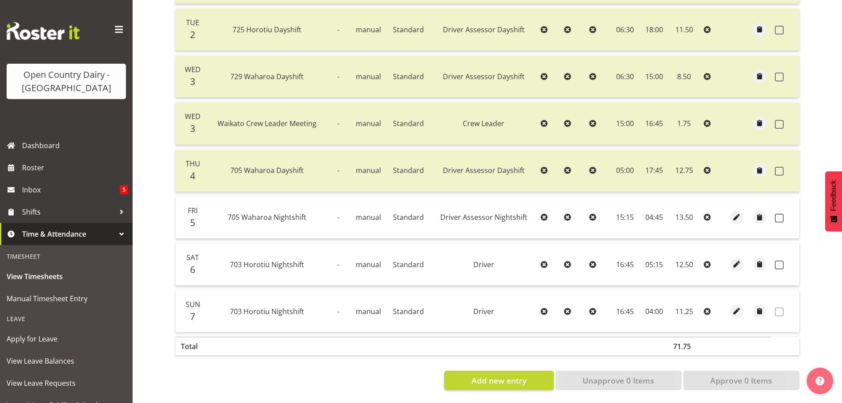
scroll to position [269, 0]
click at [776, 214] on span at bounding box center [779, 217] width 9 height 9
checkbox input "true"
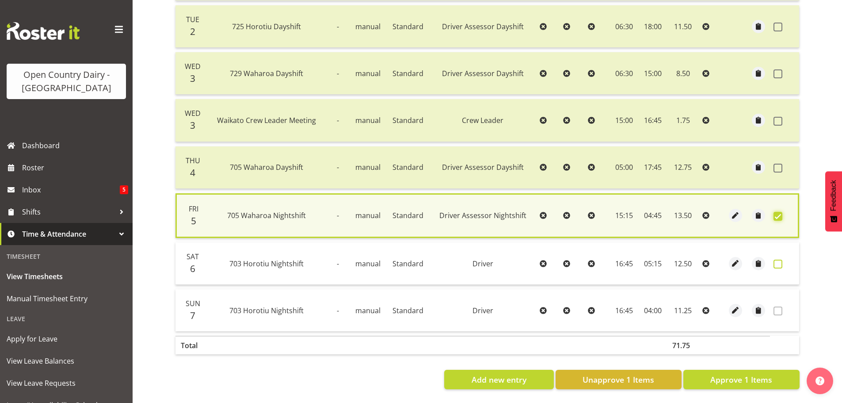
click at [779, 259] on span at bounding box center [777, 263] width 9 height 9
checkbox input "true"
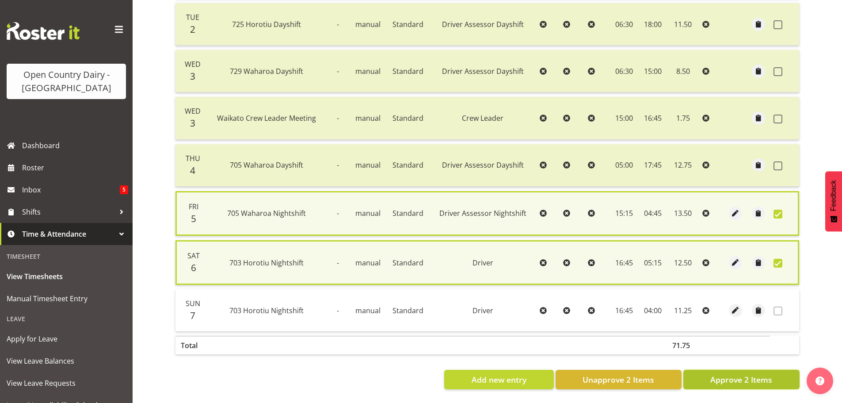
click at [732, 381] on span "Approve 2 Items" at bounding box center [741, 378] width 62 height 11
checkbox input "false"
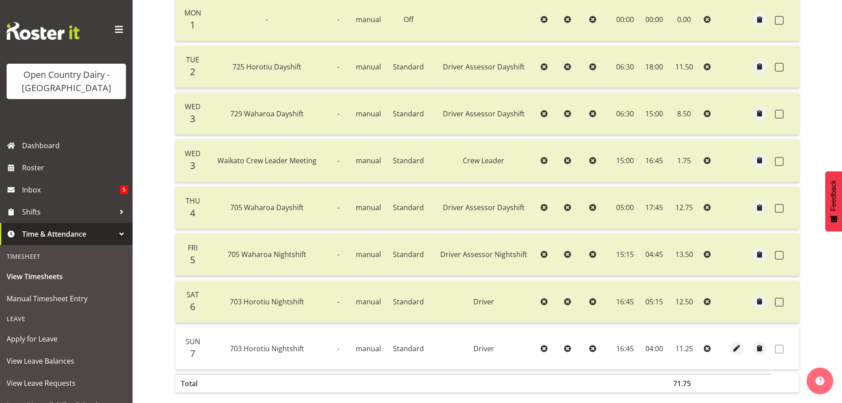
scroll to position [92, 0]
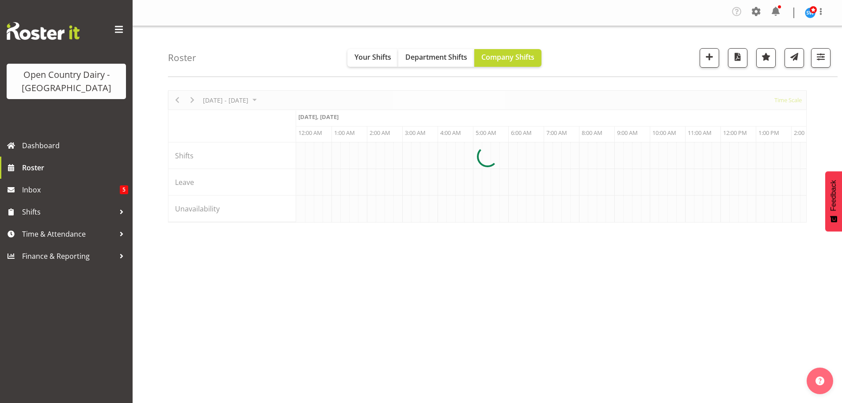
scroll to position [0, 5090]
